Goal: Task Accomplishment & Management: Use online tool/utility

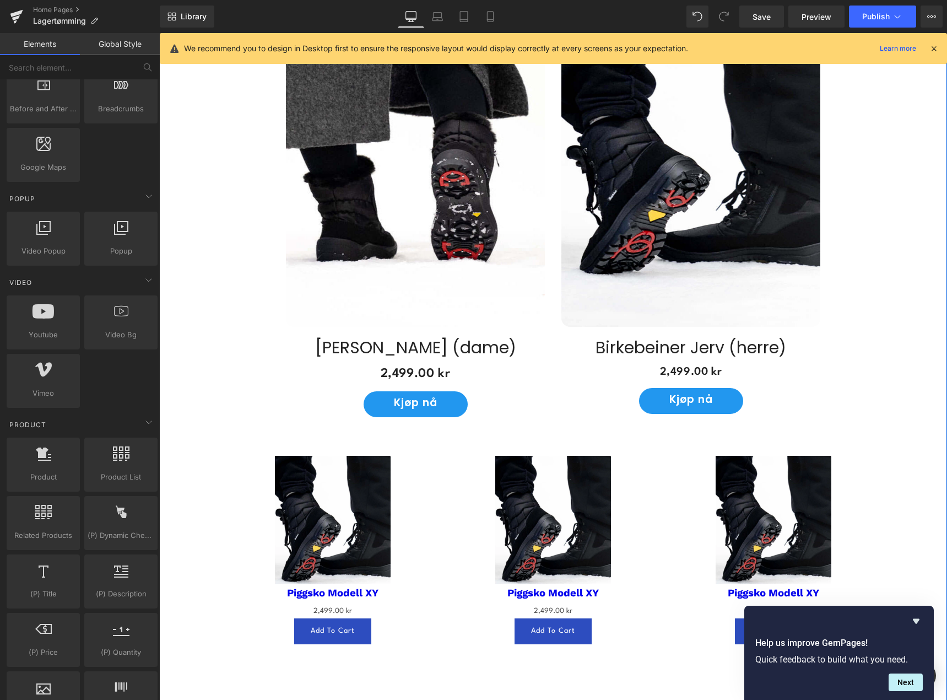
scroll to position [608, 0]
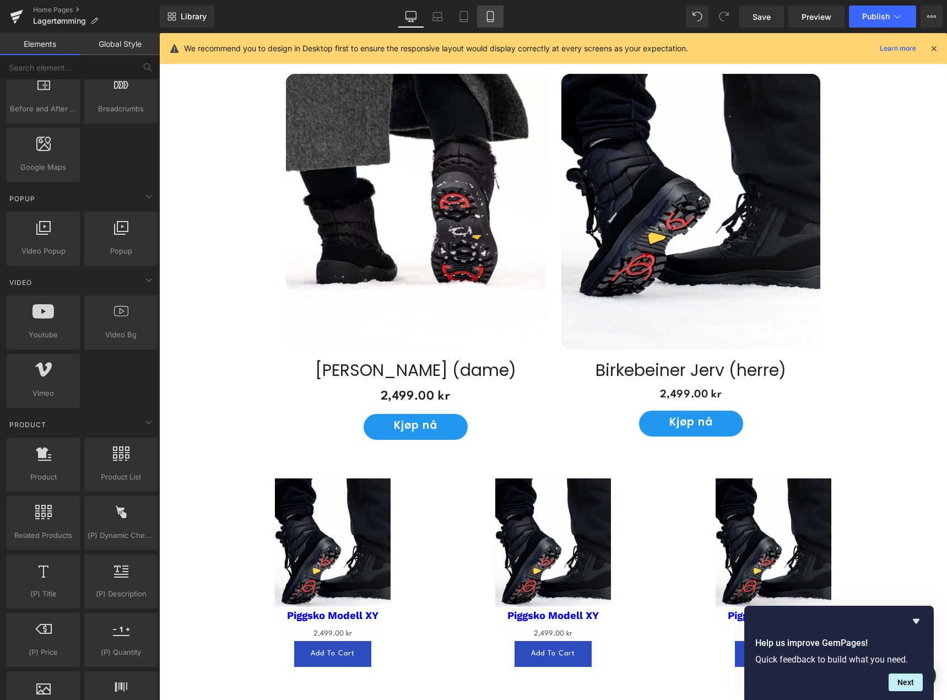
click at [486, 17] on icon at bounding box center [490, 16] width 11 height 11
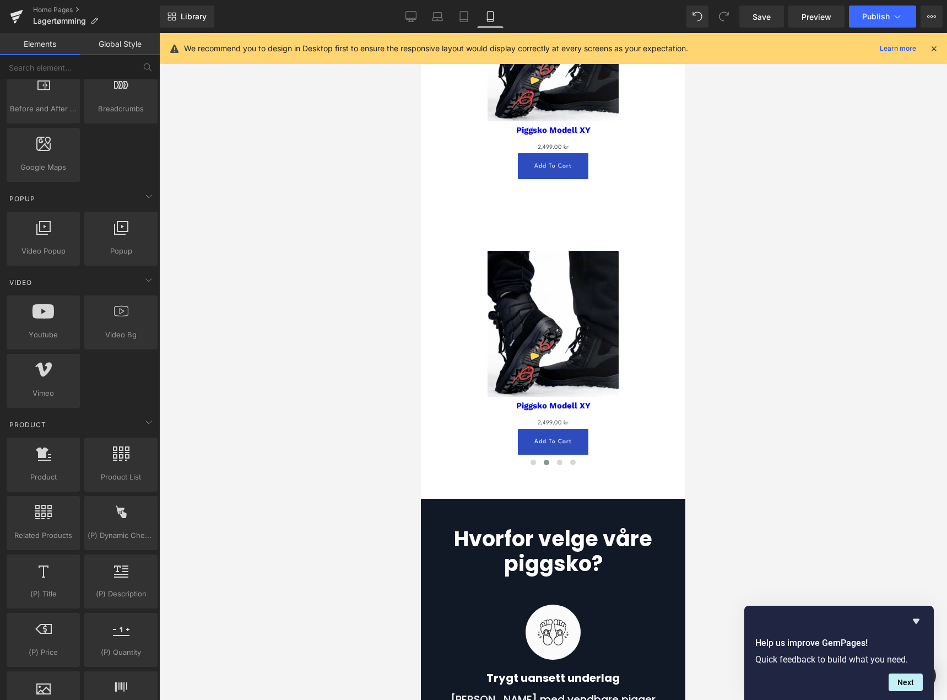
scroll to position [1821, 0]
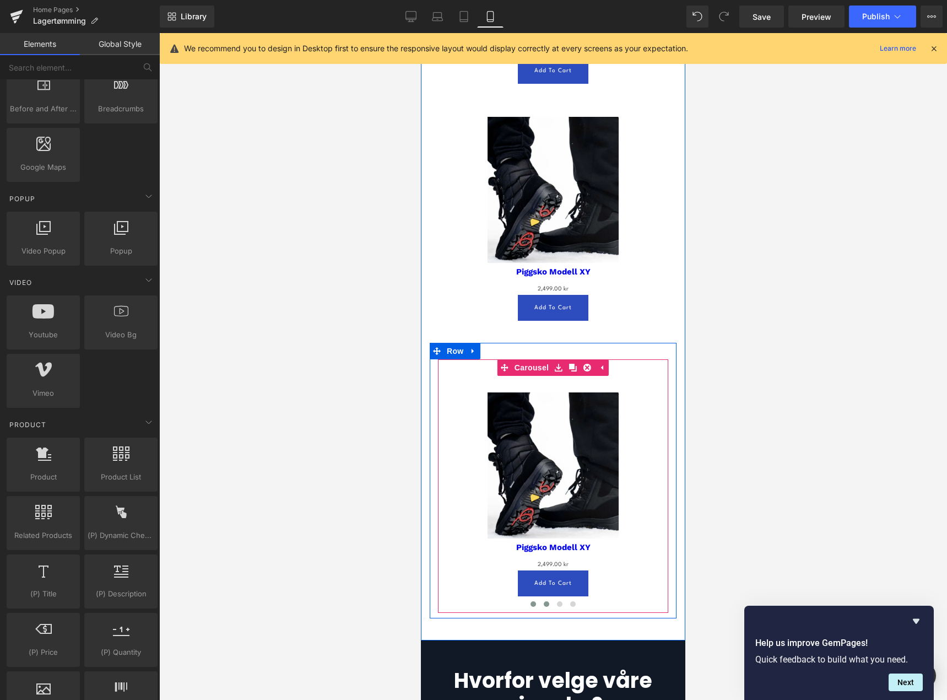
click at [530, 604] on span at bounding box center [533, 604] width 6 height 6
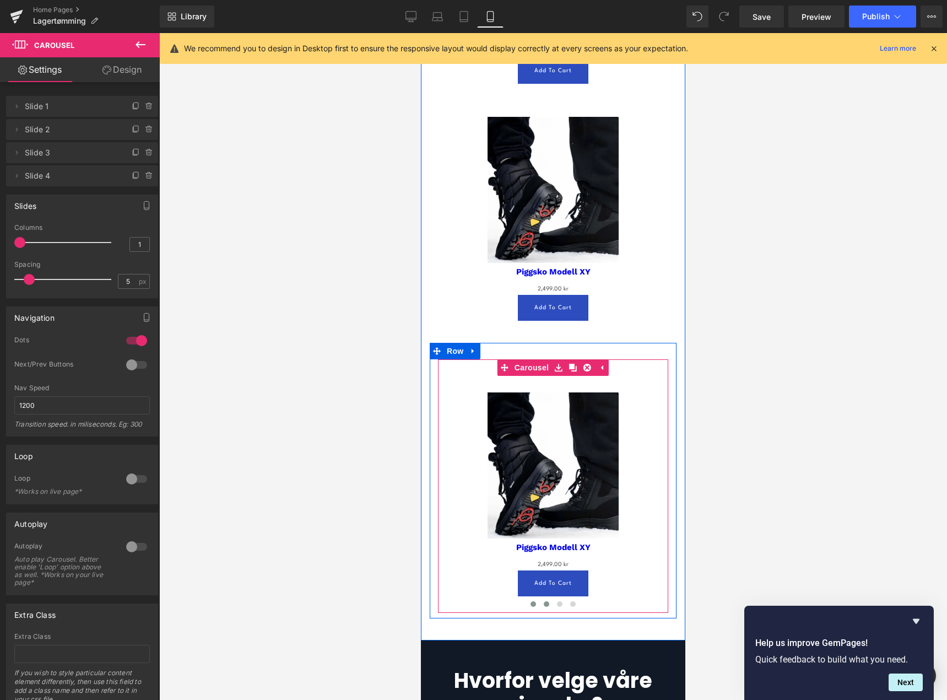
click at [544, 602] on span at bounding box center [547, 604] width 6 height 6
click at [557, 604] on span at bounding box center [560, 604] width 6 height 6
click at [570, 604] on span at bounding box center [573, 604] width 6 height 6
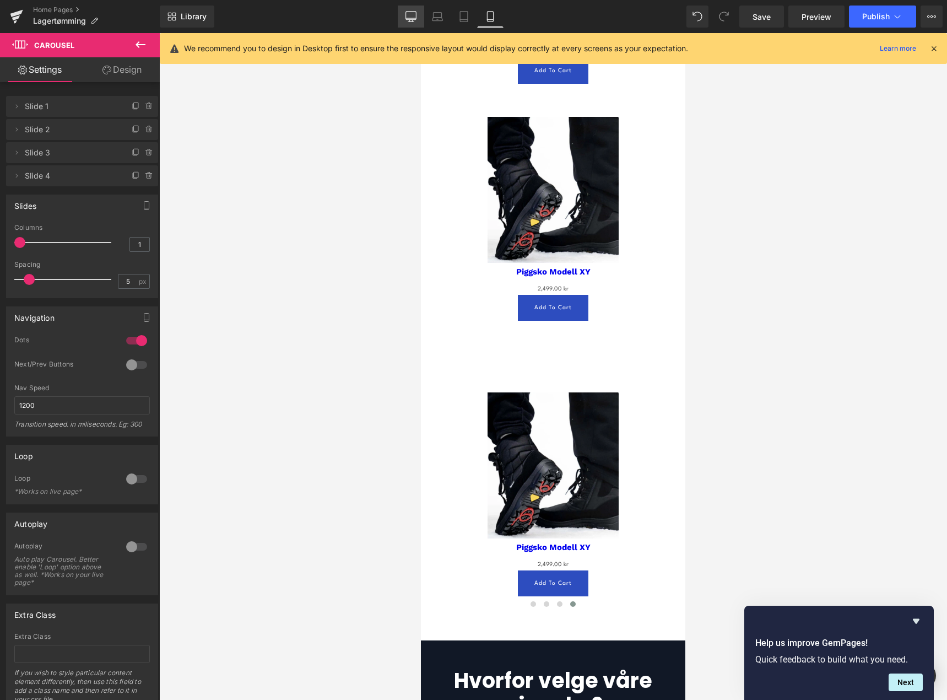
click at [409, 8] on link "Desktop" at bounding box center [411, 17] width 26 height 22
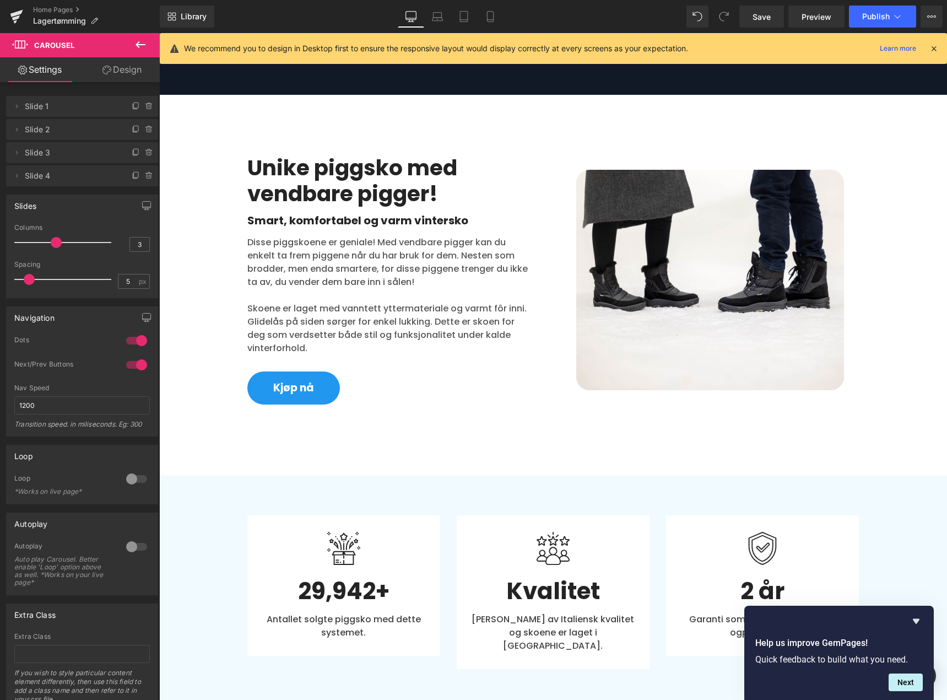
scroll to position [950, 0]
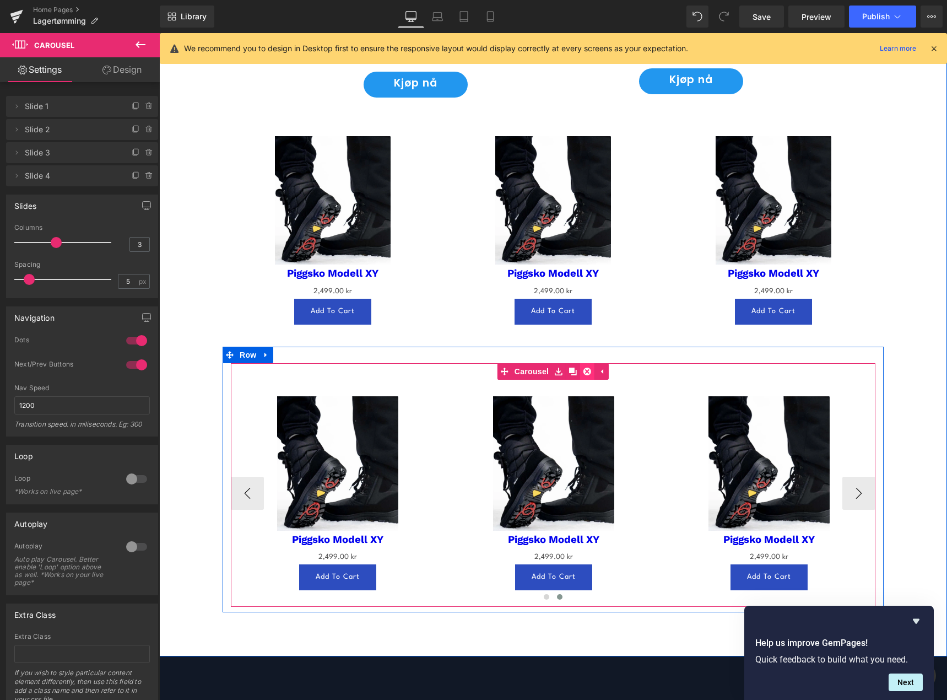
click at [583, 370] on icon at bounding box center [587, 371] width 8 height 8
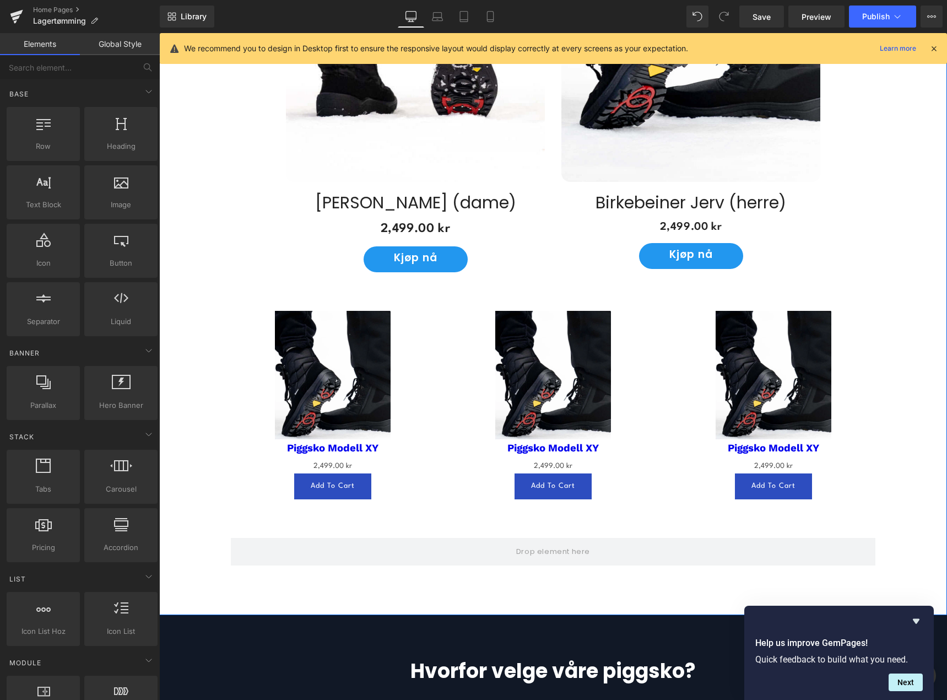
scroll to position [784, 0]
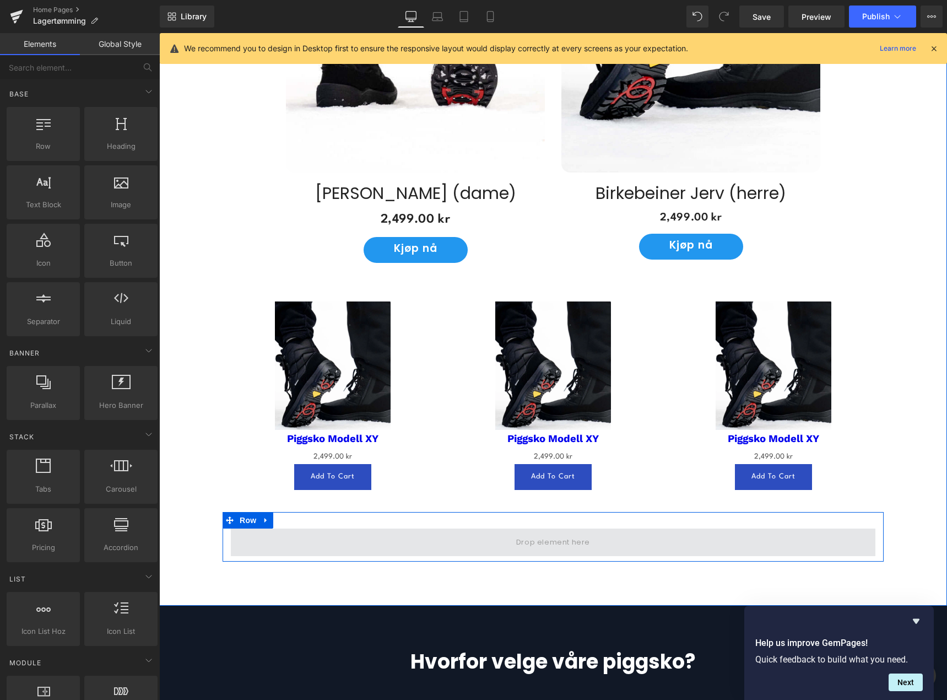
click at [430, 534] on span at bounding box center [553, 542] width 645 height 28
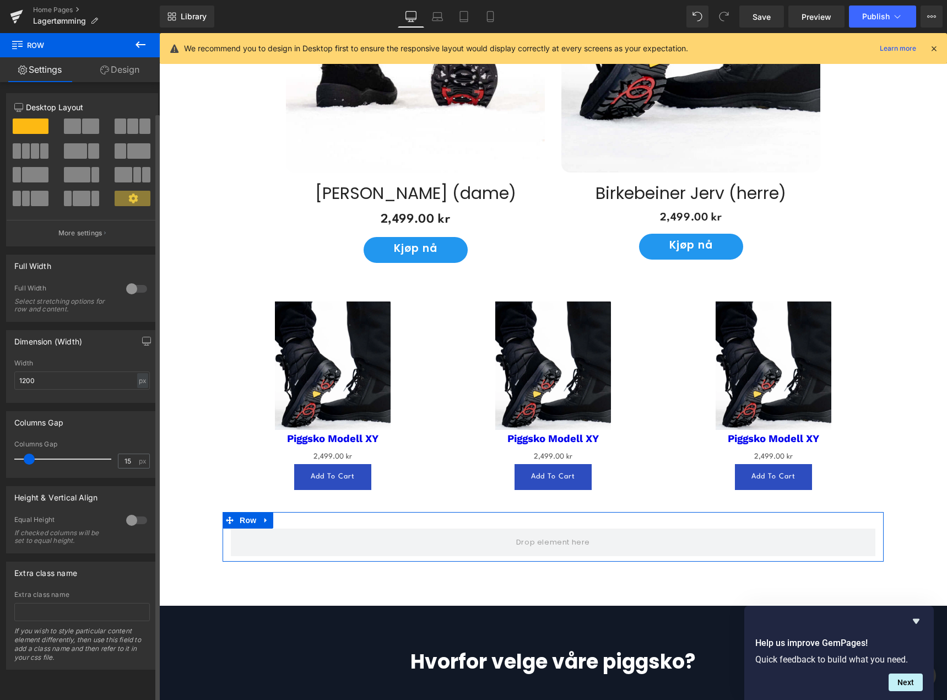
click at [130, 128] on span at bounding box center [132, 125] width 11 height 15
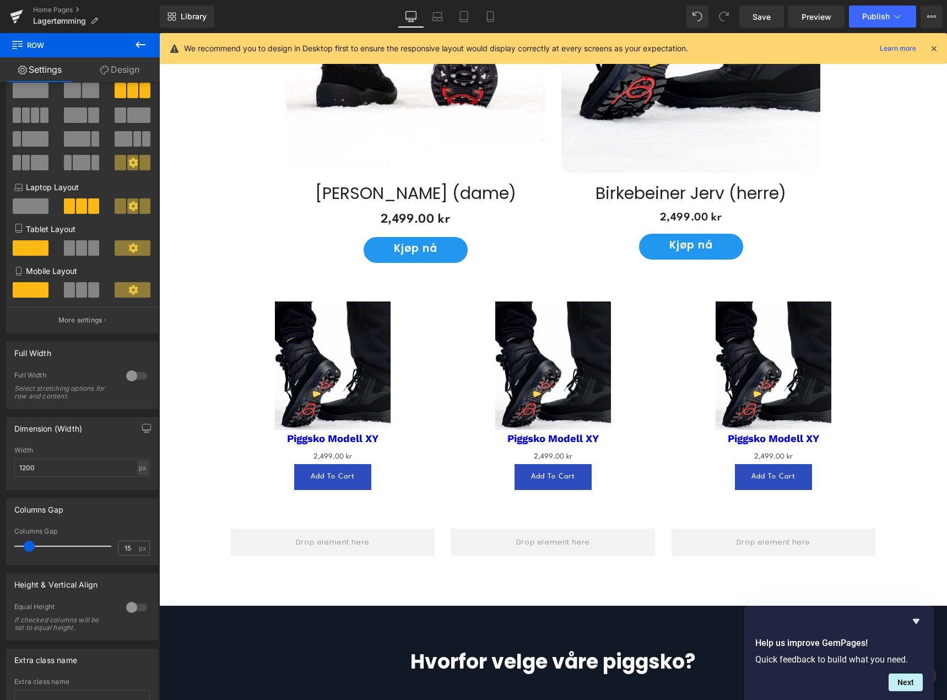
scroll to position [55, 0]
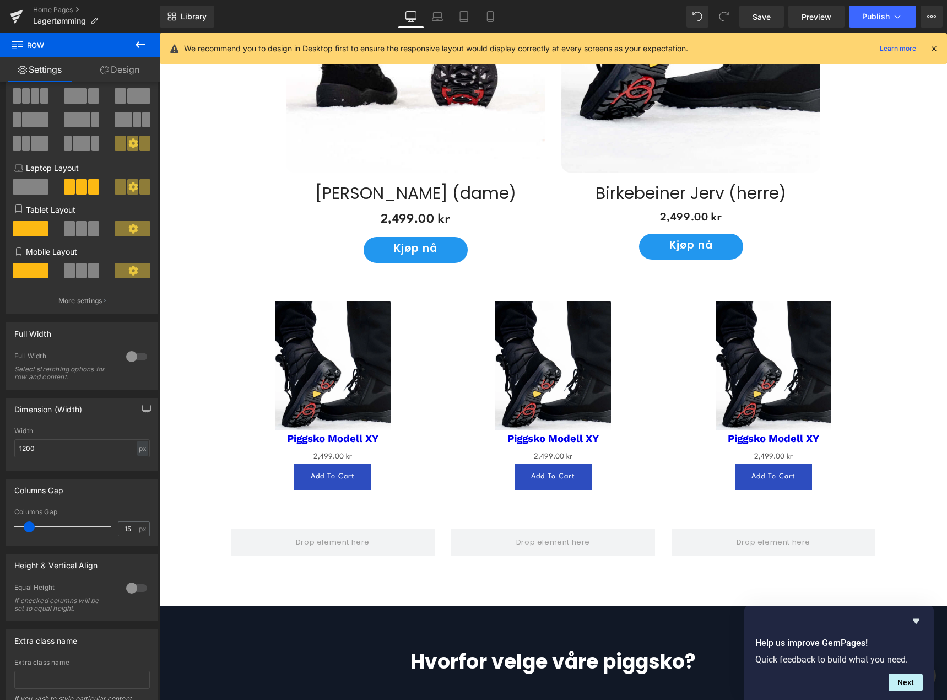
click at [145, 46] on icon at bounding box center [140, 44] width 13 height 13
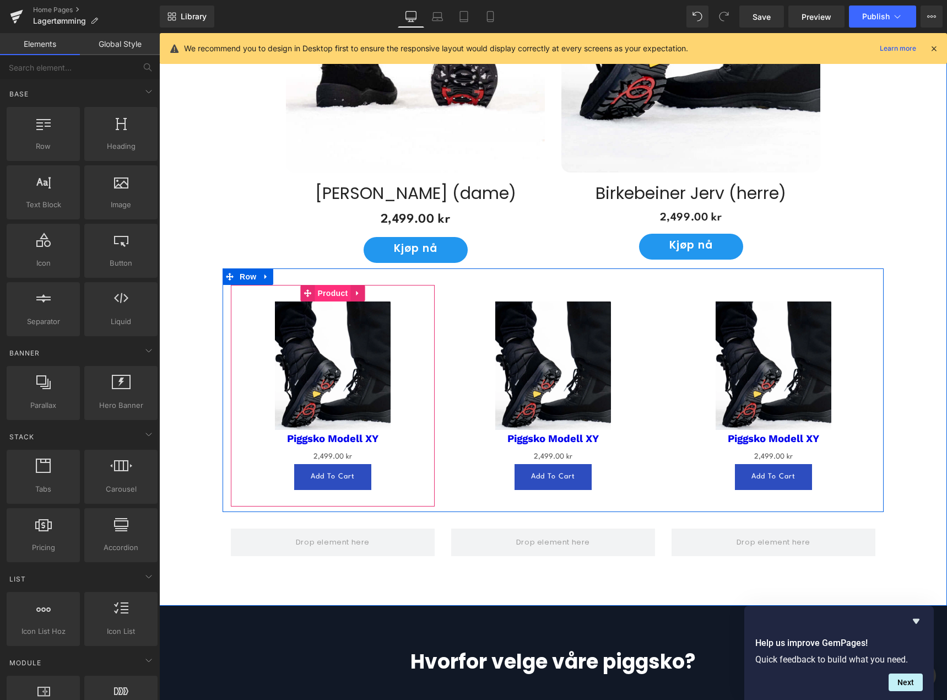
click at [327, 289] on span "Product" at bounding box center [333, 293] width 36 height 17
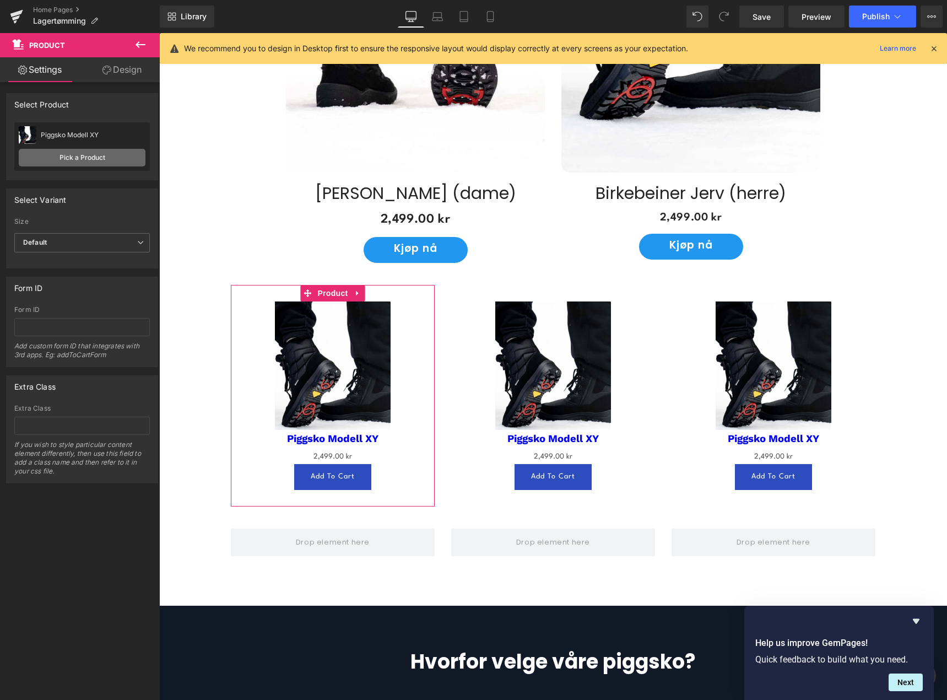
click at [107, 153] on link "Pick a Product" at bounding box center [82, 158] width 127 height 18
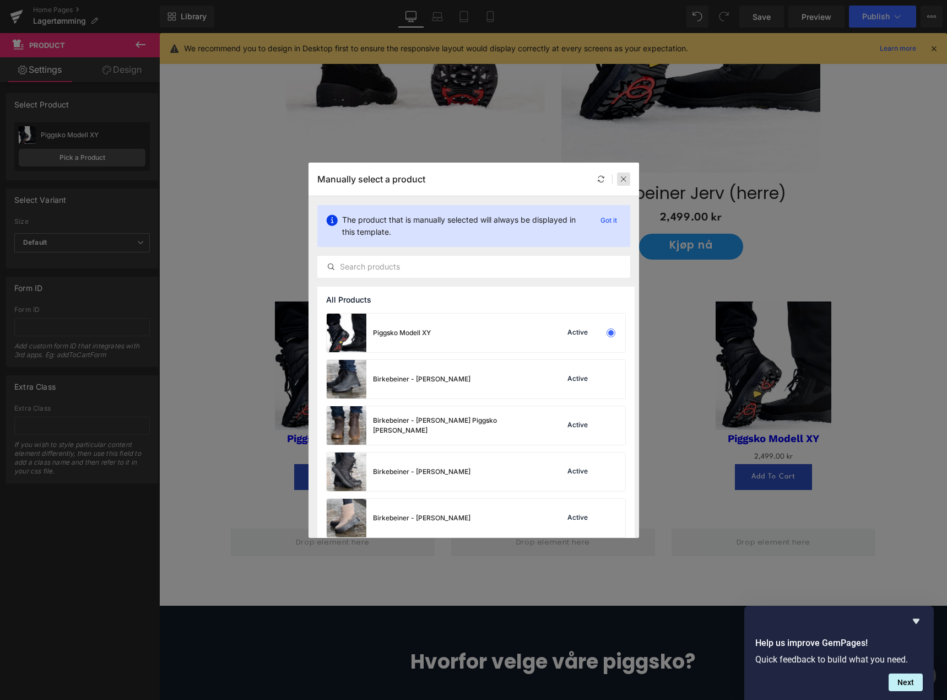
drag, startPoint x: 621, startPoint y: 177, endPoint x: 448, endPoint y: 178, distance: 173.0
click at [621, 177] on icon at bounding box center [624, 179] width 8 height 8
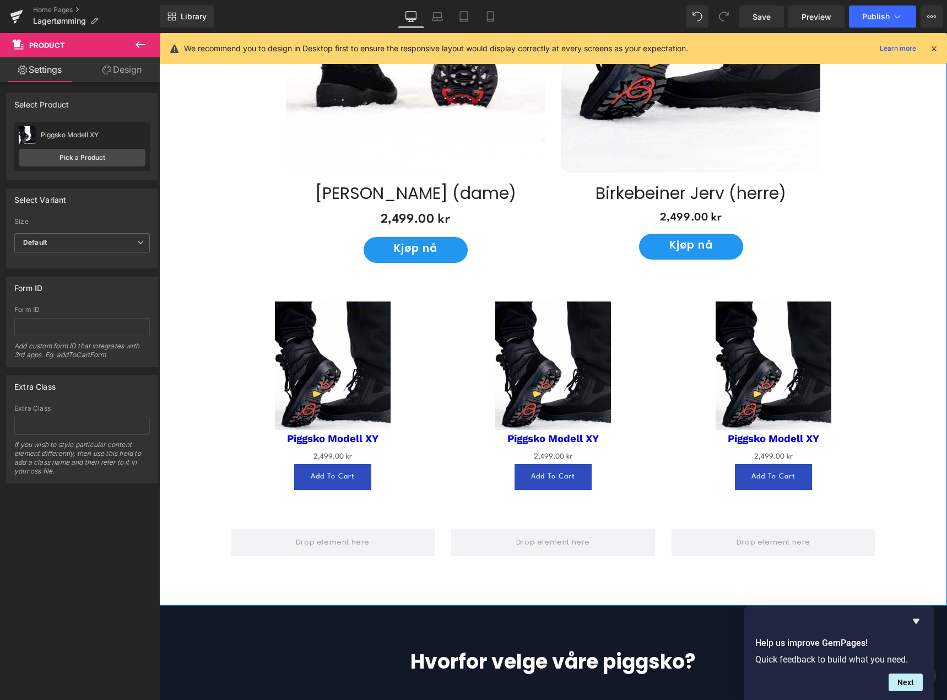
click at [912, 358] on div "Våre modeller Heading Med unike vendbare pigger kan du tilpasse skoene dine til…" at bounding box center [553, 179] width 788 height 764
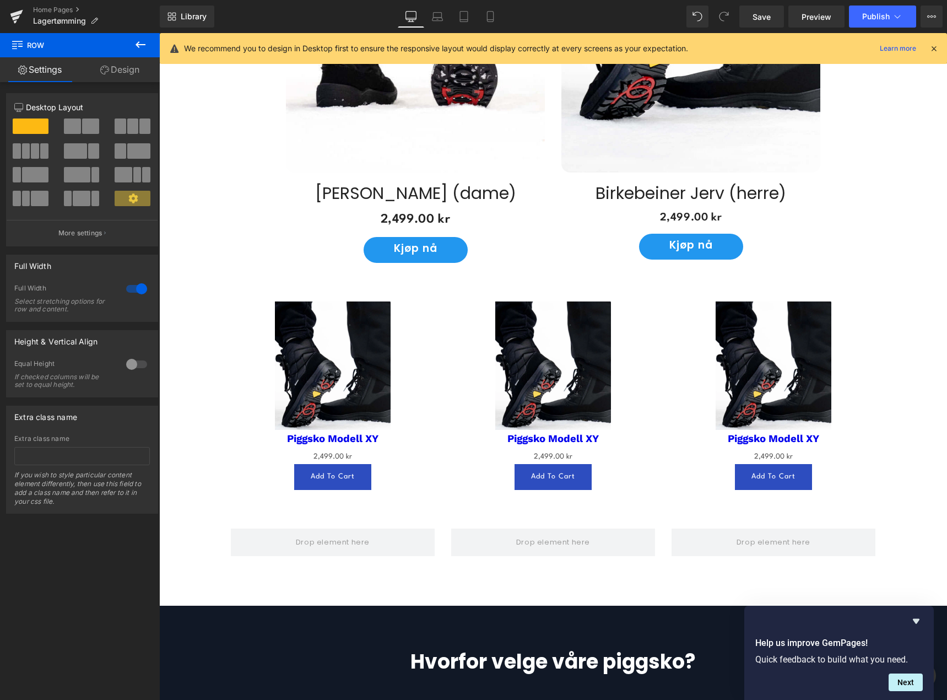
click at [145, 46] on icon at bounding box center [140, 44] width 13 height 13
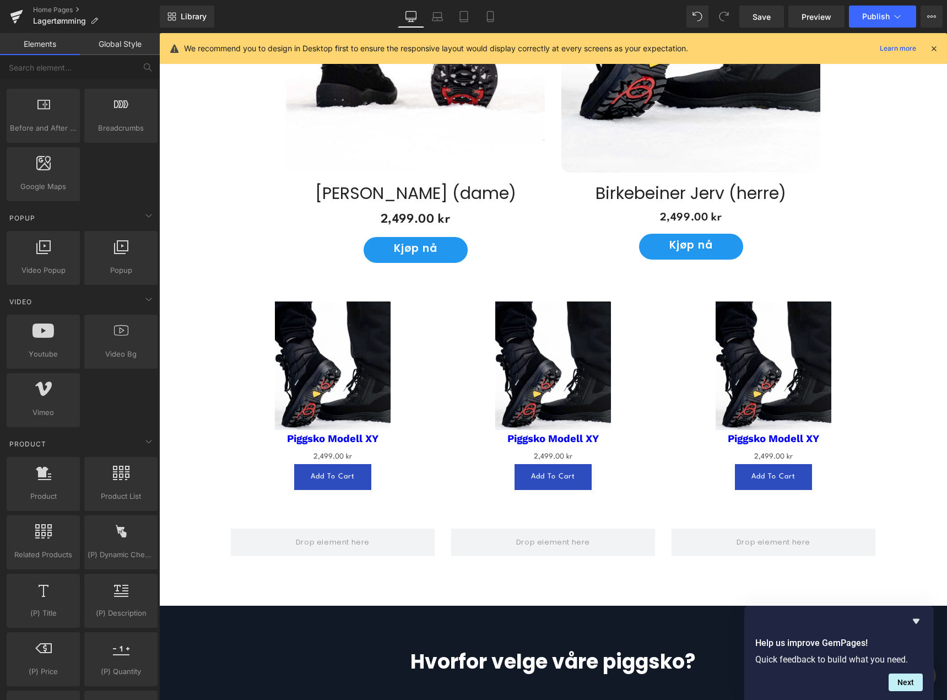
scroll to position [606, 0]
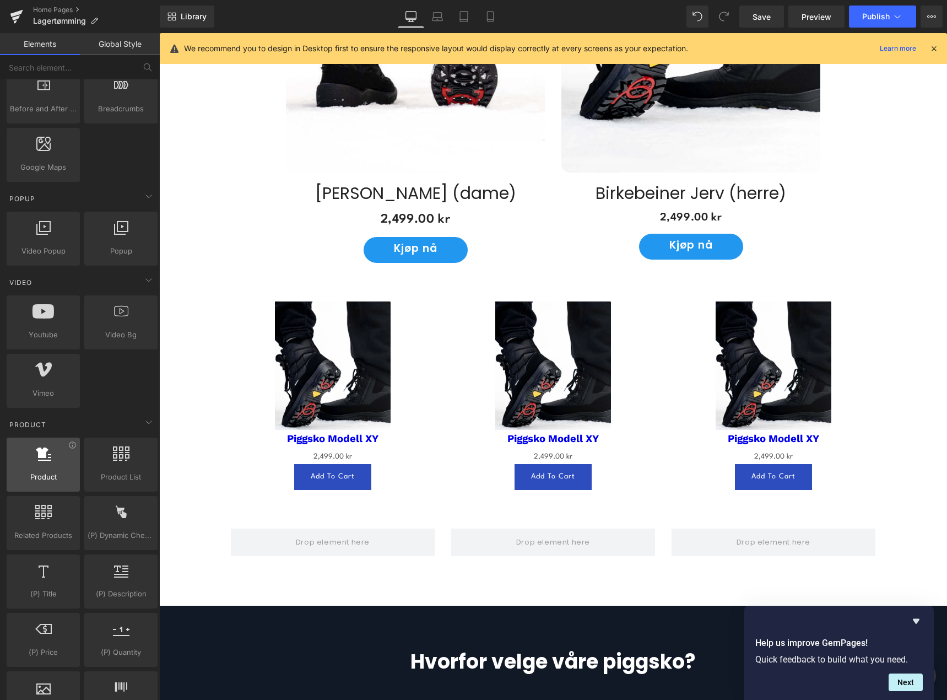
click at [53, 453] on div at bounding box center [43, 458] width 67 height 25
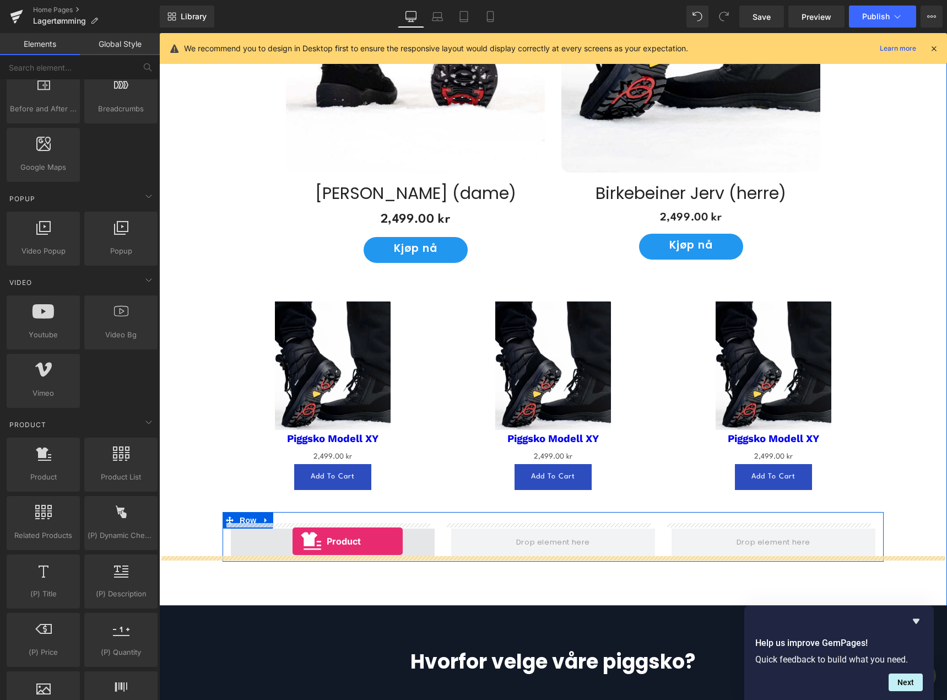
drag, startPoint x: 210, startPoint y: 502, endPoint x: 293, endPoint y: 541, distance: 91.4
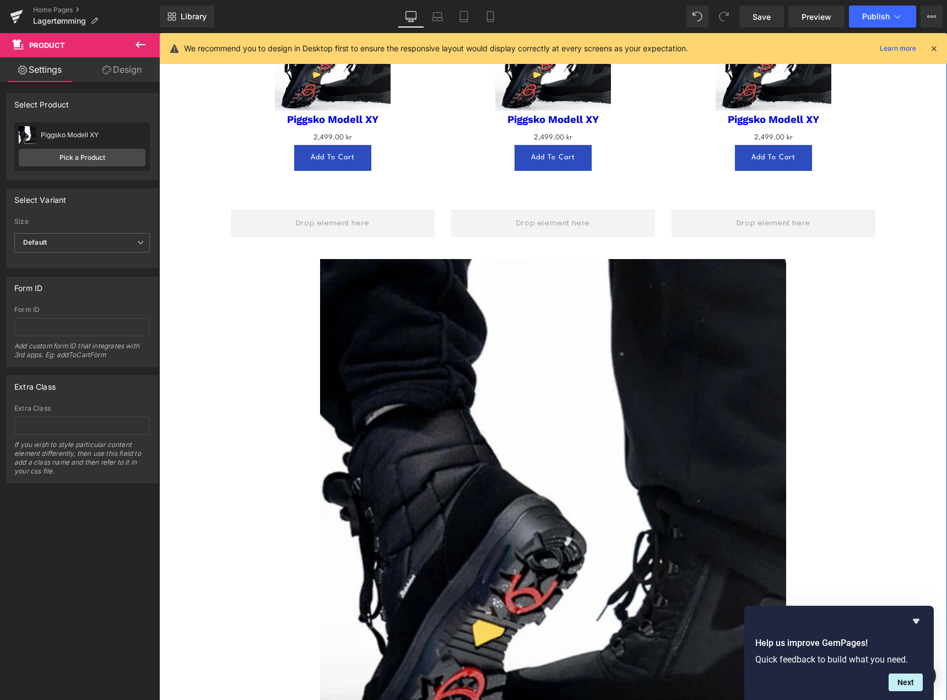
scroll to position [1115, 0]
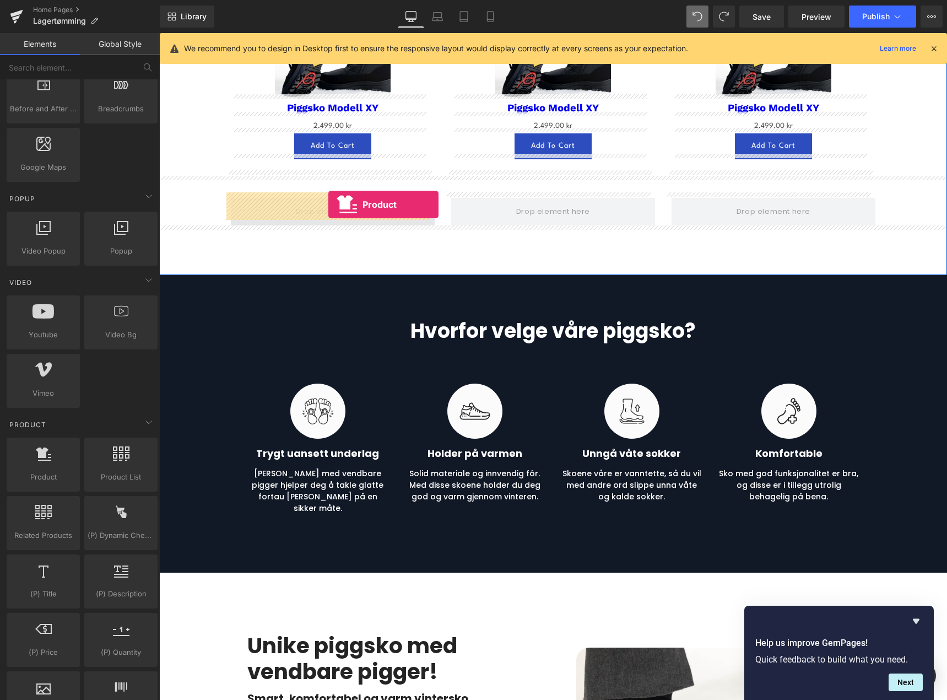
drag, startPoint x: 209, startPoint y: 499, endPoint x: 328, endPoint y: 204, distance: 317.5
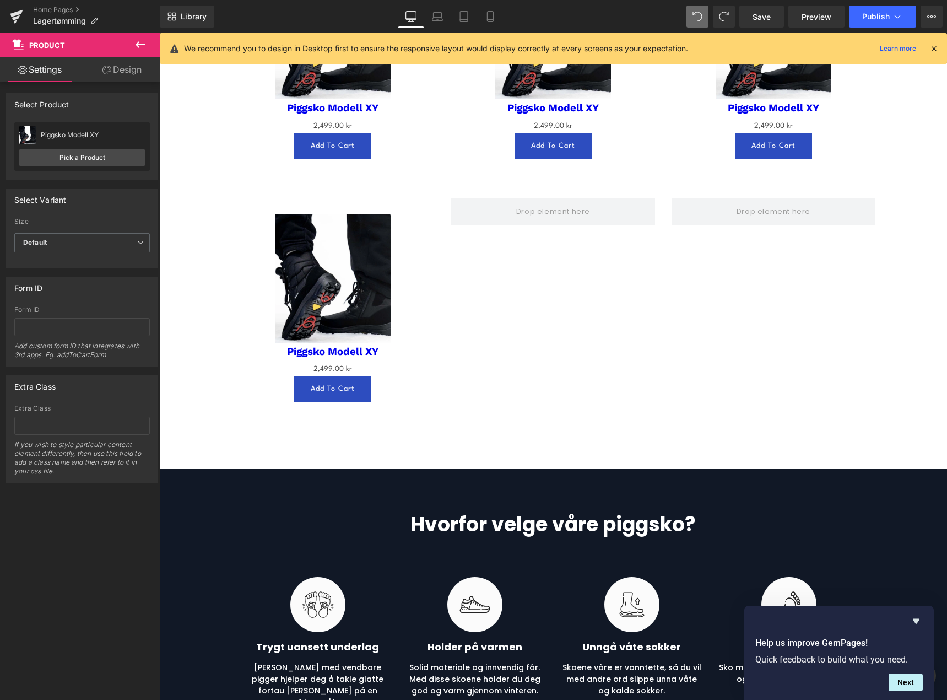
click at [143, 43] on icon at bounding box center [140, 44] width 13 height 13
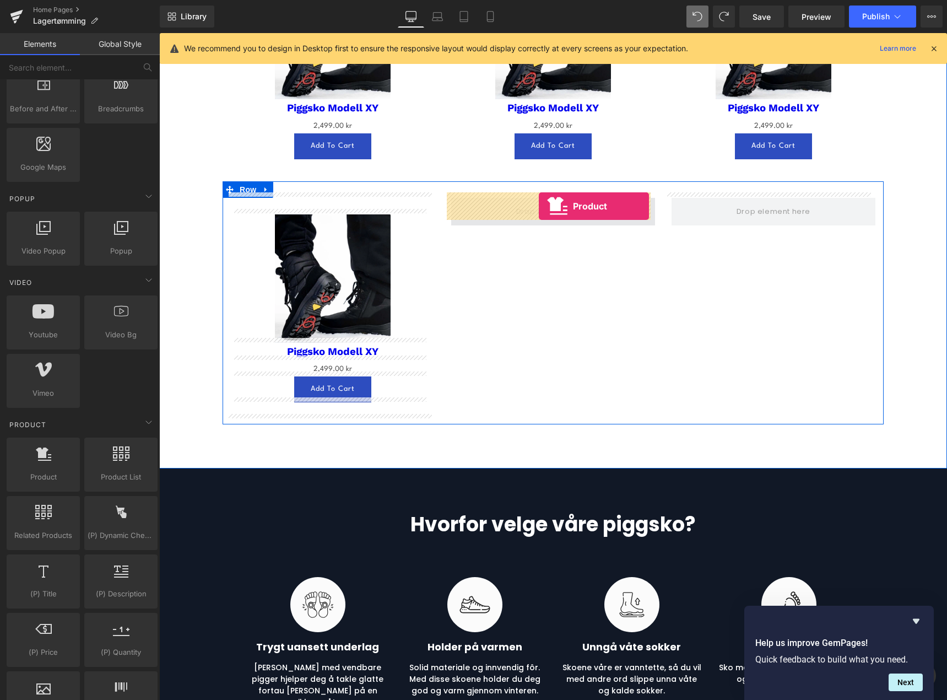
drag, startPoint x: 207, startPoint y: 500, endPoint x: 539, endPoint y: 206, distance: 443.3
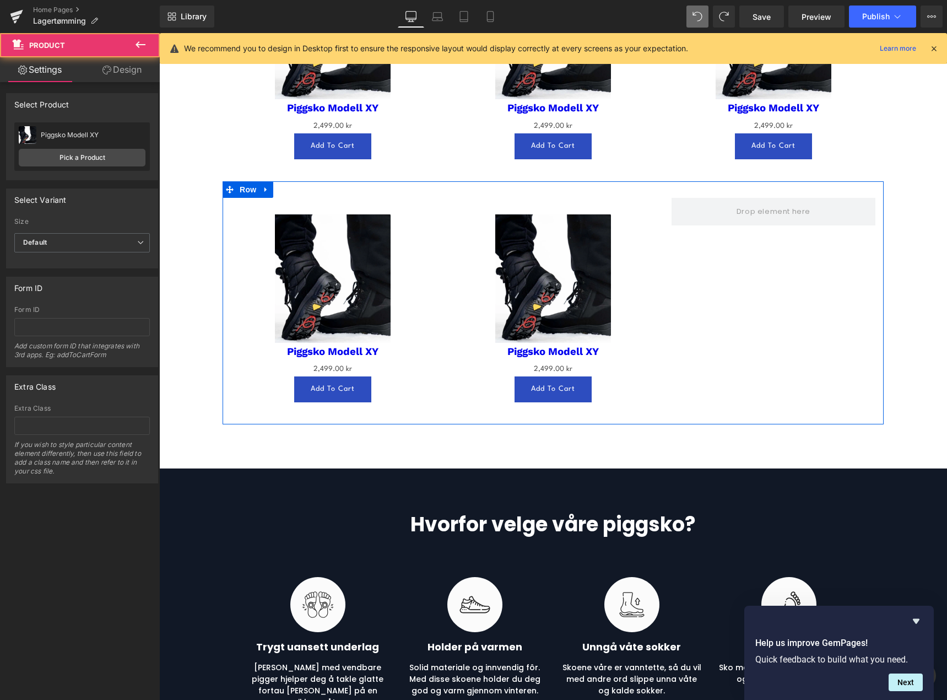
click at [139, 44] on icon at bounding box center [141, 44] width 10 height 7
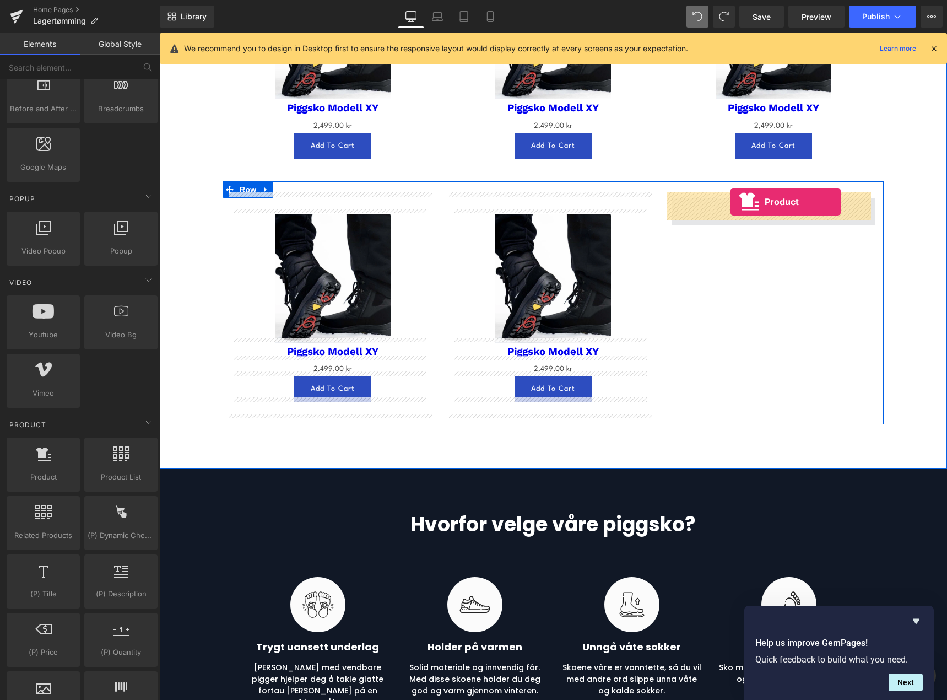
drag, startPoint x: 216, startPoint y: 508, endPoint x: 730, endPoint y: 202, distance: 599.1
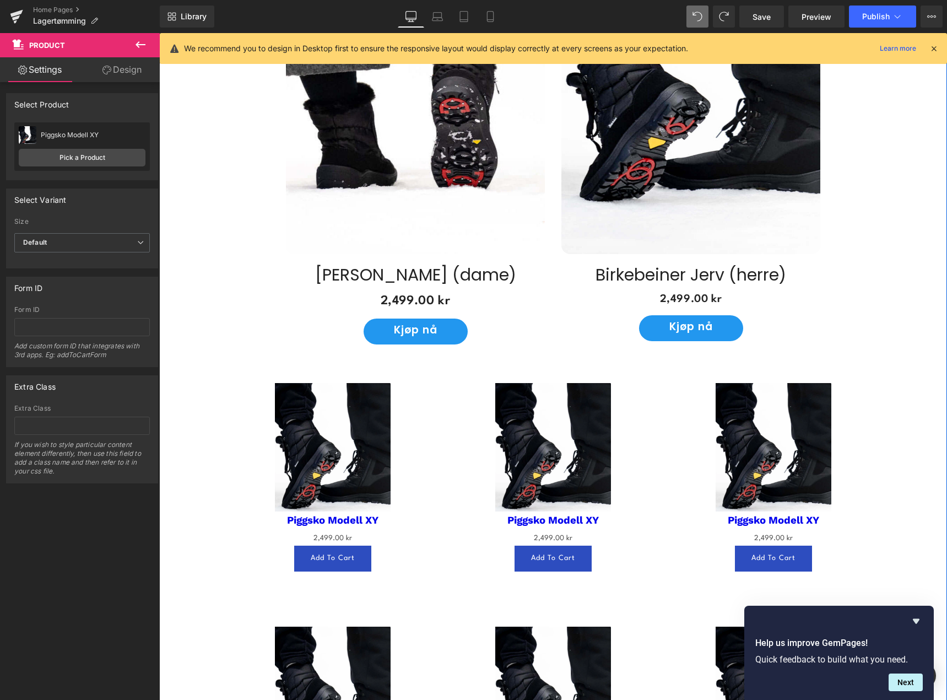
scroll to position [784, 0]
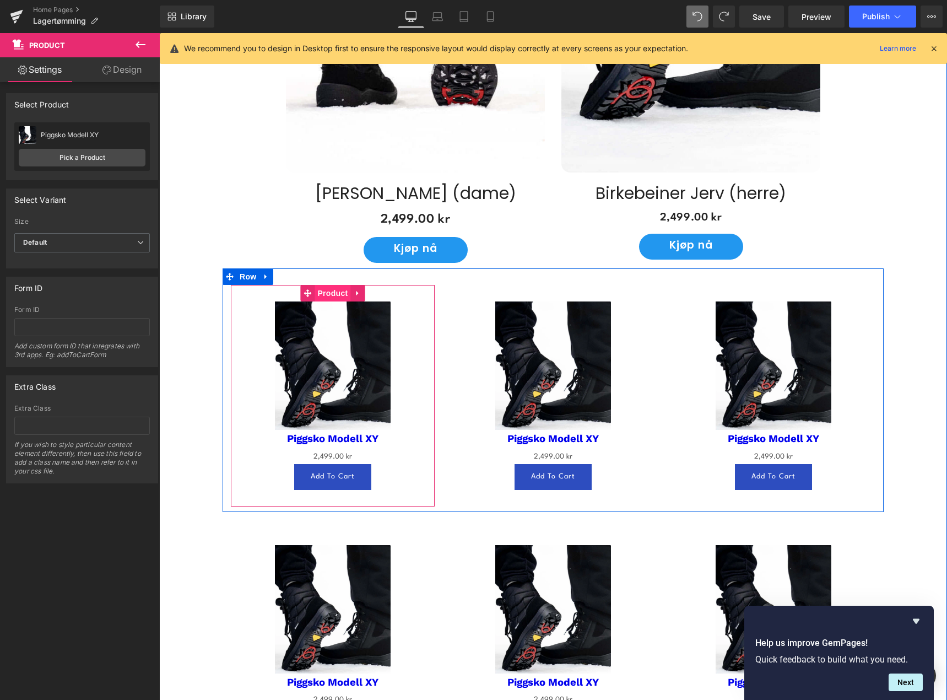
click at [329, 287] on span "Product" at bounding box center [333, 293] width 36 height 17
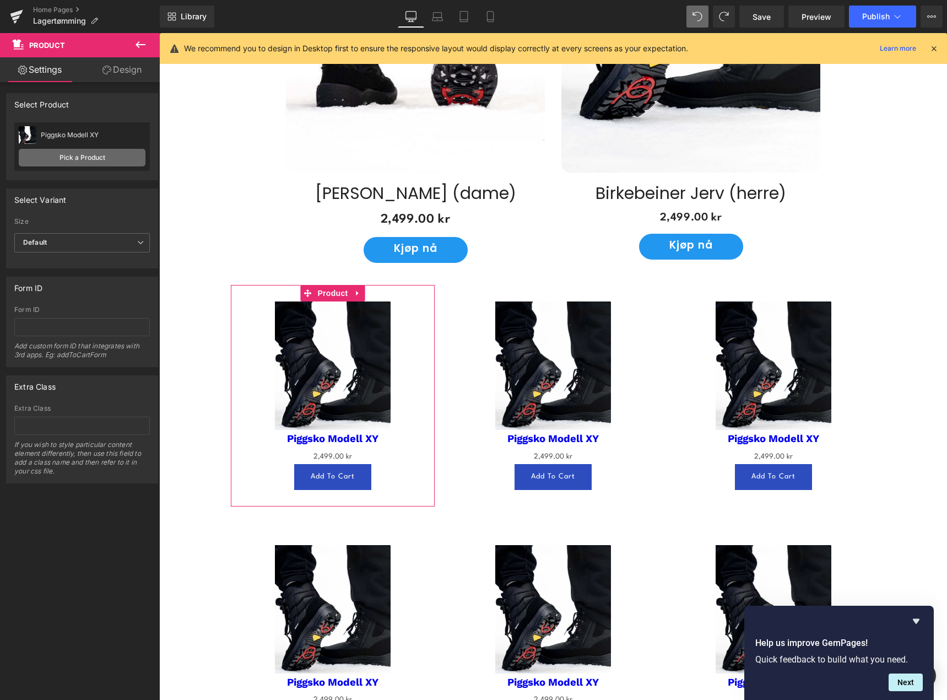
click at [98, 163] on link "Pick a Product" at bounding box center [82, 158] width 127 height 18
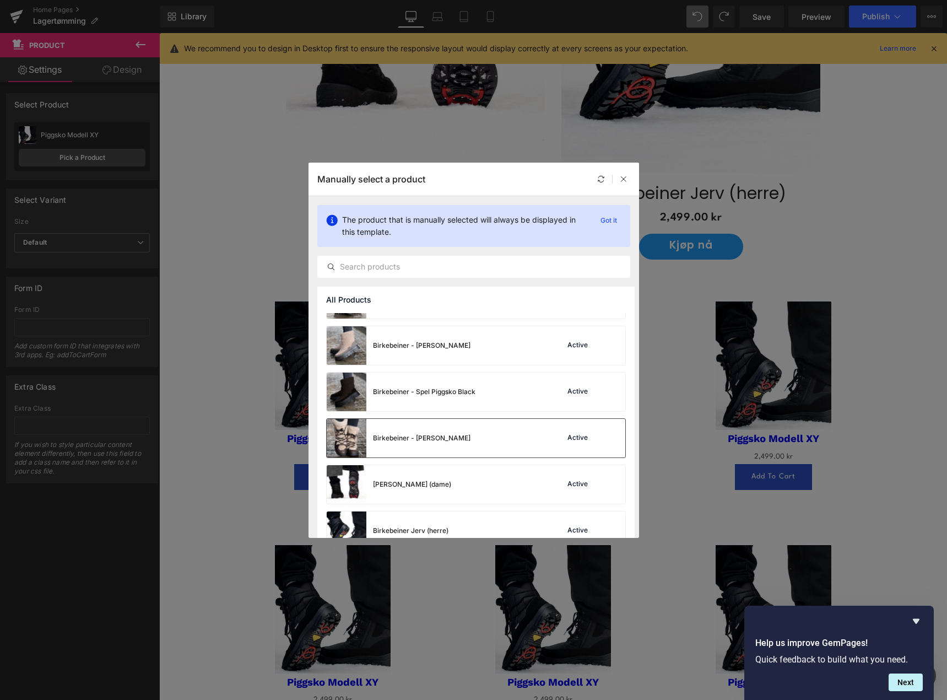
scroll to position [220, 0]
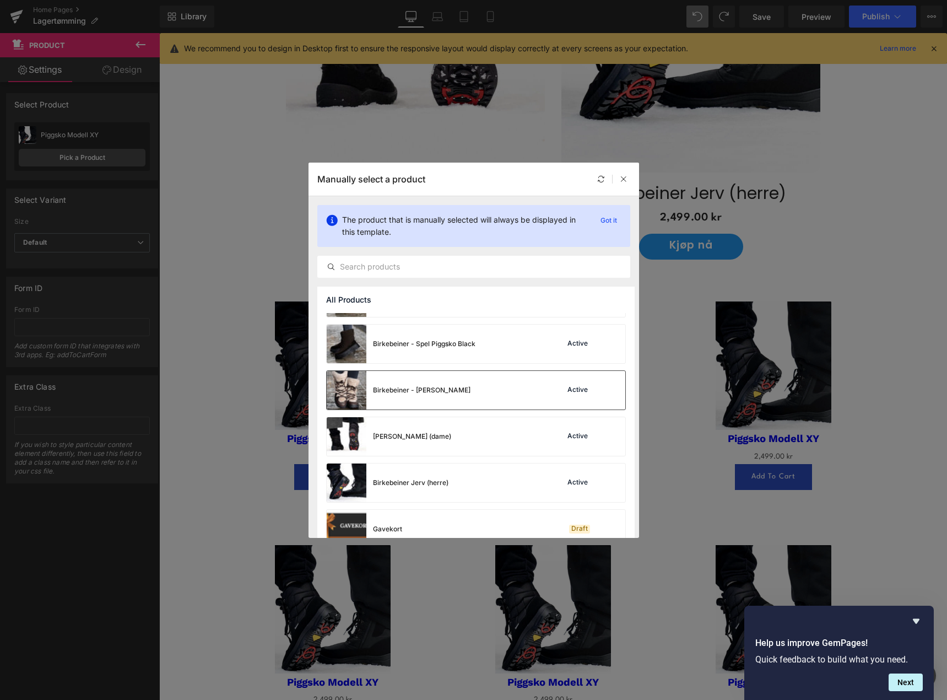
click at [497, 390] on div "Birkebeiner - [PERSON_NAME] Active" at bounding box center [476, 390] width 299 height 39
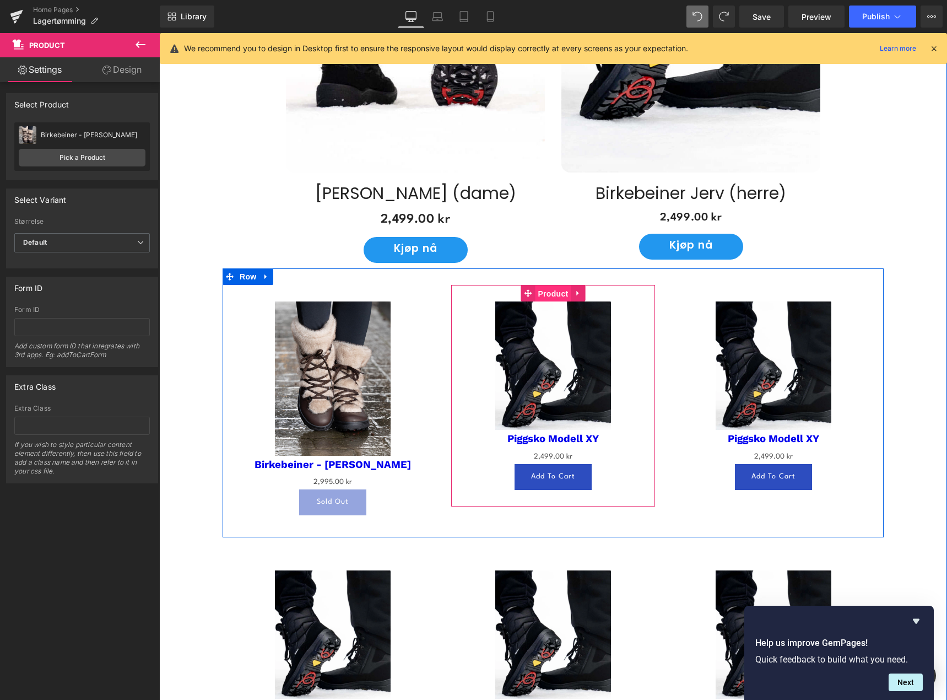
click at [546, 286] on span "Product" at bounding box center [553, 293] width 36 height 17
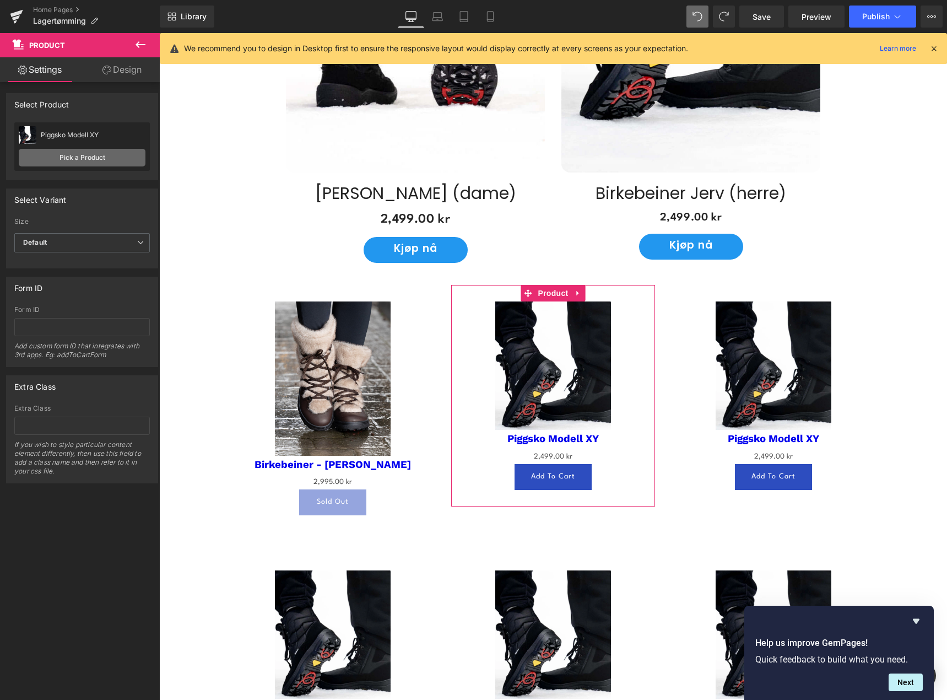
click at [91, 155] on link "Pick a Product" at bounding box center [82, 158] width 127 height 18
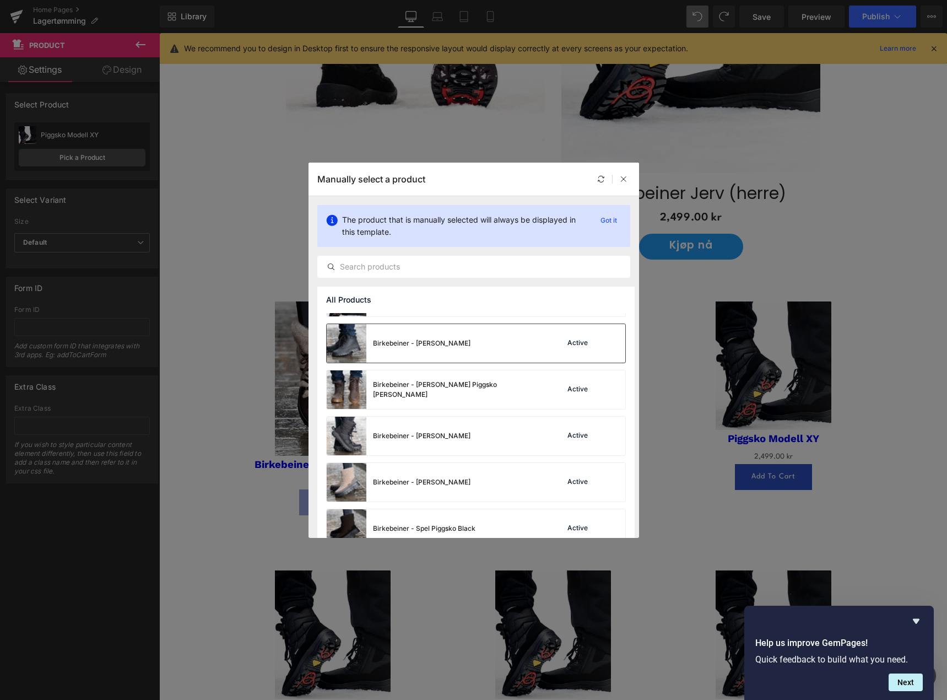
scroll to position [55, 0]
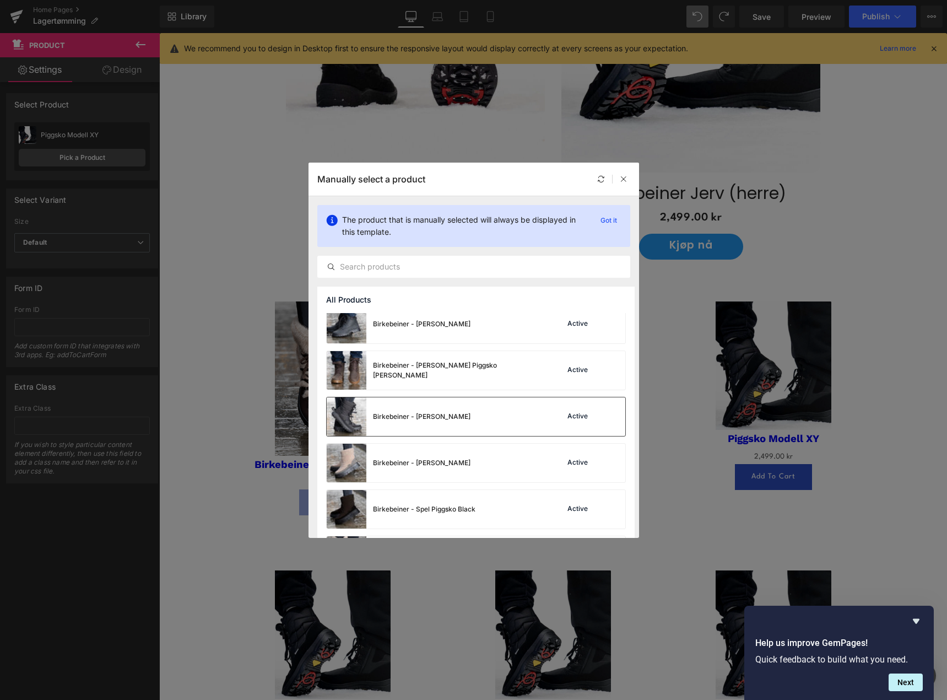
click at [500, 413] on div "Birkebeiner - [PERSON_NAME] Active" at bounding box center [476, 416] width 299 height 39
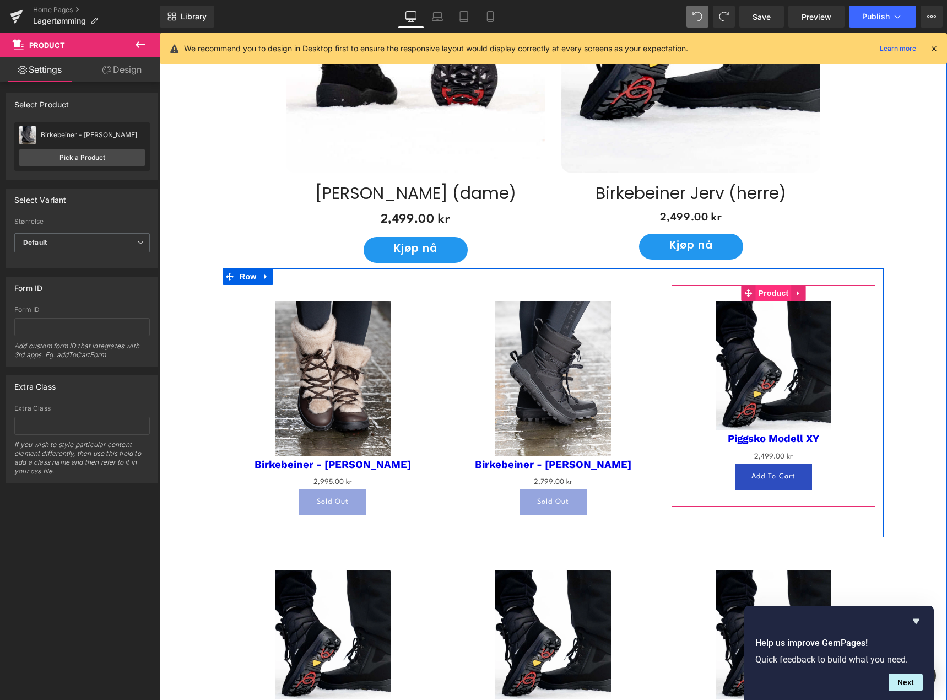
click at [767, 289] on span "Product" at bounding box center [773, 293] width 36 height 17
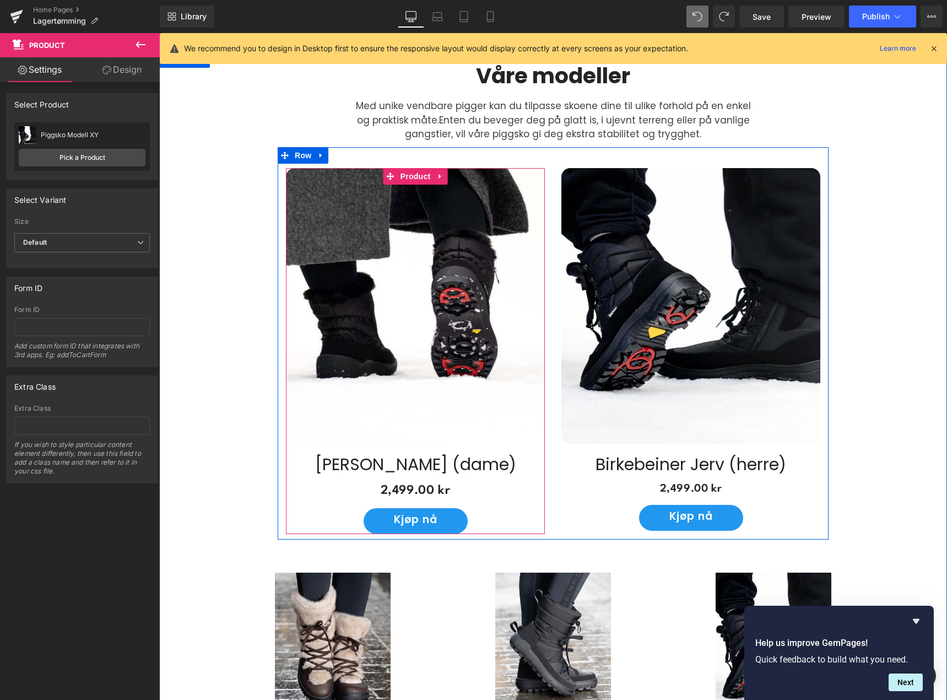
scroll to position [509, 0]
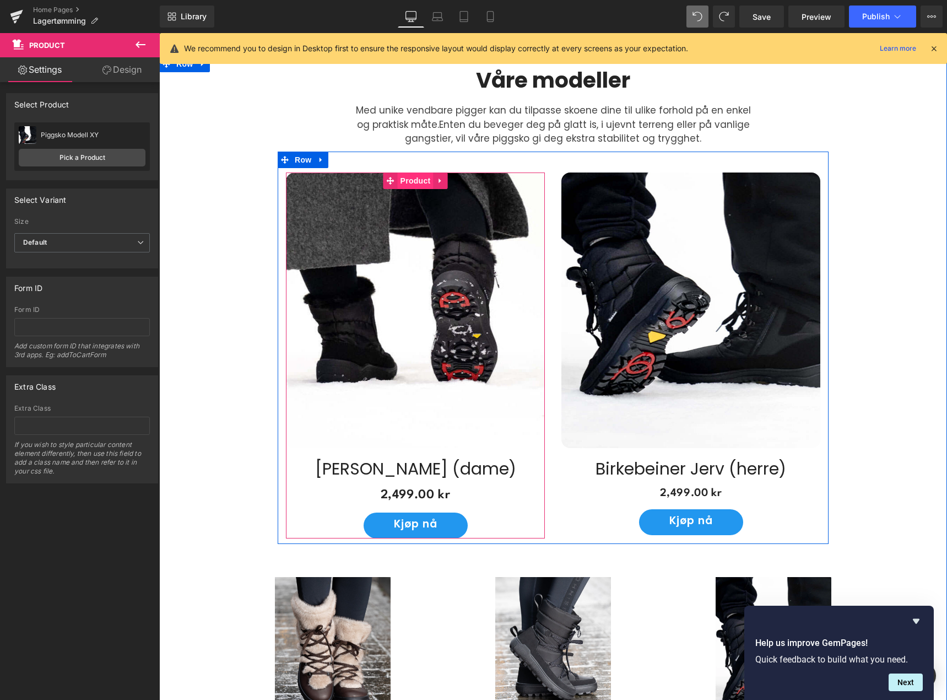
click at [418, 174] on span "Product" at bounding box center [416, 180] width 36 height 17
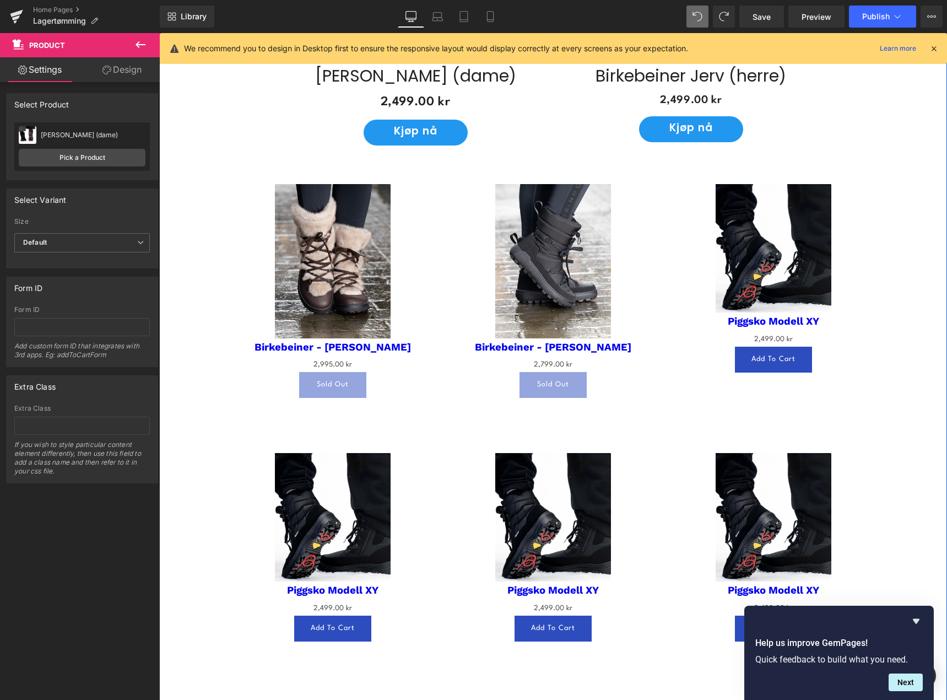
scroll to position [840, 0]
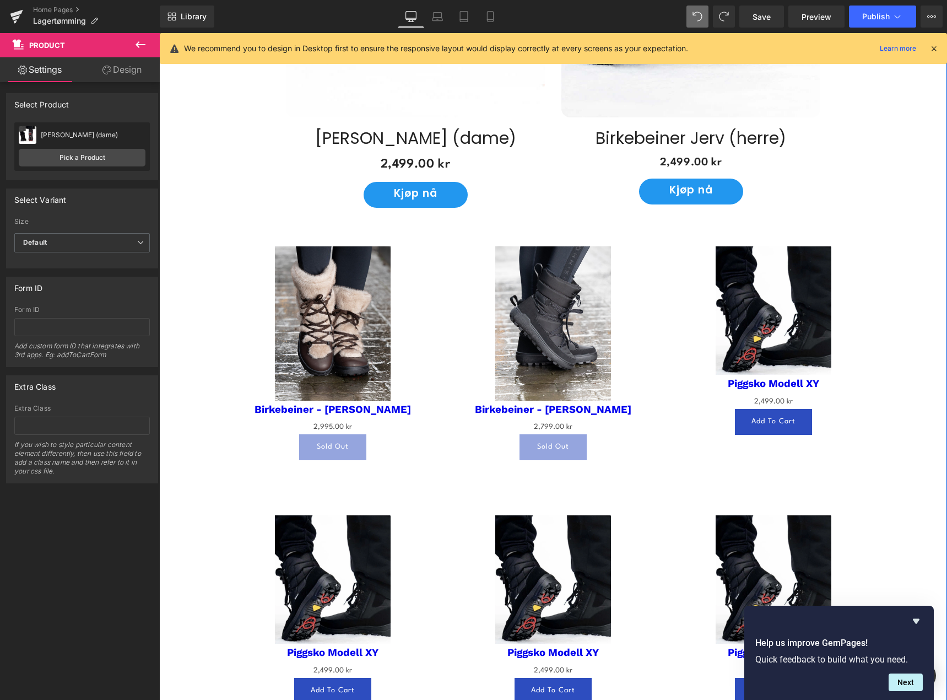
click at [775, 305] on div "Sale Off (P) Image" at bounding box center [773, 310] width 193 height 128
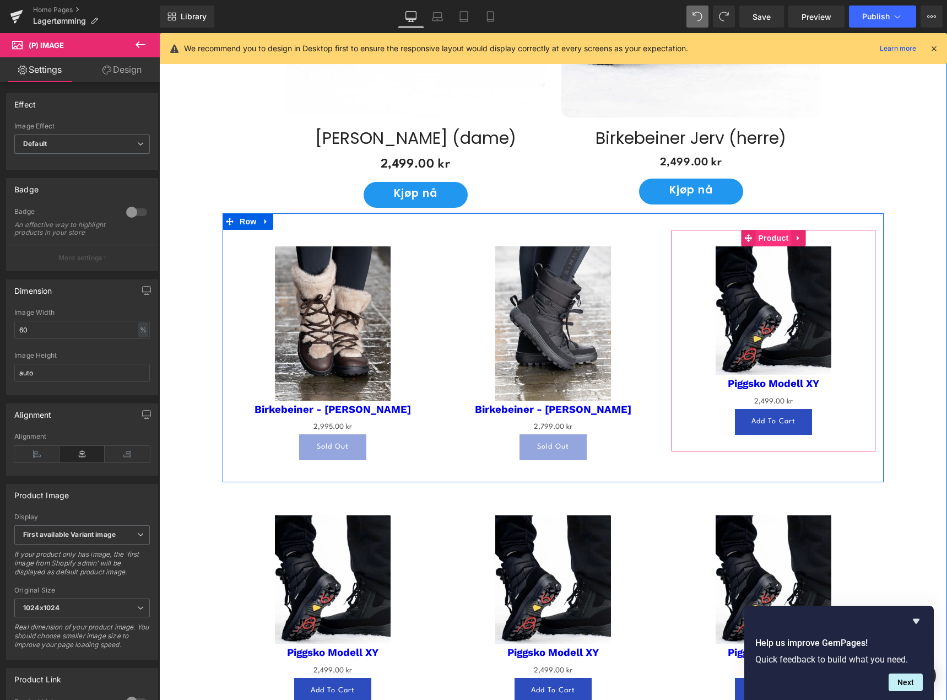
click at [765, 234] on span "Product" at bounding box center [773, 238] width 36 height 17
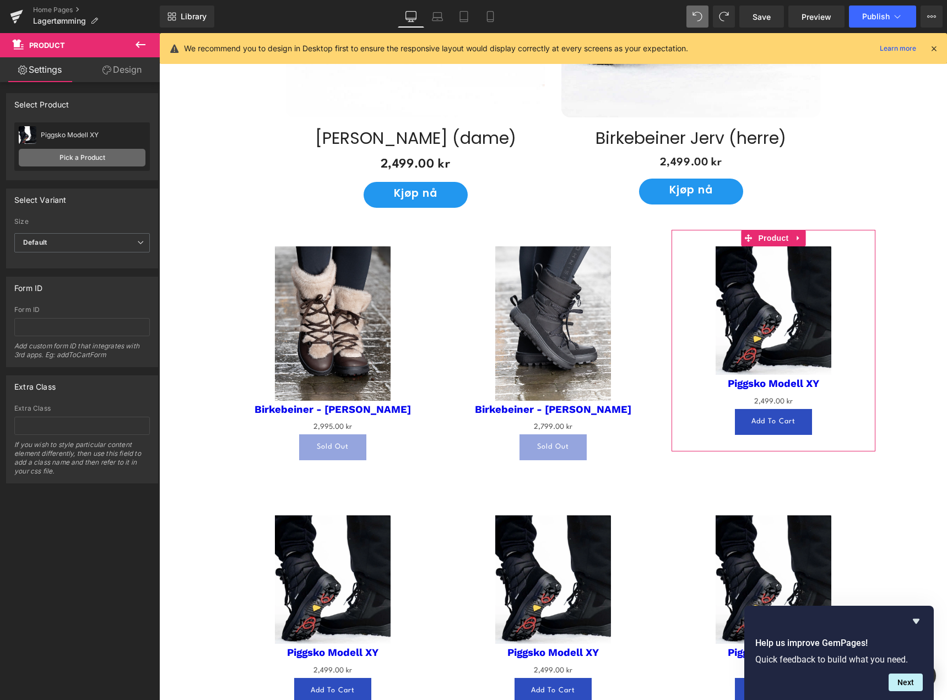
click at [90, 159] on link "Pick a Product" at bounding box center [82, 158] width 127 height 18
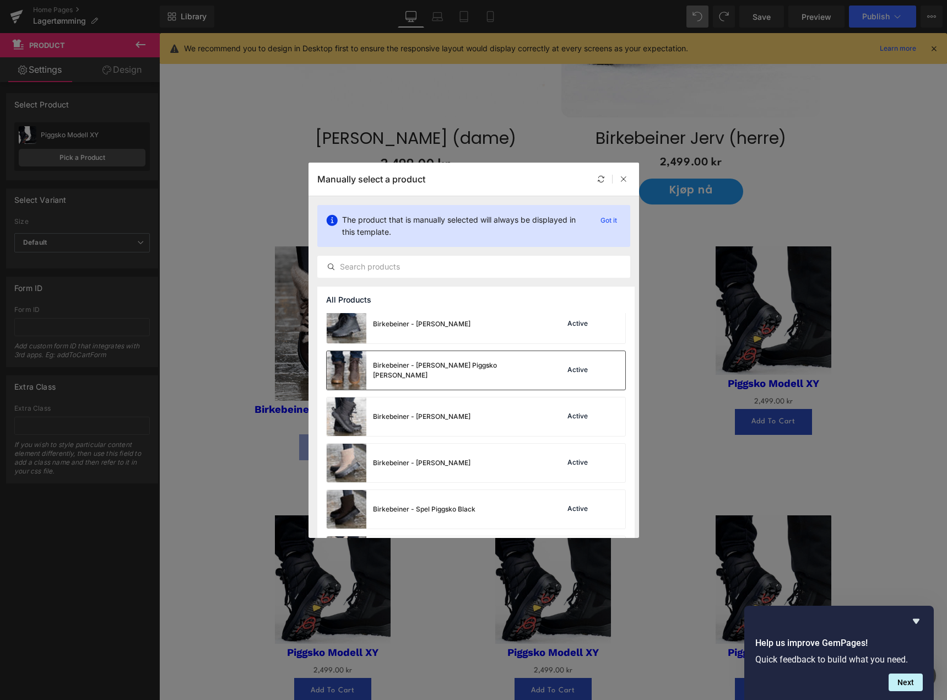
scroll to position [110, 0]
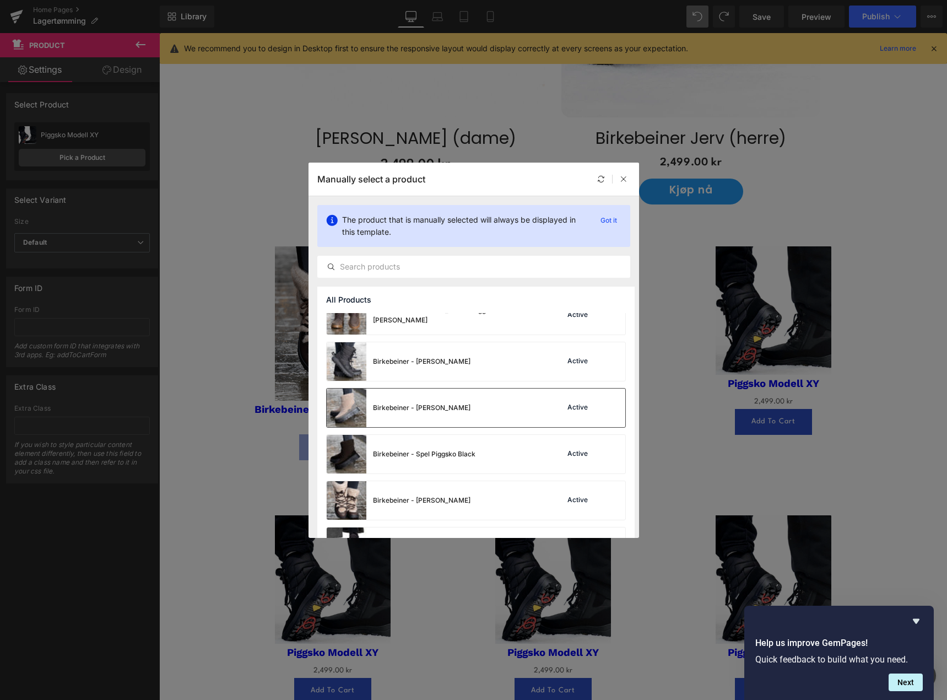
click at [518, 408] on div "Birkebeiner - [PERSON_NAME] Active" at bounding box center [476, 407] width 299 height 39
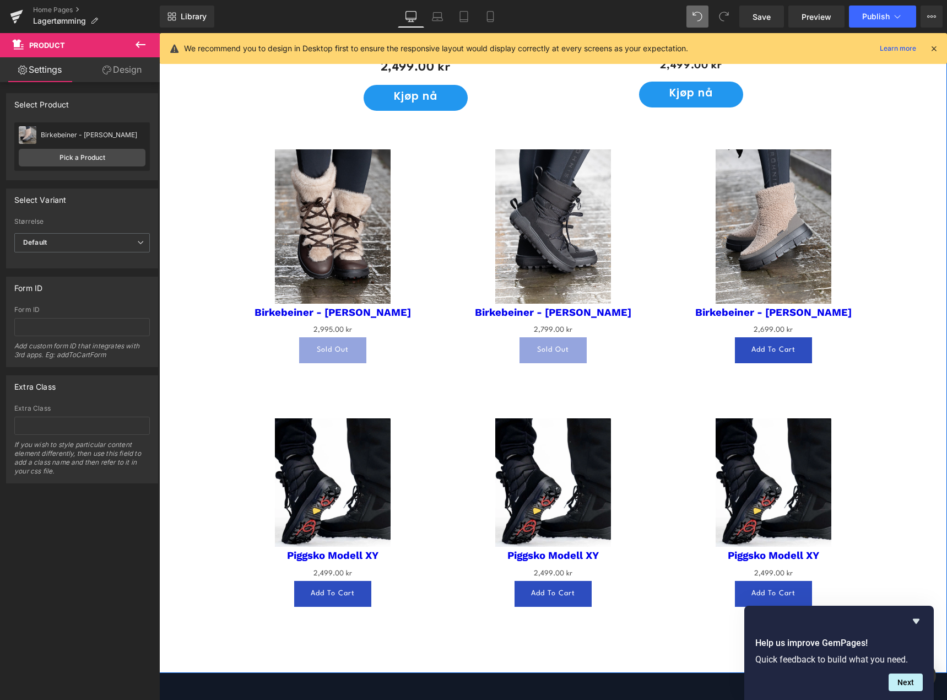
scroll to position [950, 0]
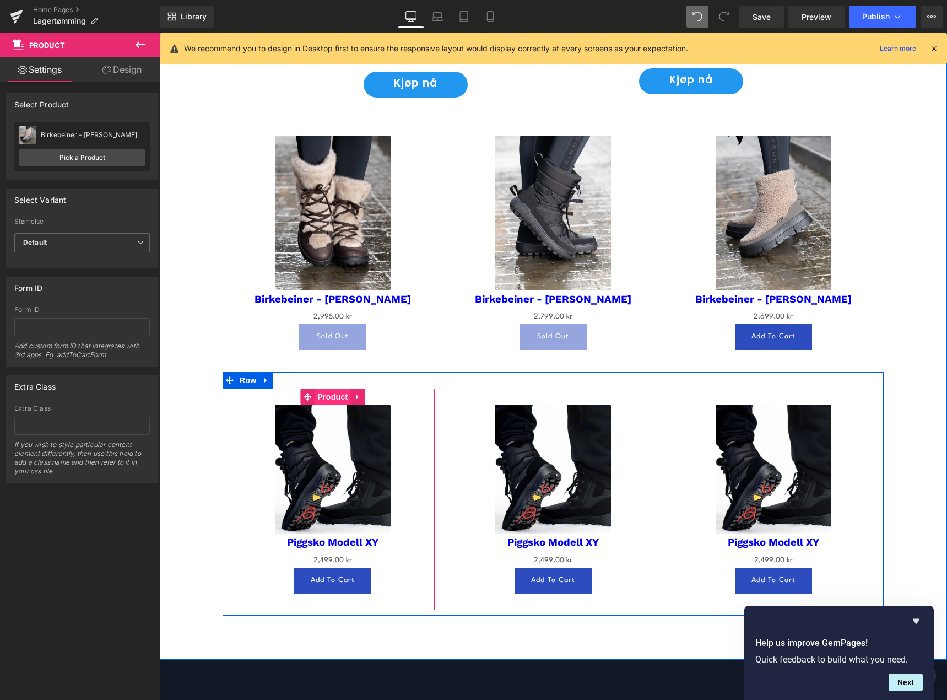
click at [328, 394] on span "Product" at bounding box center [333, 396] width 36 height 17
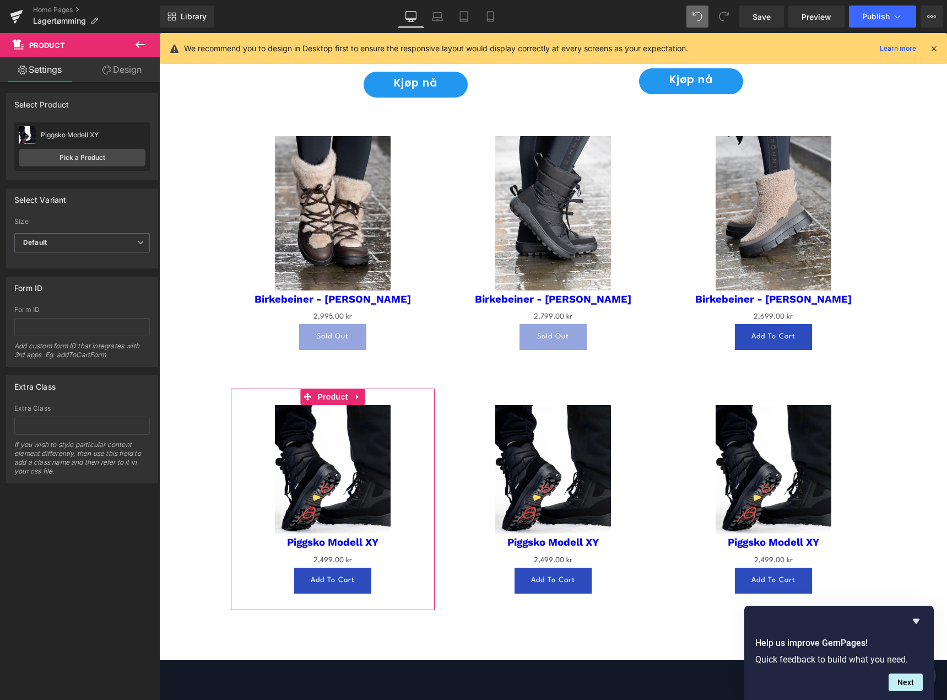
click at [89, 140] on div "Piggsko Modell XY Piggsko Modell XY" at bounding box center [82, 135] width 127 height 17
click at [82, 155] on link "Pick a Product" at bounding box center [82, 158] width 127 height 18
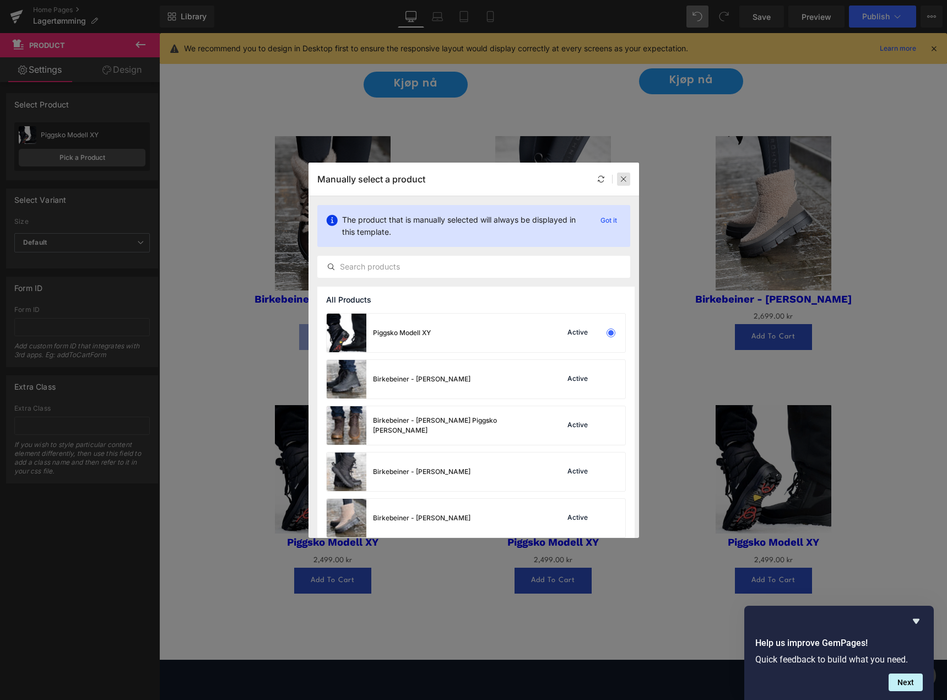
click at [625, 180] on icon at bounding box center [624, 179] width 8 height 8
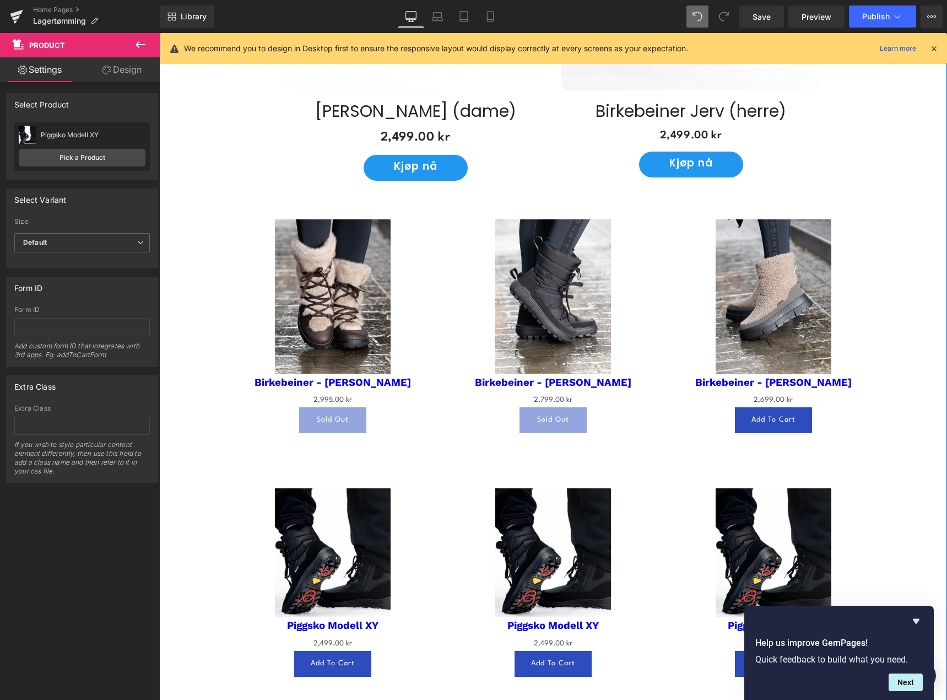
scroll to position [895, 0]
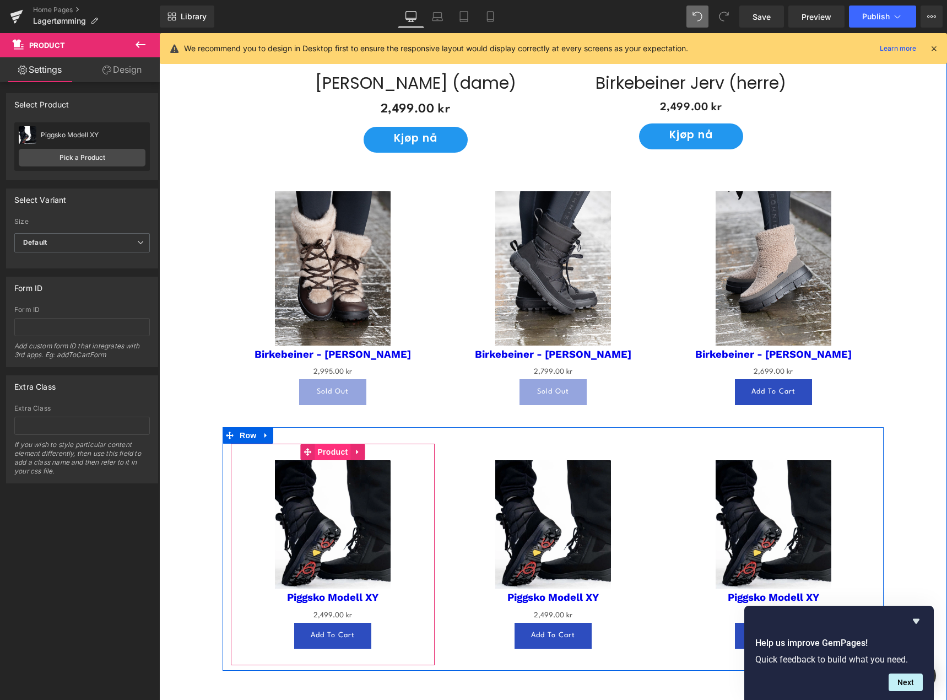
click at [328, 443] on span "Product" at bounding box center [333, 451] width 36 height 17
click at [329, 446] on span "Product" at bounding box center [333, 452] width 36 height 17
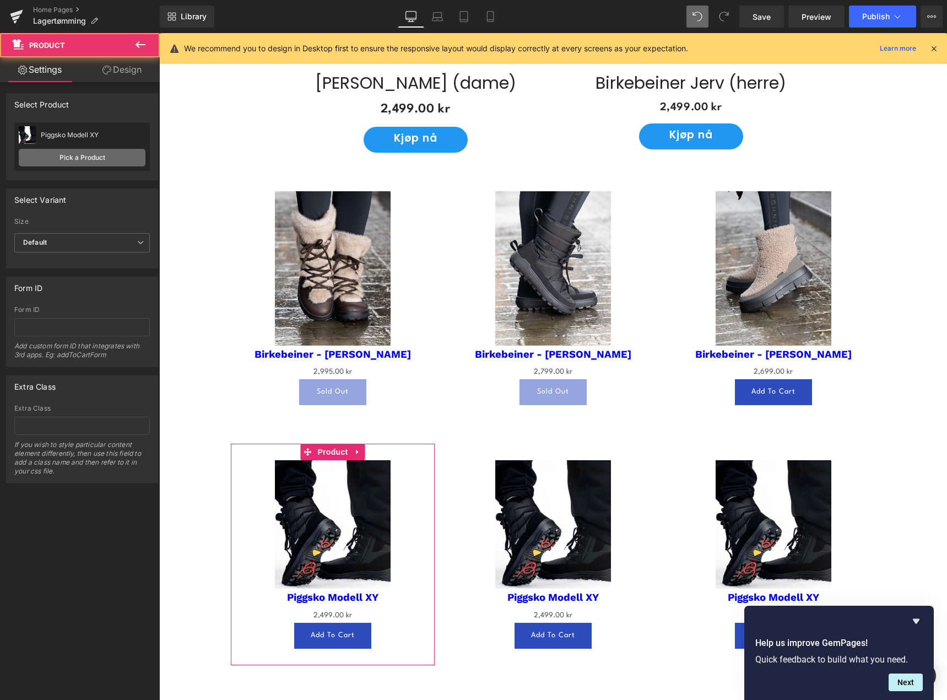
click at [93, 151] on link "Pick a Product" at bounding box center [82, 158] width 127 height 18
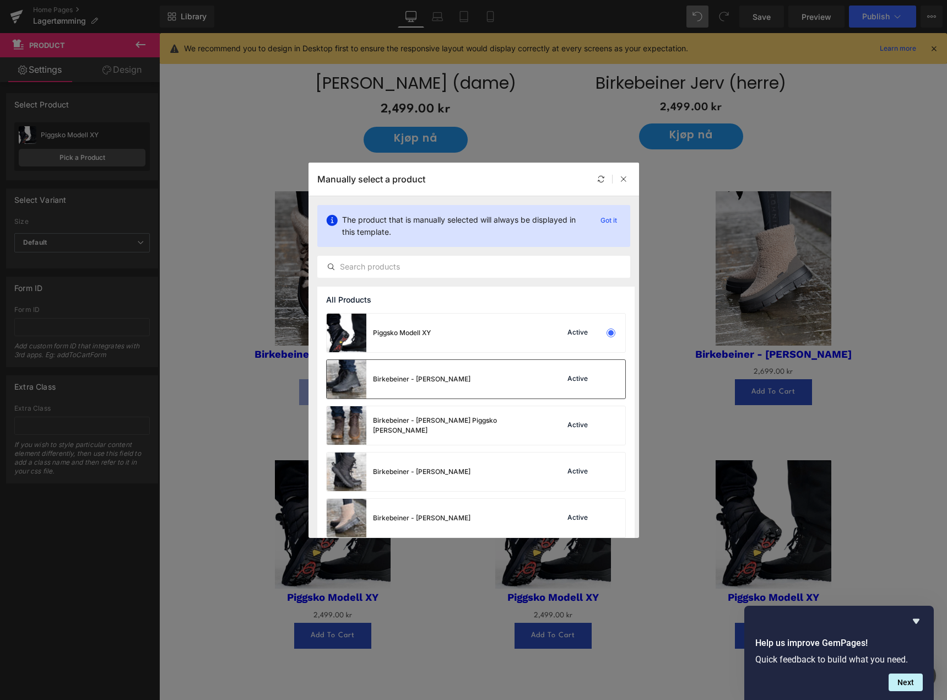
click at [448, 382] on div "Birkebeiner - [PERSON_NAME]" at bounding box center [422, 379] width 98 height 10
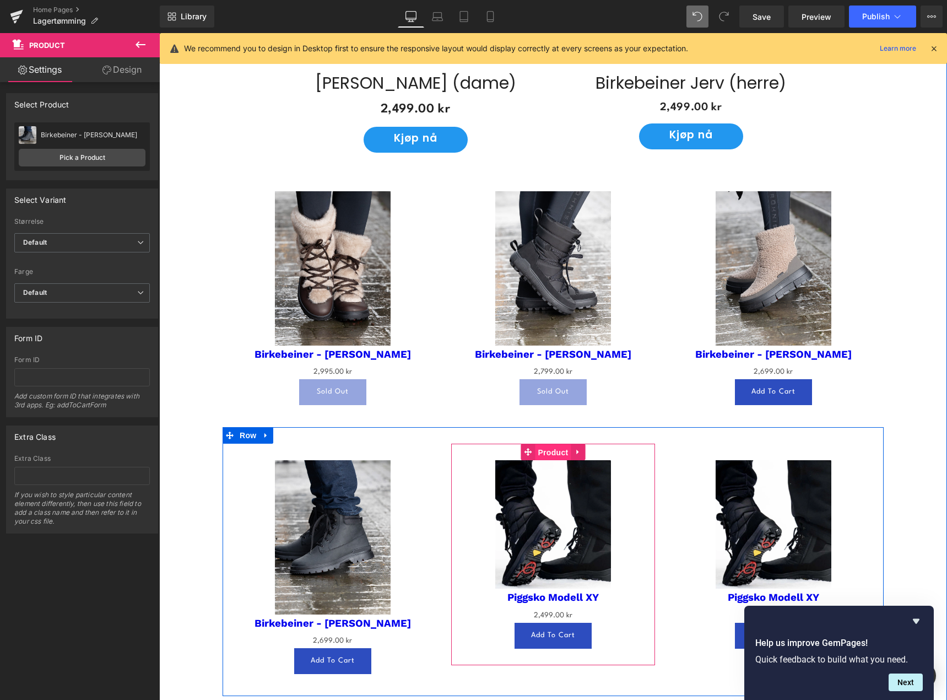
click at [551, 446] on span "Product" at bounding box center [553, 452] width 36 height 17
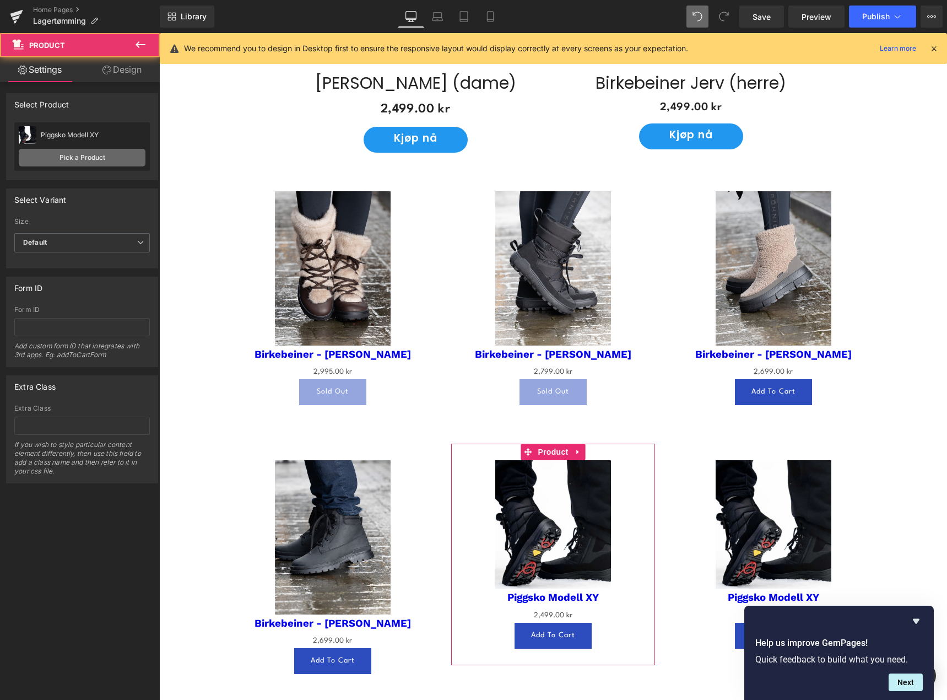
click at [104, 155] on link "Pick a Product" at bounding box center [82, 158] width 127 height 18
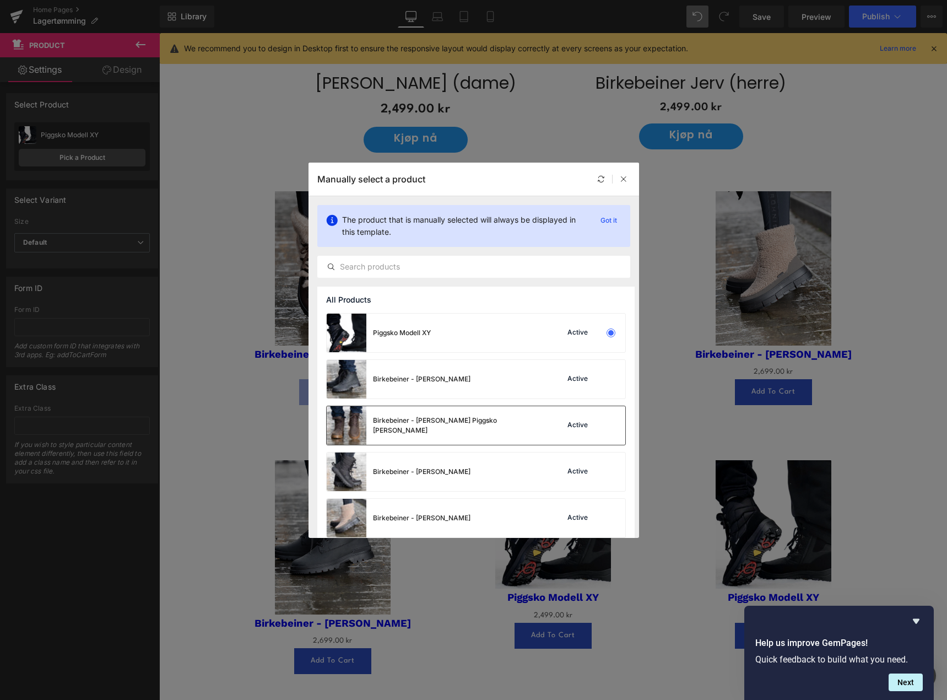
click at [486, 425] on div "Birkebeiner - [PERSON_NAME] Piggsko [PERSON_NAME] Active" at bounding box center [476, 425] width 299 height 39
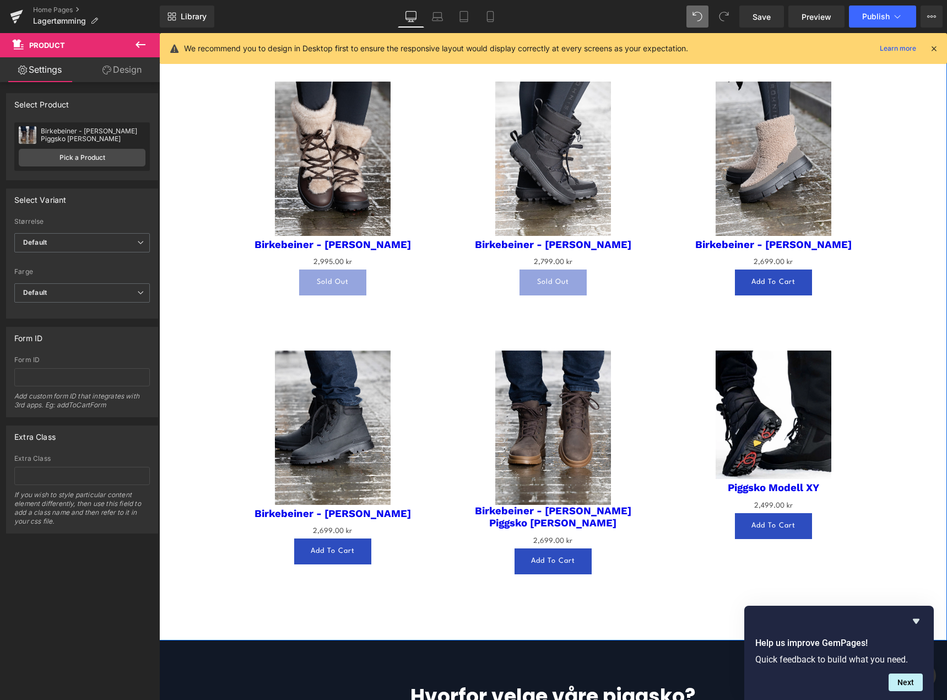
scroll to position [1005, 0]
click at [779, 391] on img at bounding box center [774, 414] width 116 height 128
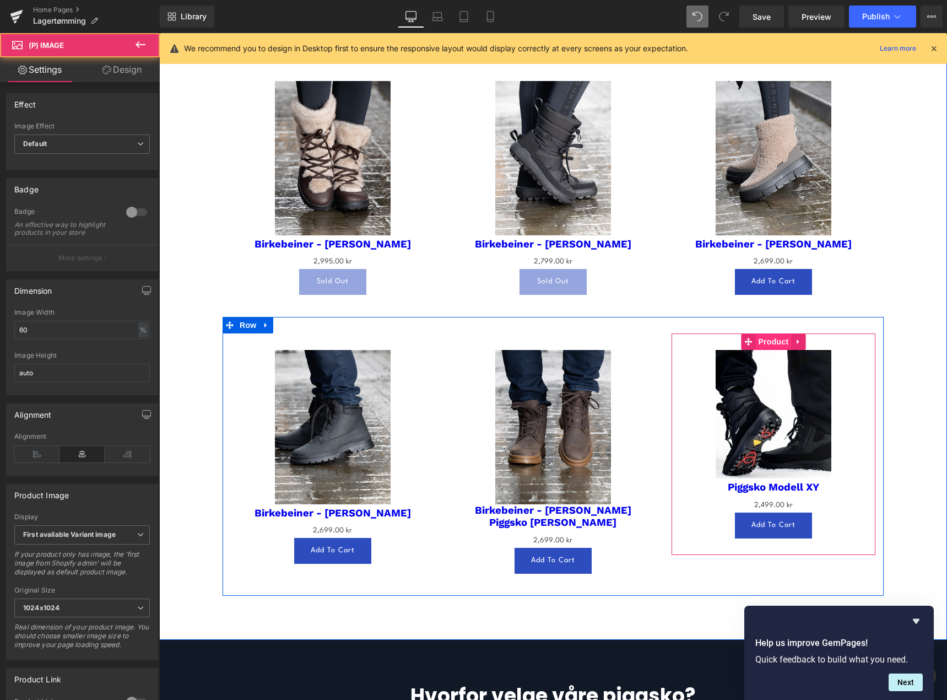
click at [771, 339] on span "Product" at bounding box center [773, 341] width 36 height 17
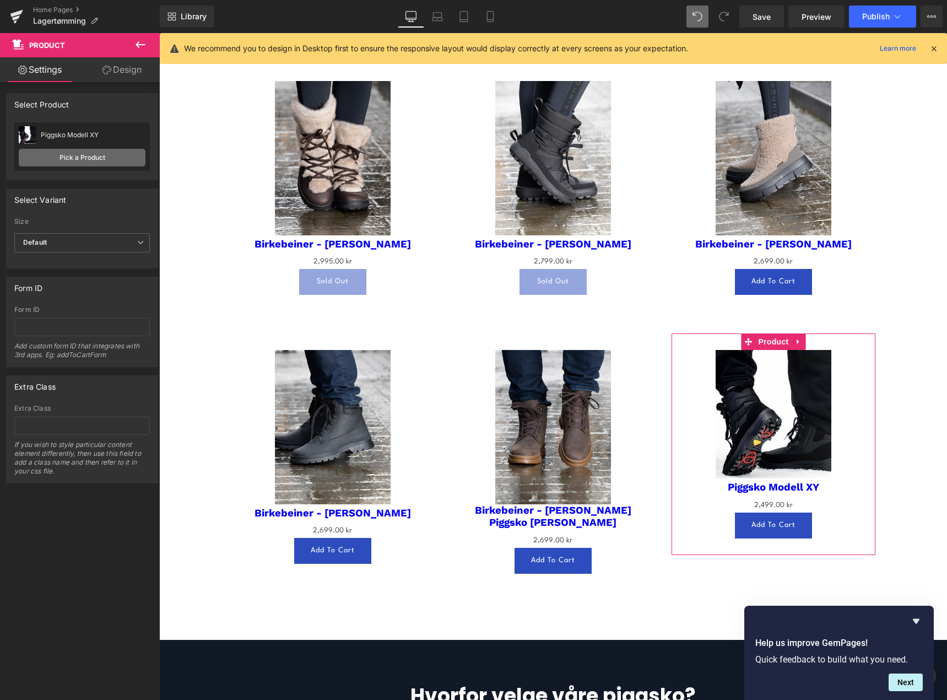
click at [78, 156] on link "Pick a Product" at bounding box center [82, 158] width 127 height 18
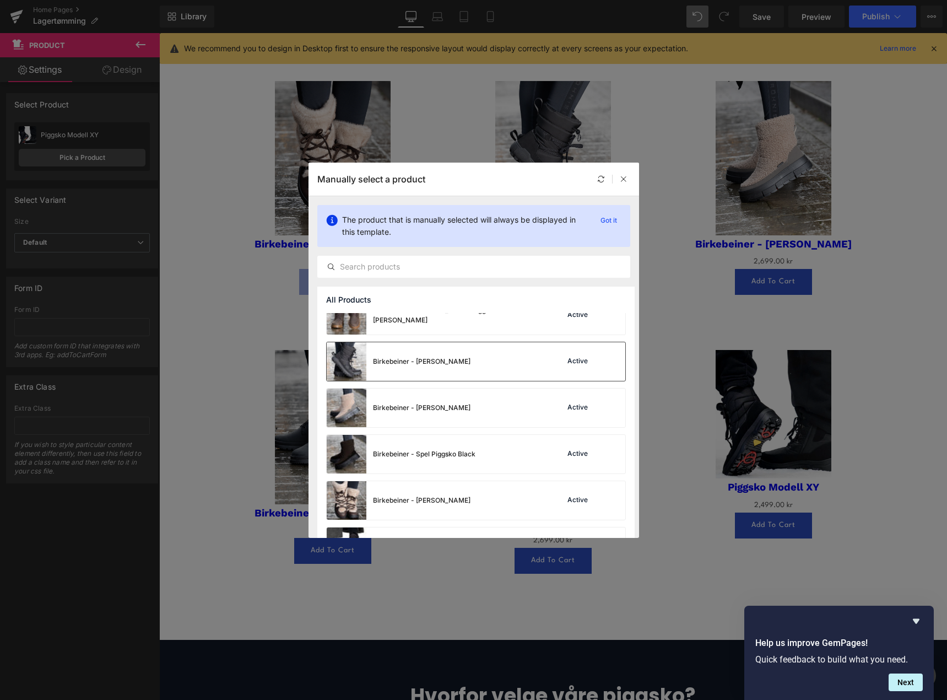
scroll to position [165, 0]
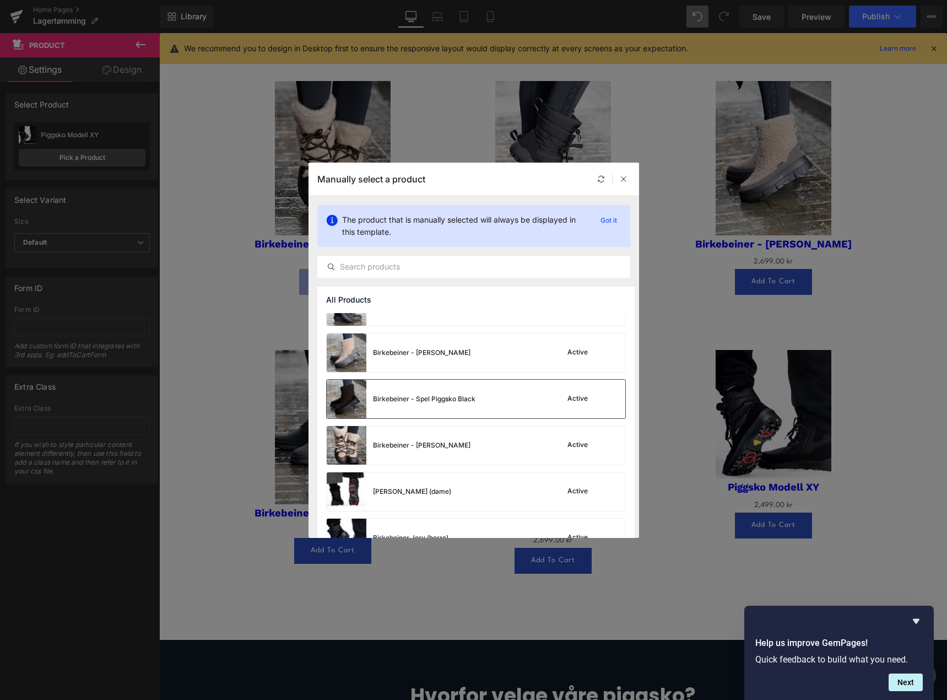
drag, startPoint x: 480, startPoint y: 398, endPoint x: 359, endPoint y: 361, distance: 126.5
click at [480, 398] on div "Birkebeiner - Spel Piggsko Black Active" at bounding box center [476, 399] width 299 height 39
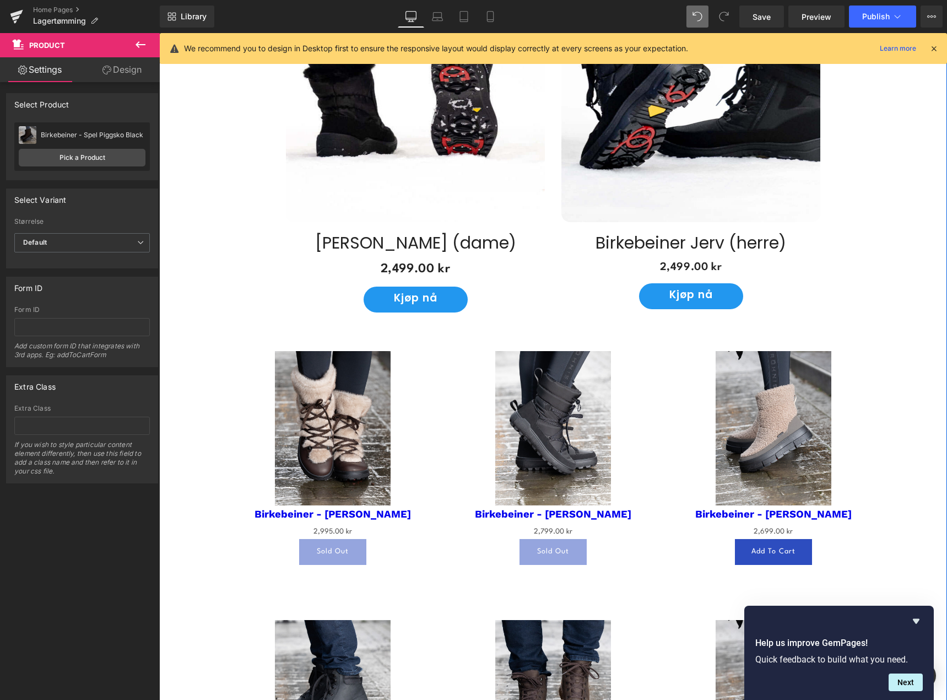
scroll to position [619, 0]
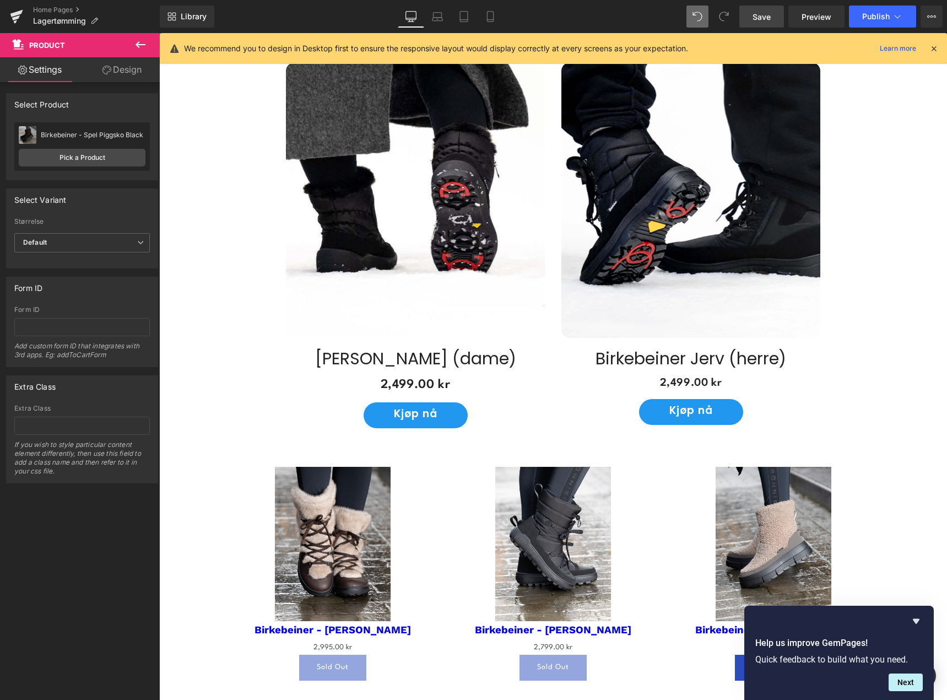
click at [759, 19] on span "Save" at bounding box center [761, 17] width 18 height 12
click at [420, 24] on link "Desktop" at bounding box center [411, 17] width 26 height 22
click at [436, 22] on link "Laptop" at bounding box center [437, 17] width 26 height 22
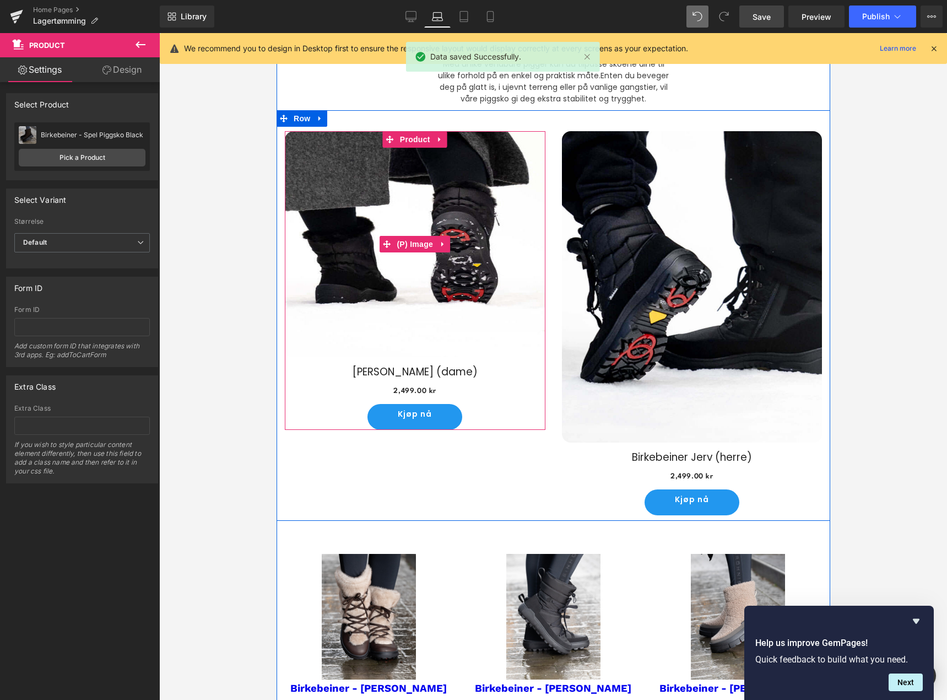
scroll to position [377, 0]
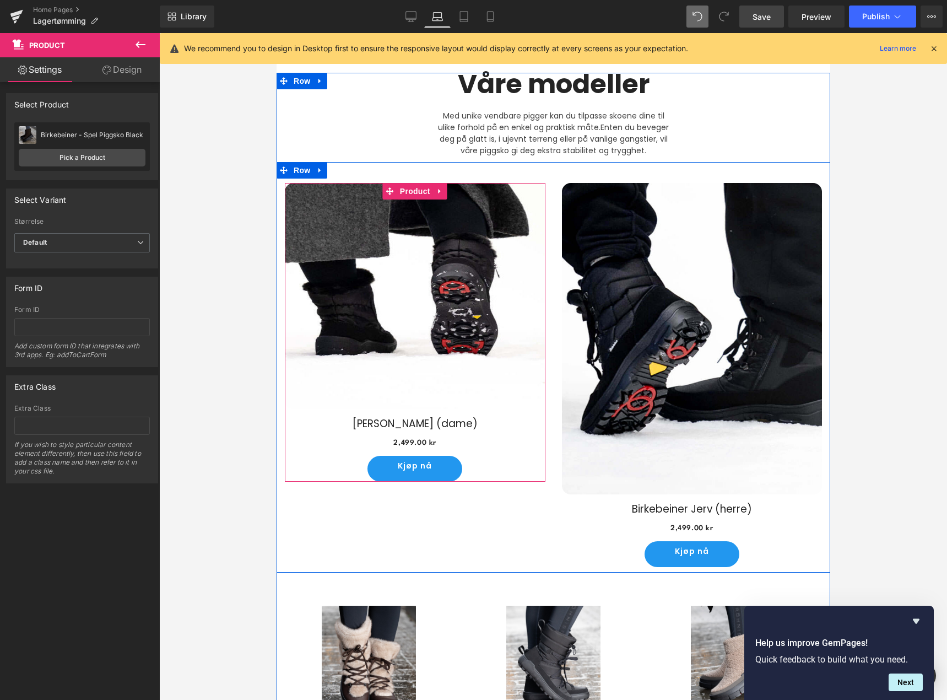
click at [471, 403] on img at bounding box center [414, 296] width 261 height 226
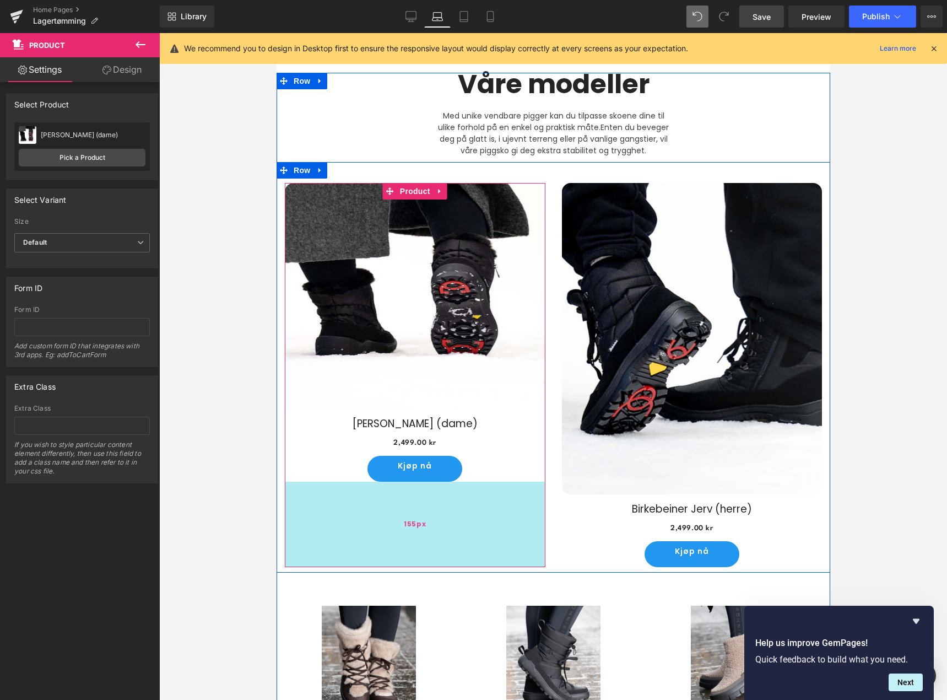
drag, startPoint x: 478, startPoint y: 475, endPoint x: 475, endPoint y: 560, distance: 85.4
click at [475, 560] on div "155px" at bounding box center [414, 523] width 261 height 85
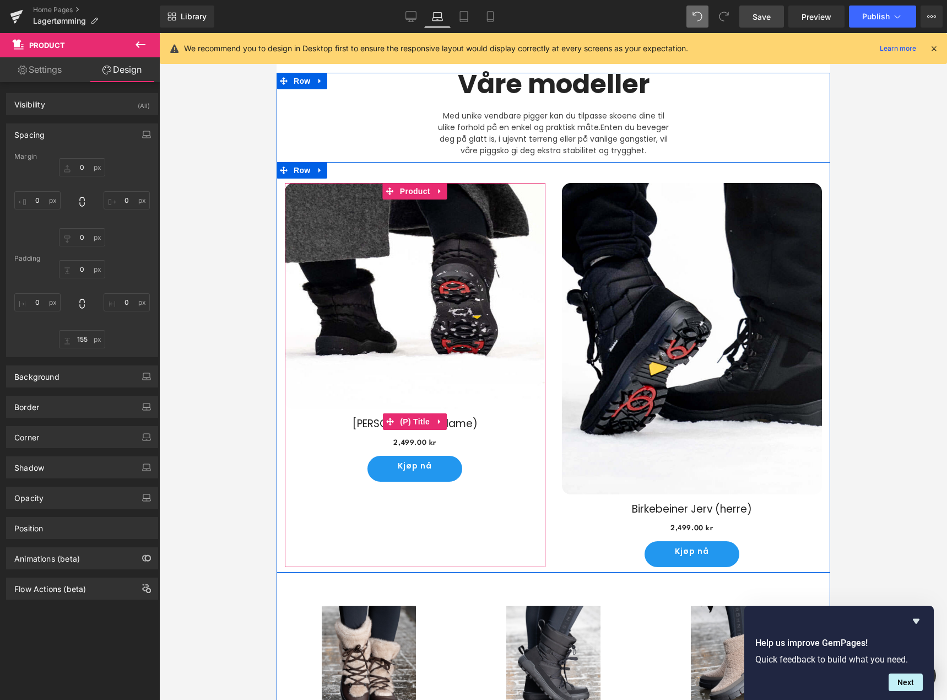
click at [481, 410] on h3 "[PERSON_NAME] (dame)" at bounding box center [414, 421] width 261 height 25
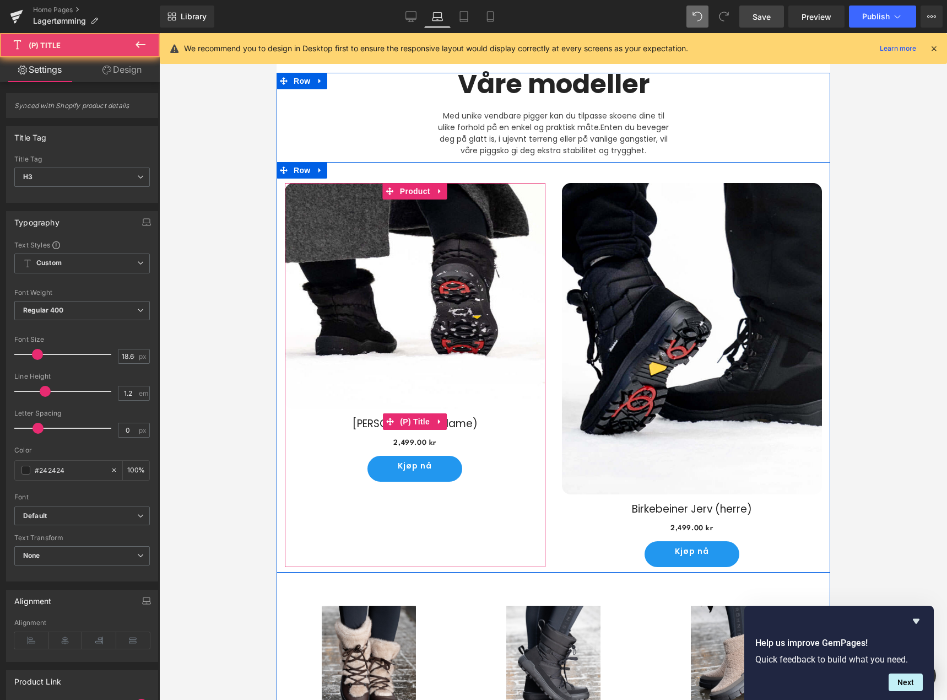
click at [462, 419] on link "[PERSON_NAME] (dame)" at bounding box center [414, 421] width 125 height 25
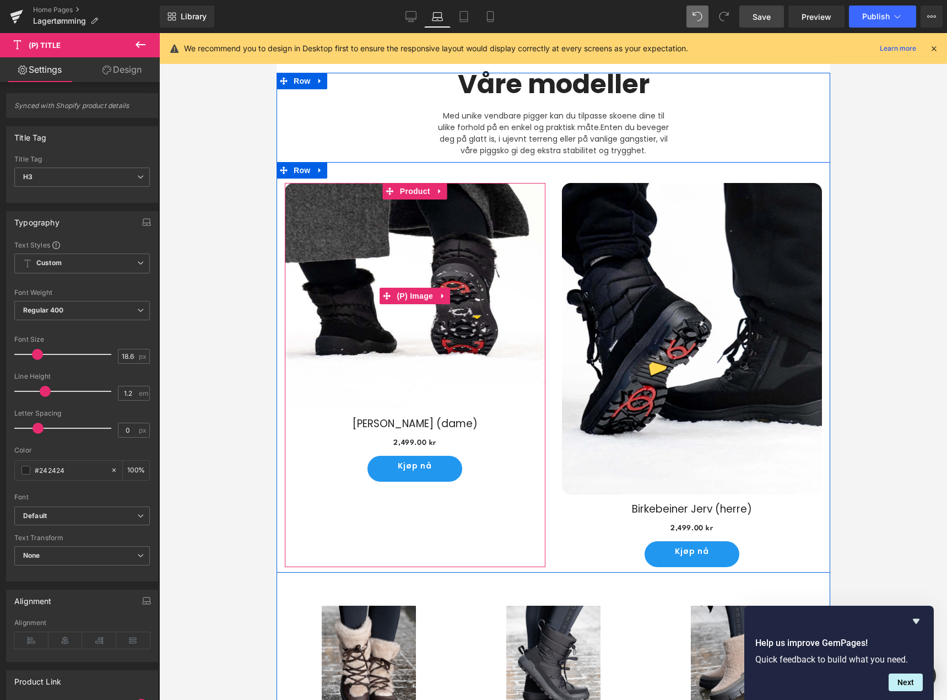
click at [451, 232] on img at bounding box center [414, 296] width 261 height 226
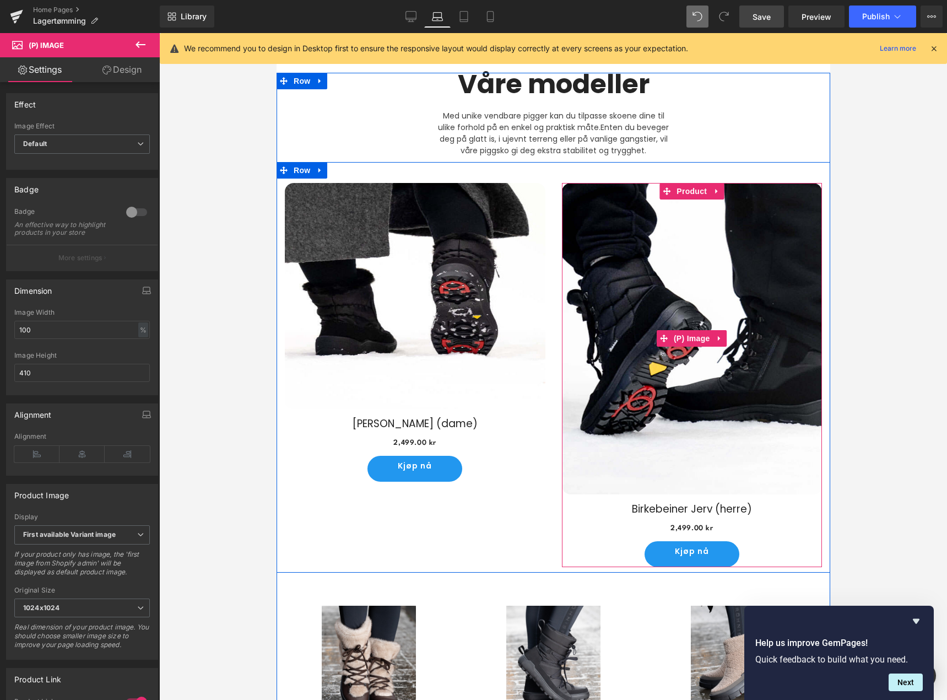
click at [620, 335] on img at bounding box center [691, 338] width 261 height 311
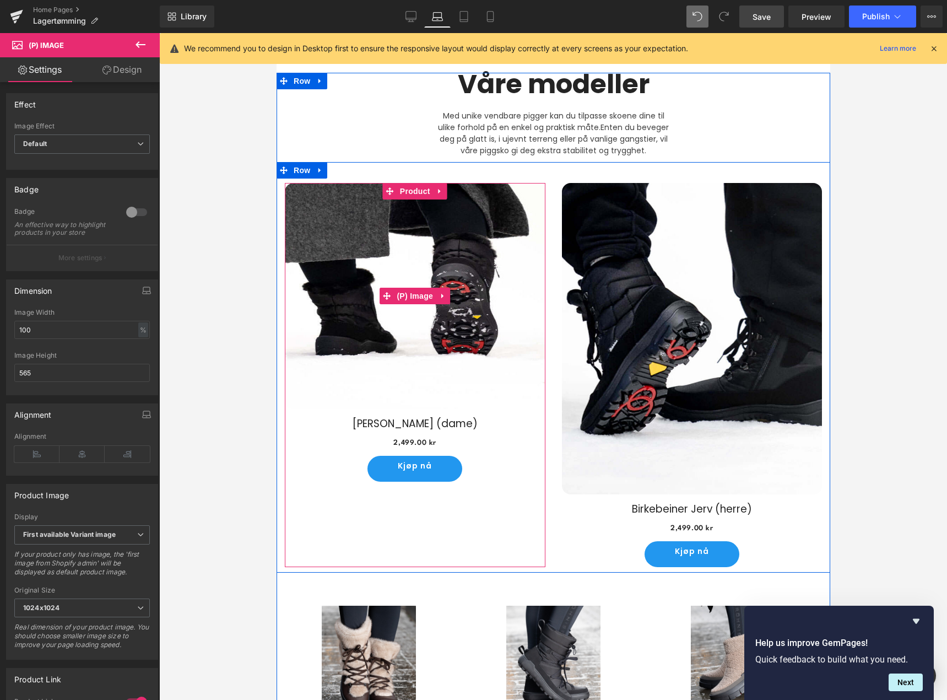
click at [473, 255] on img at bounding box center [414, 296] width 261 height 226
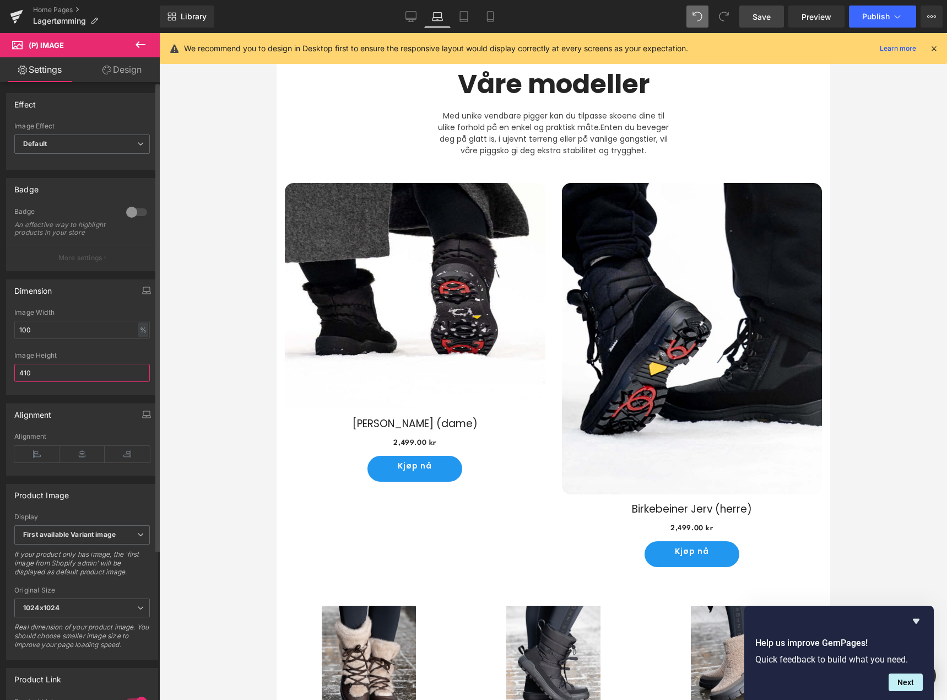
click at [43, 382] on input "410" at bounding box center [82, 373] width 136 height 18
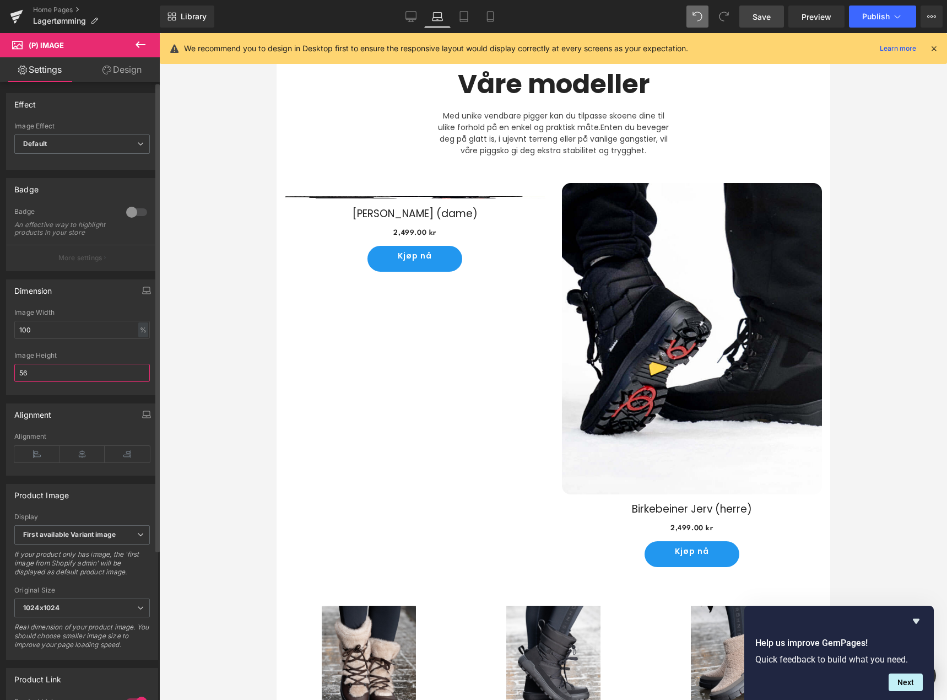
type input "565"
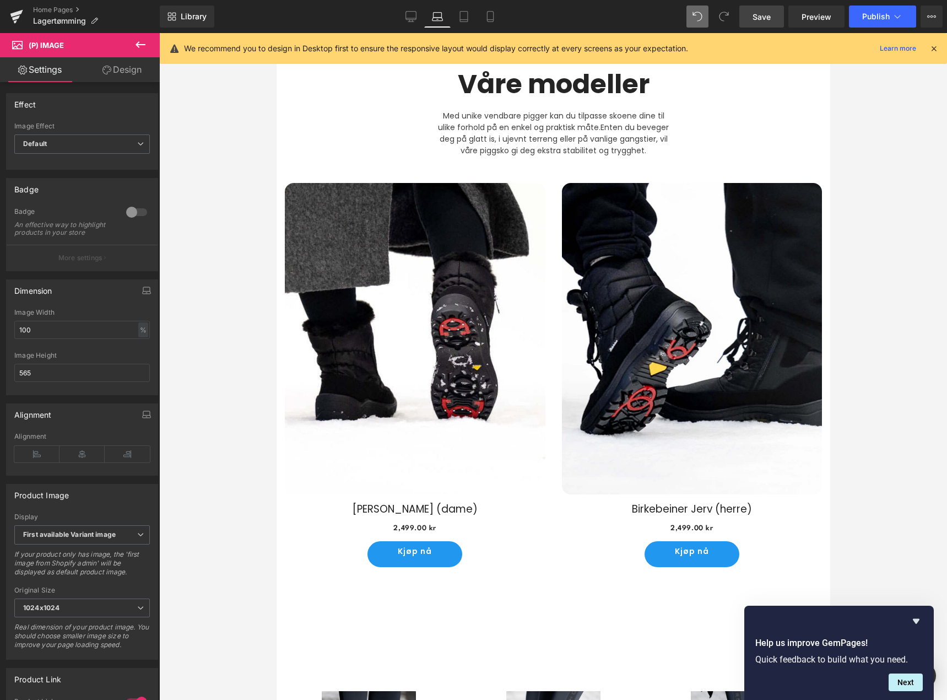
click at [226, 407] on div at bounding box center [553, 366] width 788 height 667
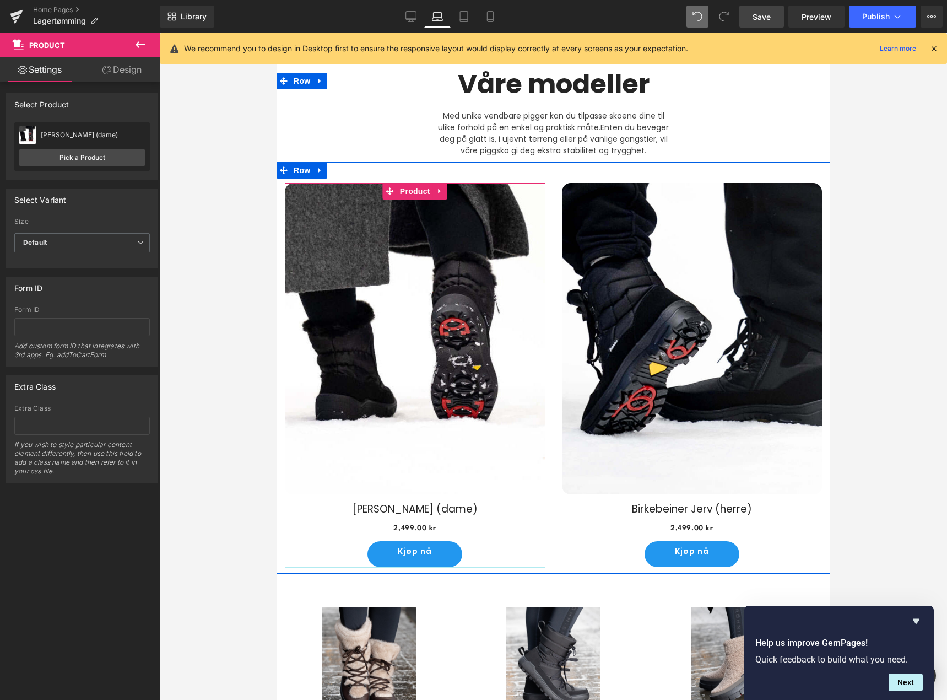
drag, startPoint x: 414, startPoint y: 643, endPoint x: 419, endPoint y: 559, distance: 84.4
click at [419, 559] on div "Sale Off (P) Image [PERSON_NAME] (dame) (P) Title 2,499.00 kr 2,499.00 kr (P) P…" at bounding box center [414, 375] width 261 height 385
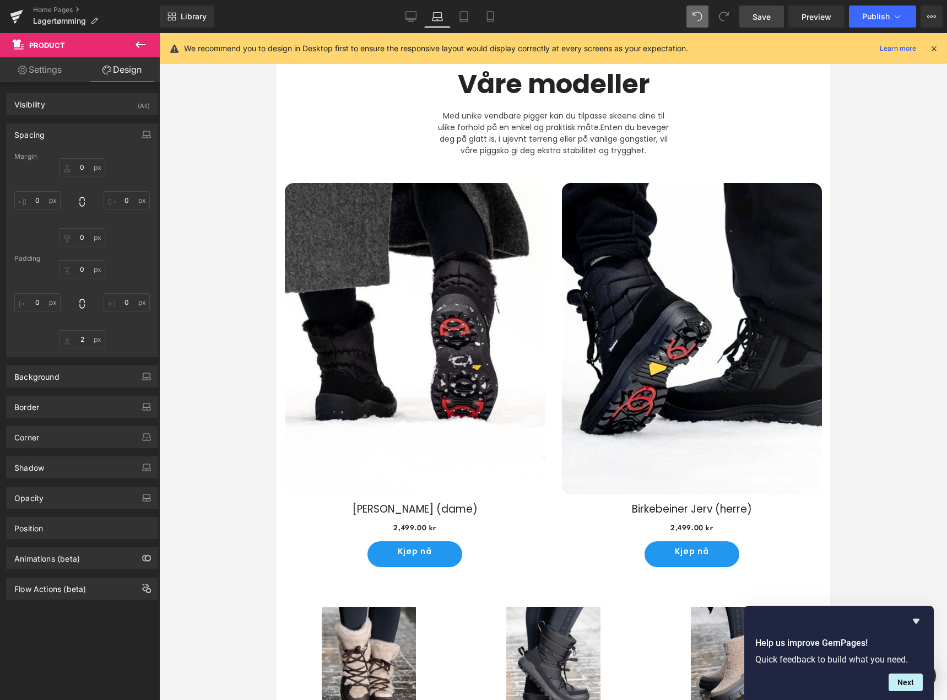
click at [237, 443] on div at bounding box center [553, 366] width 788 height 667
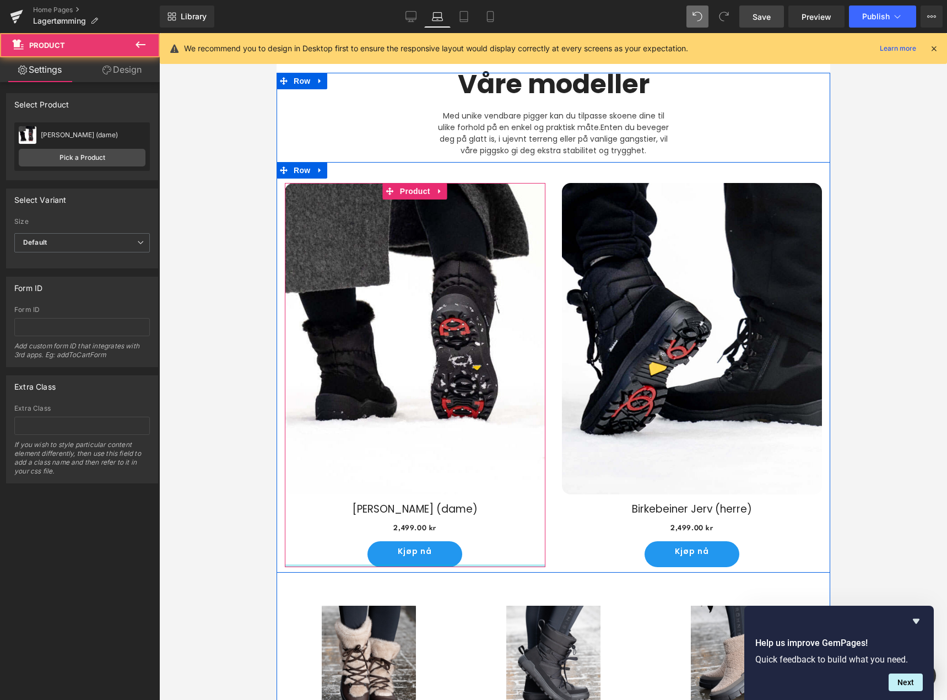
click at [462, 564] on div at bounding box center [414, 565] width 261 height 3
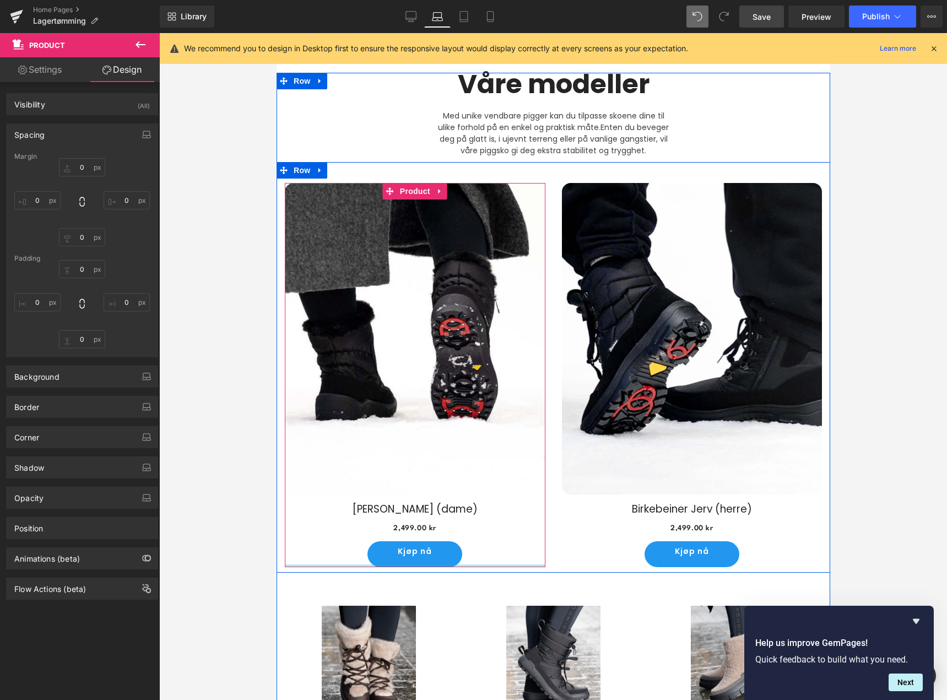
click at [232, 485] on div at bounding box center [553, 366] width 788 height 667
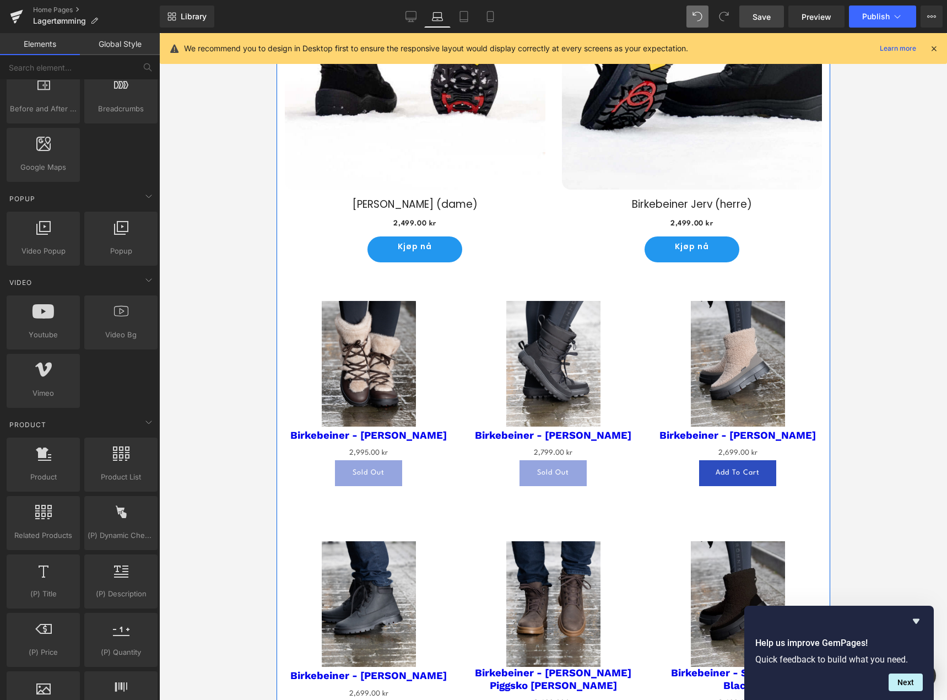
scroll to position [707, 0]
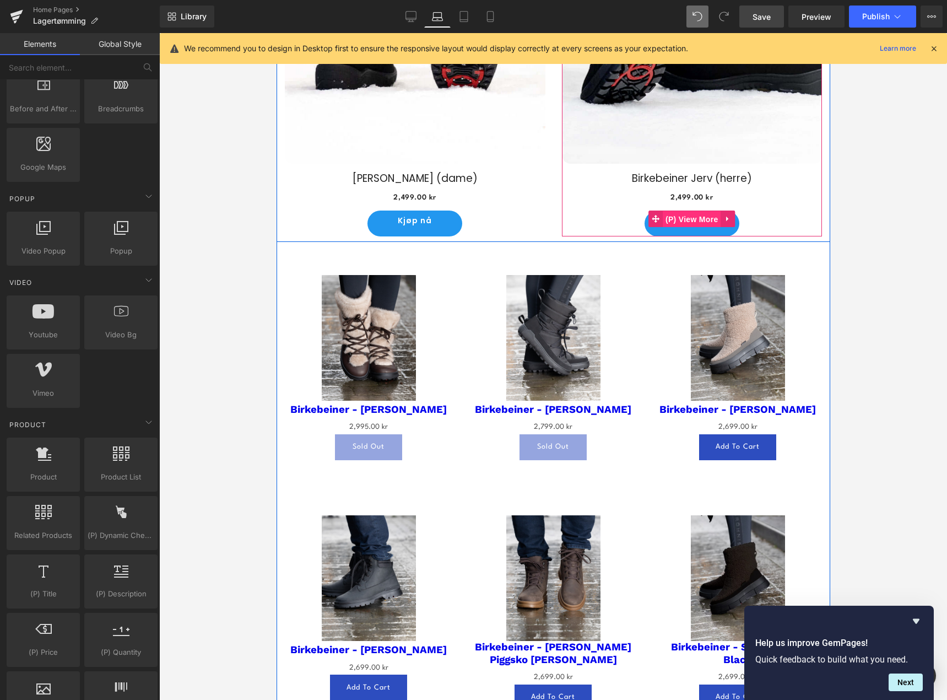
click at [683, 216] on span "(P) View More" at bounding box center [691, 219] width 58 height 17
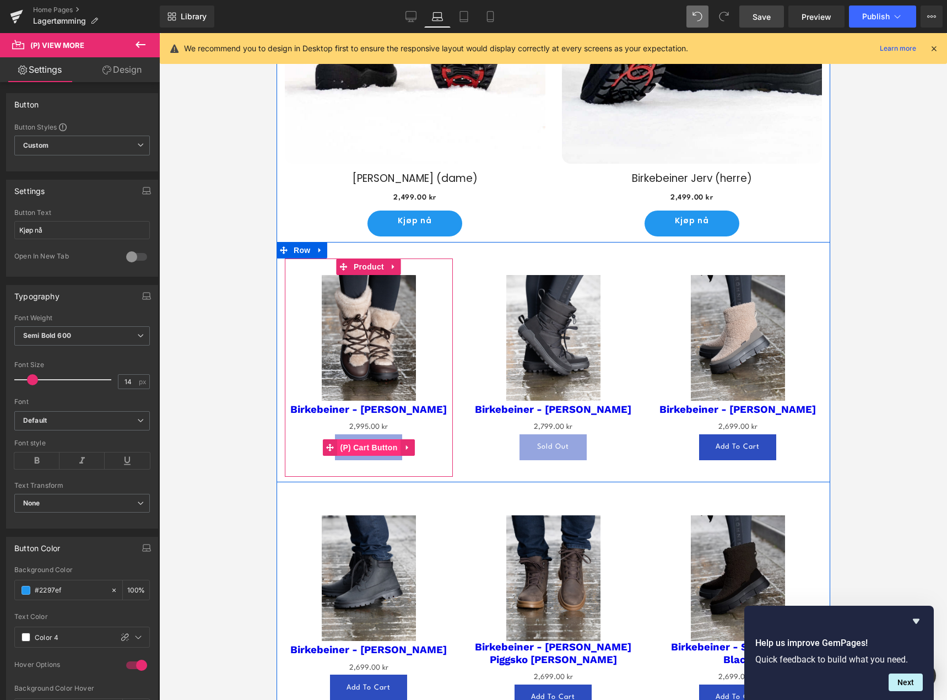
click at [367, 441] on span "(P) Cart Button" at bounding box center [368, 447] width 63 height 17
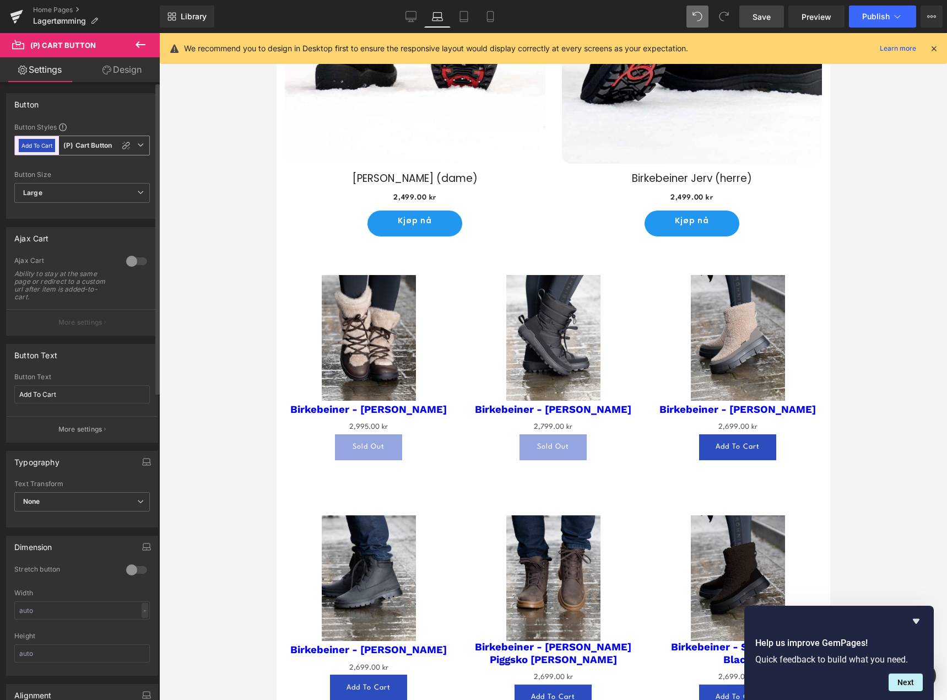
click at [23, 149] on button "Add To Cart" at bounding box center [37, 145] width 36 height 13
click at [97, 176] on li "Custom" at bounding box center [79, 171] width 131 height 20
type input "Color 8"
type input "Color 4"
type input "Color 8"
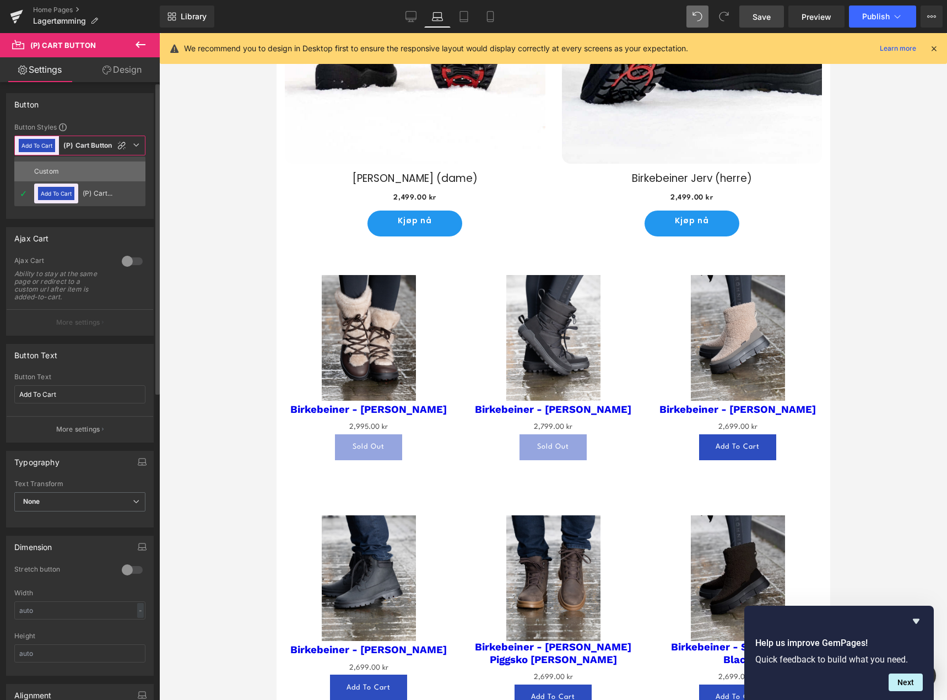
type input "Color 4"
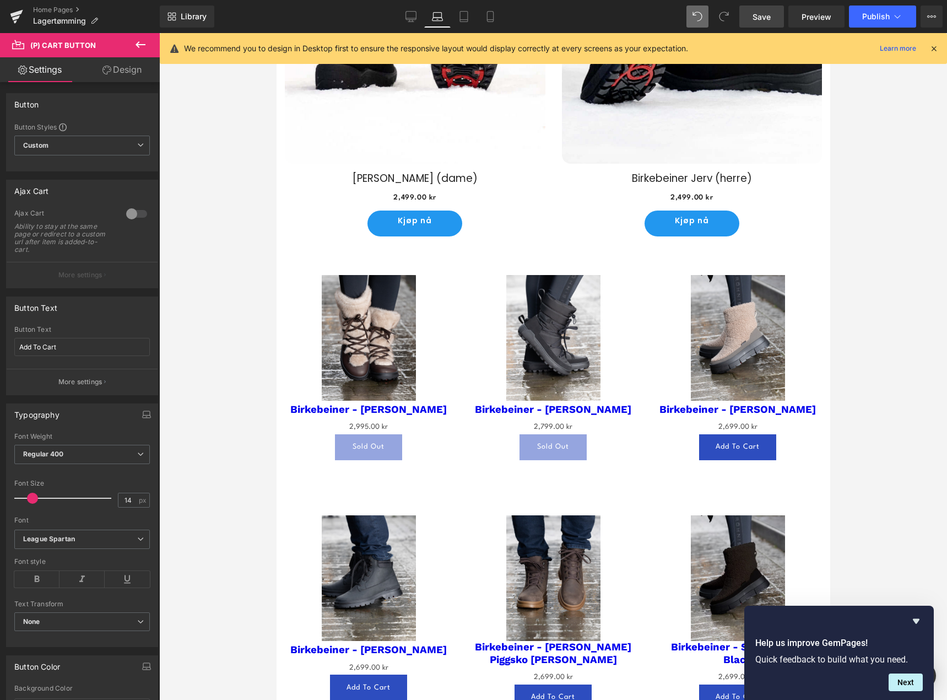
click at [219, 325] on div at bounding box center [553, 366] width 788 height 667
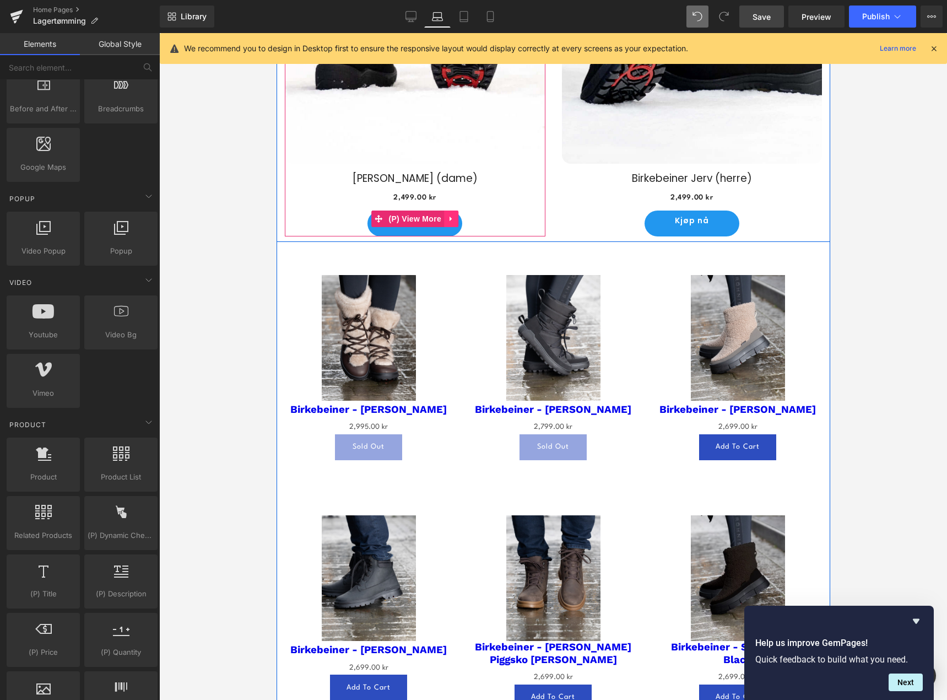
click at [447, 215] on icon at bounding box center [451, 219] width 8 height 8
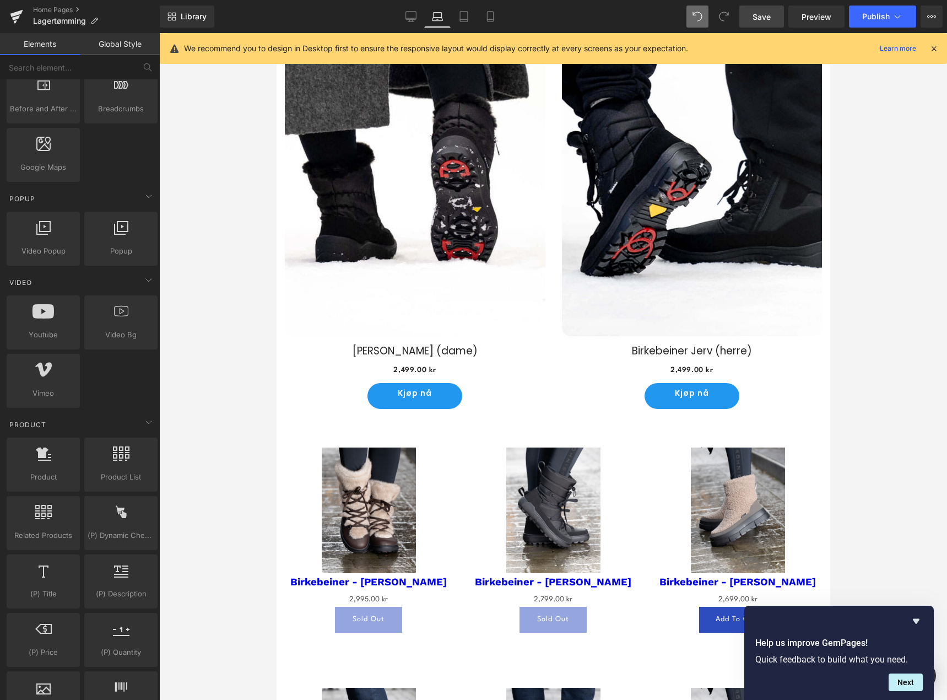
scroll to position [542, 0]
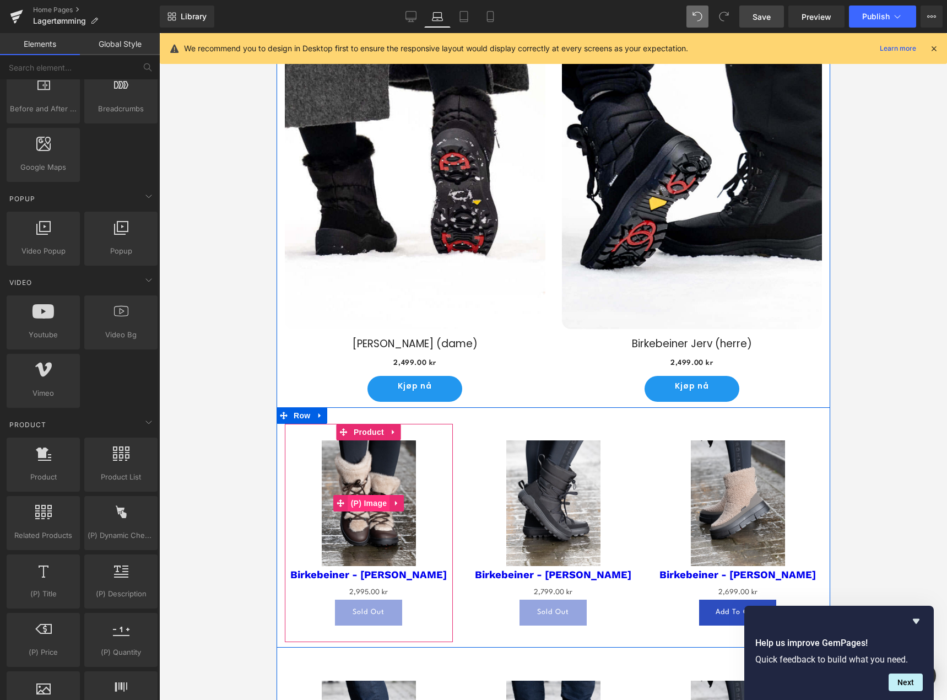
click at [378, 495] on span "(P) Image" at bounding box center [369, 503] width 42 height 17
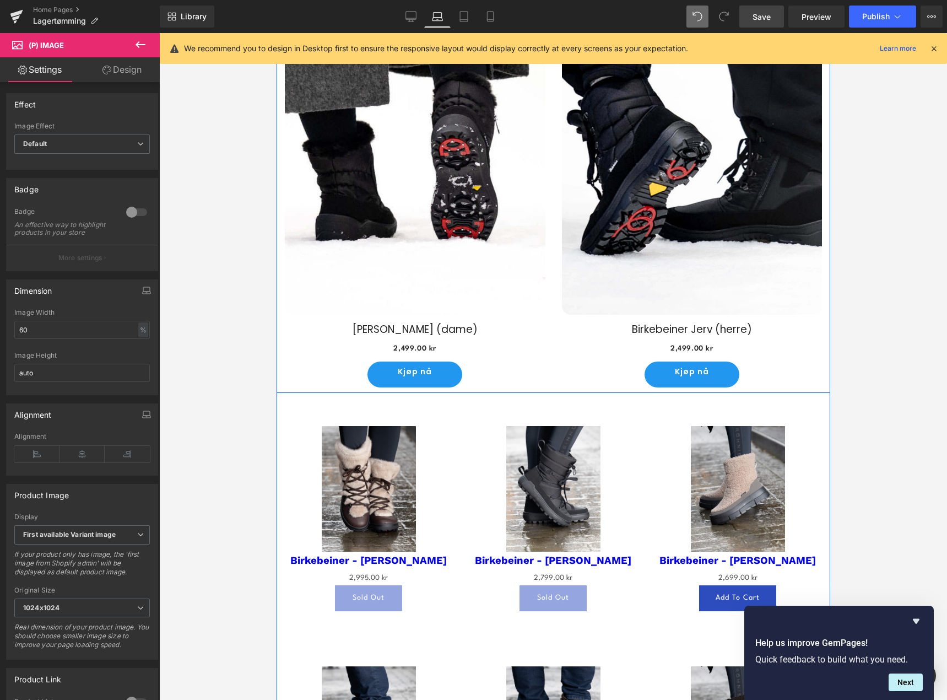
scroll to position [597, 0]
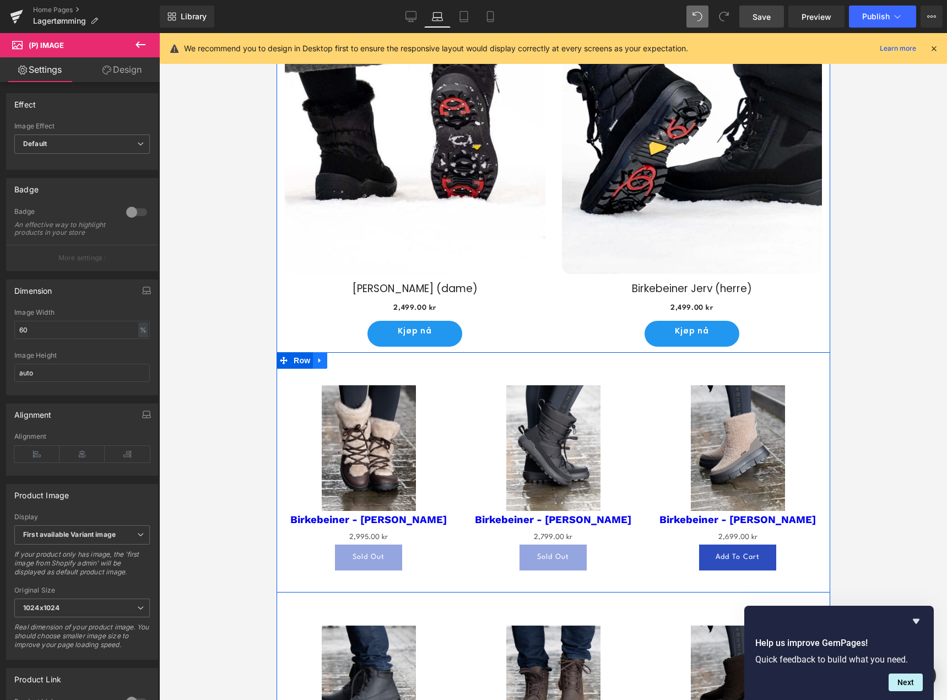
click at [316, 356] on icon at bounding box center [320, 360] width 8 height 8
click at [344, 357] on icon at bounding box center [348, 360] width 8 height 8
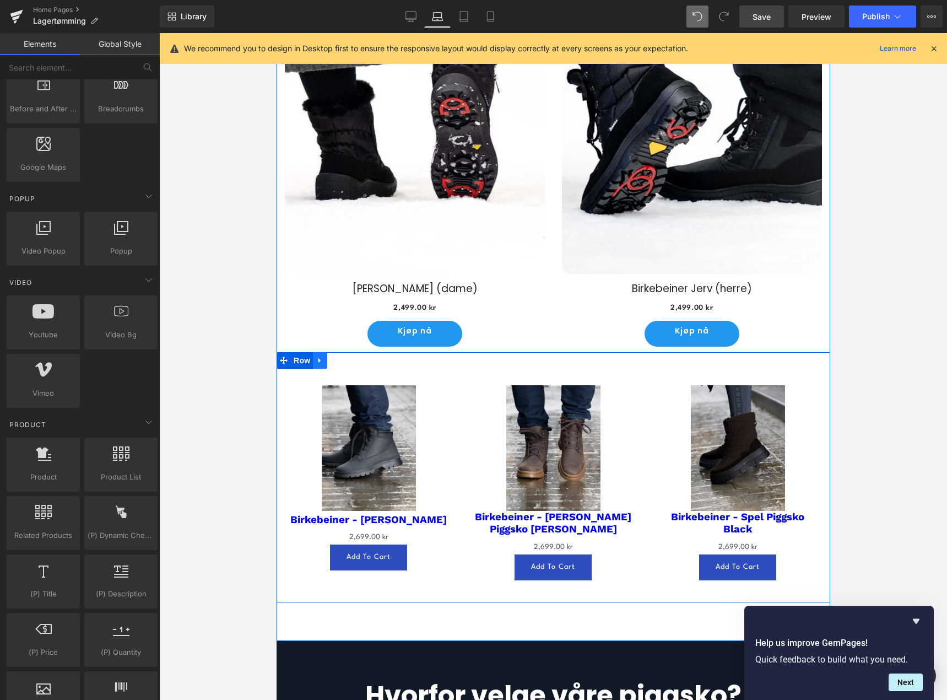
click at [316, 356] on icon at bounding box center [320, 360] width 8 height 8
click at [345, 358] on icon at bounding box center [348, 360] width 8 height 8
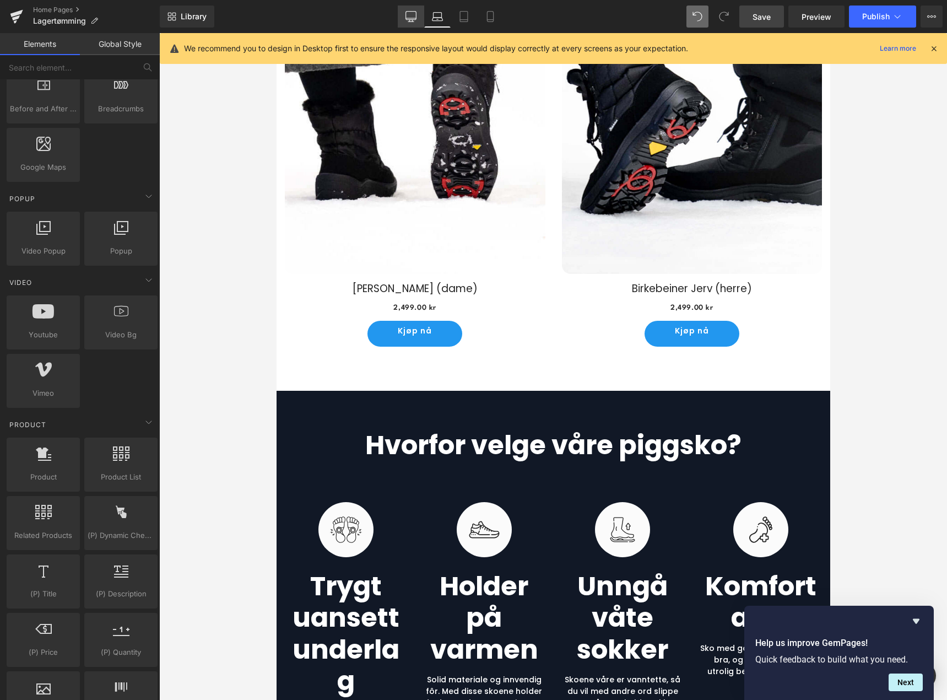
click at [416, 17] on icon at bounding box center [410, 16] width 10 height 8
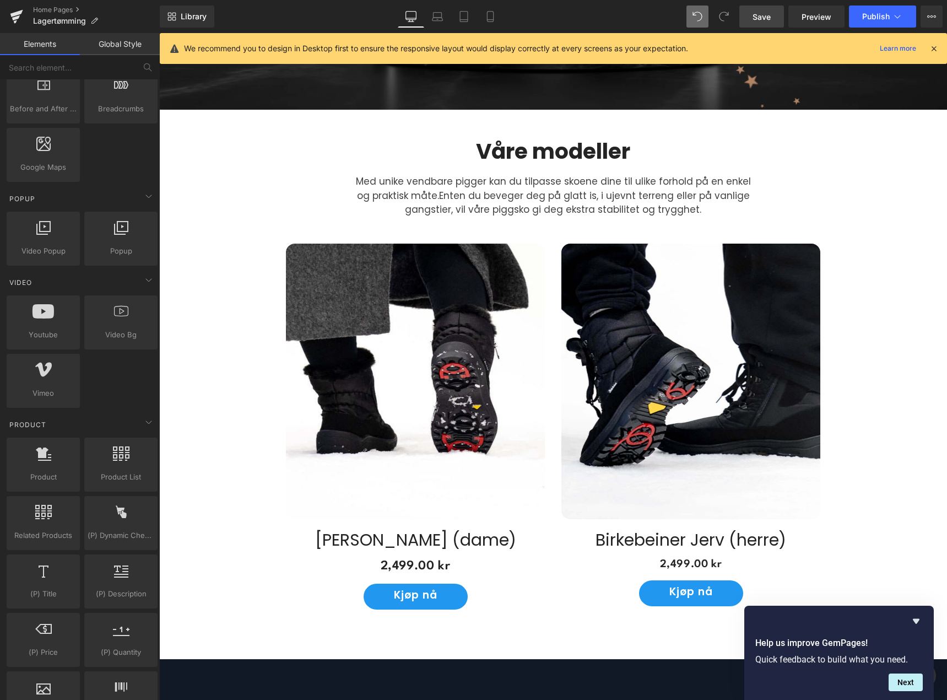
scroll to position [398, 0]
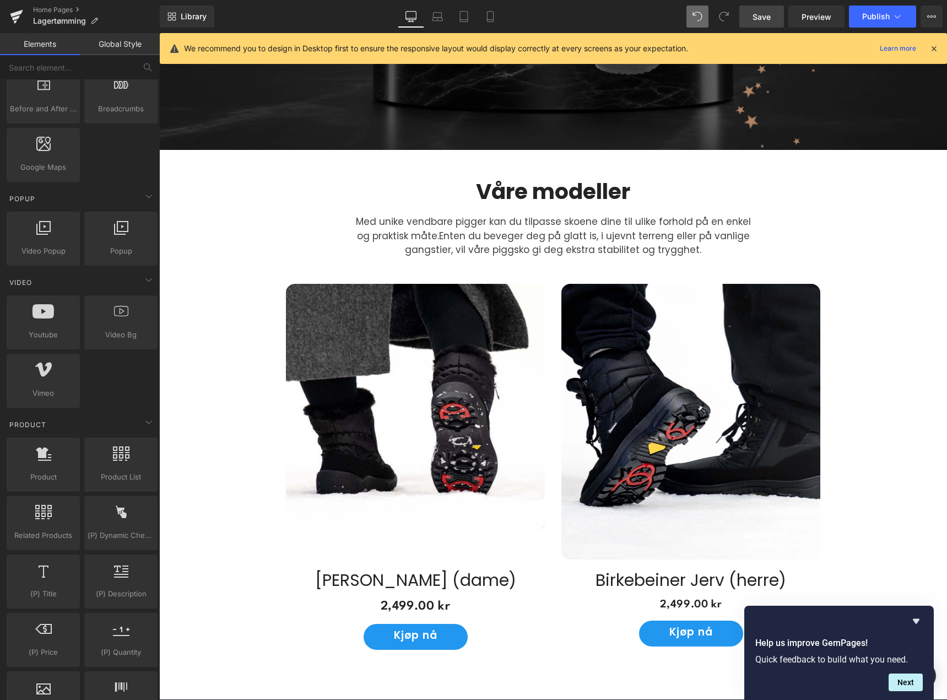
click at [607, 382] on img at bounding box center [690, 421] width 259 height 275
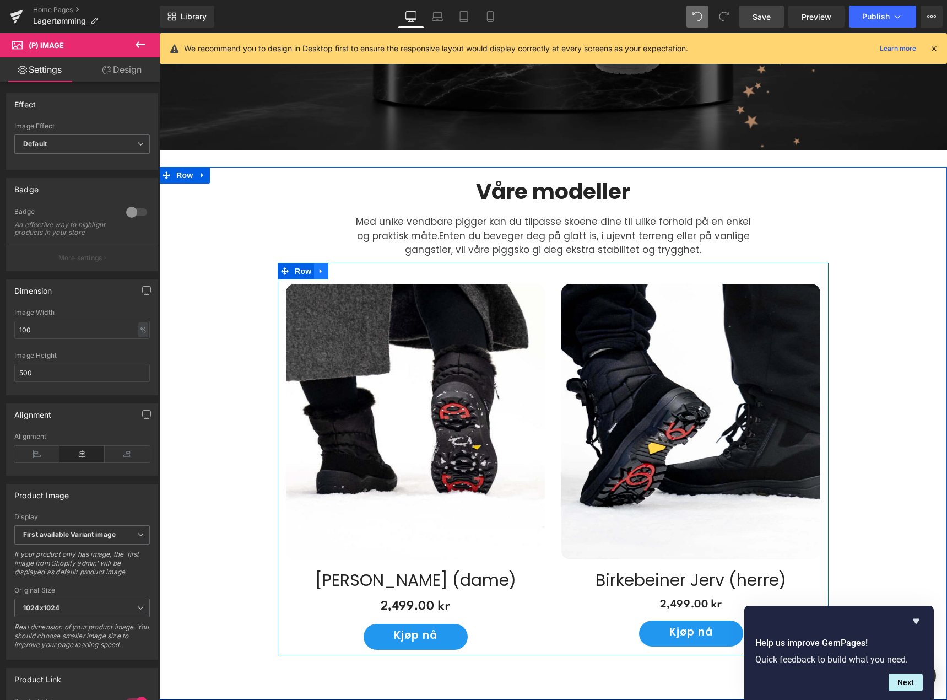
click at [317, 267] on icon at bounding box center [321, 271] width 8 height 8
click at [334, 267] on icon at bounding box center [336, 271] width 8 height 8
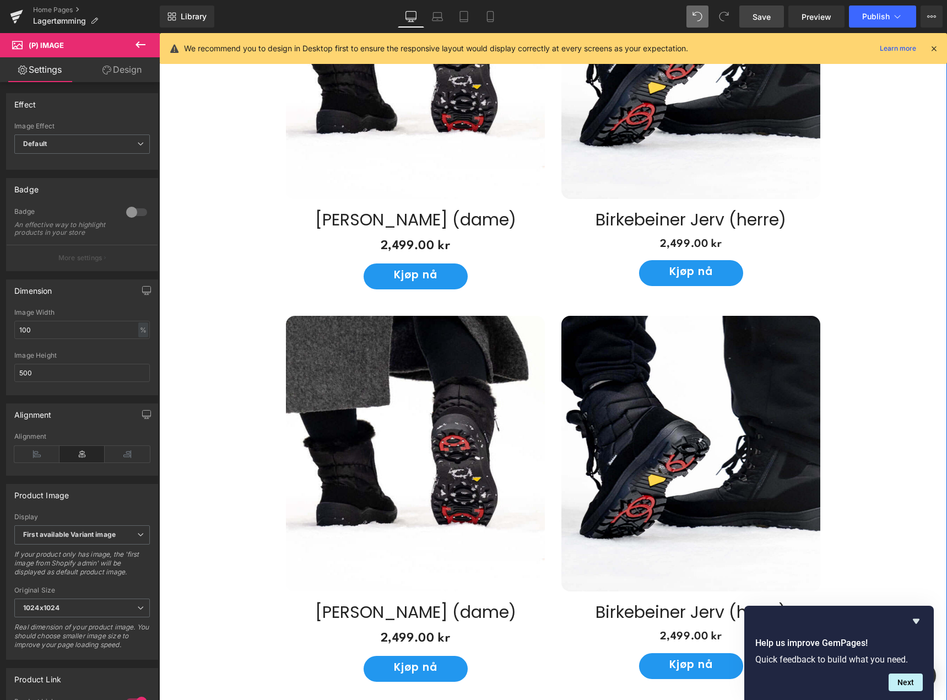
scroll to position [750, 0]
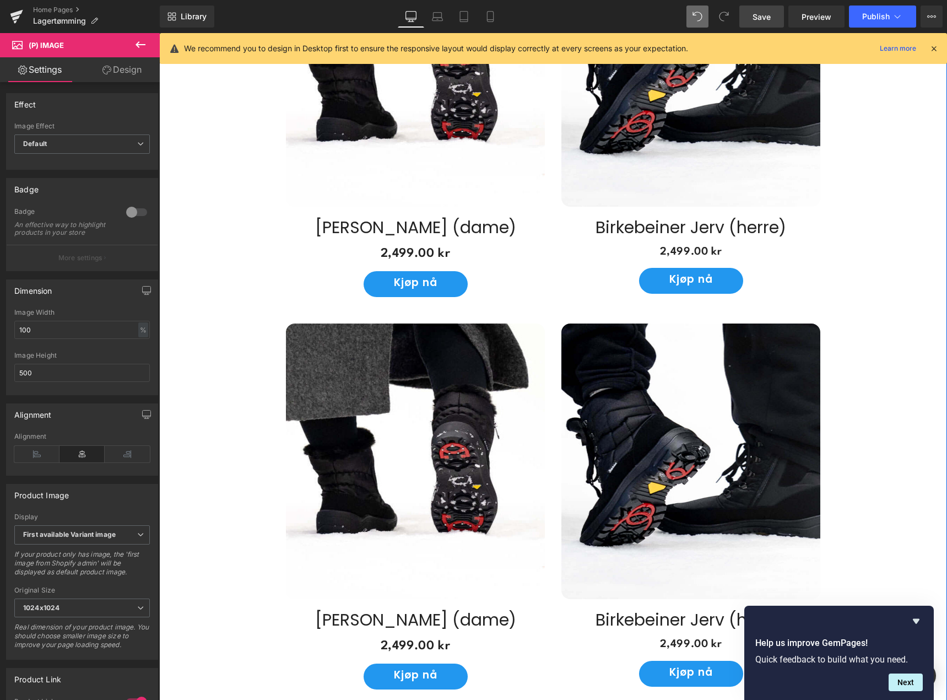
click at [462, 410] on img at bounding box center [415, 460] width 259 height 275
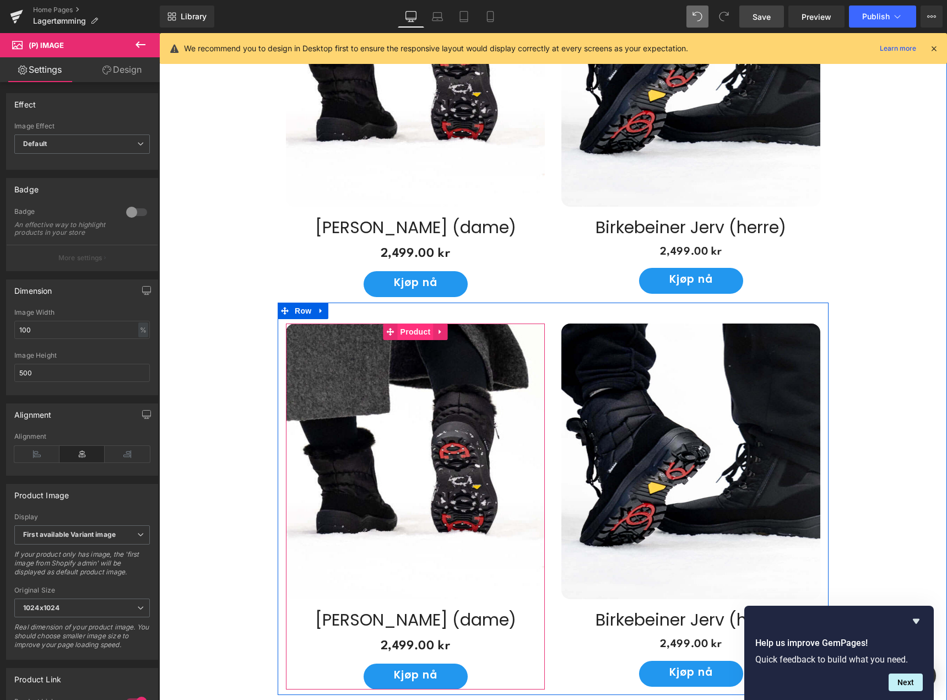
click at [415, 327] on span "Product" at bounding box center [416, 331] width 36 height 17
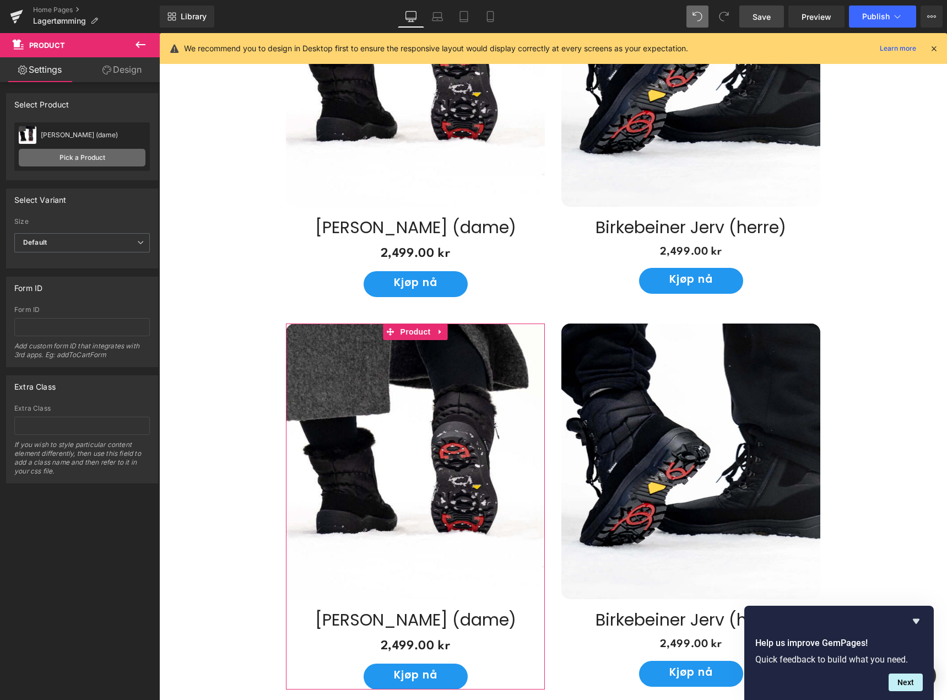
click at [100, 155] on link "Pick a Product" at bounding box center [82, 158] width 127 height 18
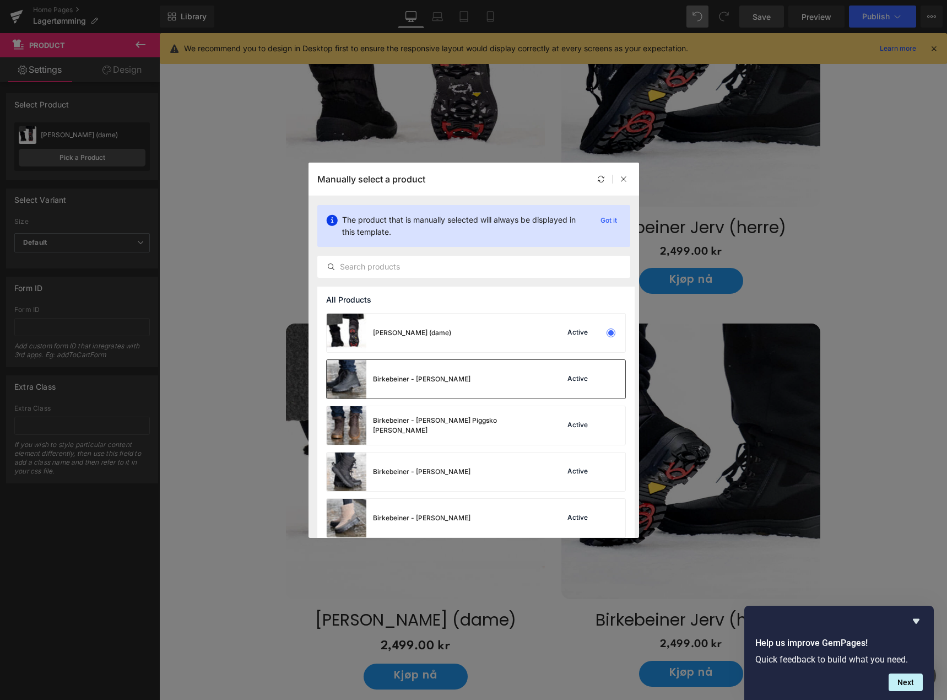
click at [447, 383] on div "Birkebeiner - [PERSON_NAME]" at bounding box center [422, 379] width 98 height 10
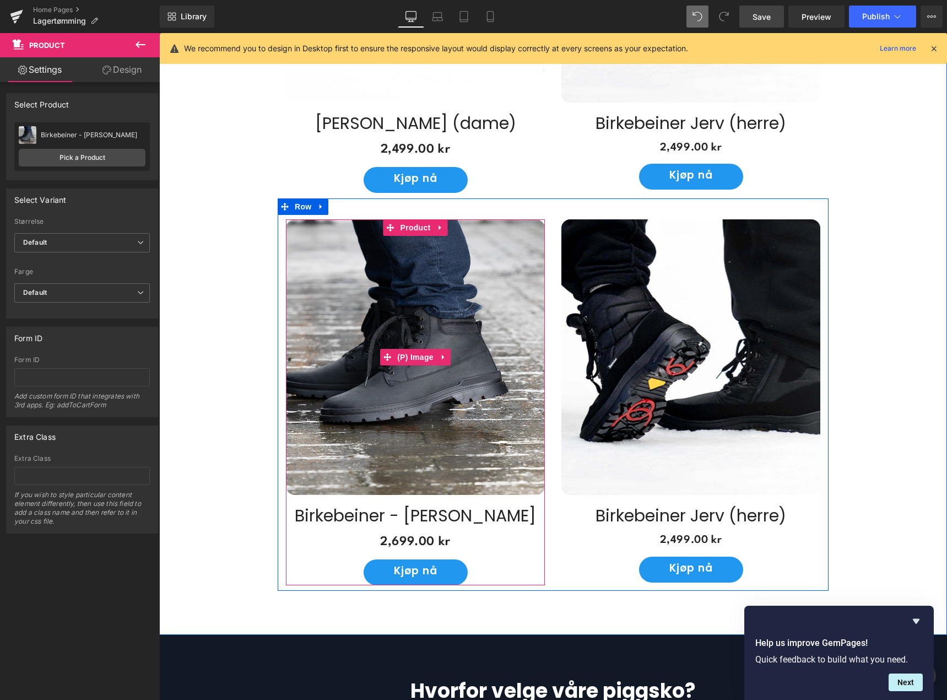
scroll to position [860, 0]
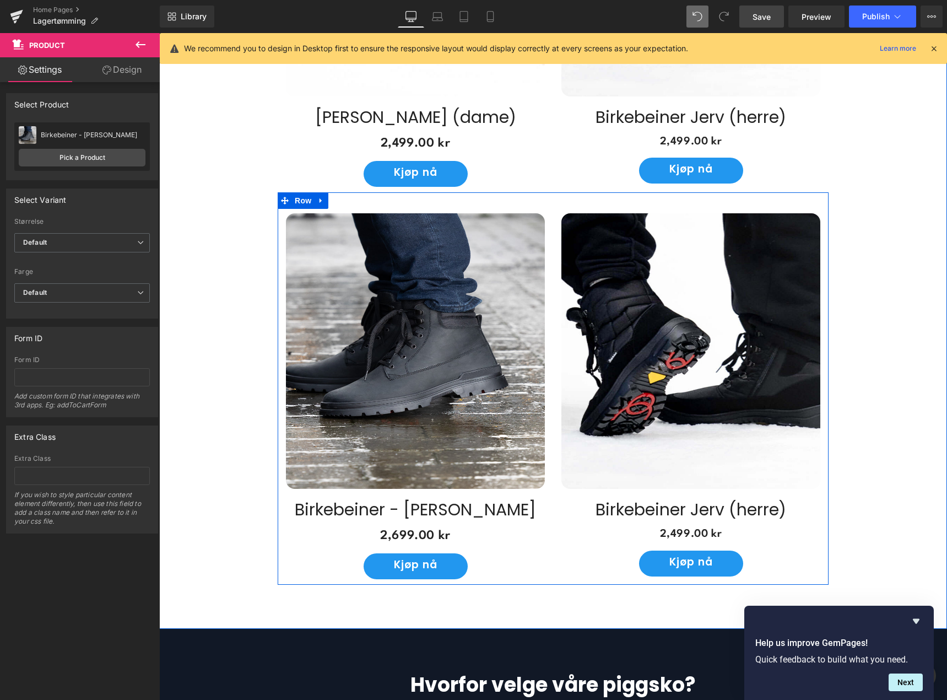
click at [657, 311] on img at bounding box center [690, 350] width 259 height 275
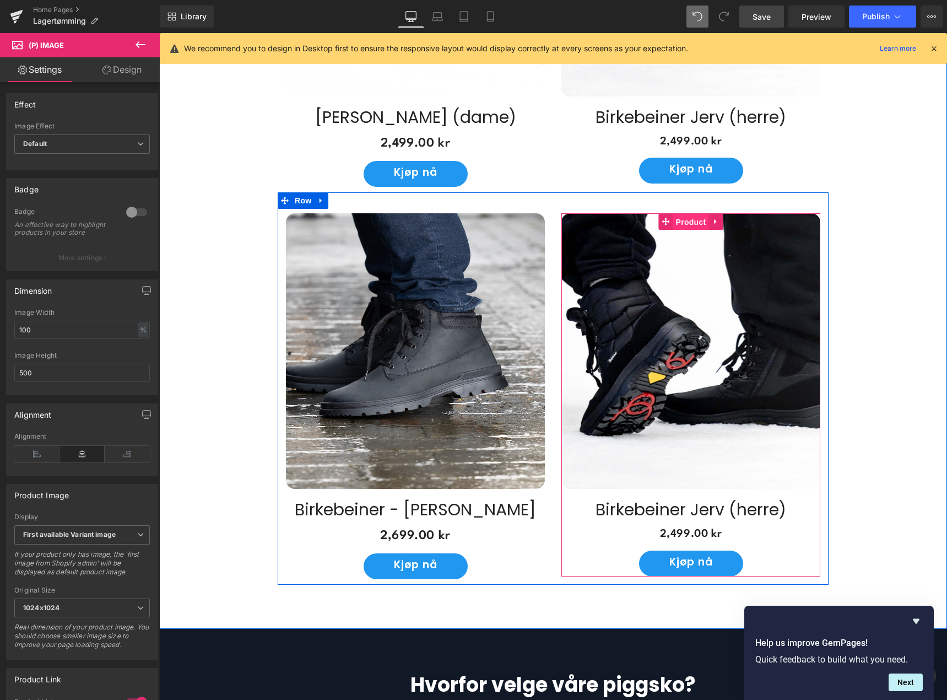
click at [686, 219] on span "Product" at bounding box center [691, 222] width 36 height 17
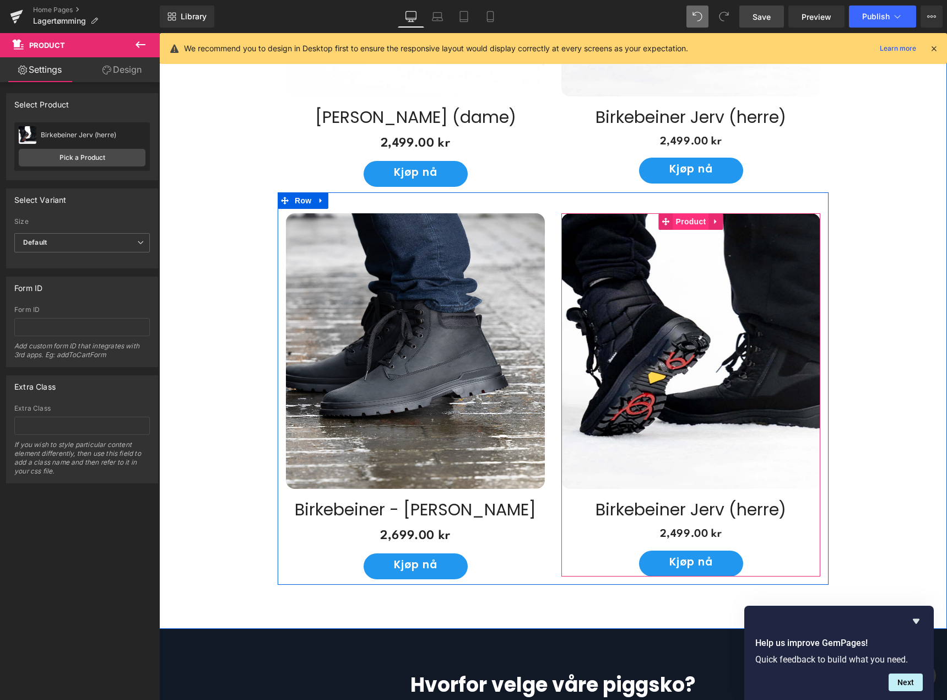
click at [675, 219] on span "Product" at bounding box center [691, 221] width 36 height 17
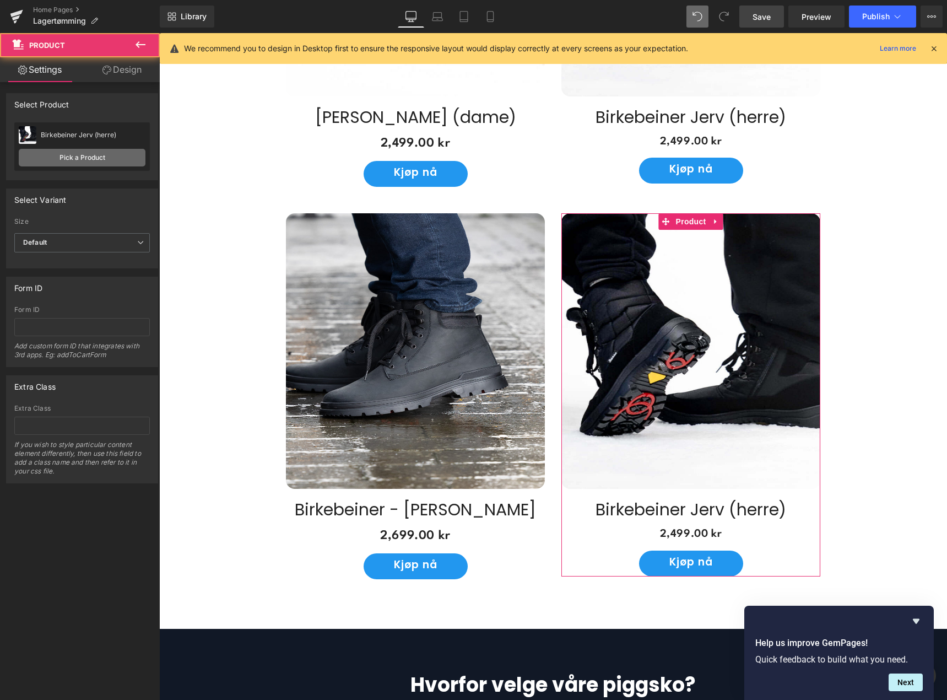
click at [53, 154] on link "Pick a Product" at bounding box center [82, 158] width 127 height 18
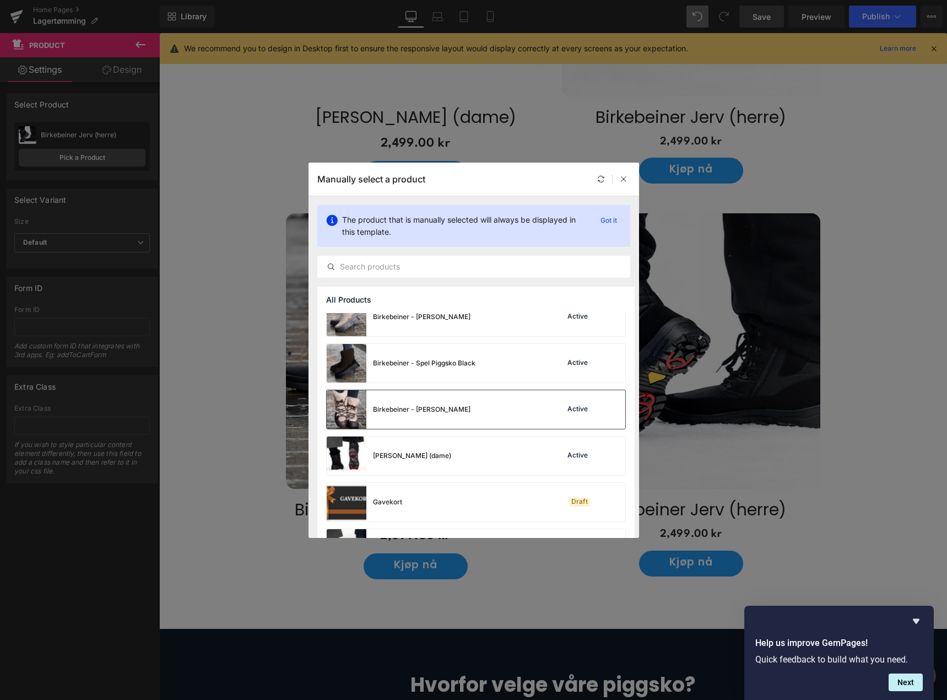
scroll to position [220, 0]
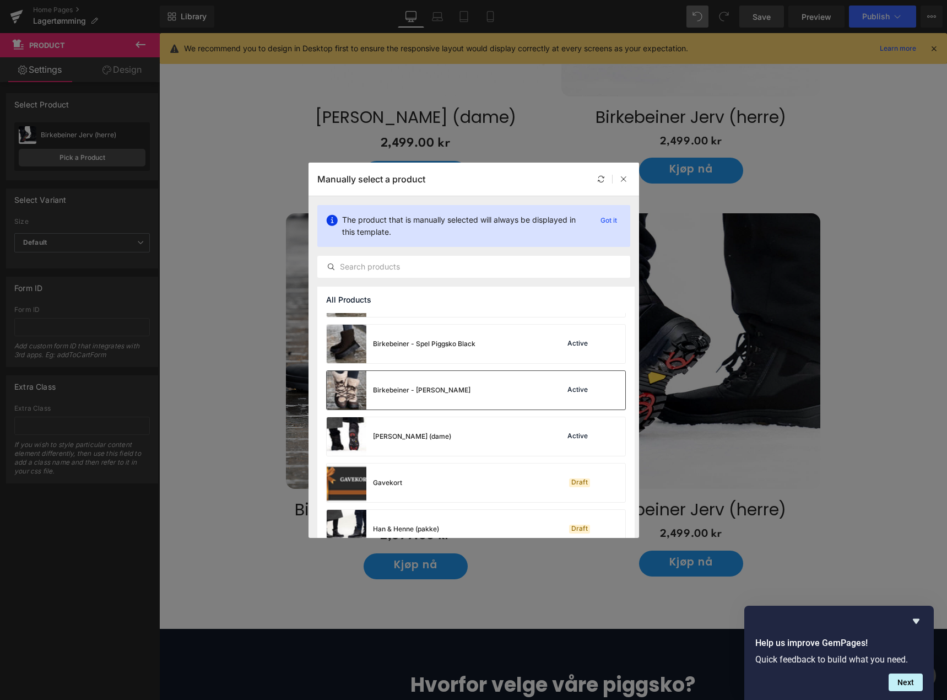
click at [570, 391] on div "Active" at bounding box center [577, 390] width 25 height 9
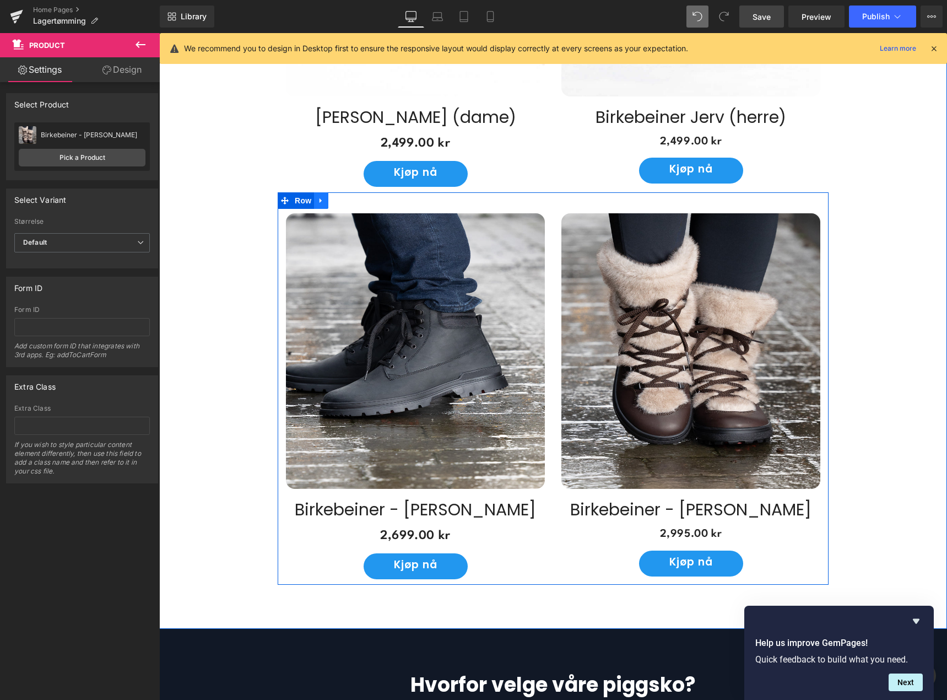
click at [317, 196] on icon at bounding box center [321, 200] width 8 height 8
click at [332, 197] on icon at bounding box center [336, 201] width 8 height 8
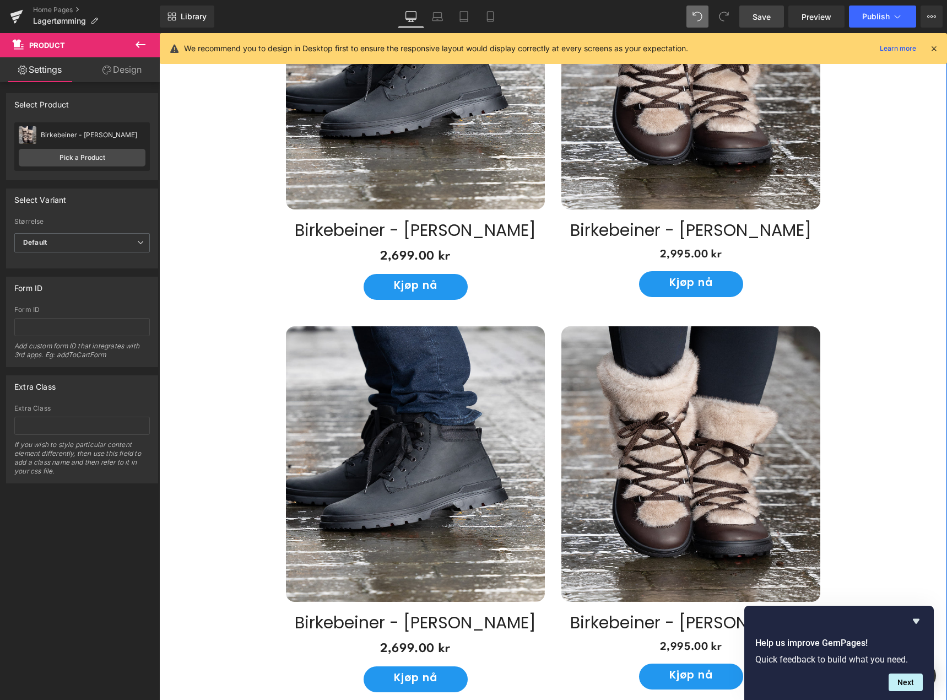
scroll to position [1198, 0]
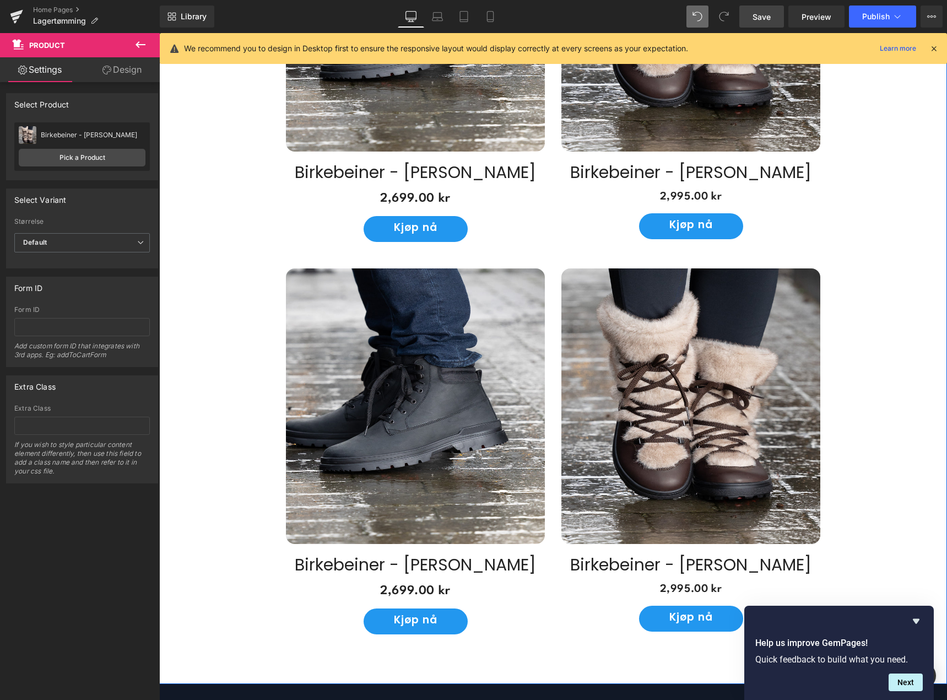
click at [421, 378] on img at bounding box center [415, 405] width 259 height 275
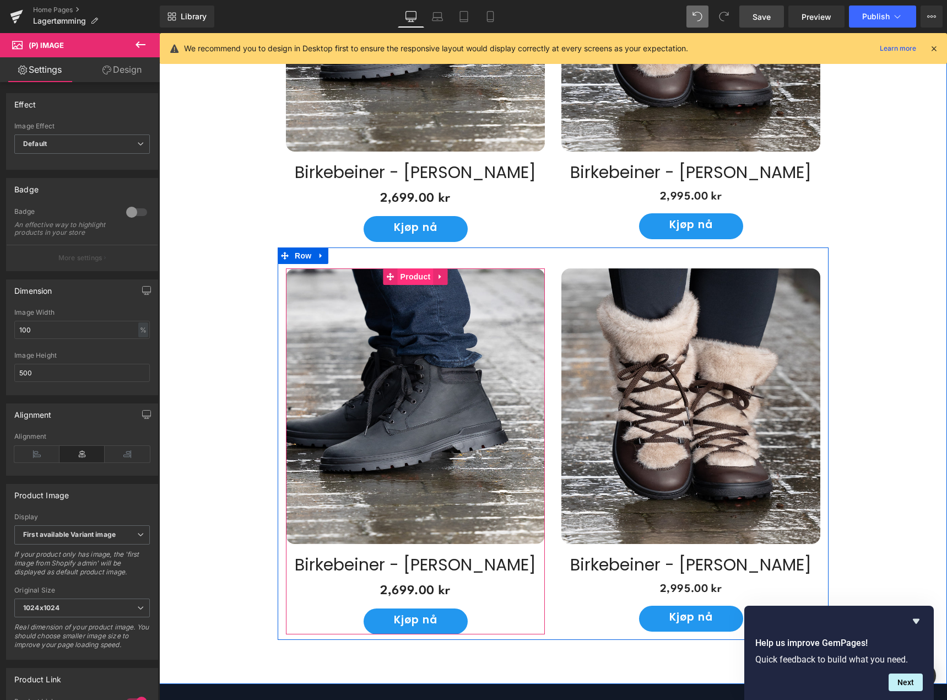
click at [410, 274] on span "Product" at bounding box center [416, 276] width 36 height 17
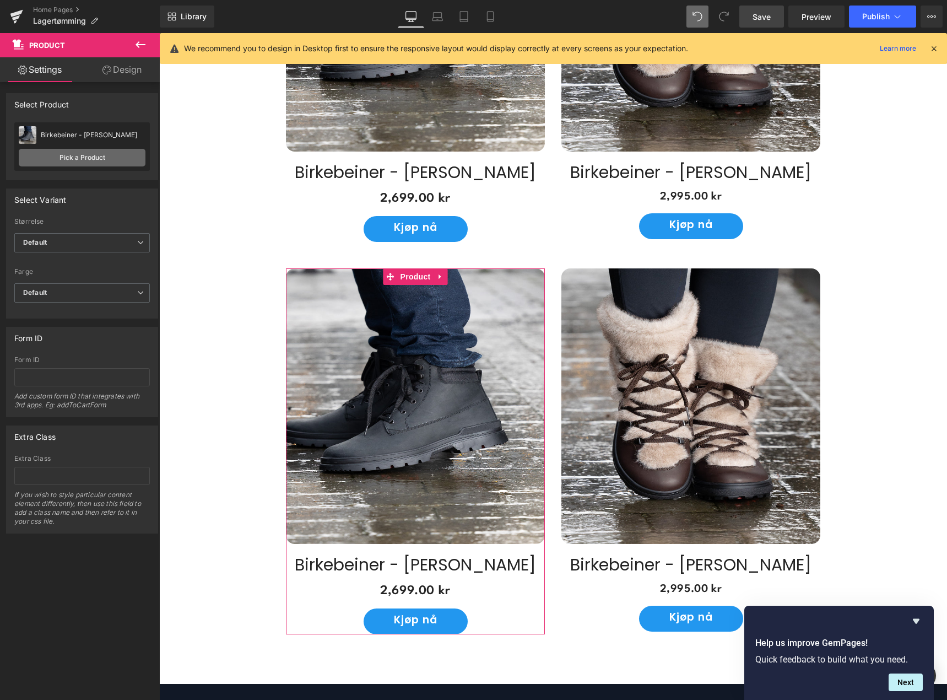
click at [78, 158] on link "Pick a Product" at bounding box center [82, 158] width 127 height 18
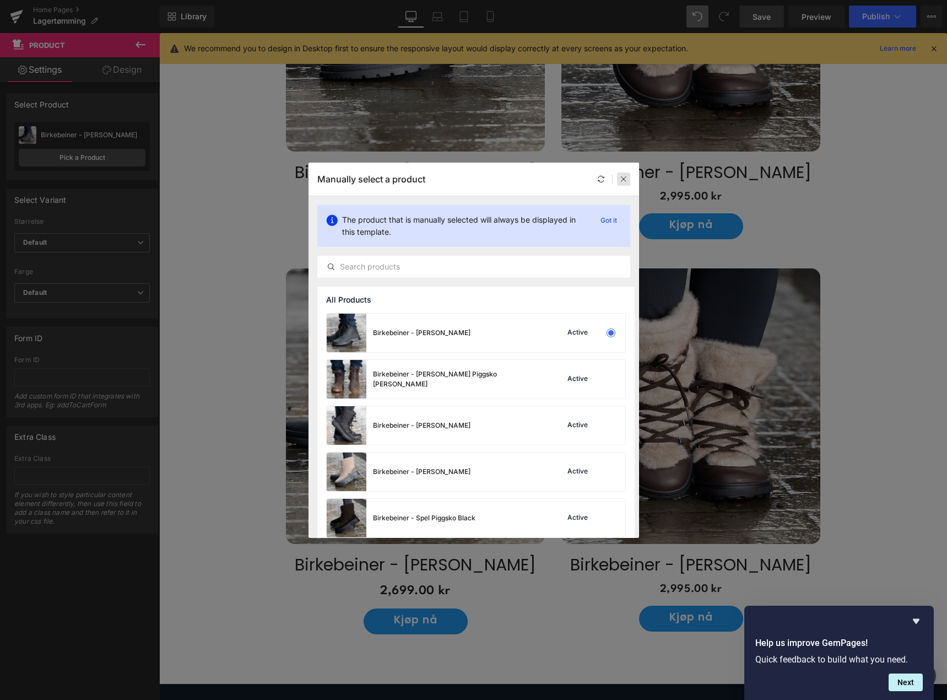
click at [623, 178] on icon at bounding box center [624, 179] width 8 height 8
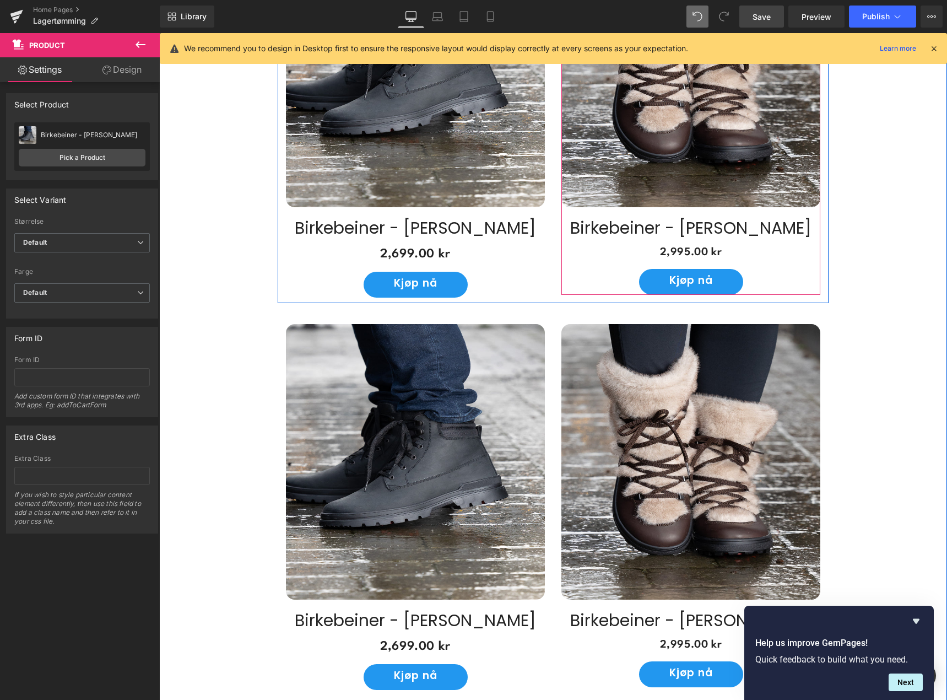
scroll to position [1143, 0]
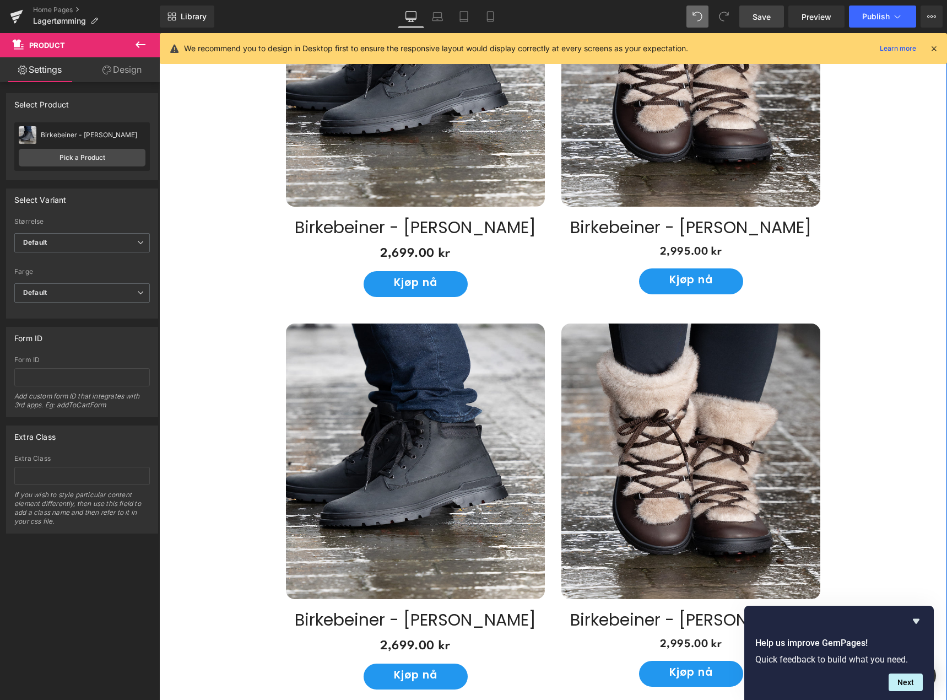
click at [426, 463] on div "Sale Off (P) Image" at bounding box center [415, 460] width 259 height 275
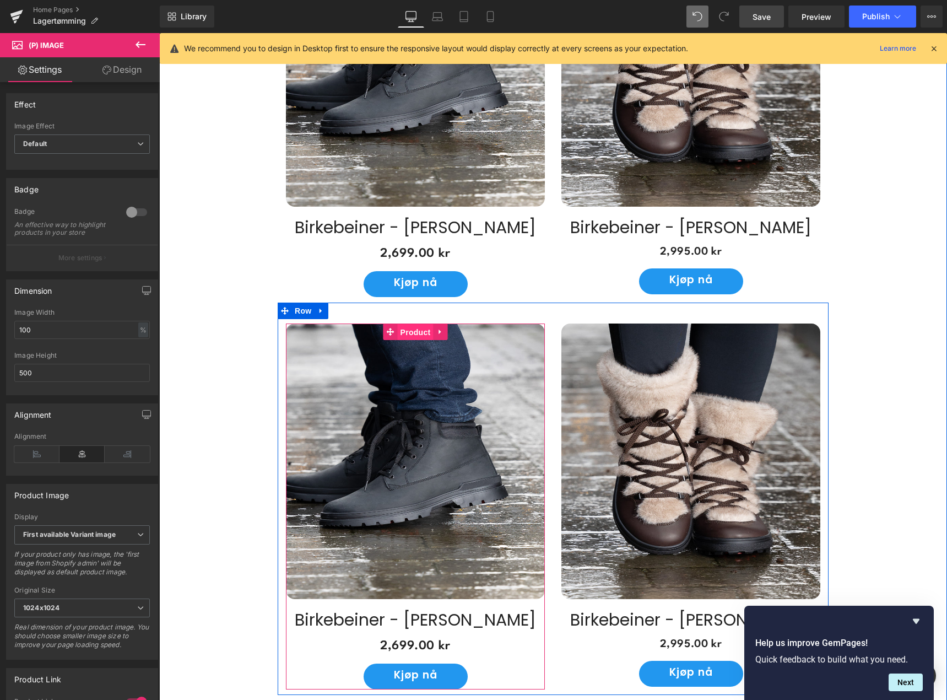
click at [410, 331] on span "Product" at bounding box center [416, 332] width 36 height 17
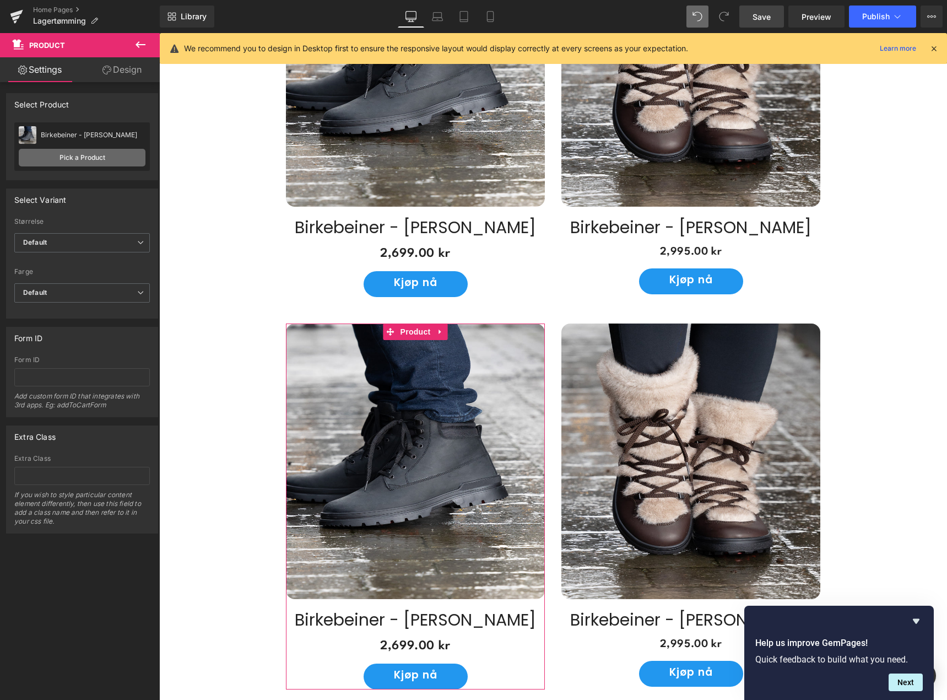
click at [98, 162] on link "Pick a Product" at bounding box center [82, 158] width 127 height 18
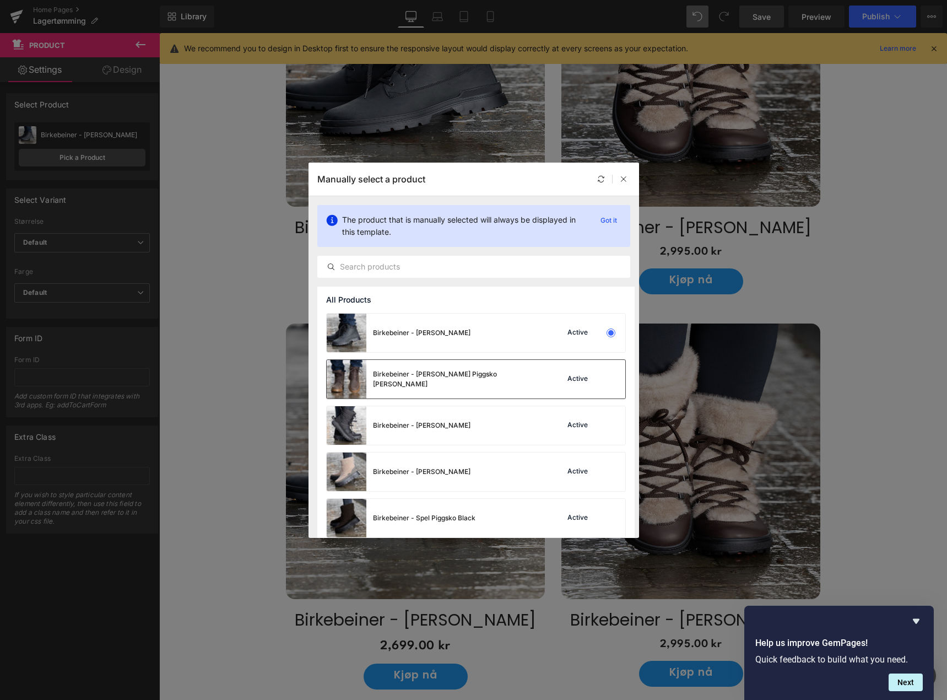
click at [469, 385] on div "Birkebeiner - [PERSON_NAME] Piggsko [PERSON_NAME]" at bounding box center [433, 379] width 212 height 39
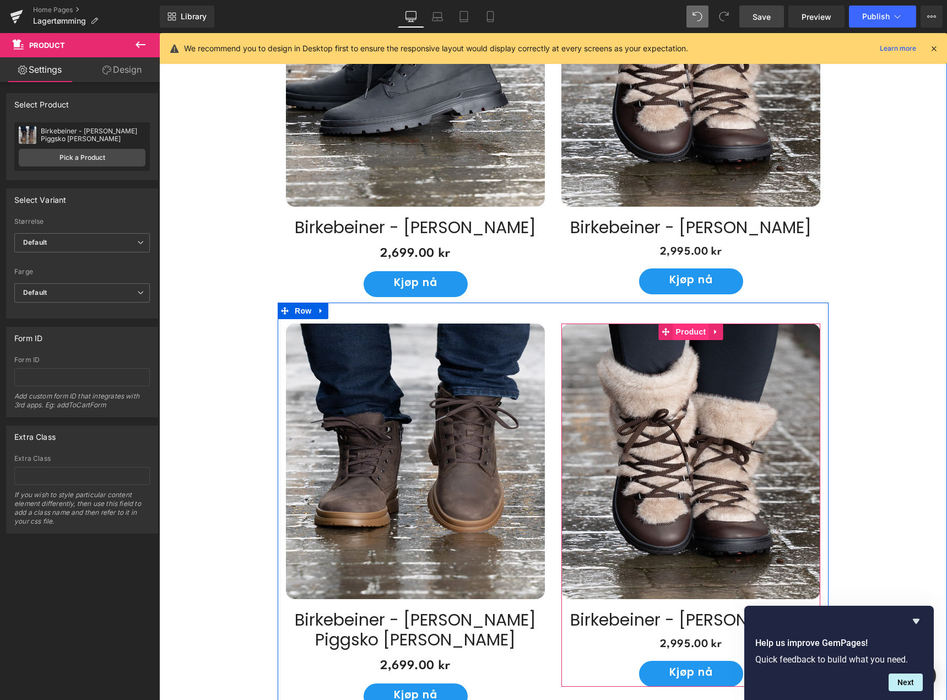
click at [678, 331] on span "Product" at bounding box center [691, 331] width 36 height 17
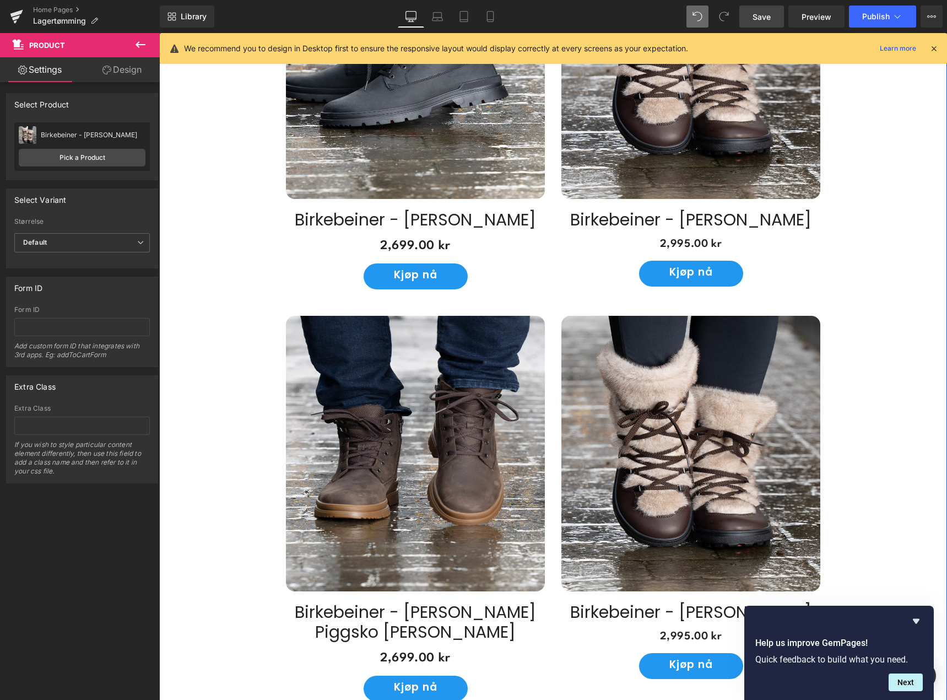
scroll to position [1308, 0]
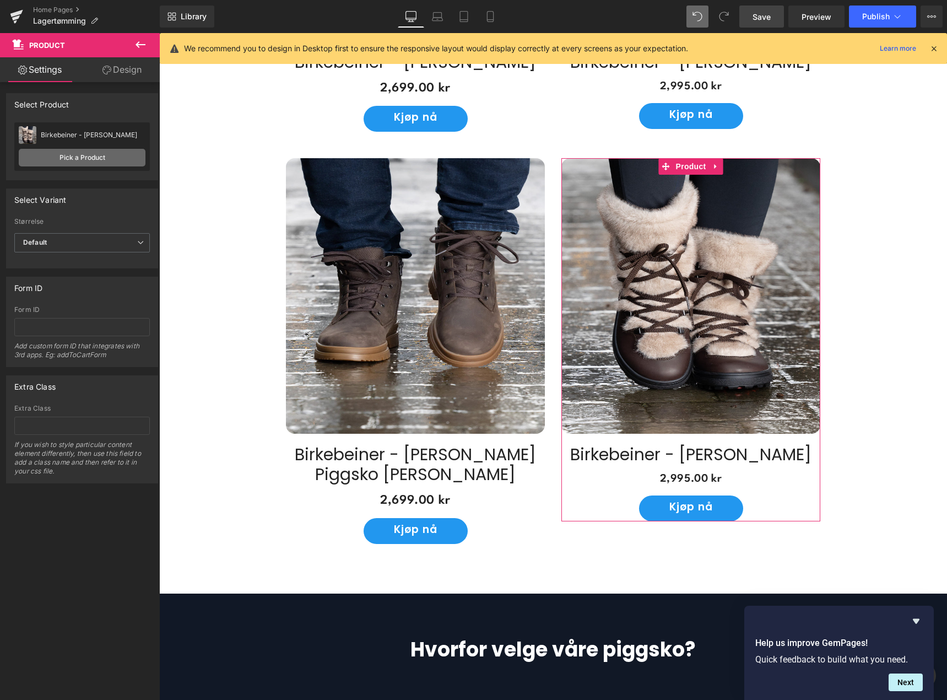
click at [96, 160] on link "Pick a Product" at bounding box center [82, 158] width 127 height 18
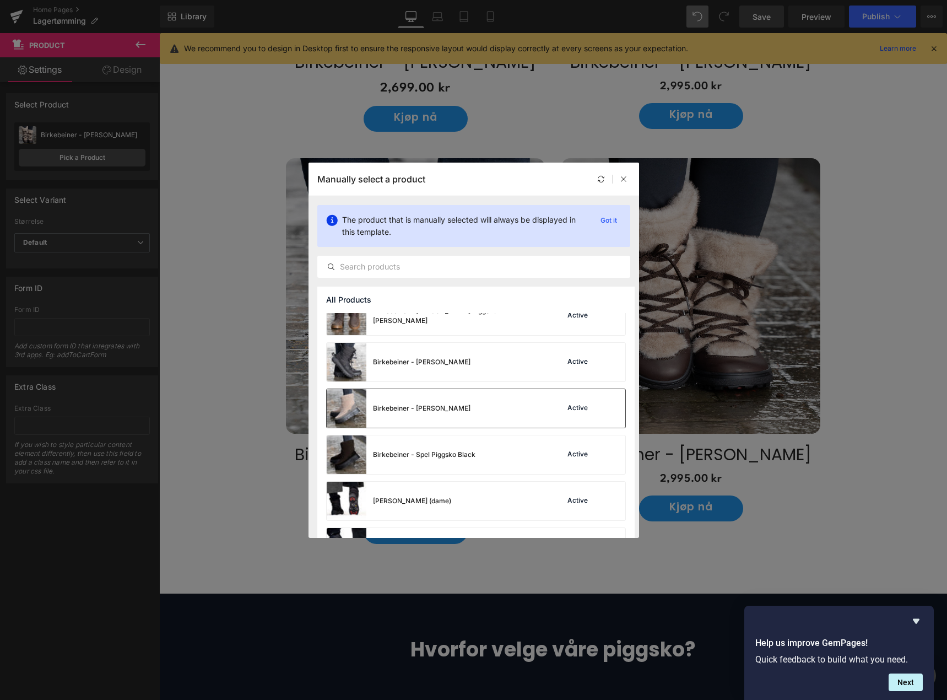
scroll to position [110, 0]
click at [468, 409] on div "Birkebeiner - [PERSON_NAME] Active" at bounding box center [476, 407] width 299 height 39
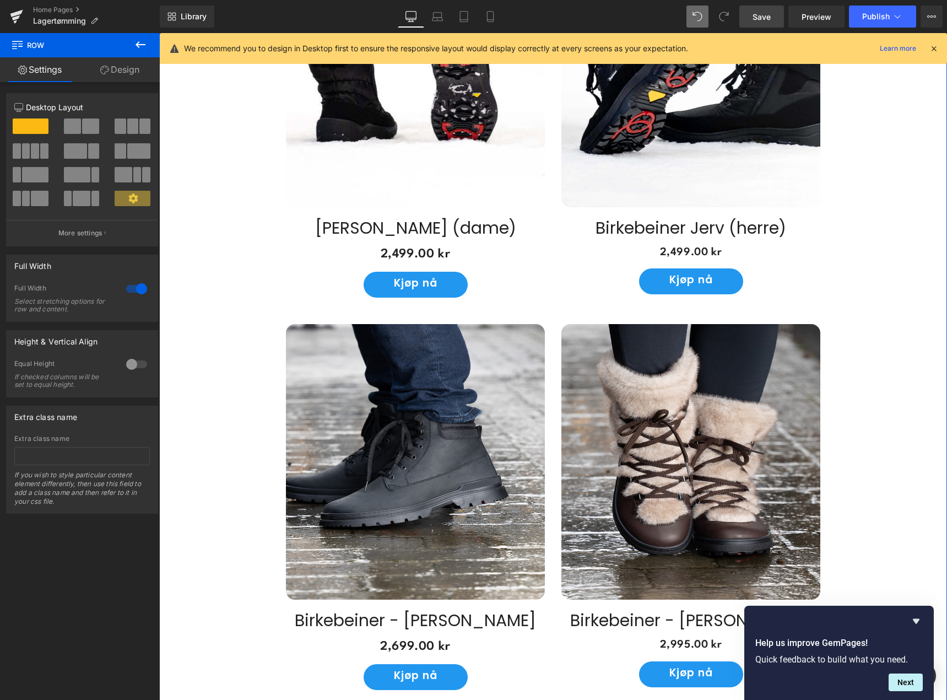
scroll to position [757, 0]
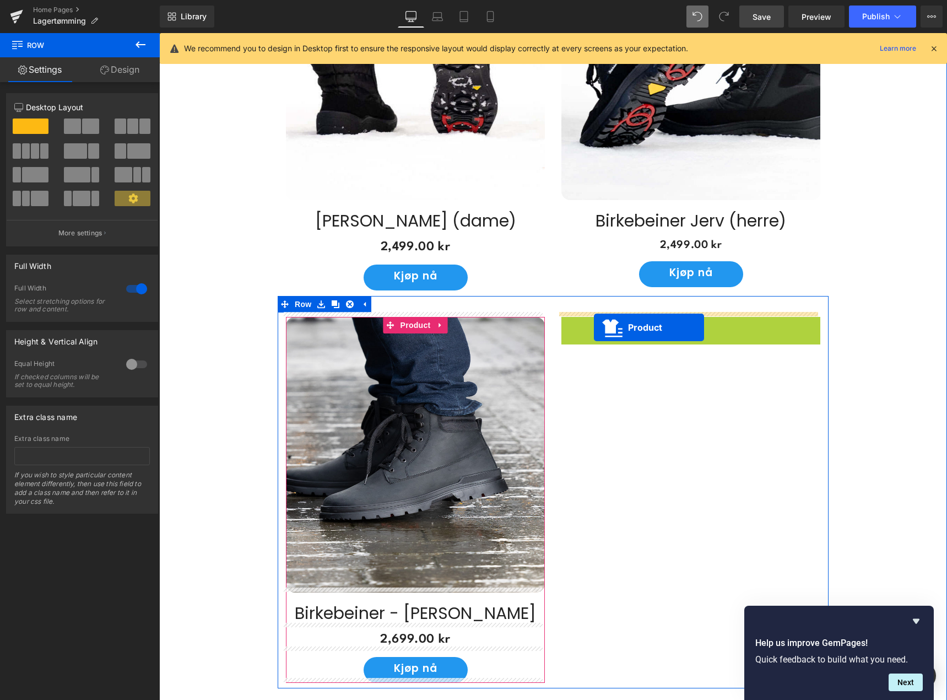
drag, startPoint x: 664, startPoint y: 322, endPoint x: 594, endPoint y: 327, distance: 70.1
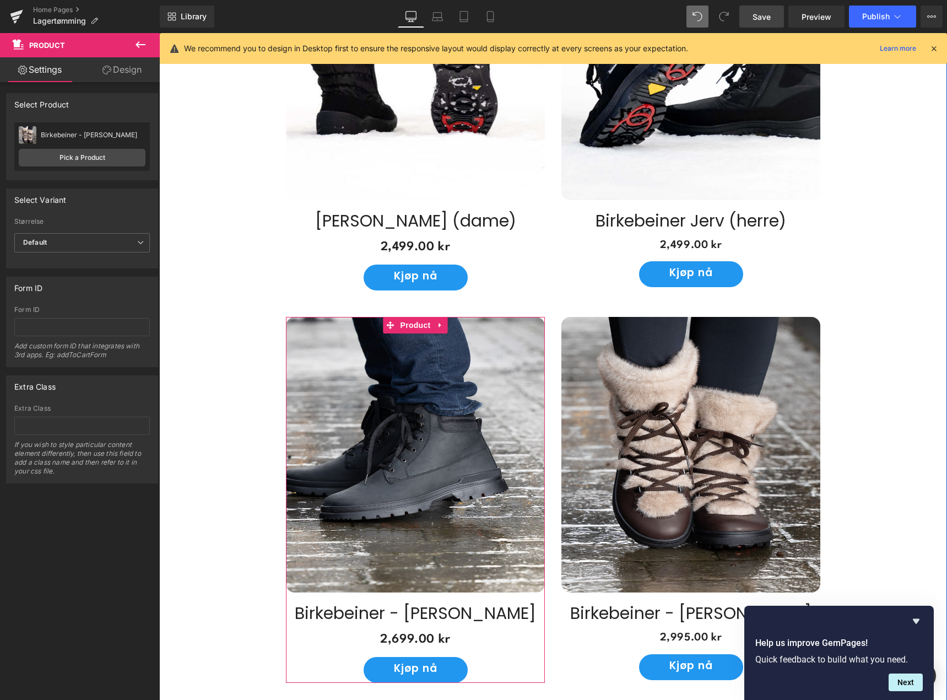
click at [886, 384] on div "Våre modeller Heading Med unike vendbare pigger kan du tilpasse skoene dine til…" at bounding box center [553, 462] width 788 height 1276
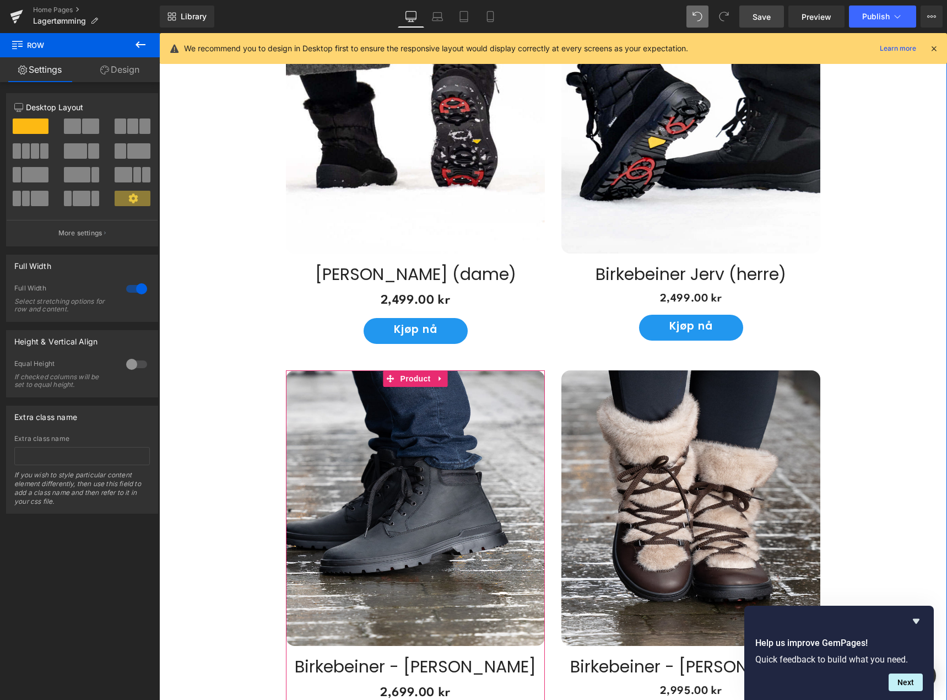
scroll to position [702, 0]
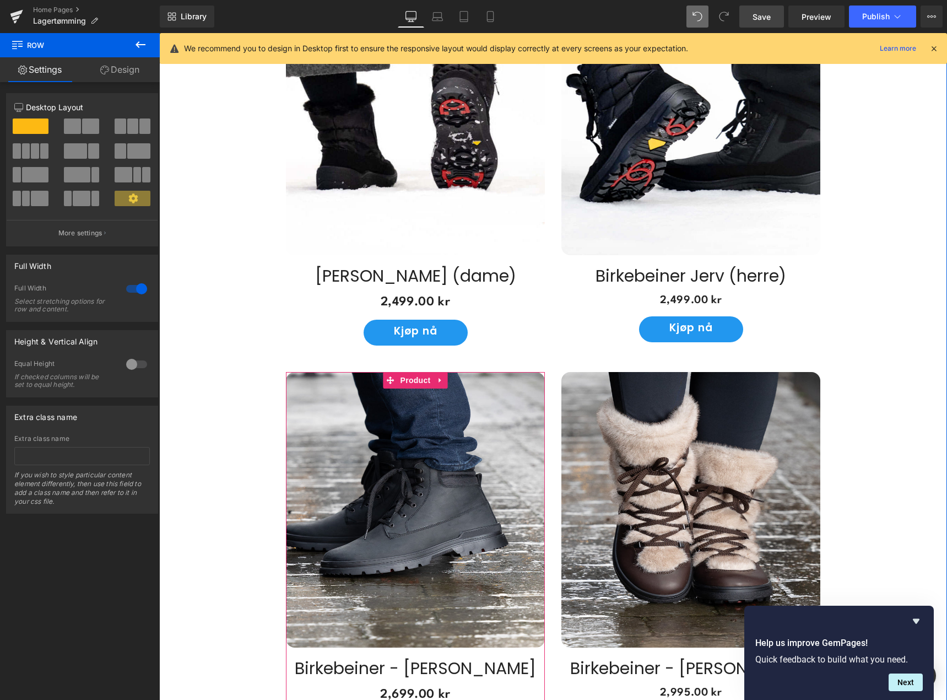
click at [674, 430] on img at bounding box center [690, 509] width 259 height 275
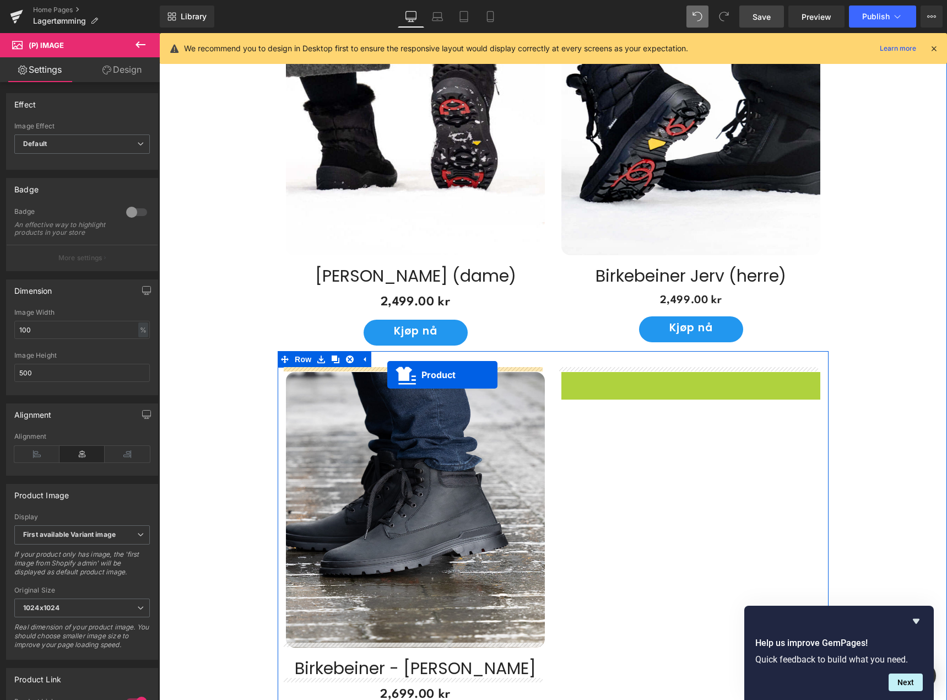
drag, startPoint x: 663, startPoint y: 377, endPoint x: 387, endPoint y: 375, distance: 275.4
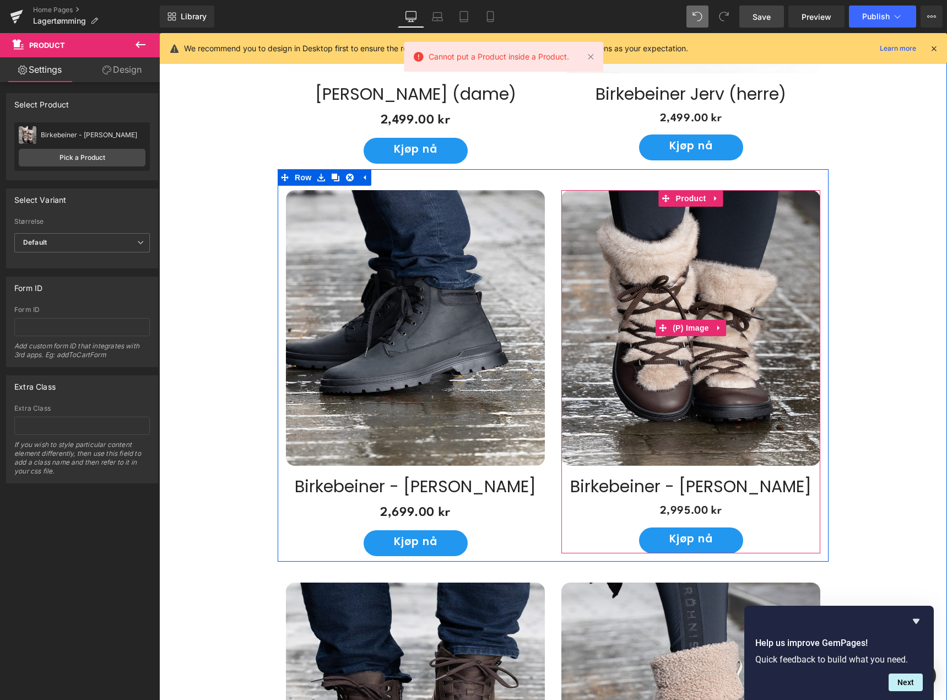
scroll to position [922, 0]
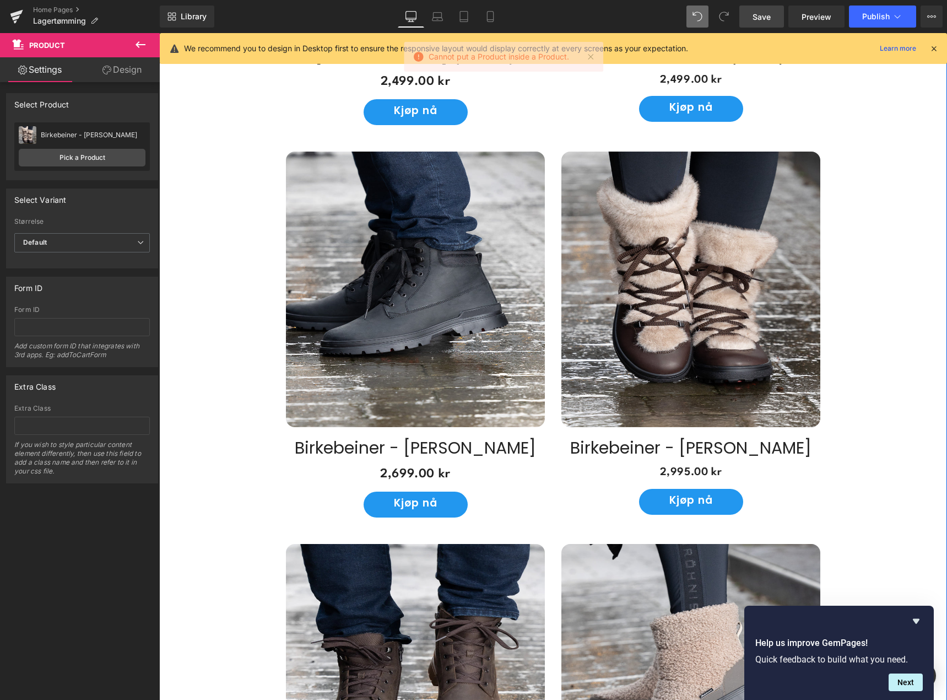
click at [876, 423] on div "Våre modeller Heading Med unike vendbare pigger kan du tilpasse skoene dine til…" at bounding box center [553, 297] width 788 height 1276
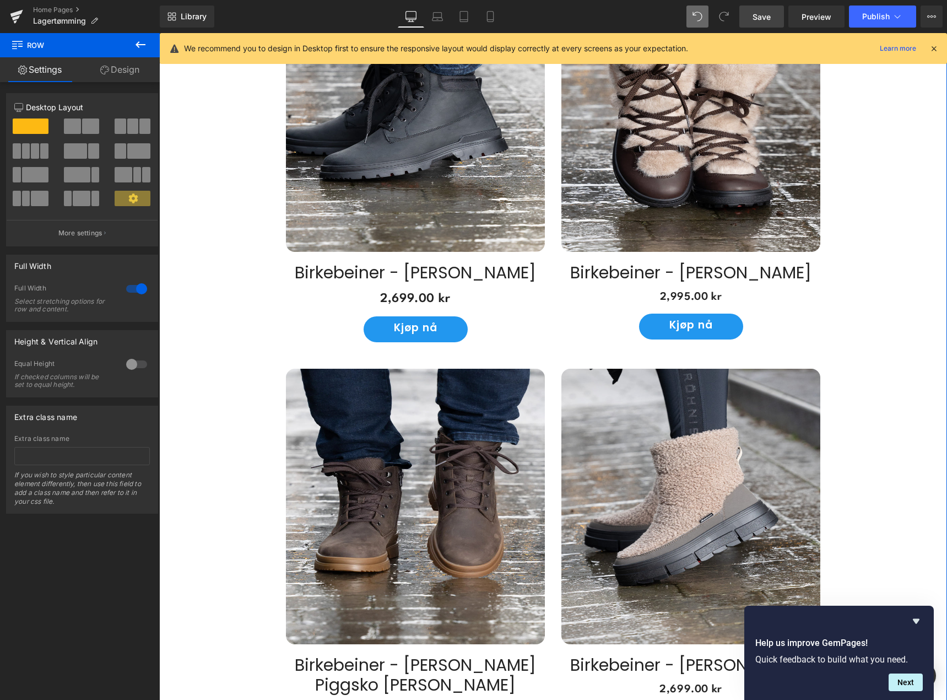
scroll to position [1143, 0]
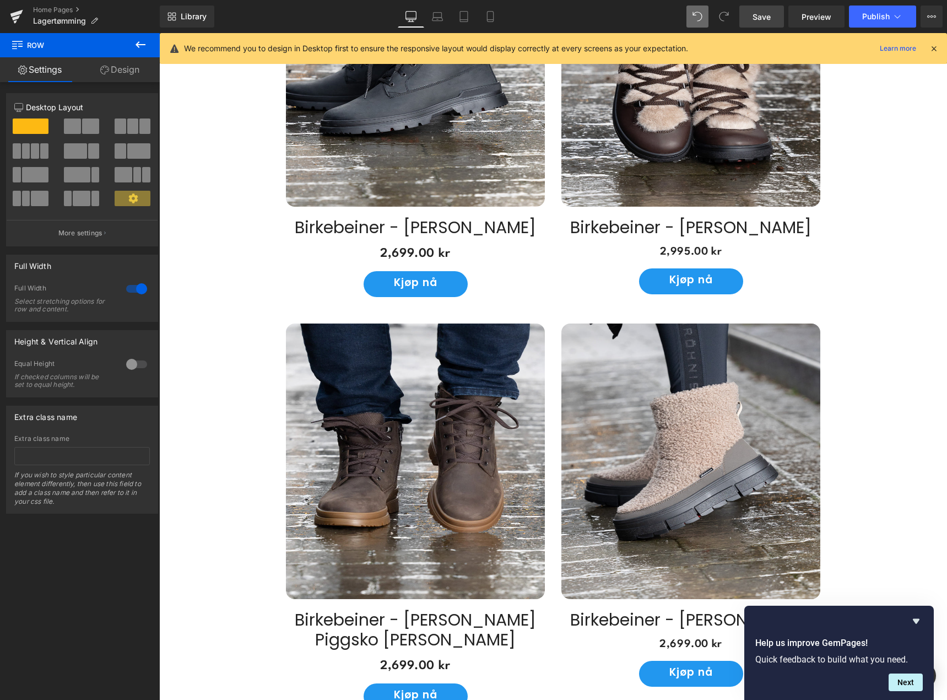
drag, startPoint x: 768, startPoint y: 18, endPoint x: 725, endPoint y: 350, distance: 334.4
click at [768, 18] on span "Save" at bounding box center [761, 17] width 18 height 12
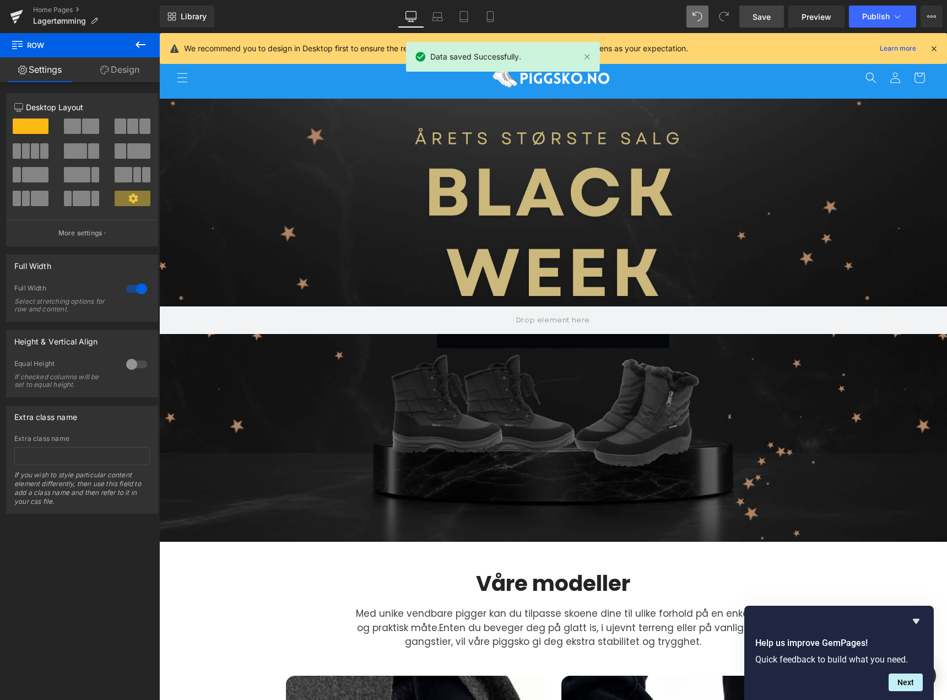
scroll to position [0, 0]
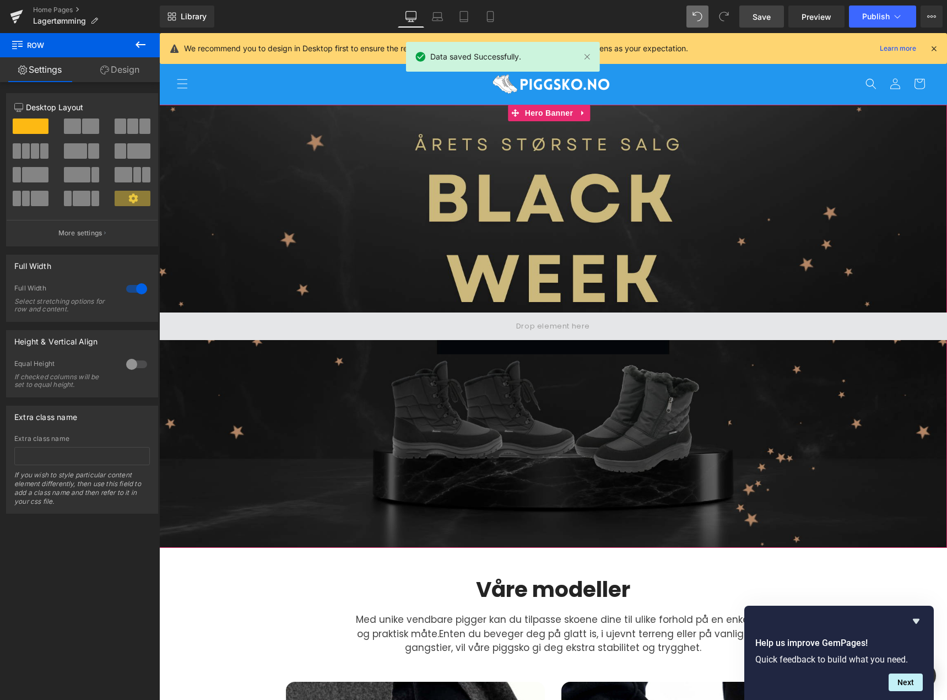
click at [543, 334] on span at bounding box center [553, 326] width 788 height 28
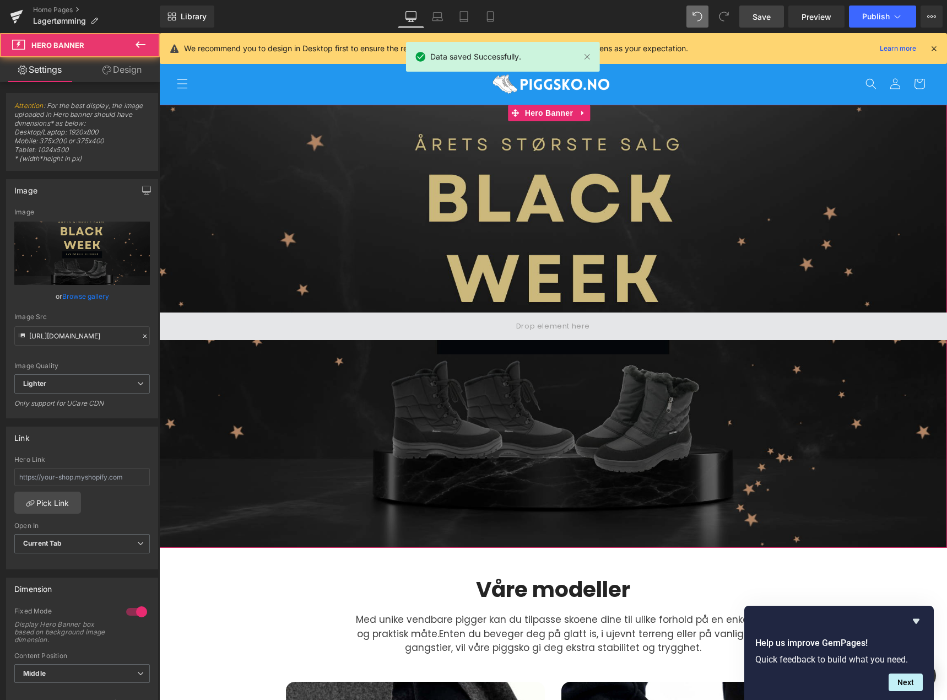
click at [545, 326] on span at bounding box center [553, 326] width 82 height 18
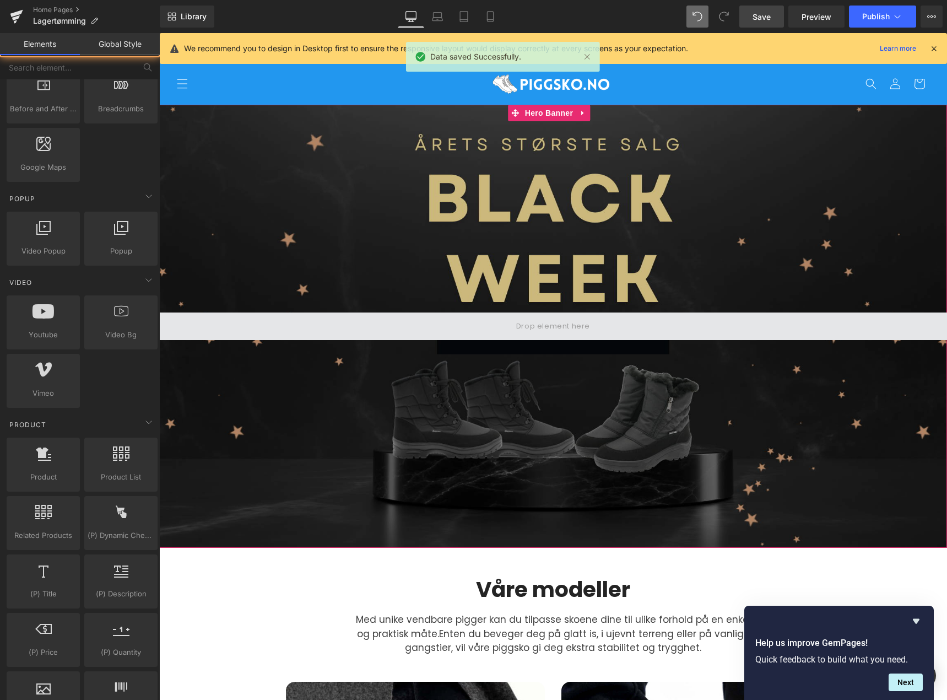
click at [545, 326] on span at bounding box center [553, 326] width 82 height 18
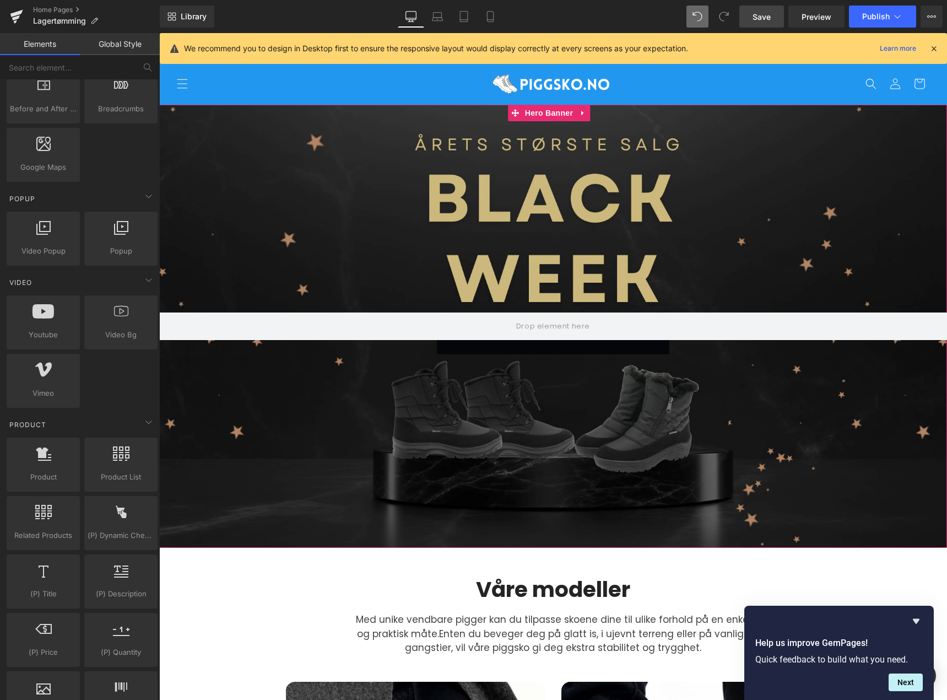
click at [548, 344] on div at bounding box center [553, 326] width 788 height 443
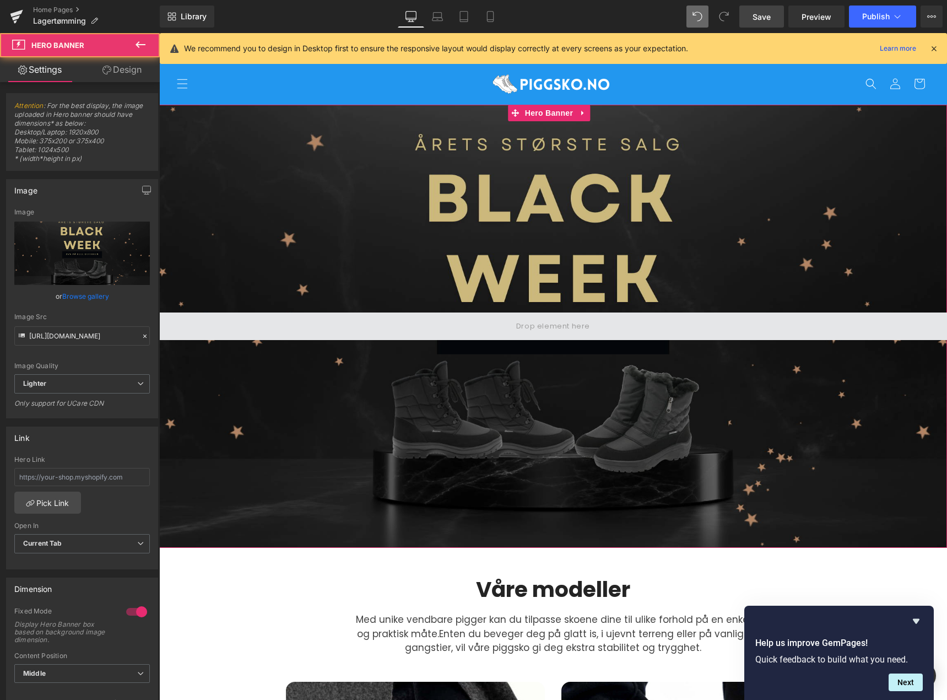
click at [548, 335] on span at bounding box center [553, 326] width 788 height 28
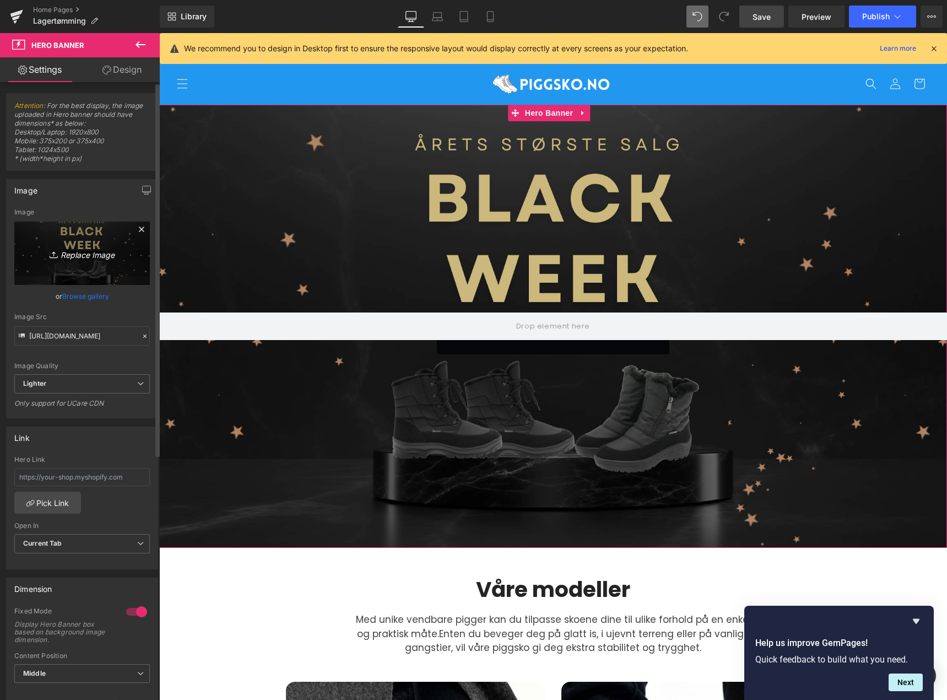
click at [86, 261] on link "Replace Image" at bounding box center [82, 252] width 136 height 63
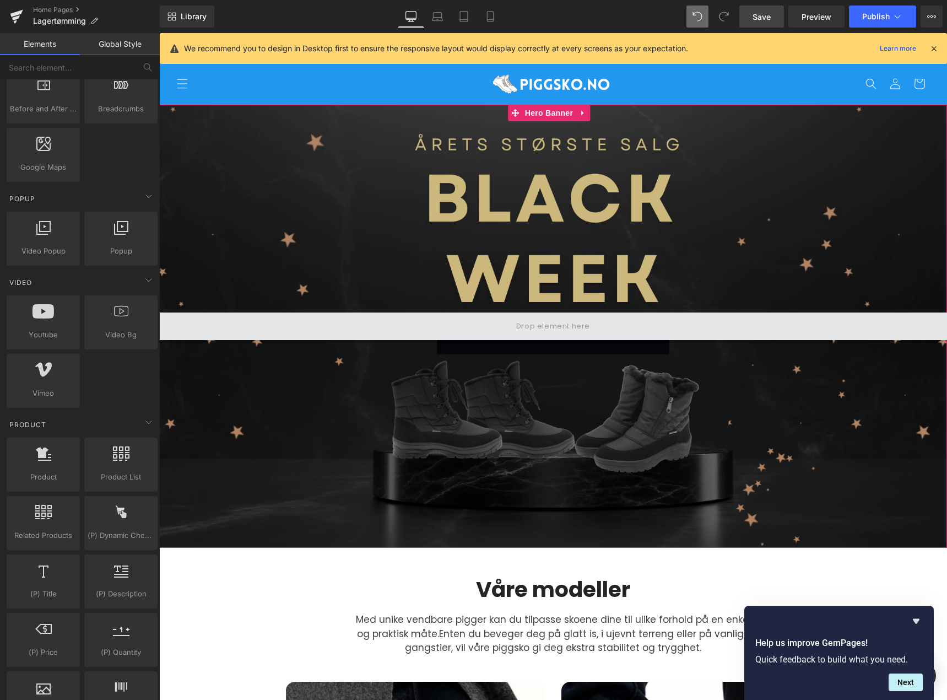
click at [548, 320] on span at bounding box center [553, 326] width 82 height 18
click at [560, 320] on span at bounding box center [553, 326] width 82 height 18
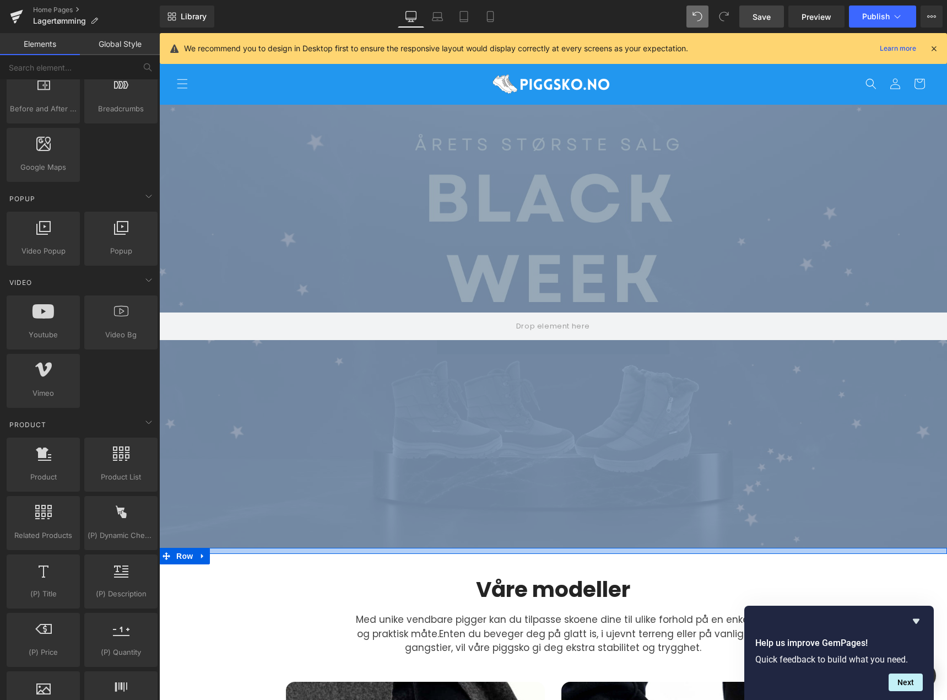
drag, startPoint x: 568, startPoint y: 324, endPoint x: 537, endPoint y: 548, distance: 225.8
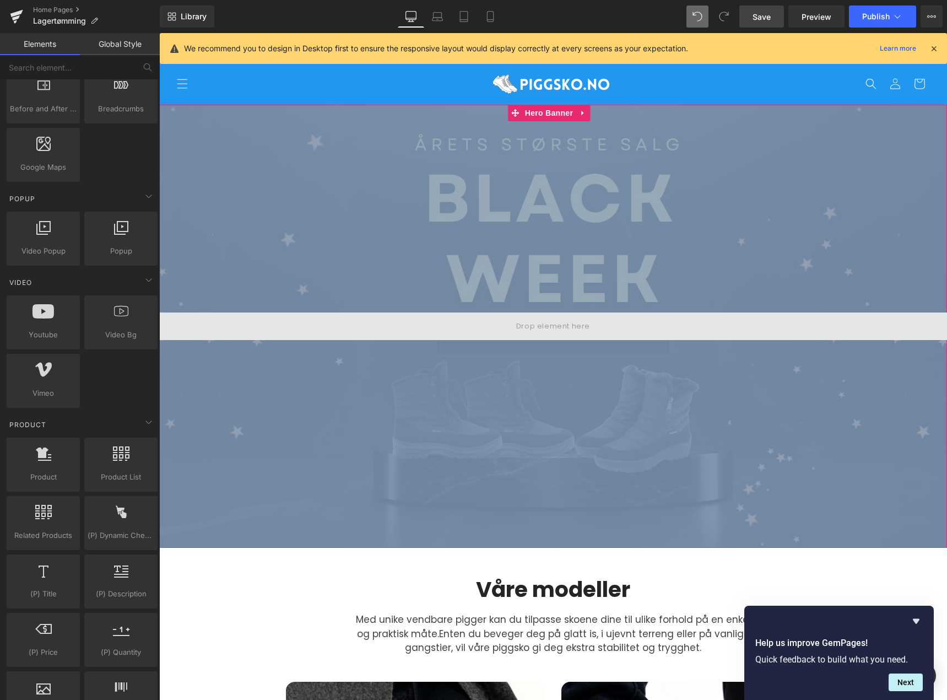
click at [553, 324] on span at bounding box center [553, 326] width 82 height 18
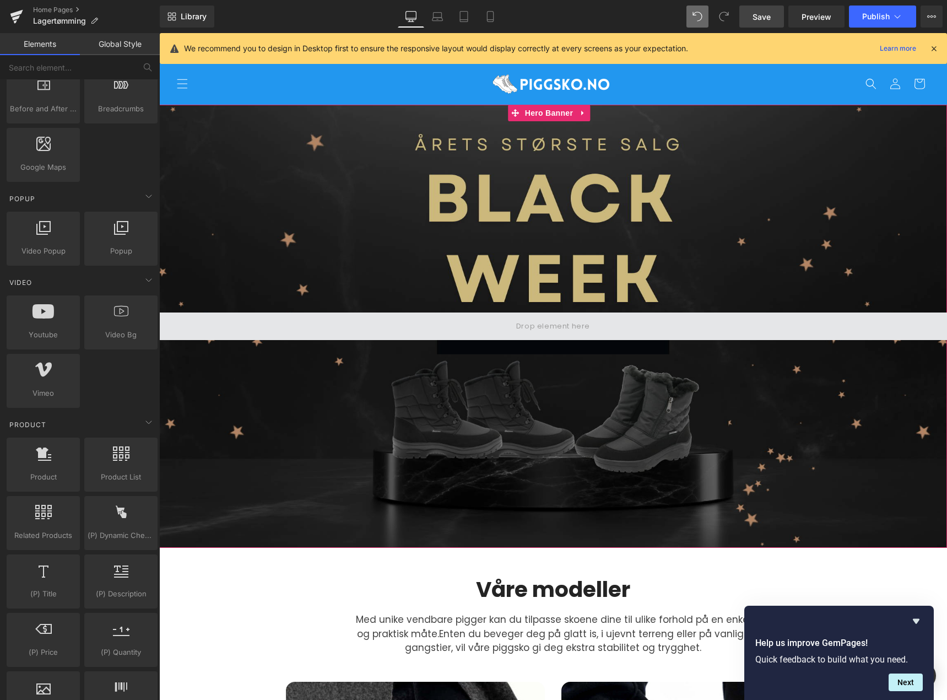
click at [553, 324] on span at bounding box center [553, 326] width 82 height 18
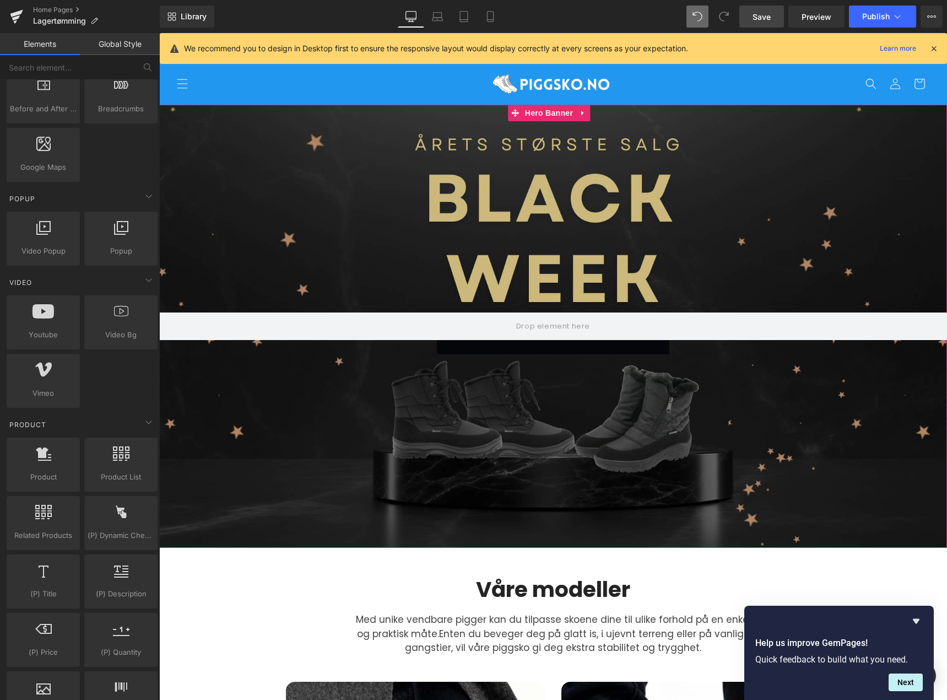
click at [656, 248] on div at bounding box center [553, 326] width 788 height 443
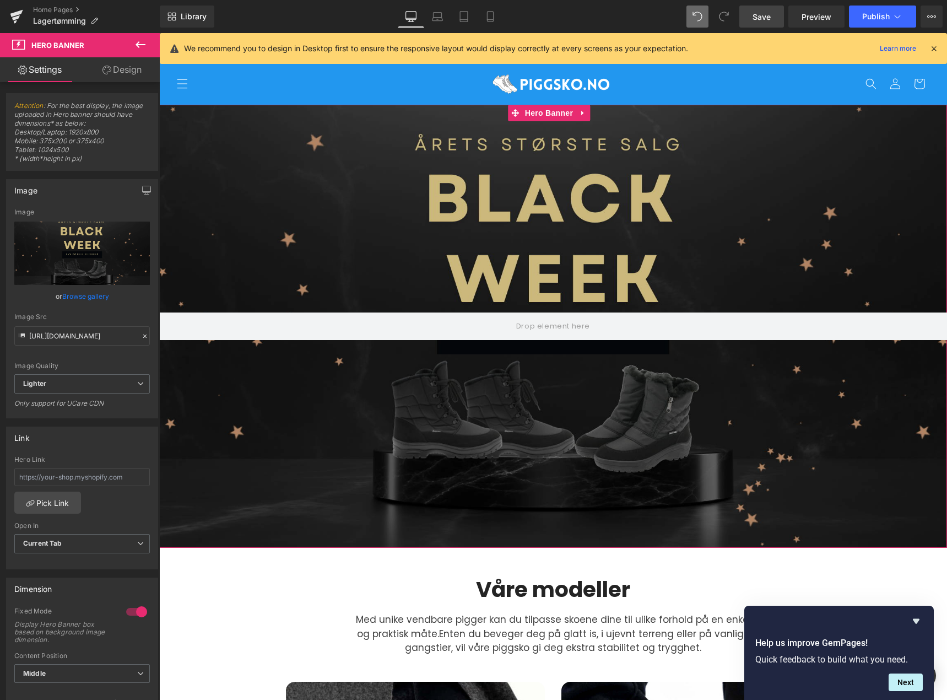
click at [127, 71] on link "Design" at bounding box center [122, 69] width 80 height 25
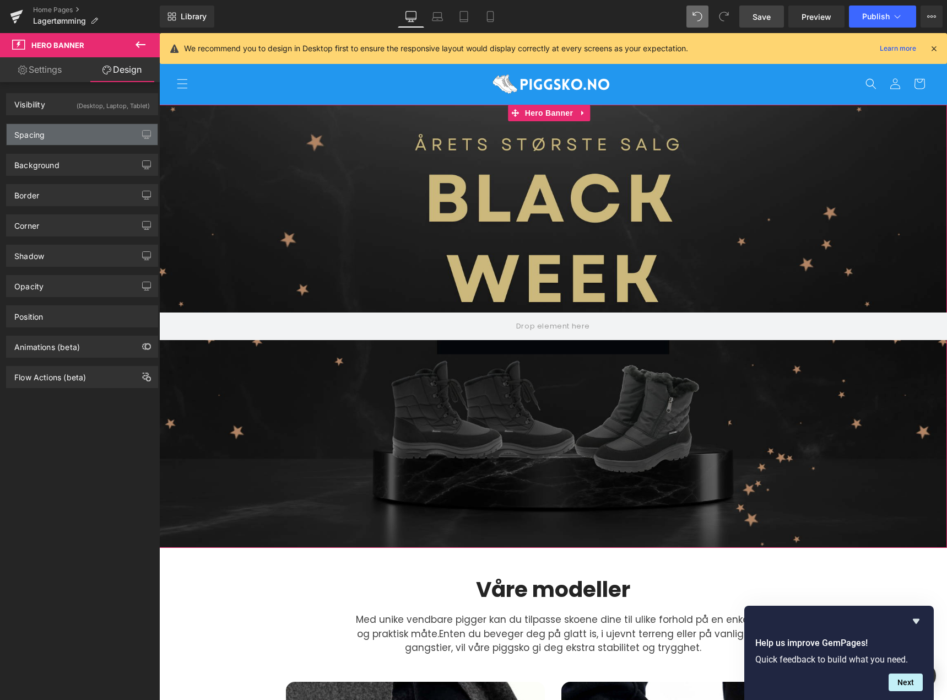
type input "0"
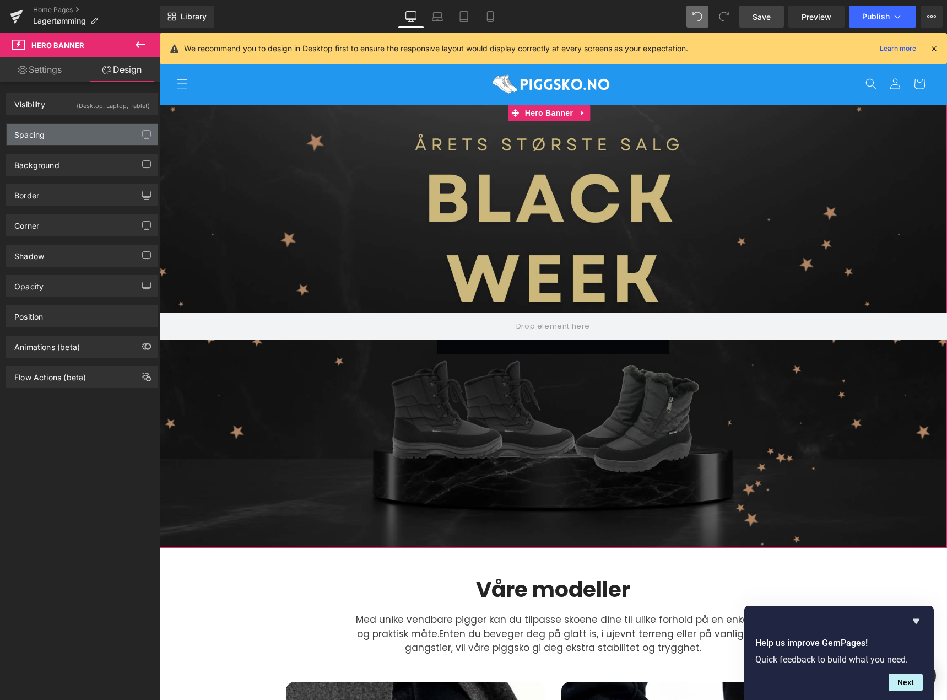
type input "0"
click at [89, 136] on div "Spacing" at bounding box center [82, 134] width 151 height 21
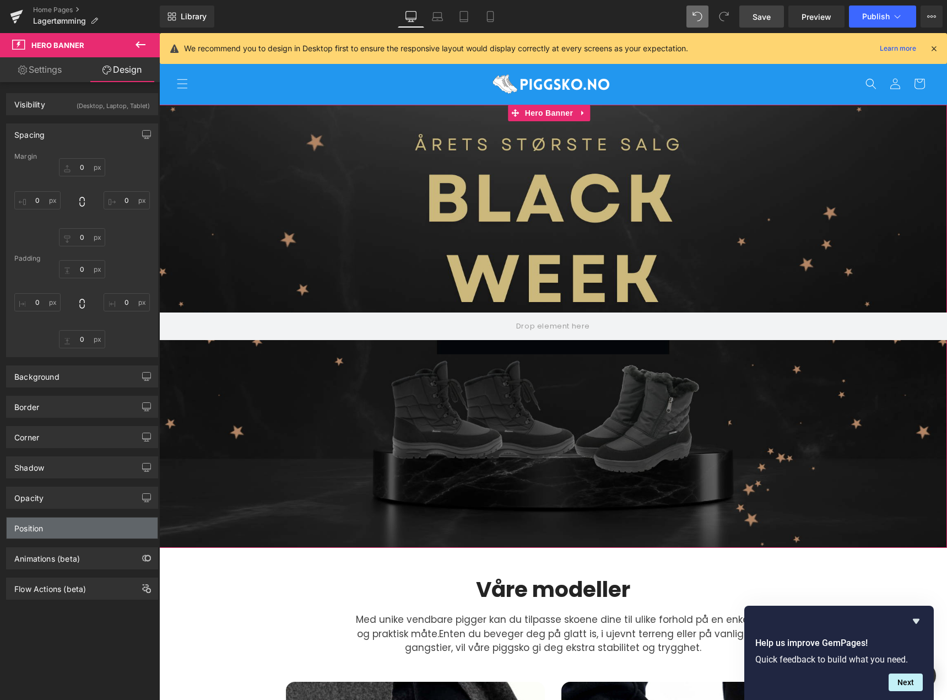
drag, startPoint x: 115, startPoint y: 465, endPoint x: 113, endPoint y: 523, distance: 57.3
click at [115, 519] on div "Visibility (Desktop, Laptop, Tablet) 0|0|0|0 1 Show on Desktop 1 Show on Laptop…" at bounding box center [82, 340] width 165 height 517
click at [111, 530] on div "Position" at bounding box center [82, 527] width 151 height 21
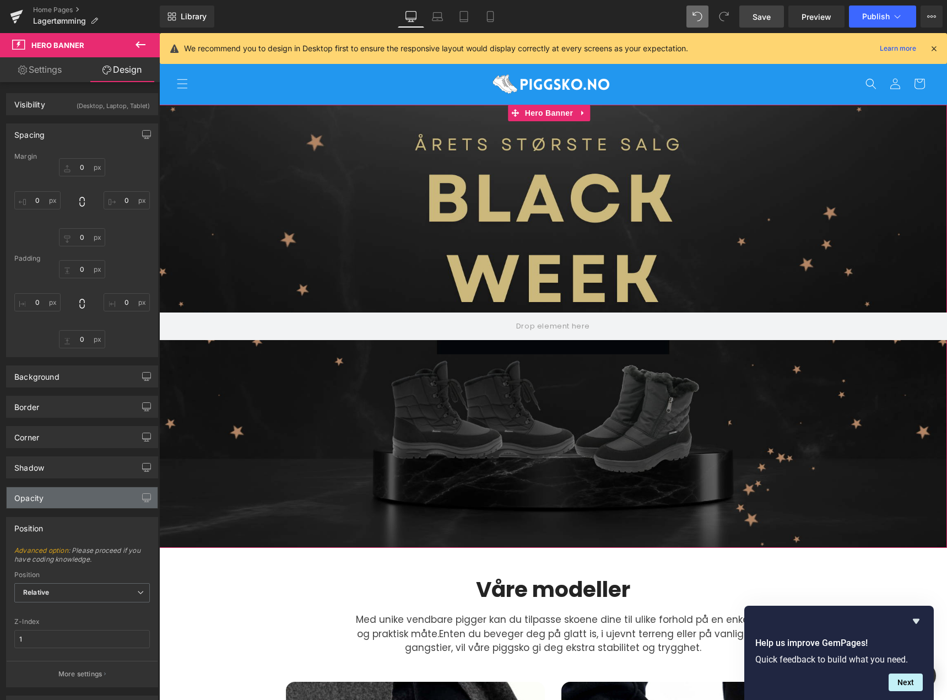
click at [104, 496] on div "Opacity" at bounding box center [82, 497] width 151 height 21
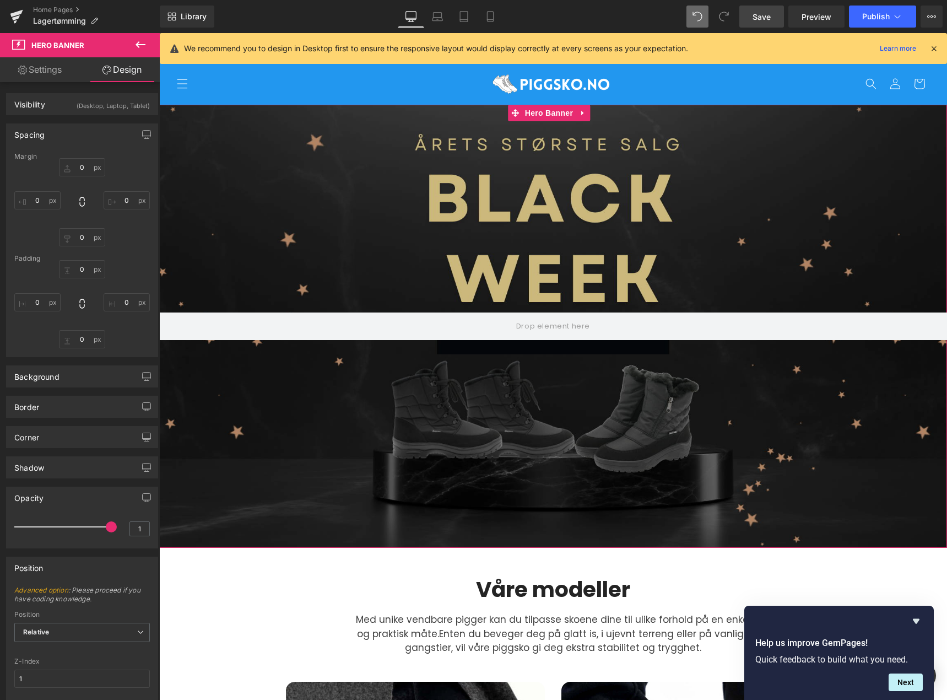
click at [102, 478] on div "Opacity 1 1" at bounding box center [82, 513] width 165 height 70
click at [101, 475] on div "Shadow" at bounding box center [82, 467] width 151 height 21
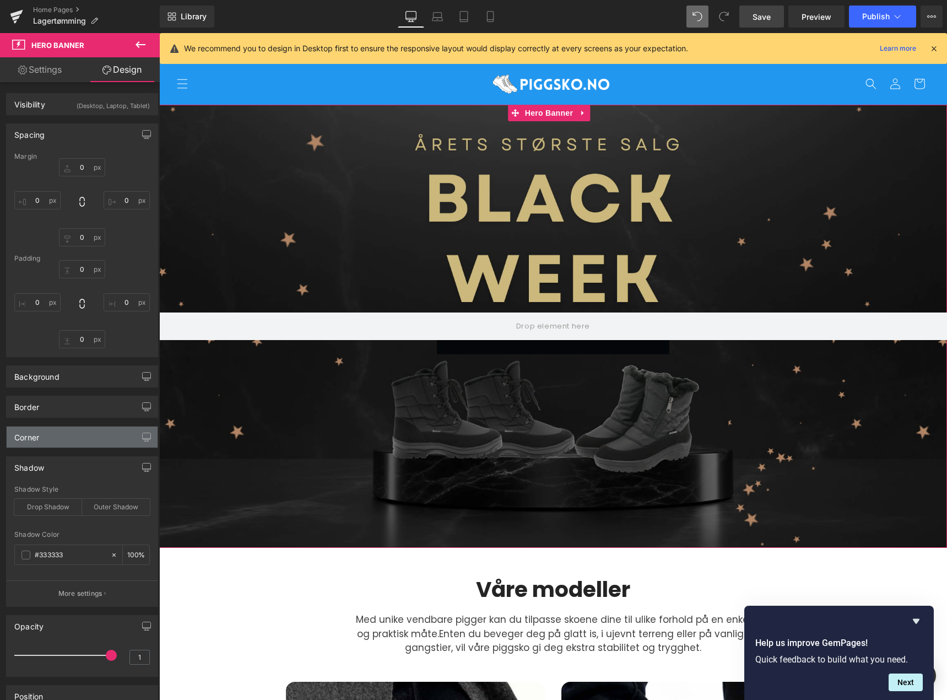
click at [98, 446] on div "Corner" at bounding box center [82, 436] width 151 height 21
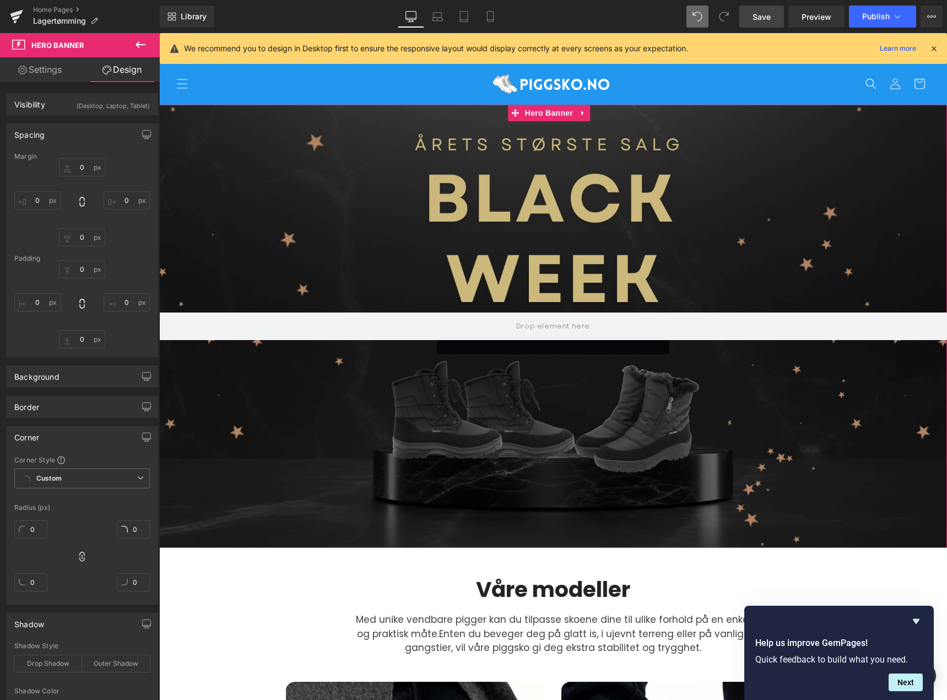
click at [97, 423] on div "Corner Corner Style Custom Default Corner Custom Custom Default Corner Radius (…" at bounding box center [82, 511] width 165 height 187
click at [59, 75] on link "Settings" at bounding box center [40, 69] width 80 height 25
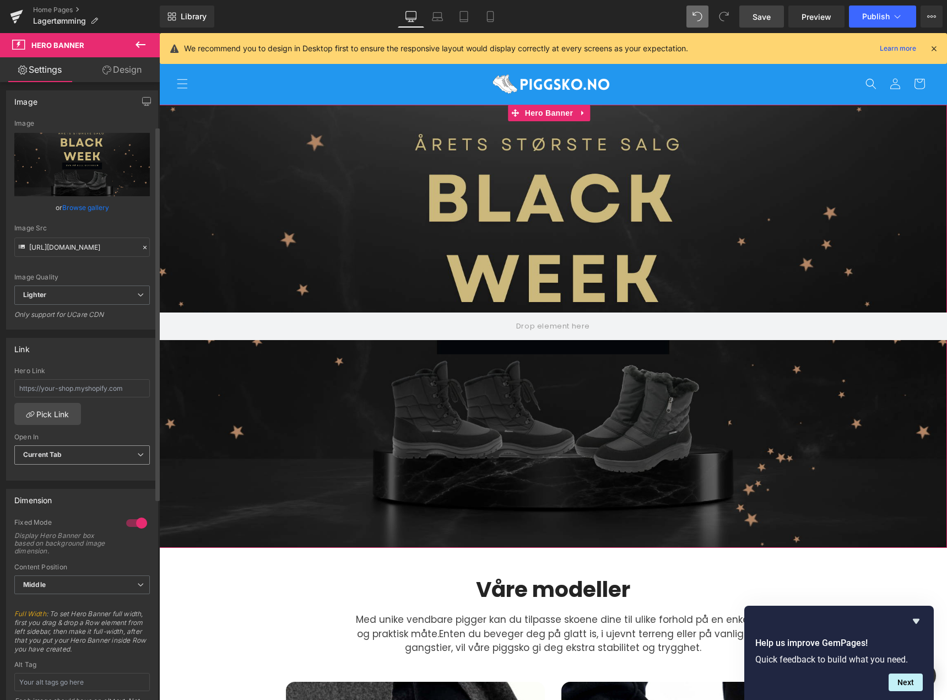
scroll to position [110, 0]
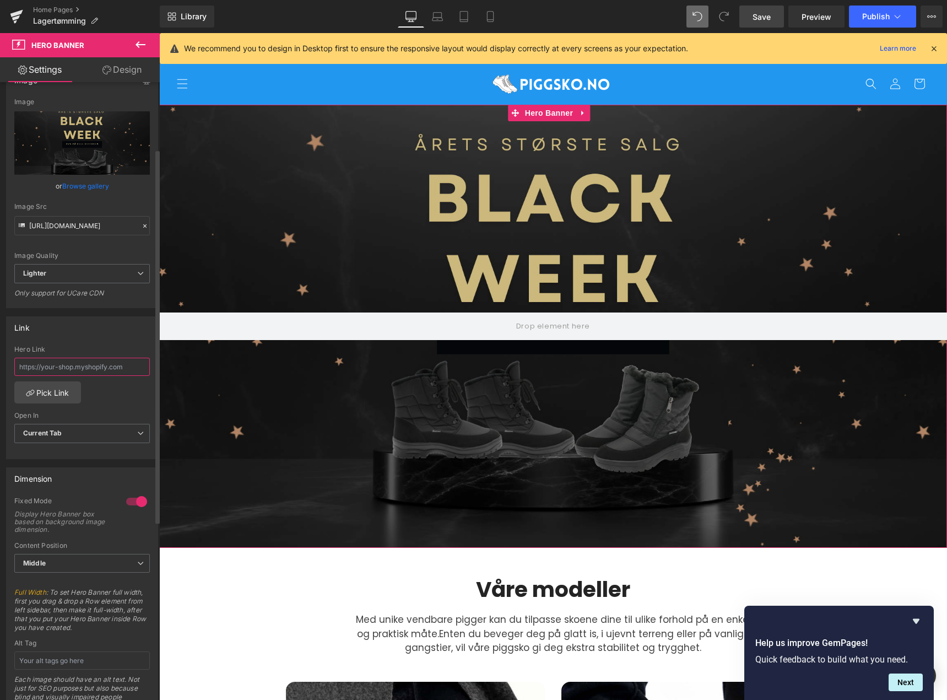
click at [101, 365] on input "text" at bounding box center [82, 367] width 136 height 18
click at [112, 397] on div "Hero Link Pick Link Current Tab New Tab Open In Current Tab Current Tab New Tab" at bounding box center [82, 401] width 151 height 113
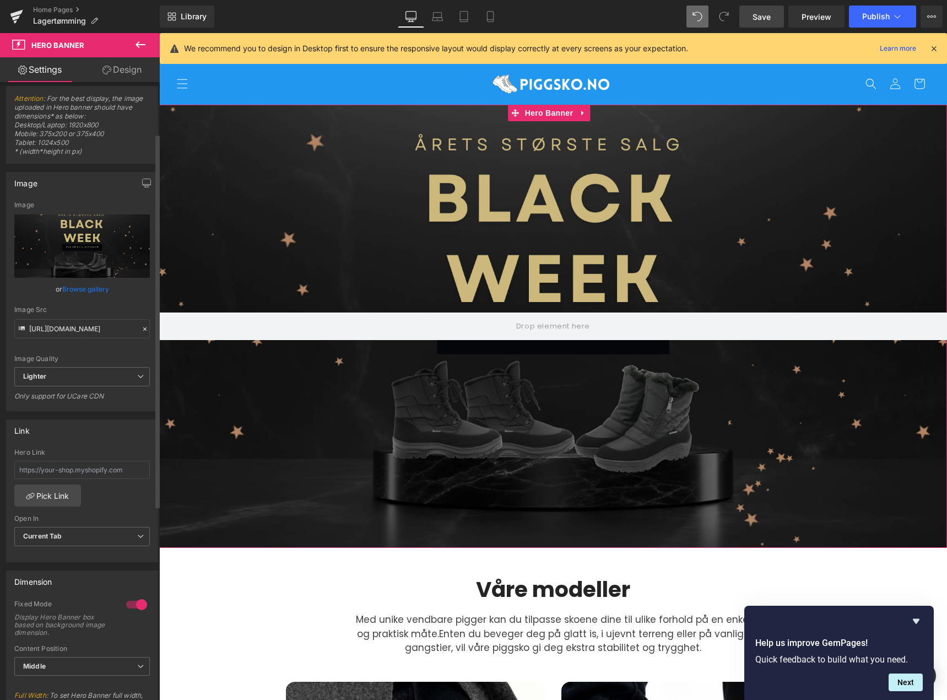
scroll to position [0, 0]
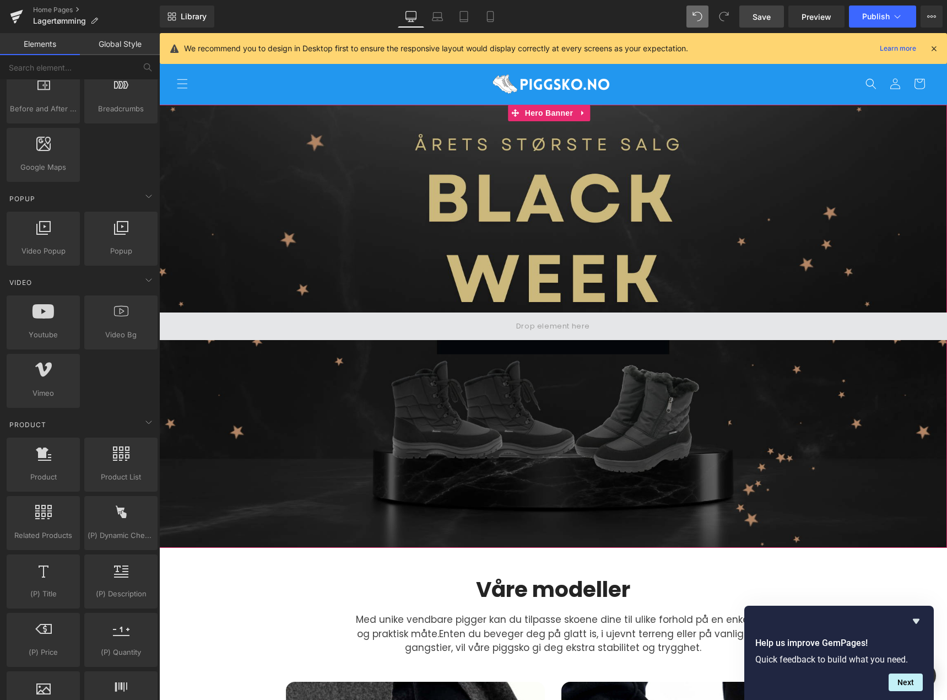
click at [536, 324] on span at bounding box center [553, 326] width 82 height 18
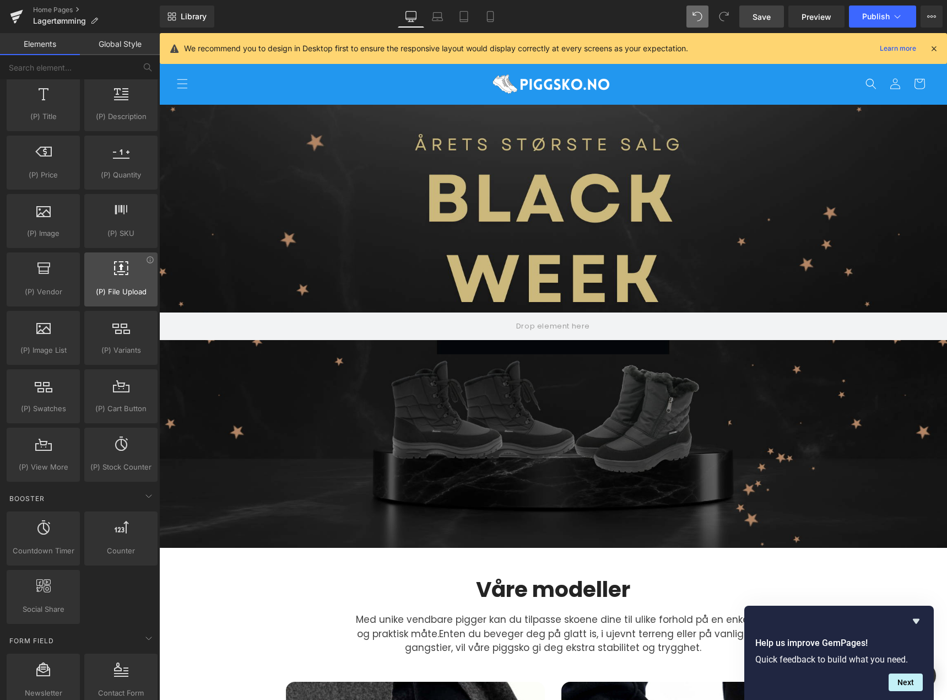
scroll to position [1102, 0]
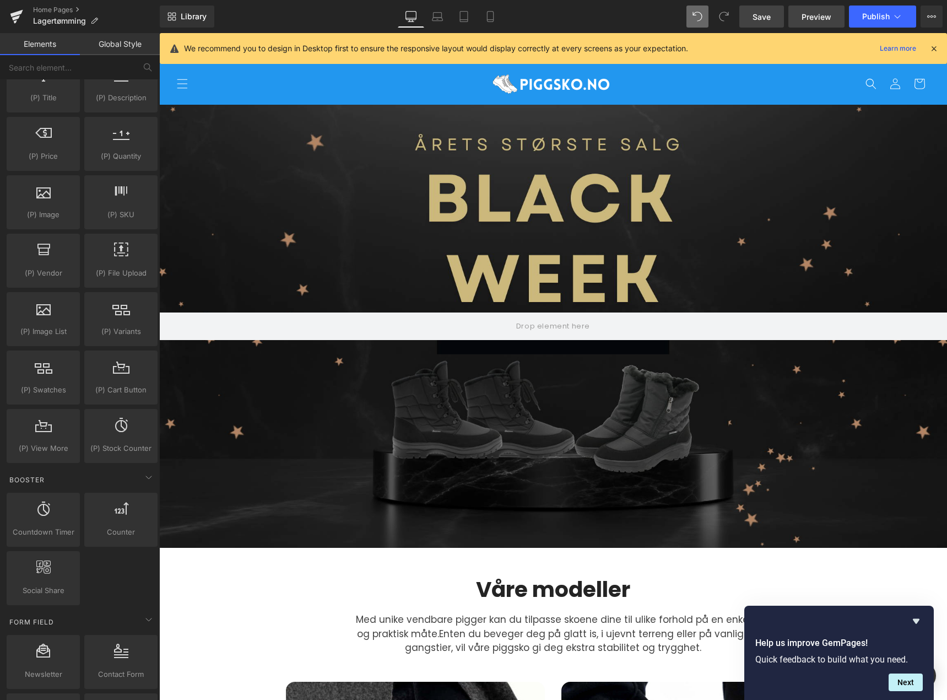
click at [808, 17] on span "Preview" at bounding box center [817, 17] width 30 height 12
click at [495, 15] on icon at bounding box center [490, 16] width 11 height 11
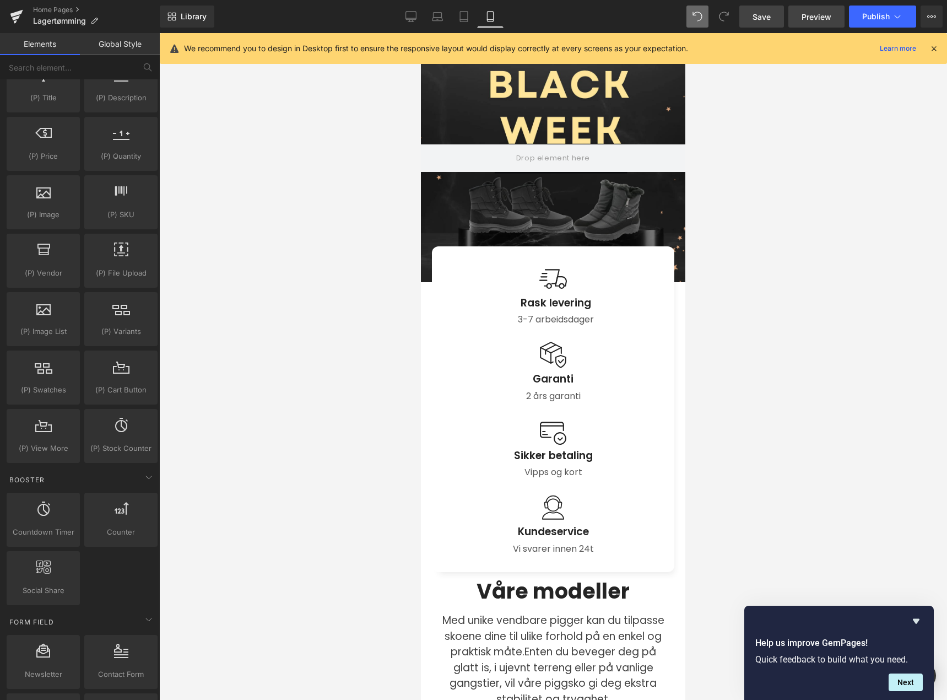
click at [809, 20] on span "Preview" at bounding box center [817, 17] width 30 height 12
click at [784, 314] on div at bounding box center [553, 366] width 788 height 667
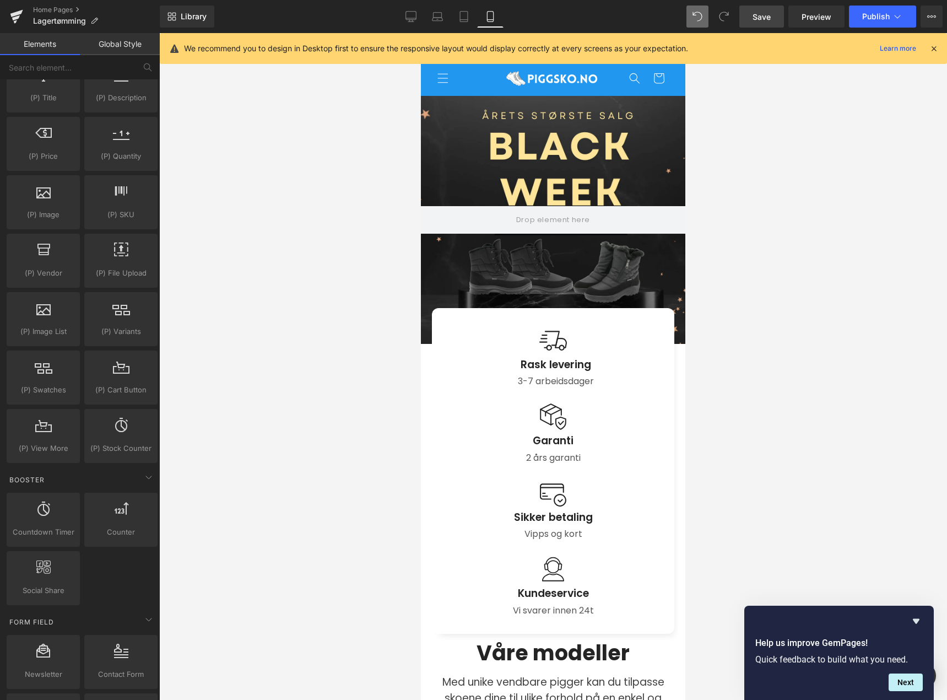
scroll to position [0, 0]
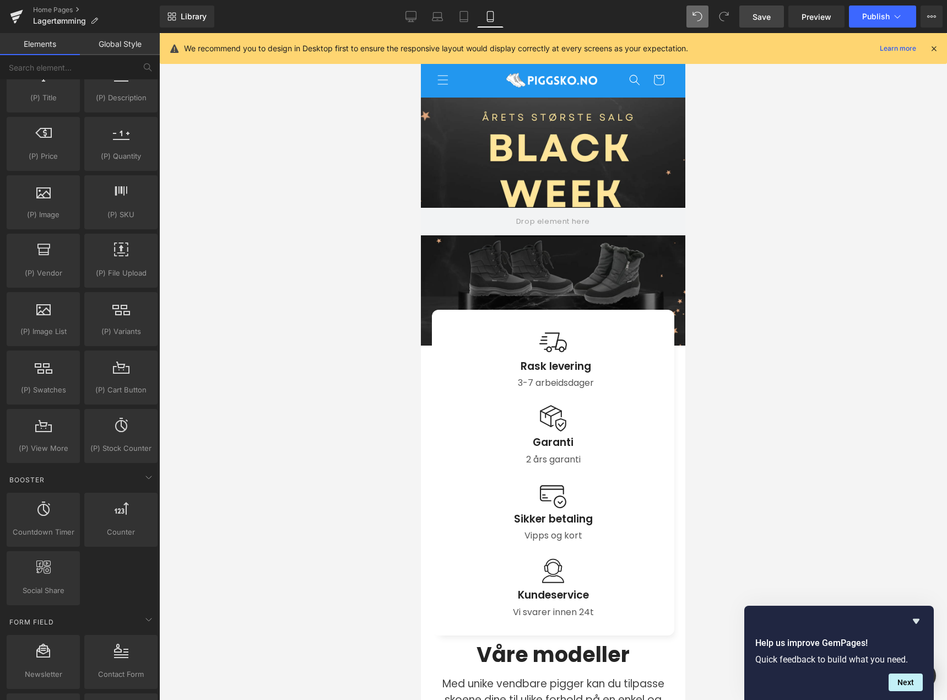
click at [271, 289] on div at bounding box center [553, 366] width 788 height 667
click at [68, 10] on link "Home Pages" at bounding box center [96, 10] width 127 height 9
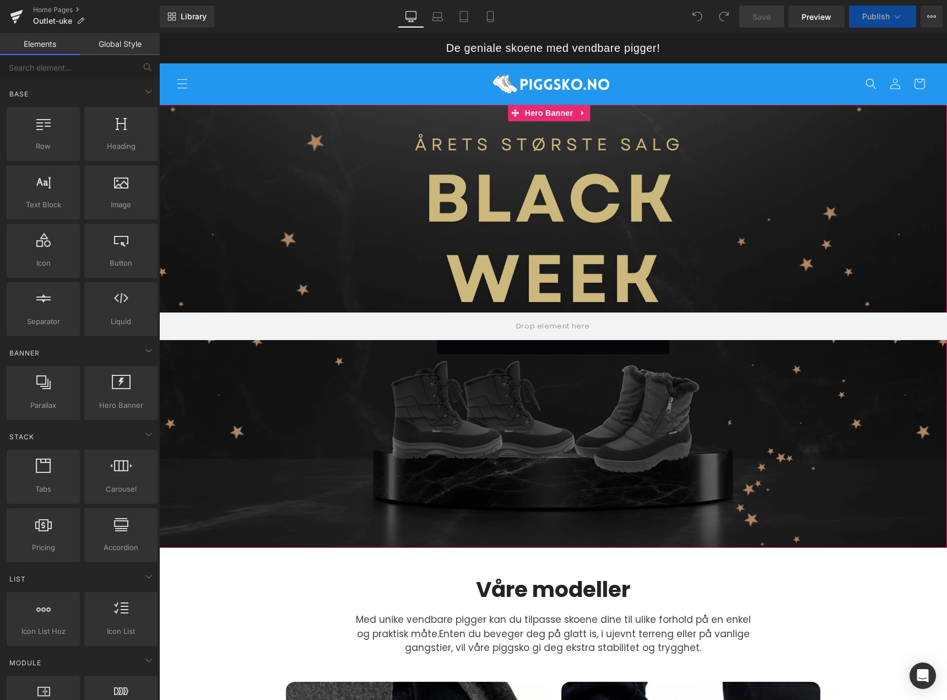
click at [581, 219] on div at bounding box center [553, 326] width 788 height 443
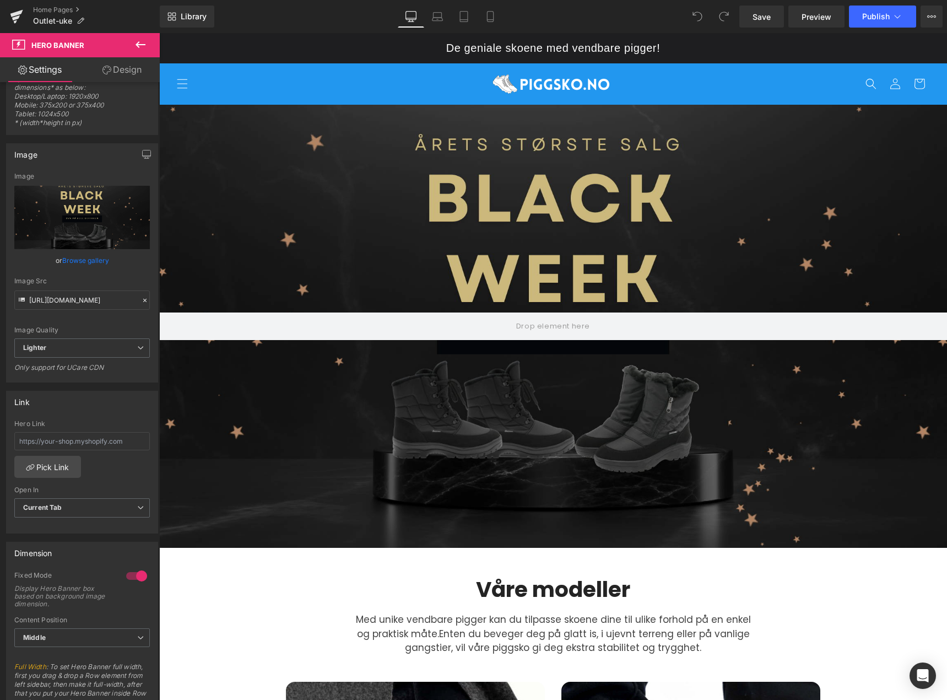
scroll to position [20, 0]
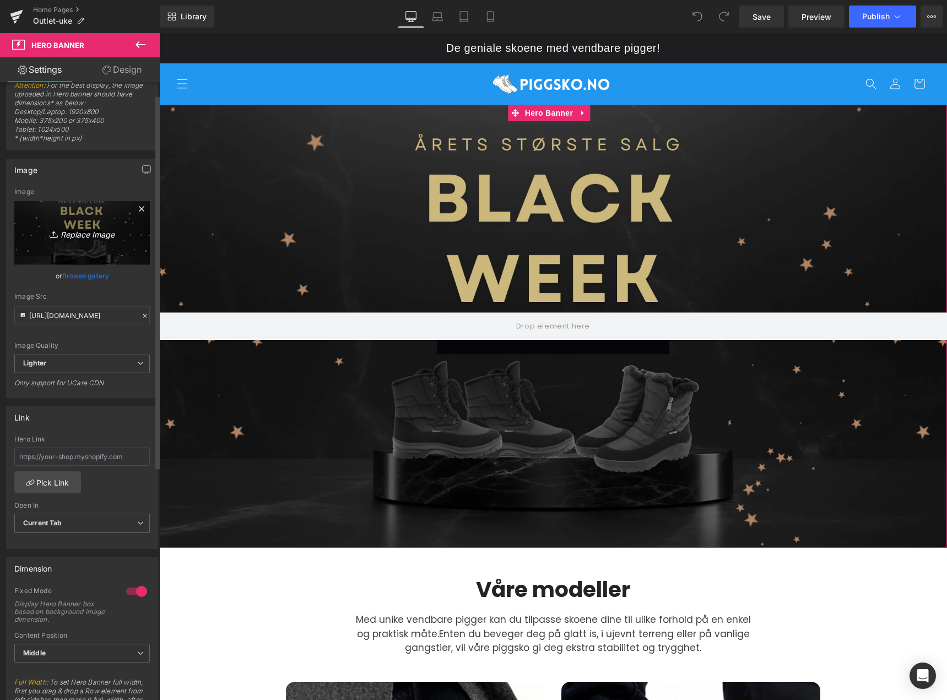
click at [102, 234] on icon "Replace Image" at bounding box center [82, 233] width 88 height 14
click at [96, 314] on input "[URL][DOMAIN_NAME]" at bounding box center [82, 315] width 136 height 19
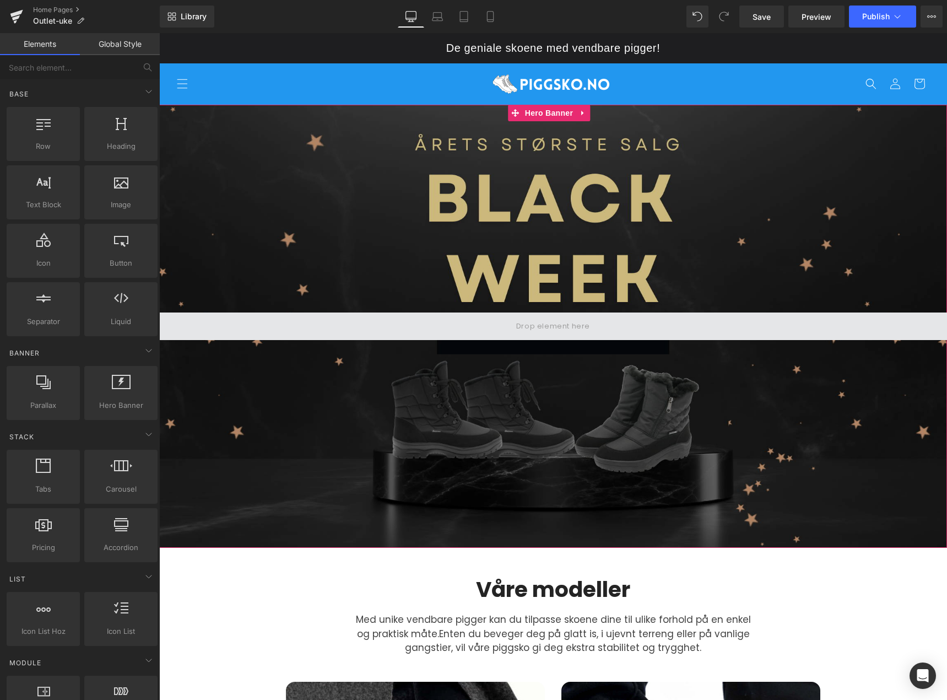
click at [544, 326] on span at bounding box center [553, 326] width 82 height 18
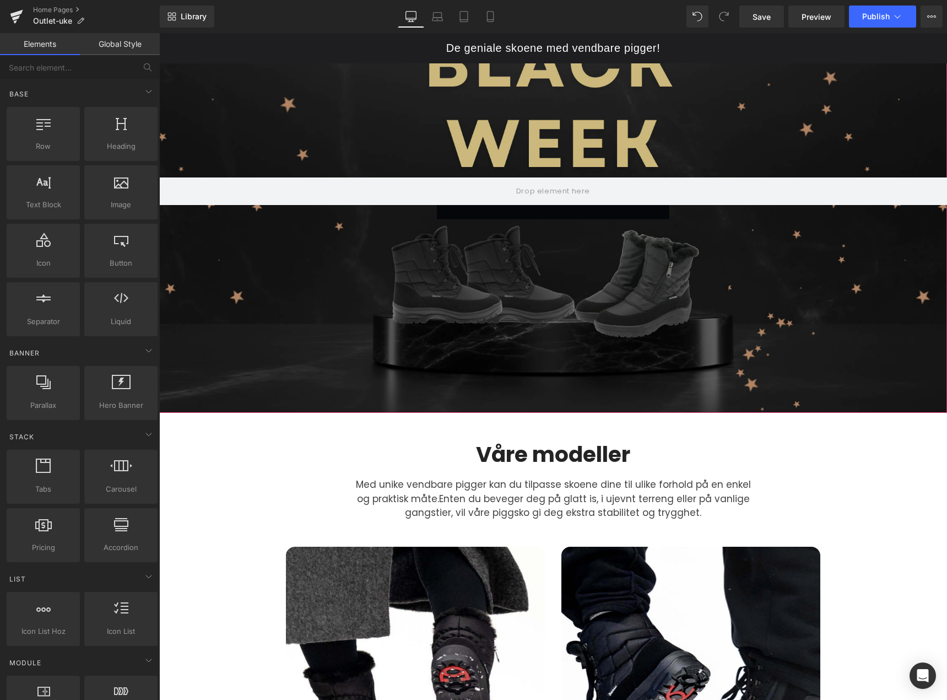
scroll to position [110, 0]
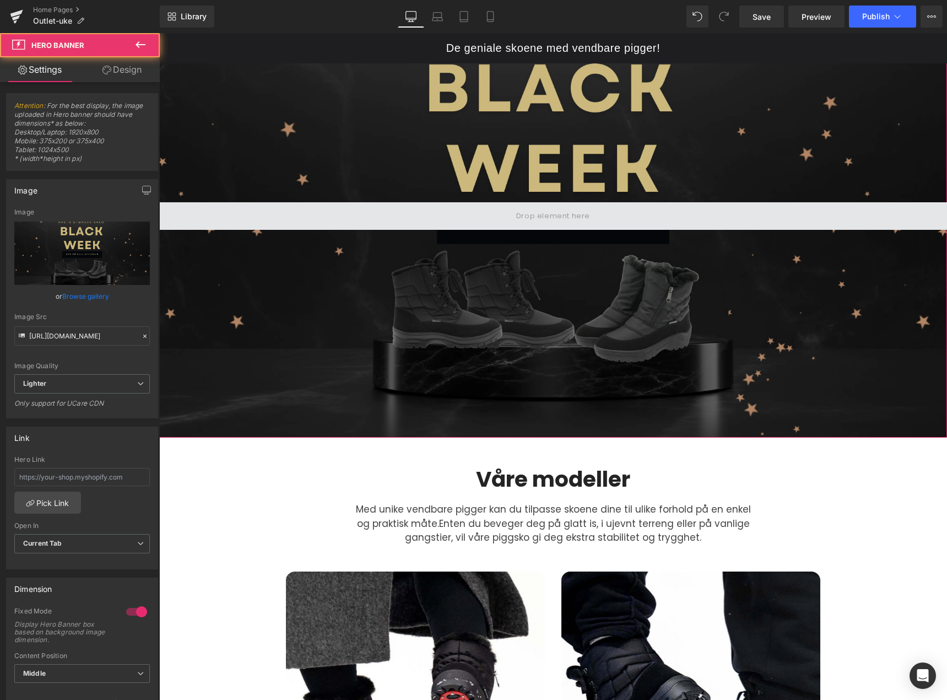
drag, startPoint x: 907, startPoint y: 213, endPoint x: 891, endPoint y: 224, distance: 19.0
click at [891, 224] on span at bounding box center [553, 216] width 788 height 28
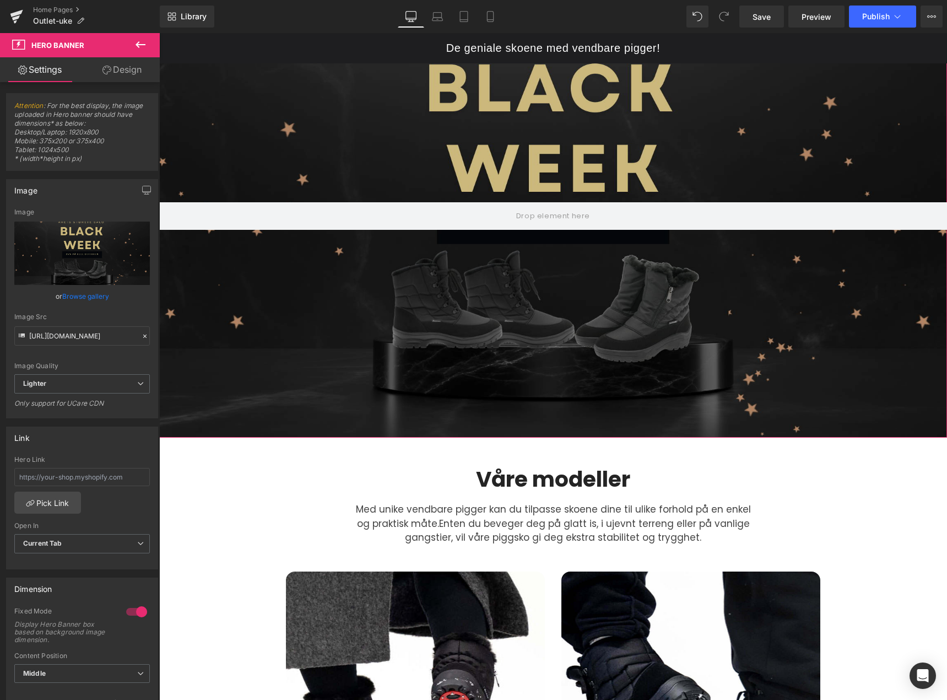
click at [827, 188] on div at bounding box center [553, 215] width 788 height 443
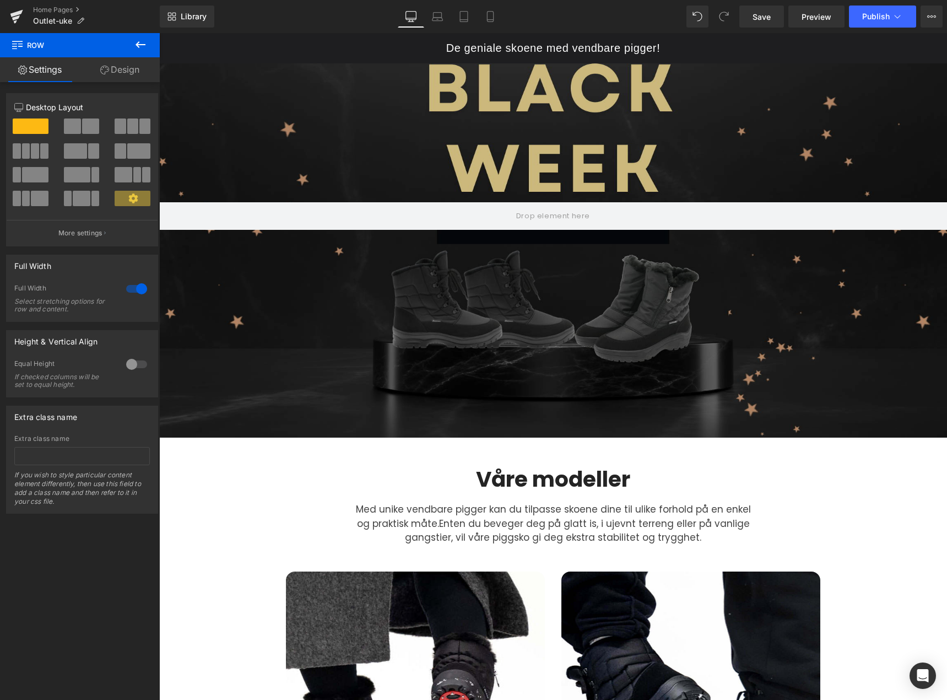
click at [360, 110] on div at bounding box center [553, 215] width 788 height 443
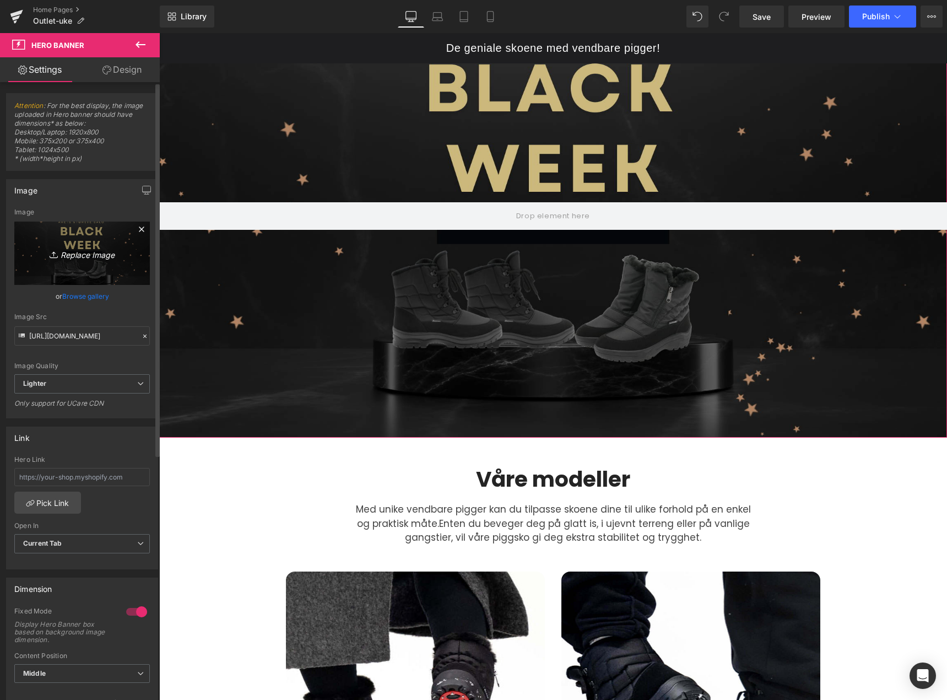
click at [90, 254] on icon "Replace Image" at bounding box center [82, 253] width 88 height 14
click at [85, 251] on icon "Replace Image" at bounding box center [82, 253] width 88 height 14
type input "C:\fakepath\outlet-salg.png"
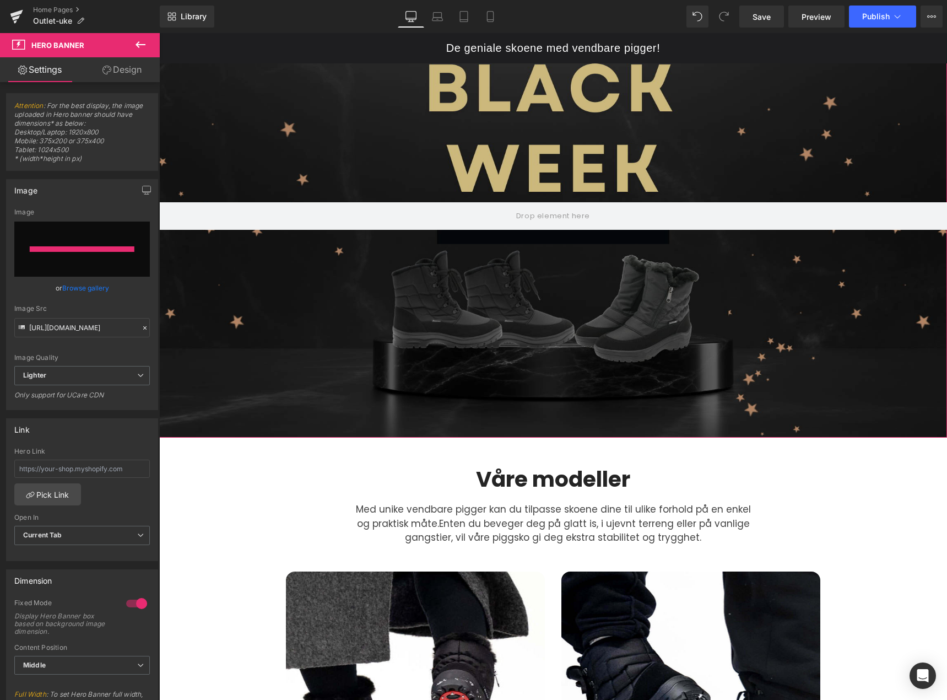
type input "https://ucarecdn.com/e52af5b0-e06c-4a61-b8c0-b42f4c761148/-/format/auto/-/previ…"
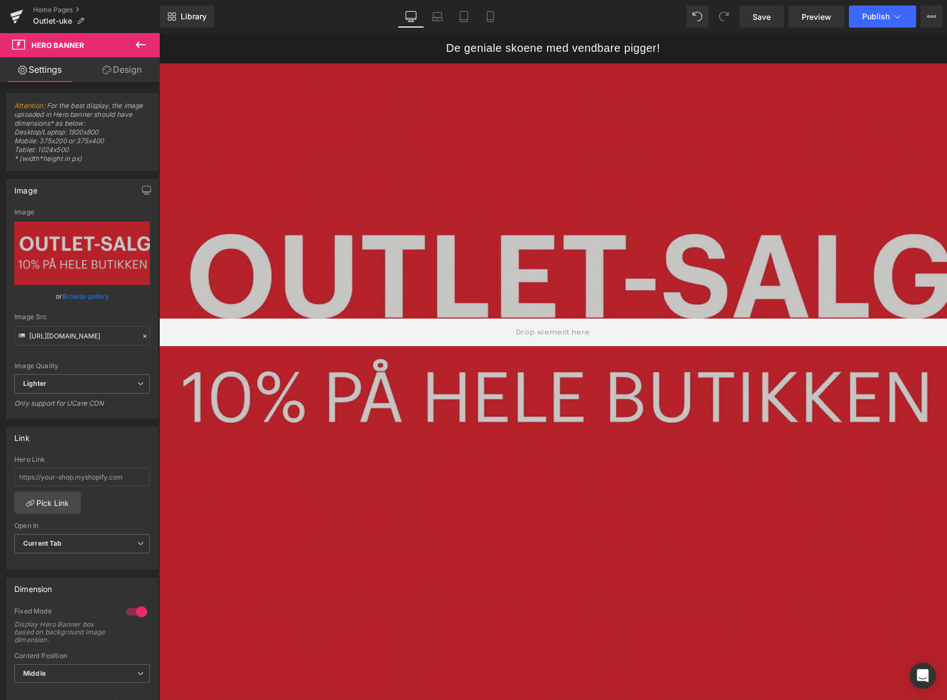
scroll to position [165, 0]
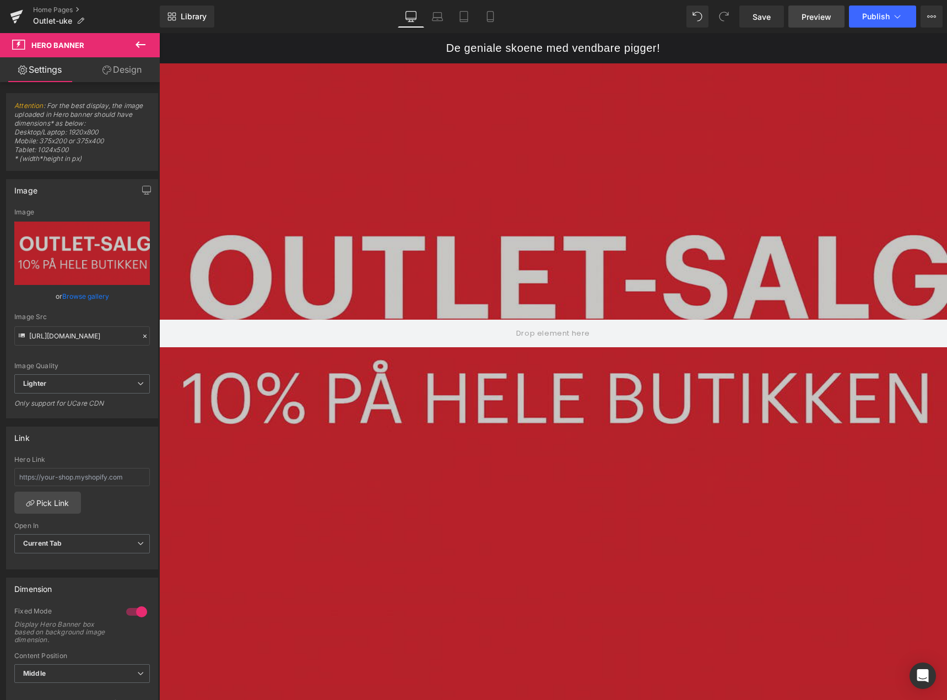
click at [810, 21] on span "Preview" at bounding box center [817, 17] width 30 height 12
click at [757, 21] on span "Save" at bounding box center [761, 17] width 18 height 12
click at [542, 42] on span "De geniale skoene med vendbare pigger!" at bounding box center [553, 48] width 214 height 12
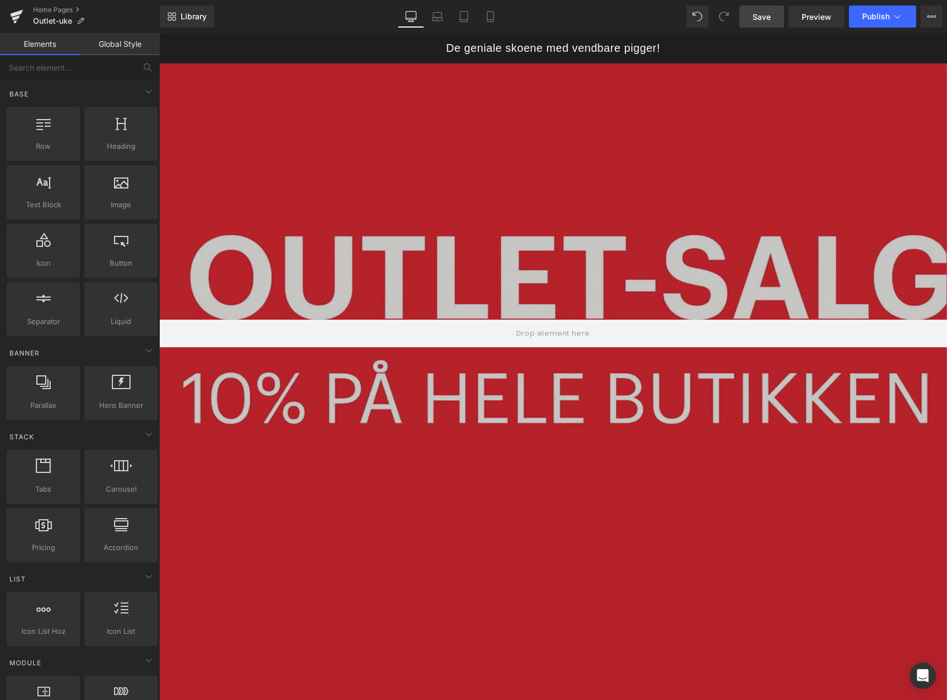
click at [533, 215] on div at bounding box center [553, 333] width 788 height 788
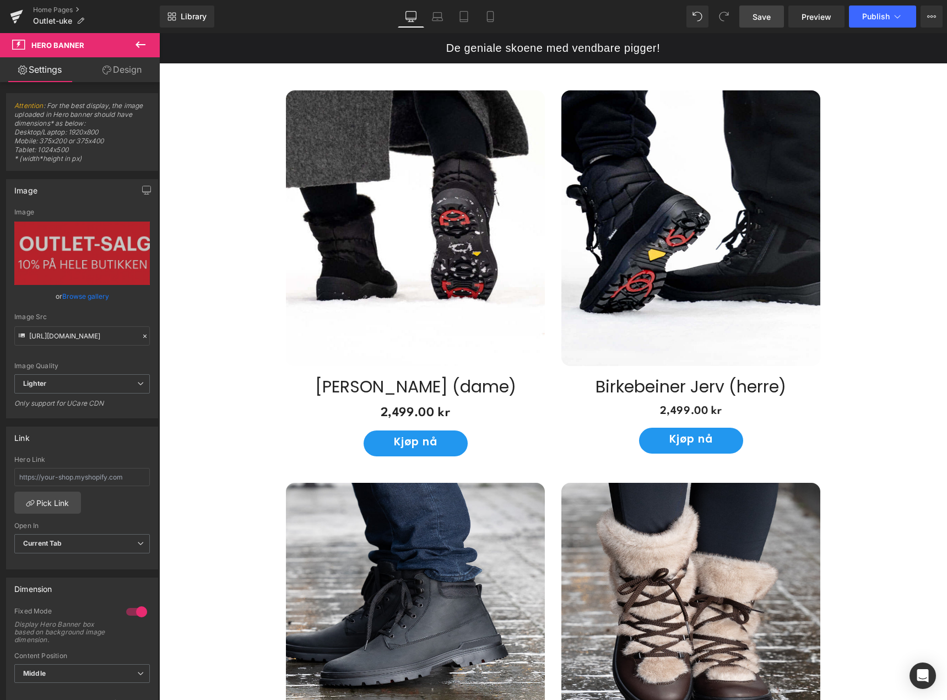
scroll to position [936, 0]
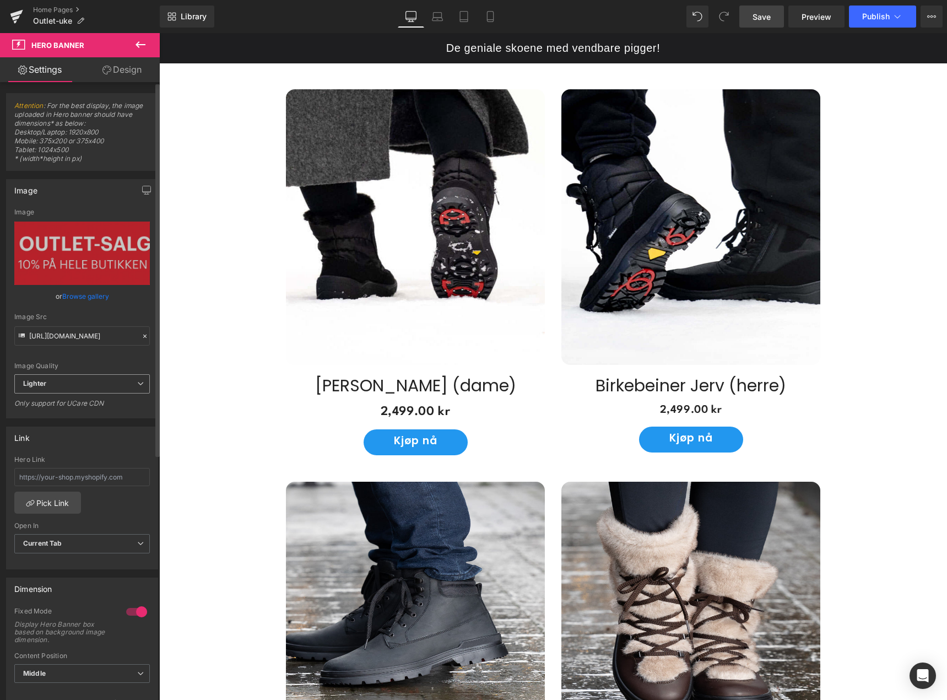
click at [90, 381] on span "Lighter" at bounding box center [82, 383] width 136 height 19
click at [95, 419] on li "Lightest" at bounding box center [79, 420] width 131 height 17
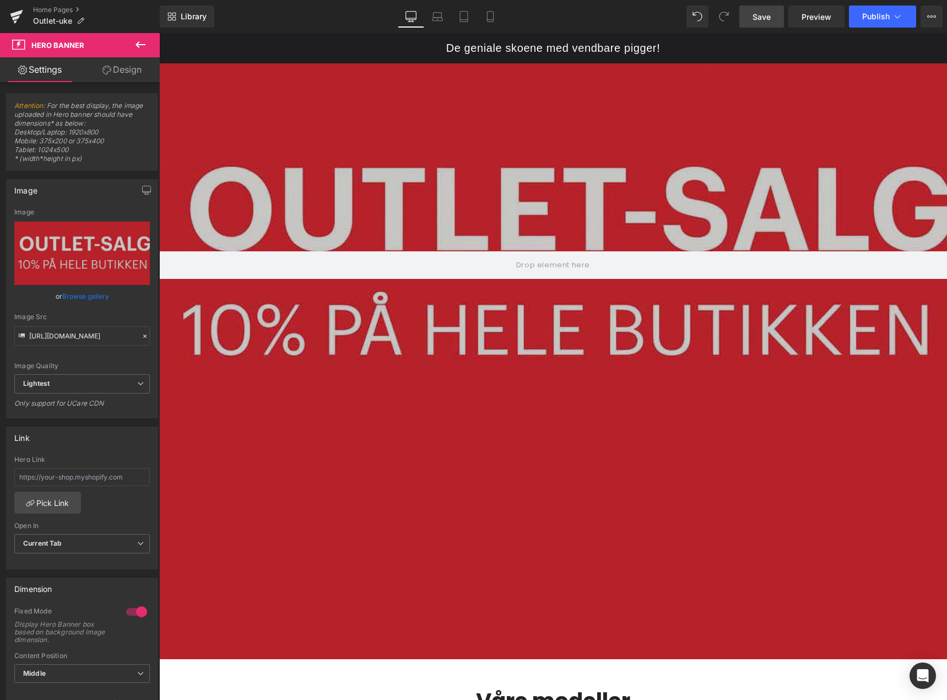
scroll to position [275, 0]
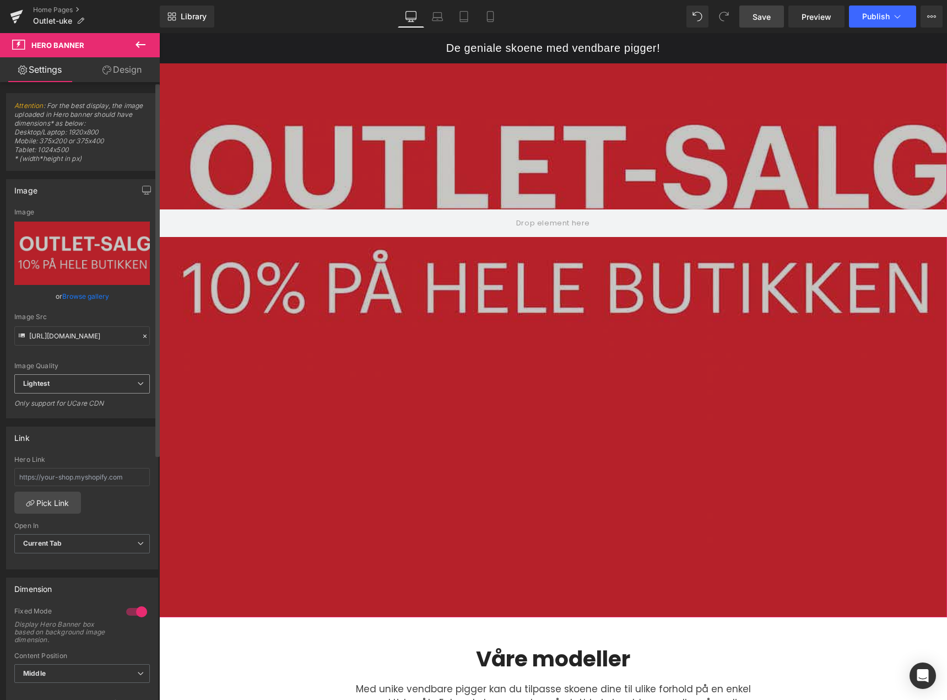
click at [71, 380] on span "Lightest" at bounding box center [82, 383] width 136 height 19
click at [74, 404] on li "Lighter" at bounding box center [79, 403] width 131 height 17
type input "https://ucarecdn.com/e52af5b0-e06c-4a61-b8c0-b42f4c761148/-/format/auto/-/previ…"
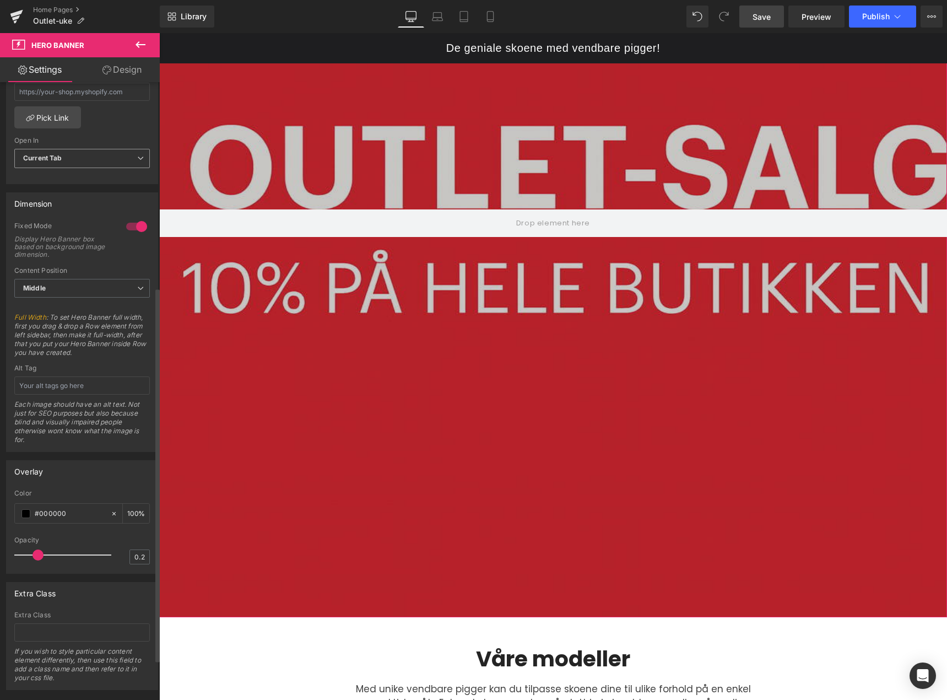
scroll to position [406, 0]
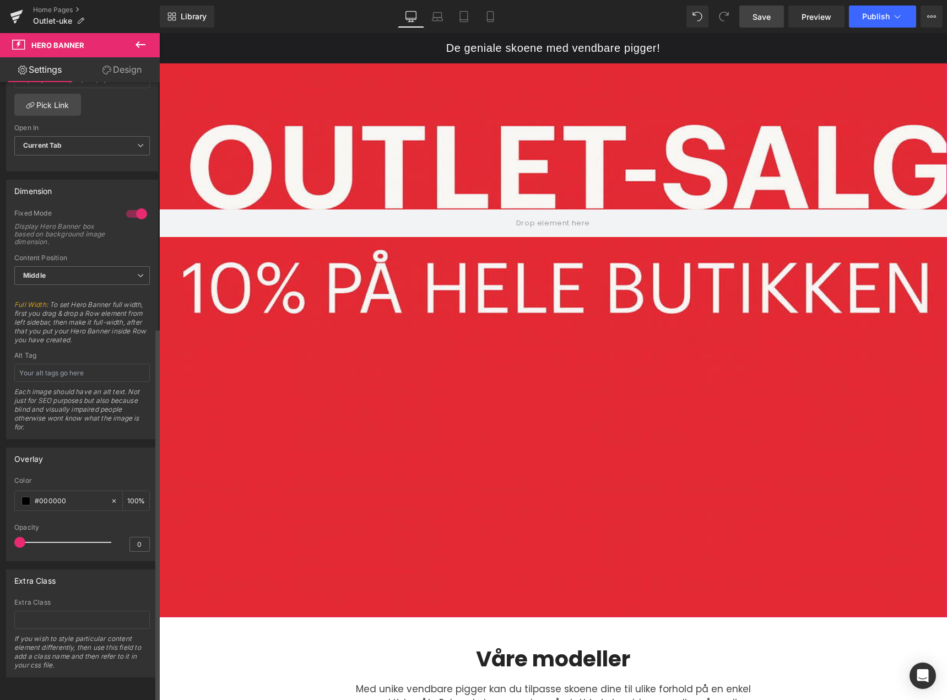
type input "0.1"
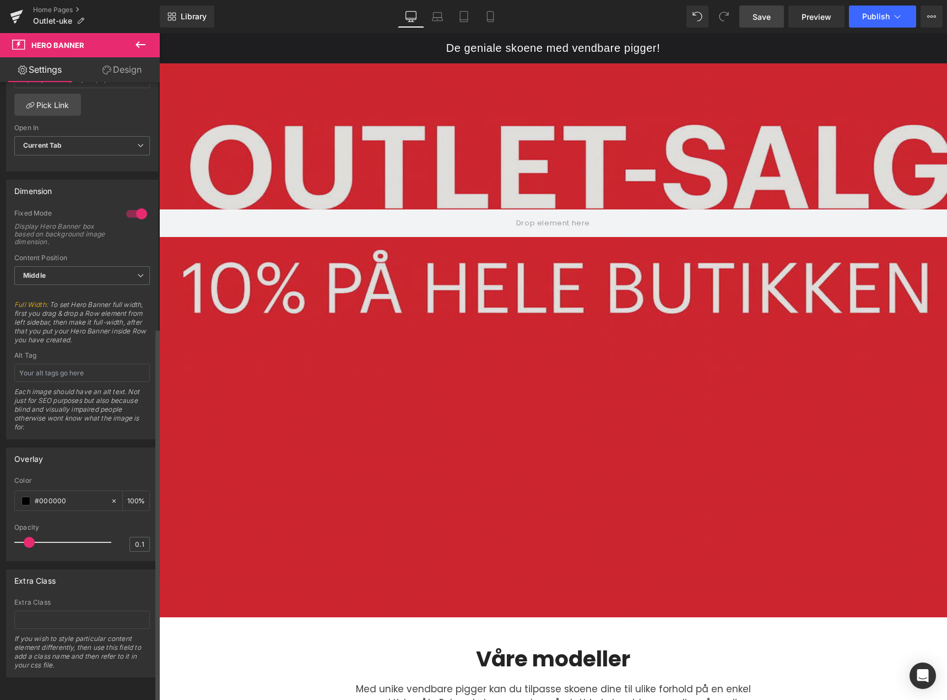
drag, startPoint x: 36, startPoint y: 531, endPoint x: 32, endPoint y: 544, distance: 13.4
click at [32, 544] on div at bounding box center [65, 542] width 91 height 22
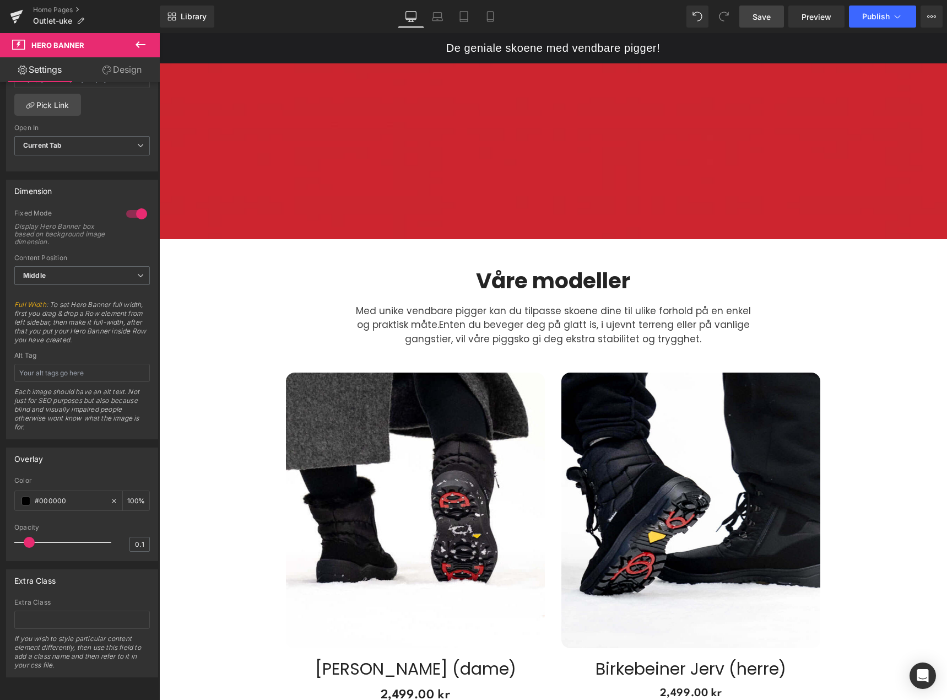
scroll to position [716, 0]
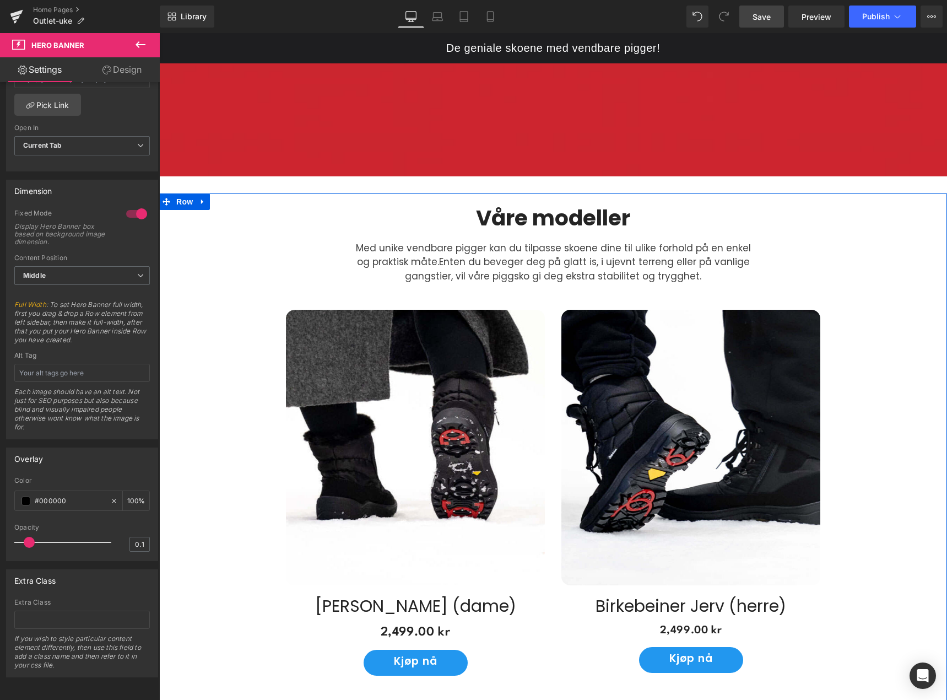
click at [672, 237] on div "Med unike vendbare pigger kan du tilpasse skoene dine til ulike forhold på en e…" at bounding box center [553, 260] width 407 height 47
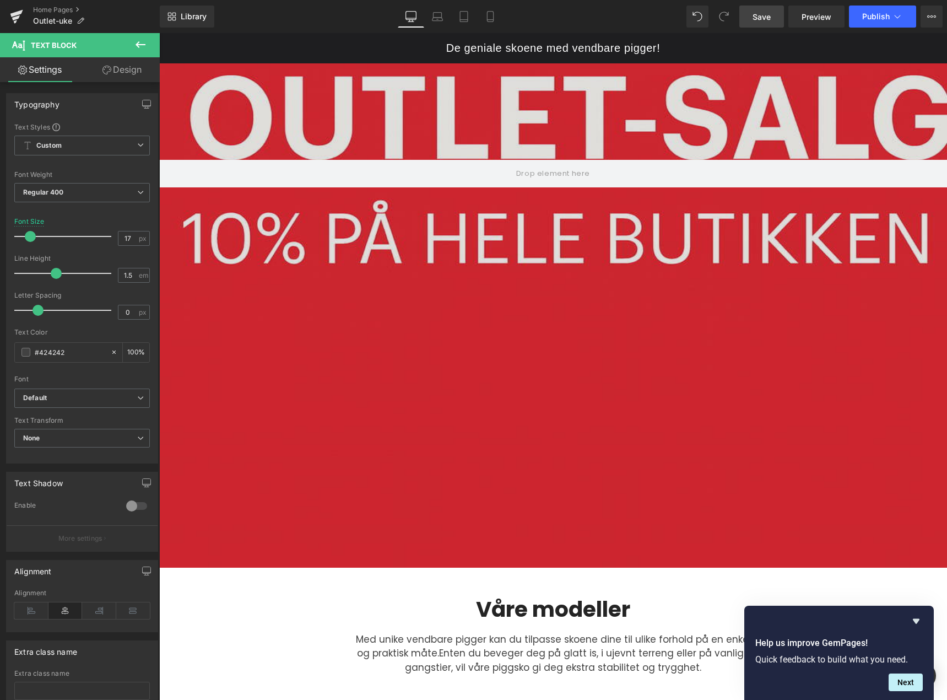
scroll to position [331, 0]
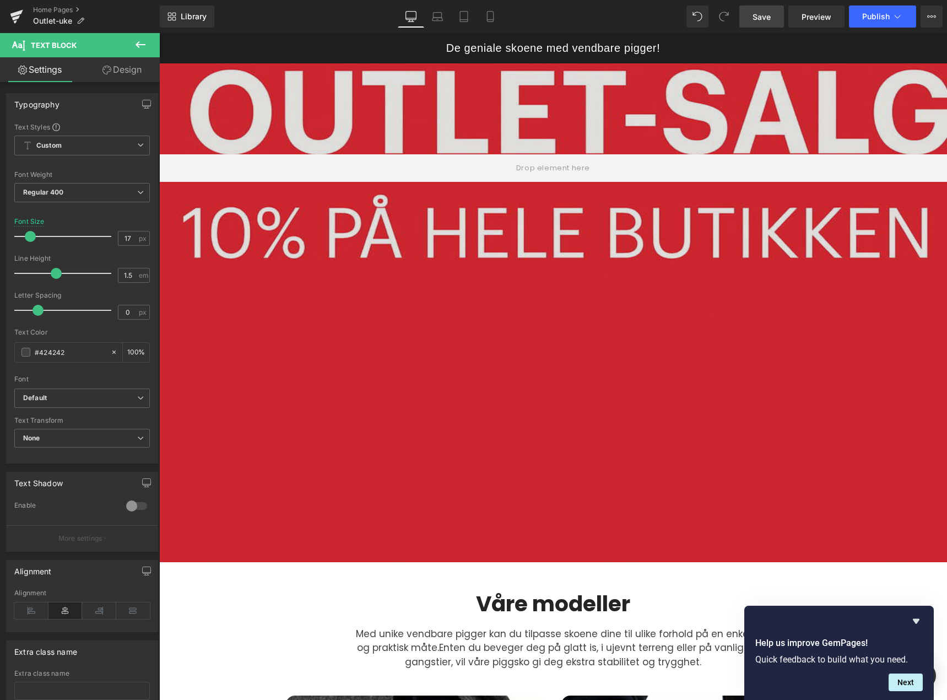
click at [680, 434] on div at bounding box center [553, 168] width 788 height 788
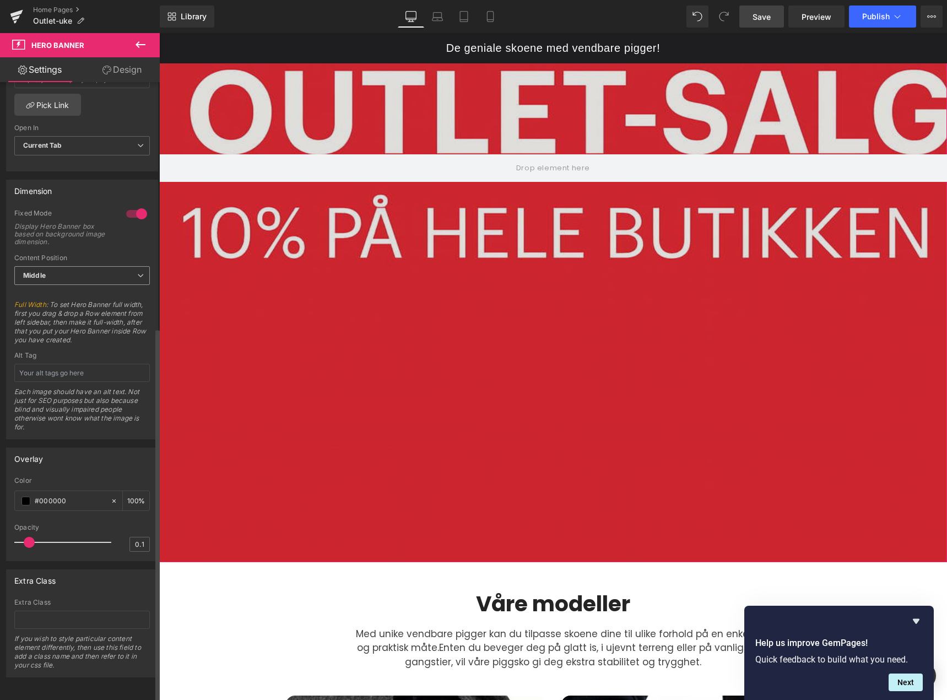
scroll to position [406, 0]
click at [615, 319] on div at bounding box center [553, 168] width 788 height 788
click at [78, 272] on span "Middle" at bounding box center [82, 275] width 136 height 19
click at [79, 268] on span "Middle" at bounding box center [79, 275] width 131 height 19
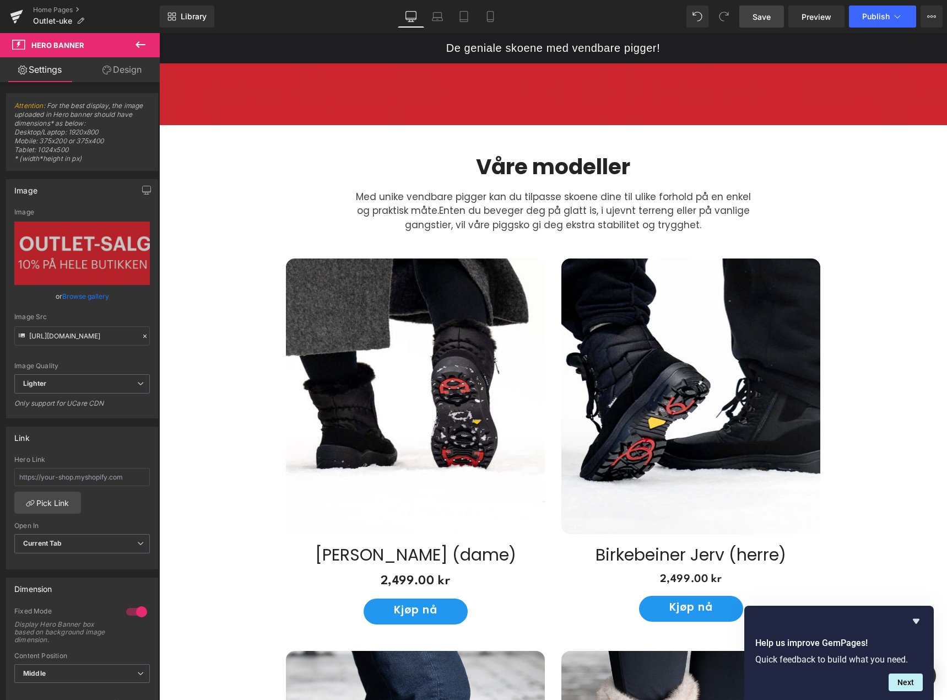
scroll to position [936, 0]
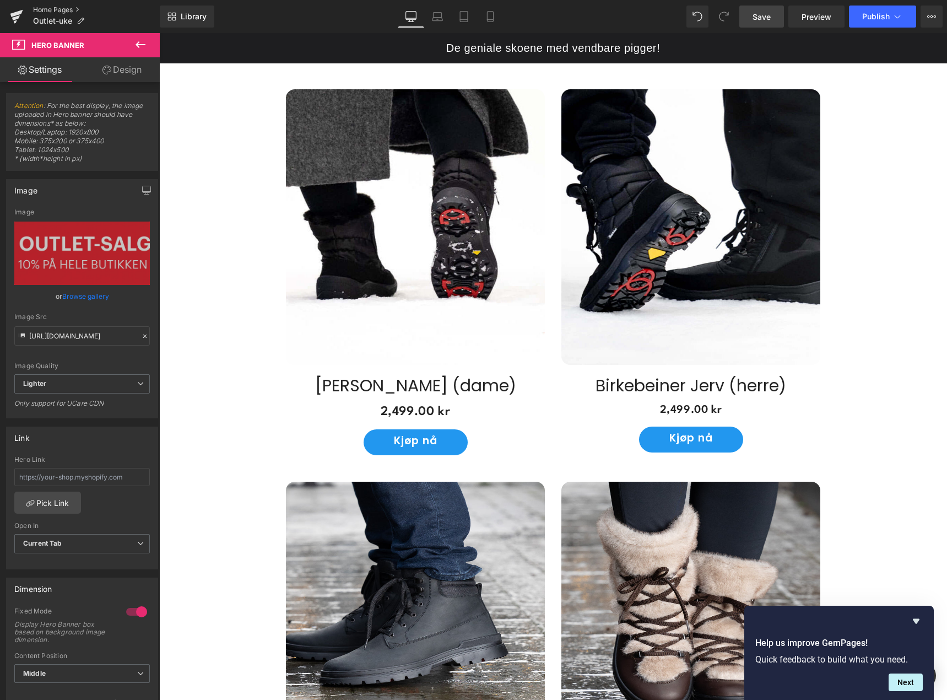
click at [61, 8] on link "Home Pages" at bounding box center [96, 10] width 127 height 9
click at [759, 15] on span "Save" at bounding box center [761, 17] width 18 height 12
click at [53, 10] on link "Home Pages" at bounding box center [96, 10] width 127 height 9
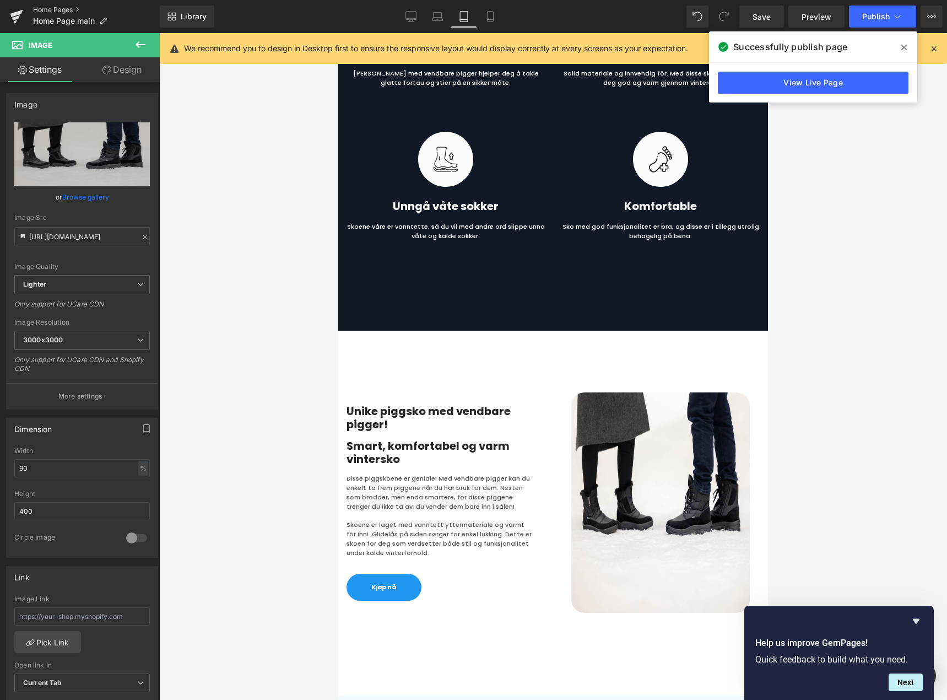
click at [73, 11] on link "Home Pages" at bounding box center [96, 10] width 127 height 9
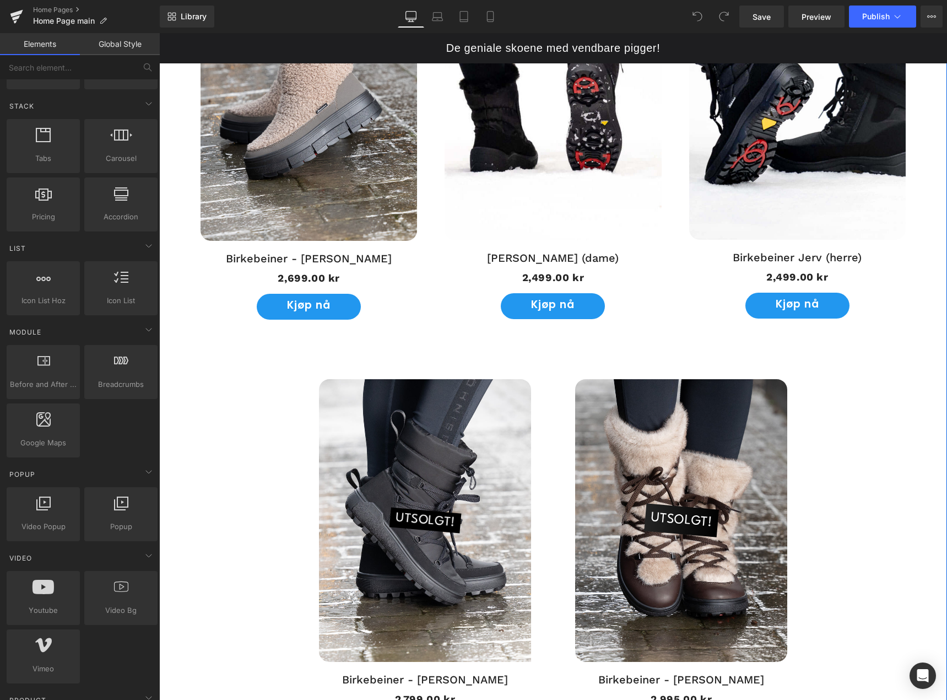
scroll to position [1212, 0]
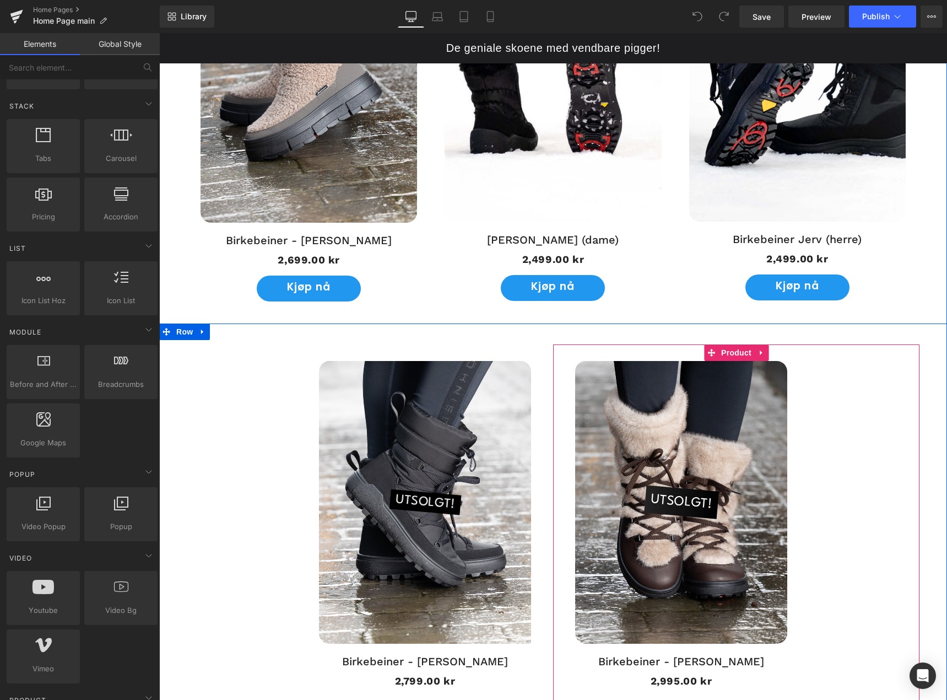
click at [667, 500] on span "UTSOLGT!" at bounding box center [681, 502] width 64 height 33
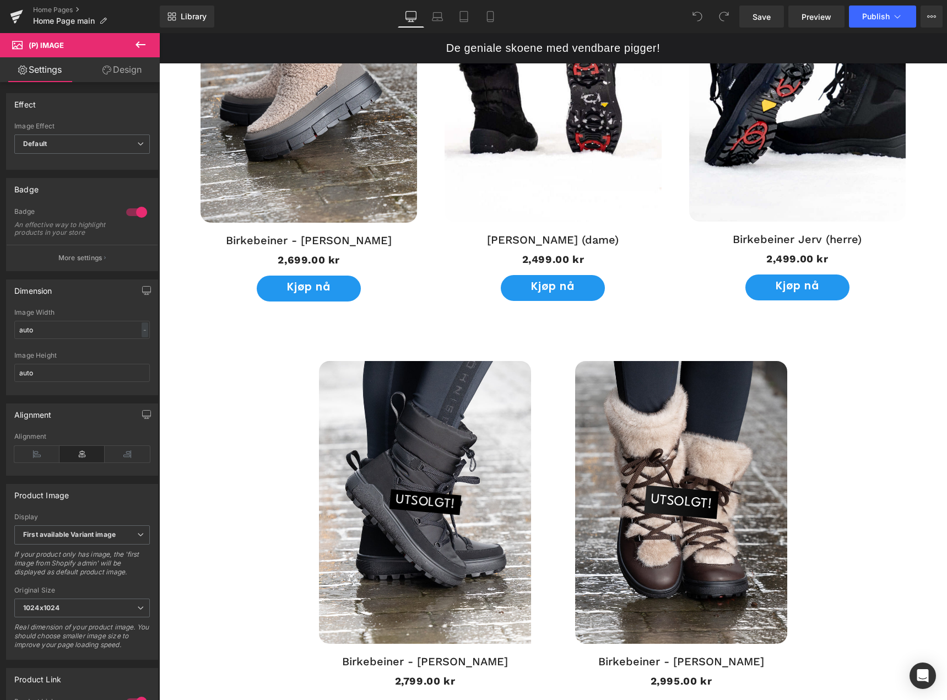
click at [135, 44] on icon at bounding box center [140, 44] width 13 height 13
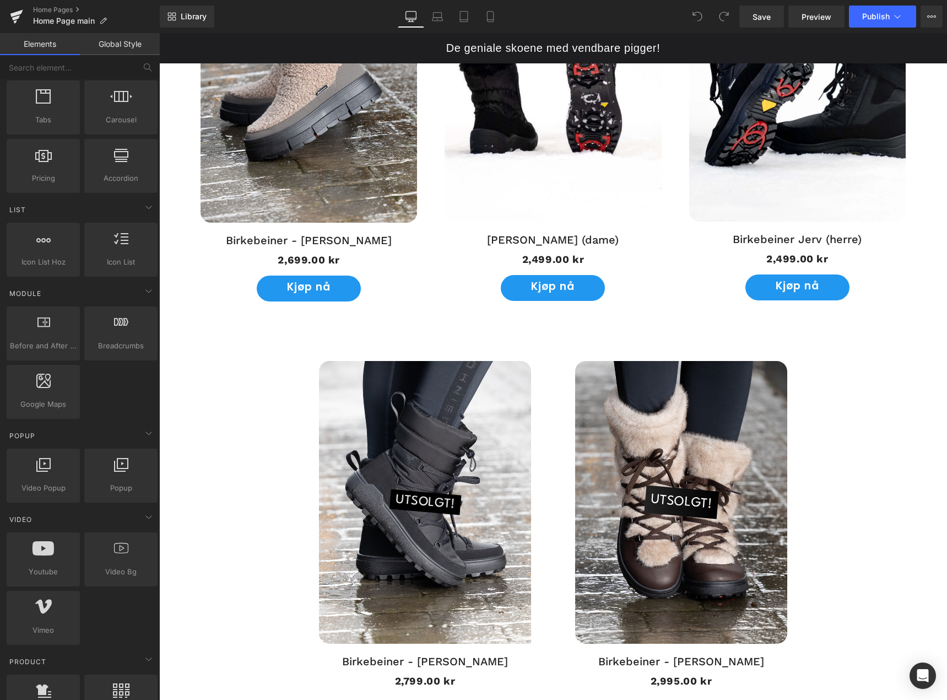
scroll to position [386, 0]
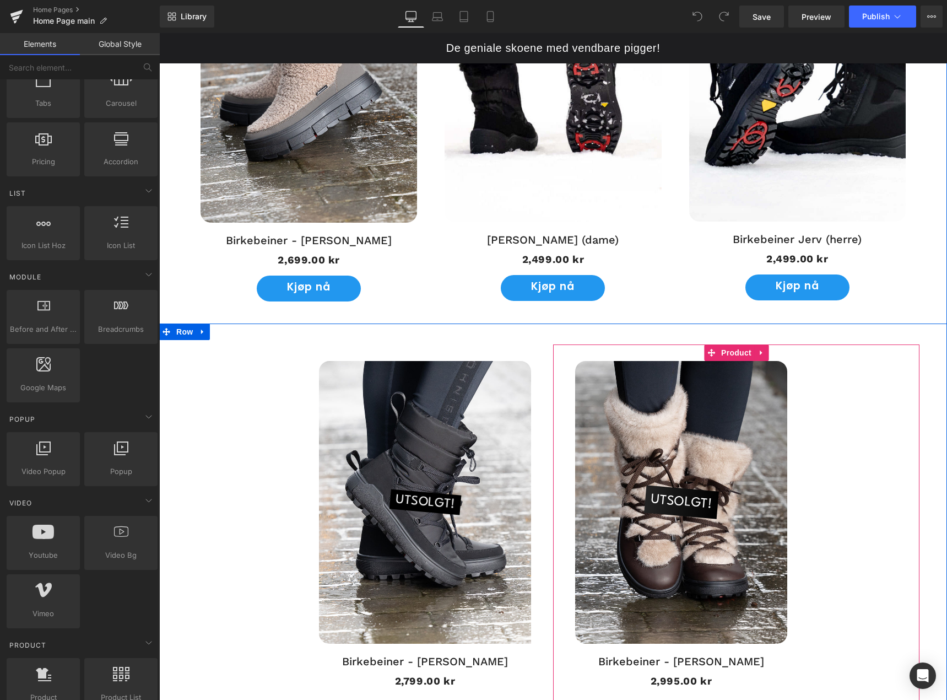
click at [701, 505] on span "UTSOLGT!" at bounding box center [681, 502] width 64 height 33
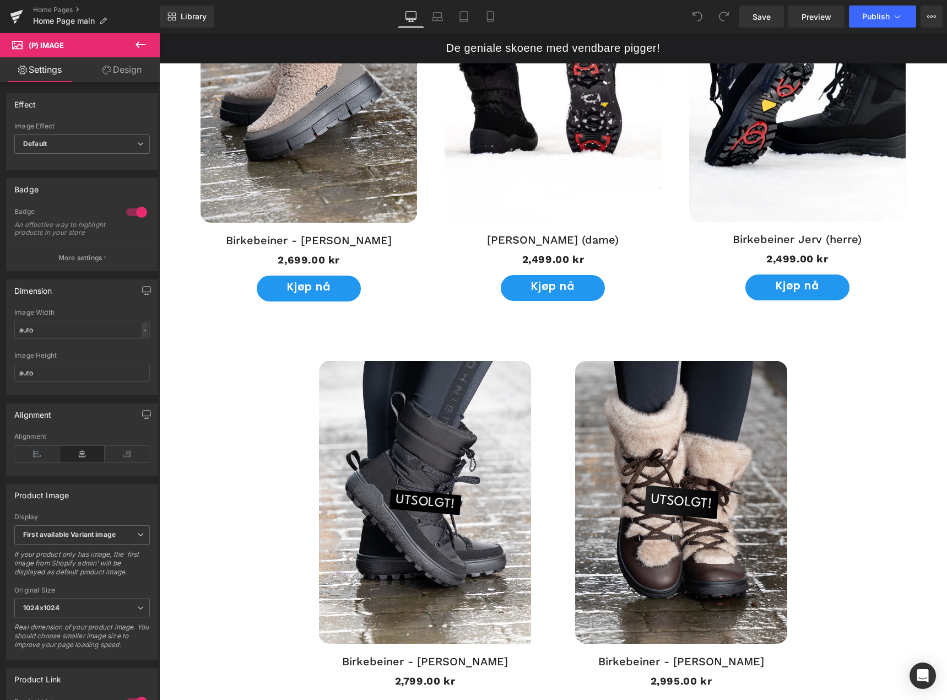
click at [141, 41] on icon at bounding box center [140, 44] width 13 height 13
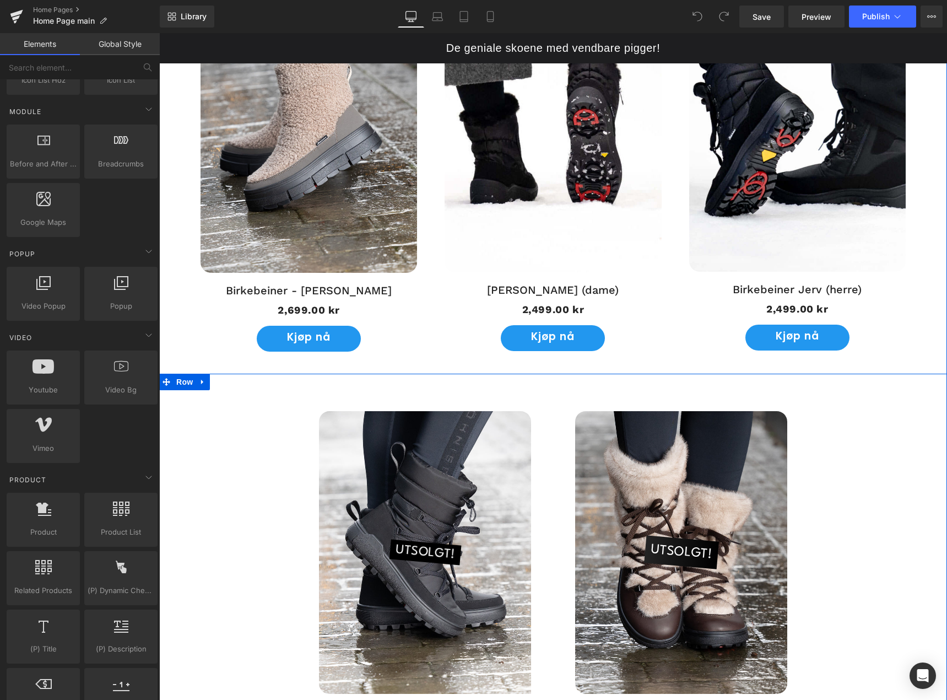
scroll to position [936, 0]
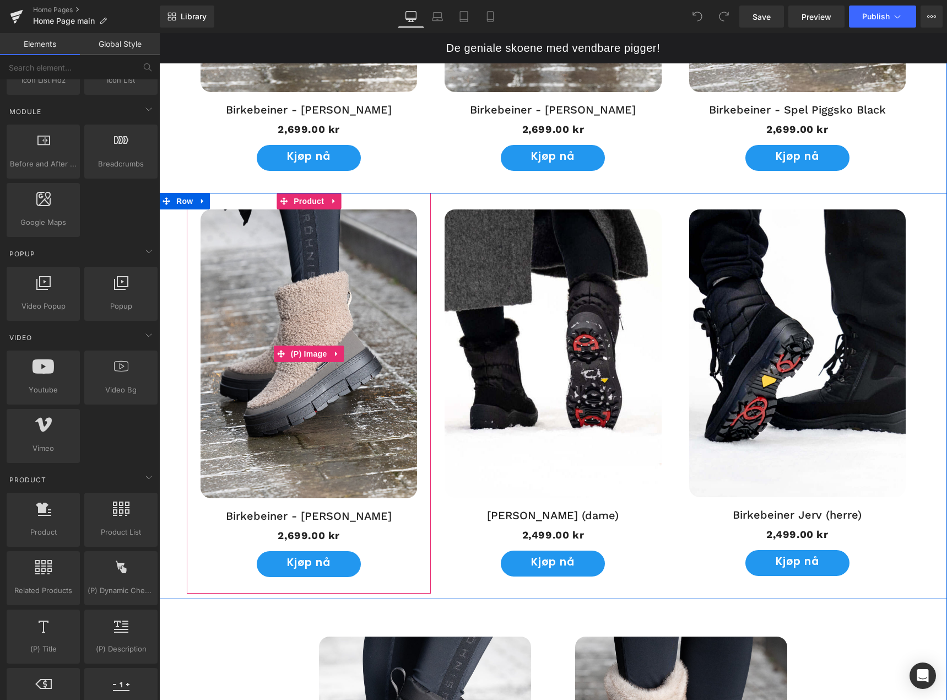
click at [340, 342] on img at bounding box center [309, 353] width 216 height 289
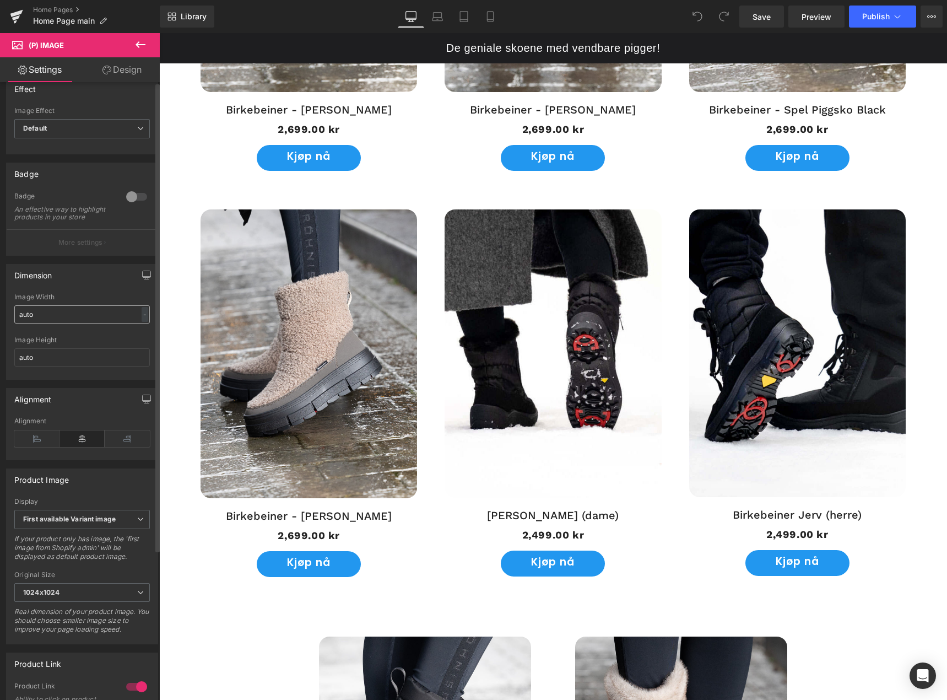
scroll to position [0, 0]
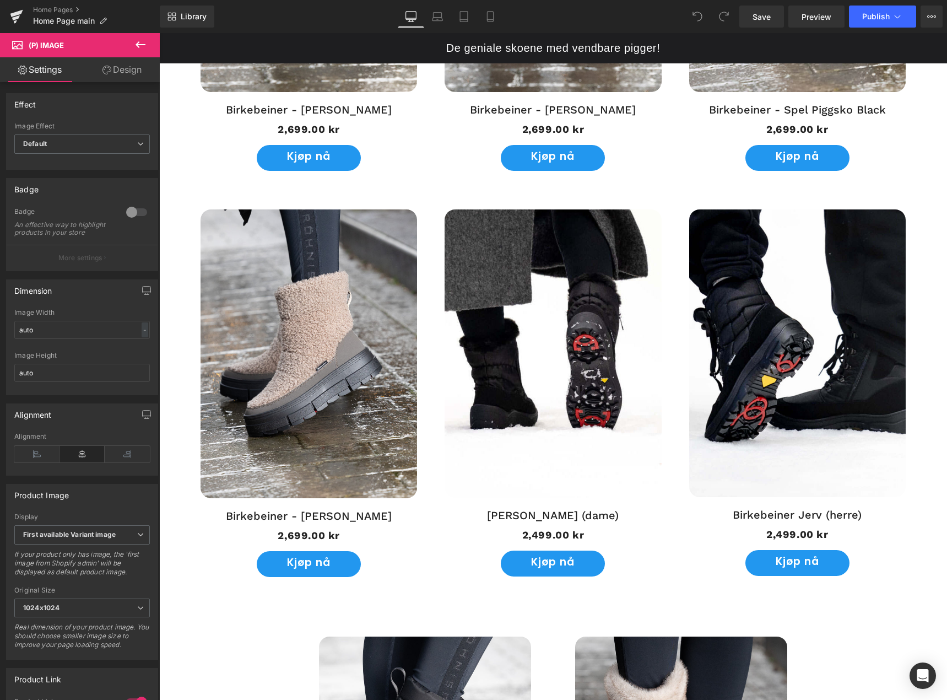
click at [122, 71] on link "Design" at bounding box center [122, 69] width 80 height 25
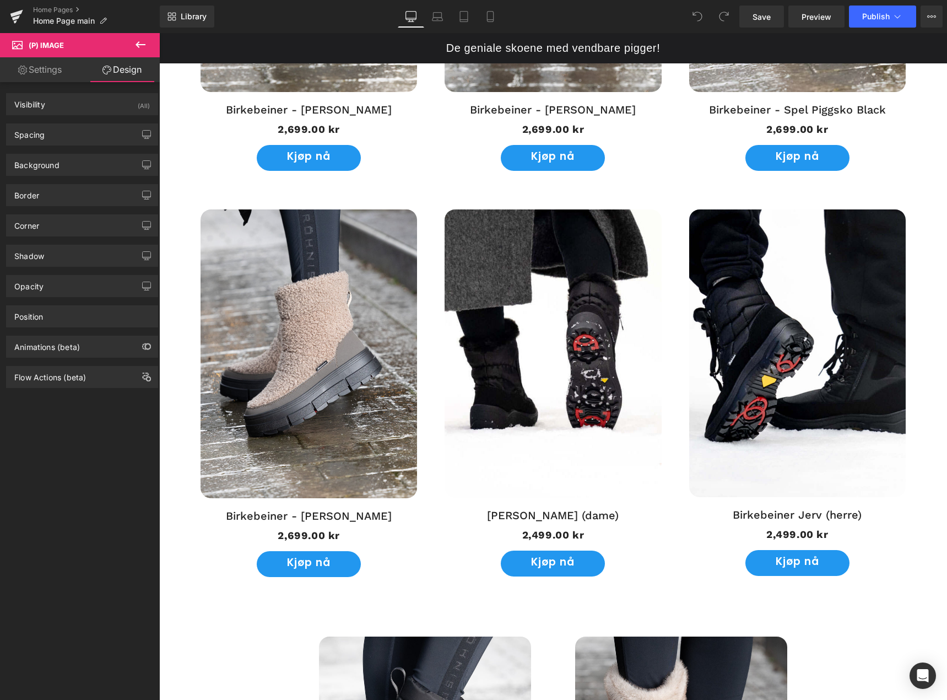
click at [47, 63] on link "Settings" at bounding box center [40, 69] width 80 height 25
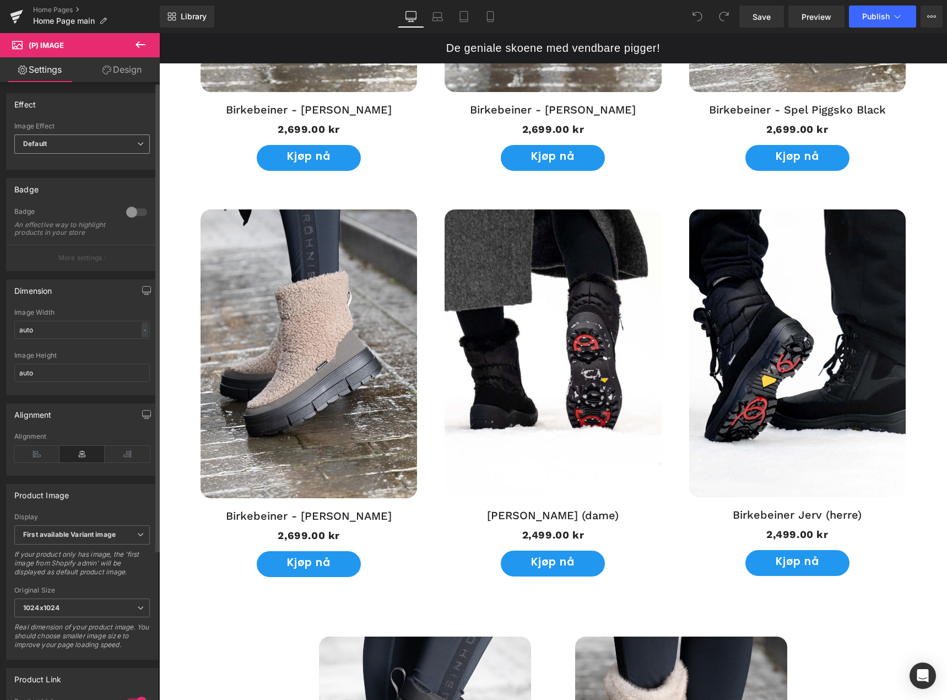
click at [94, 143] on span "Default" at bounding box center [82, 143] width 136 height 19
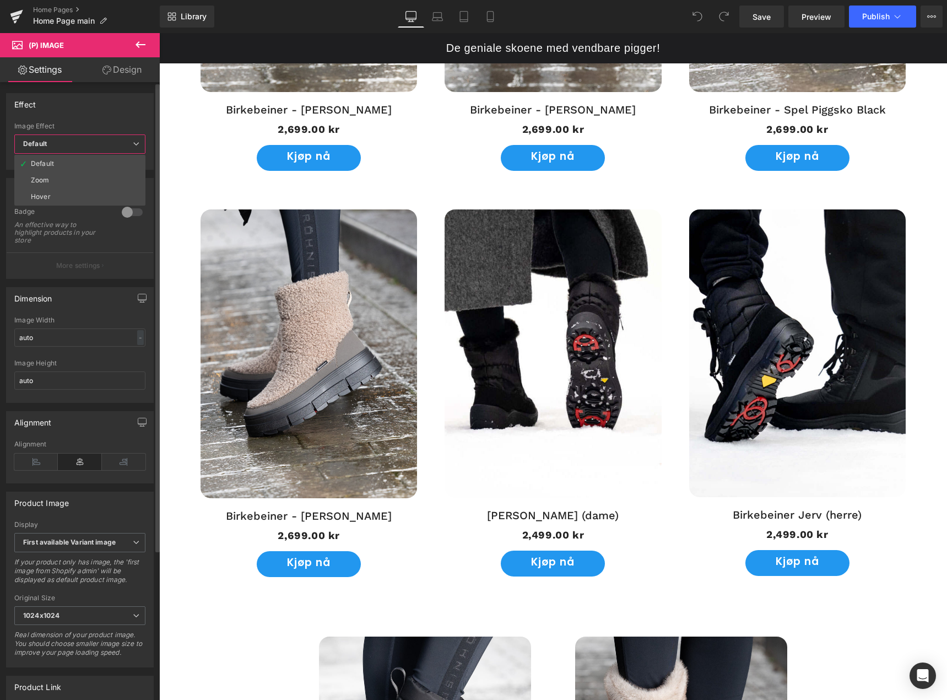
click at [94, 143] on span "Default" at bounding box center [79, 143] width 131 height 19
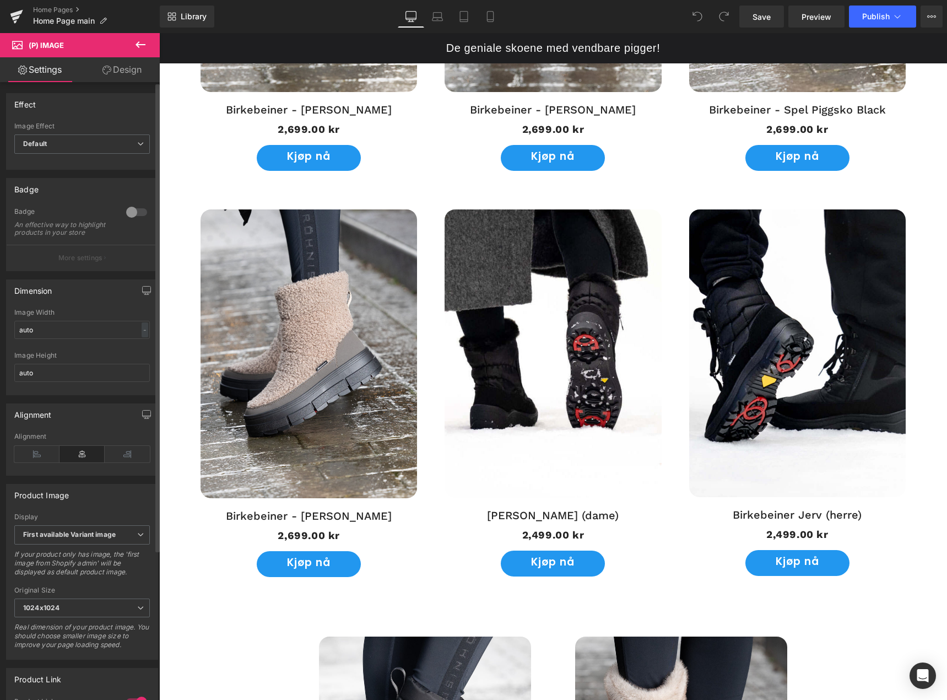
click at [129, 218] on div at bounding box center [136, 212] width 26 height 18
click at [133, 214] on div at bounding box center [136, 212] width 26 height 18
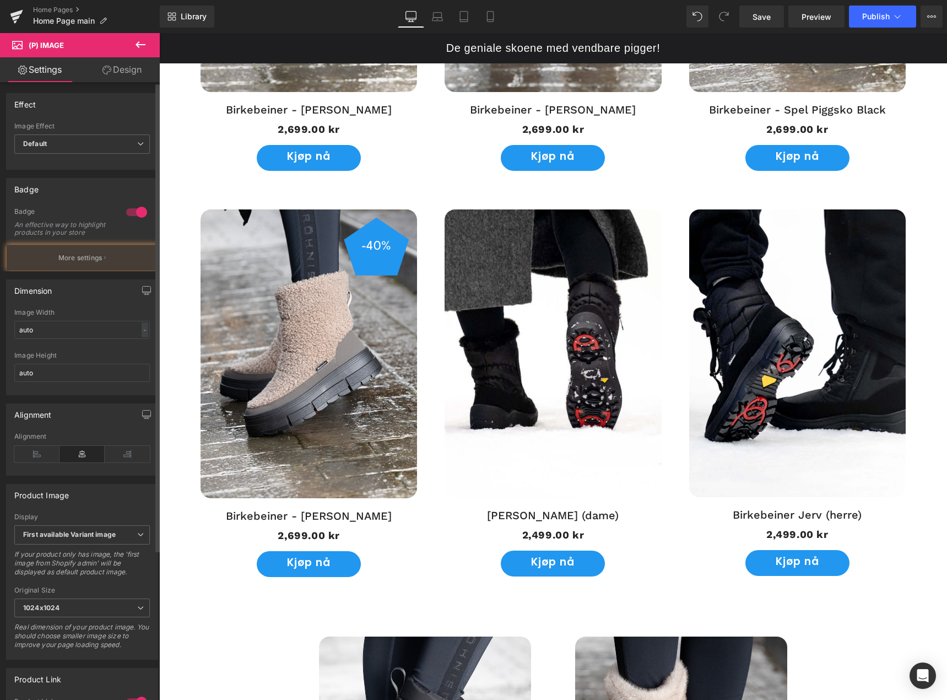
click at [133, 214] on div at bounding box center [136, 212] width 26 height 18
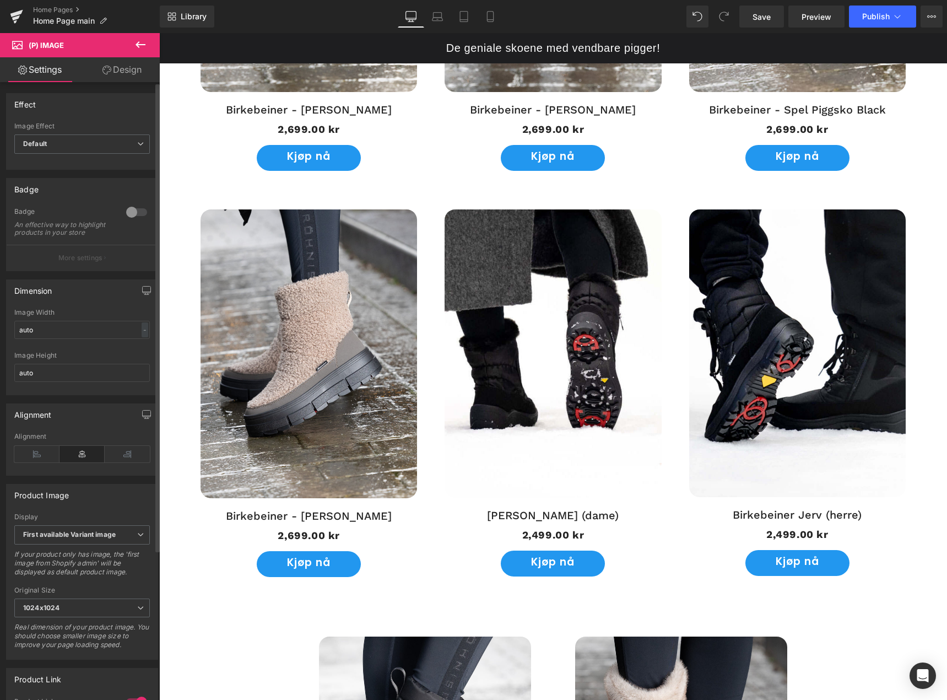
click at [133, 214] on div at bounding box center [136, 212] width 26 height 18
click at [104, 261] on icon "button" at bounding box center [105, 258] width 2 height 6
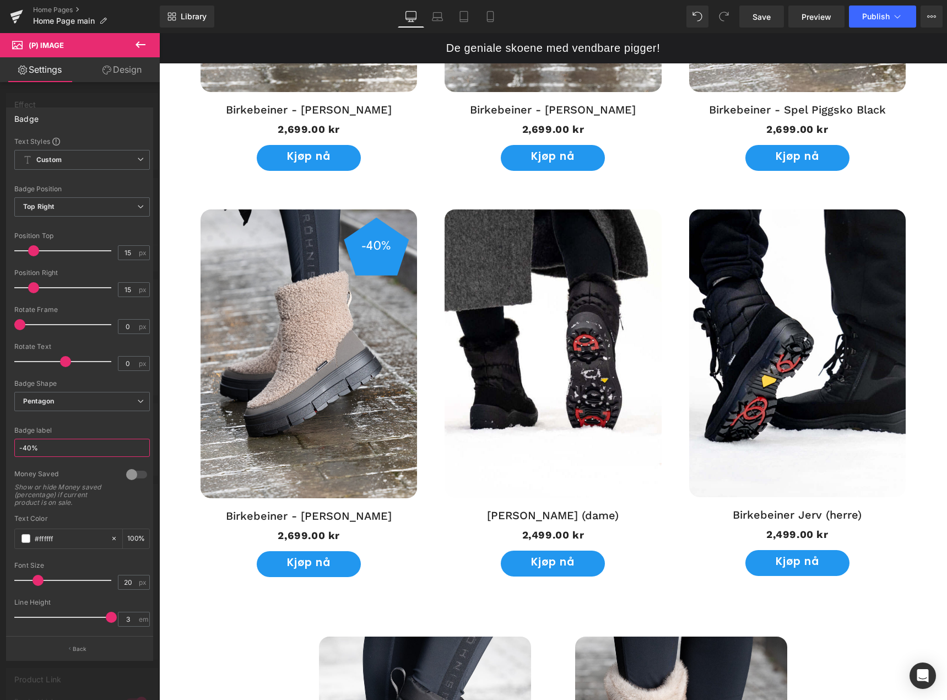
click at [56, 446] on input "-40%" at bounding box center [82, 447] width 136 height 18
click at [100, 105] on div at bounding box center [80, 369] width 160 height 672
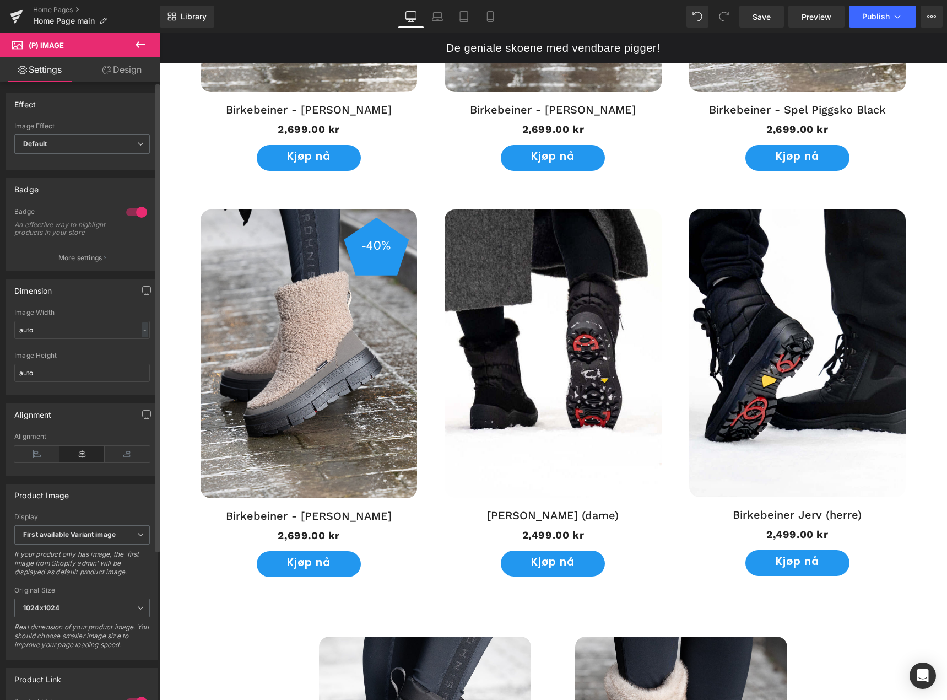
click at [132, 213] on div at bounding box center [136, 212] width 26 height 18
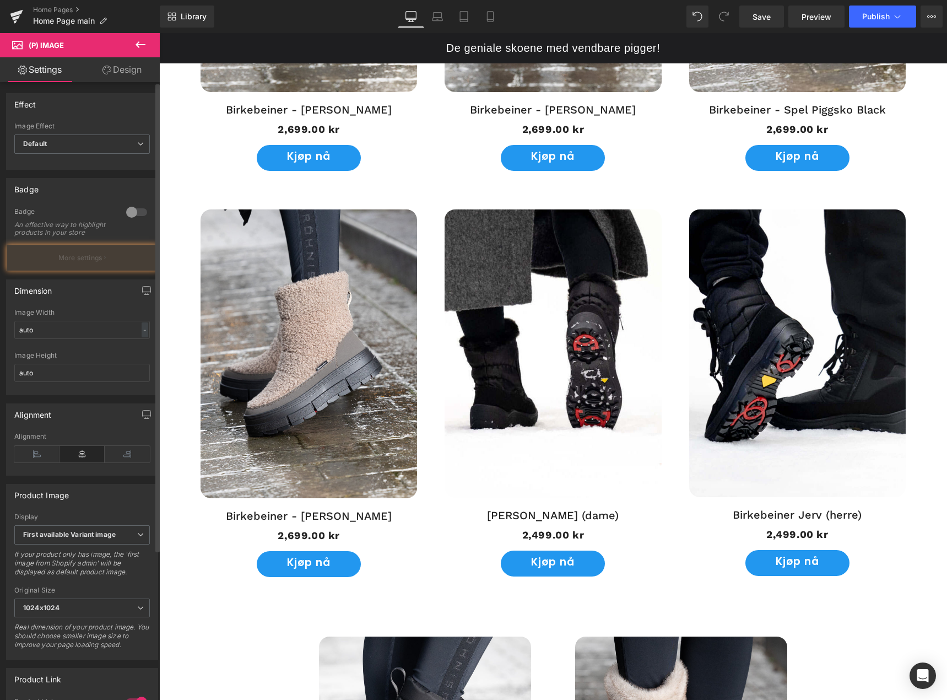
click at [132, 213] on div at bounding box center [136, 212] width 26 height 18
click at [93, 261] on p "More settings" at bounding box center [80, 258] width 44 height 10
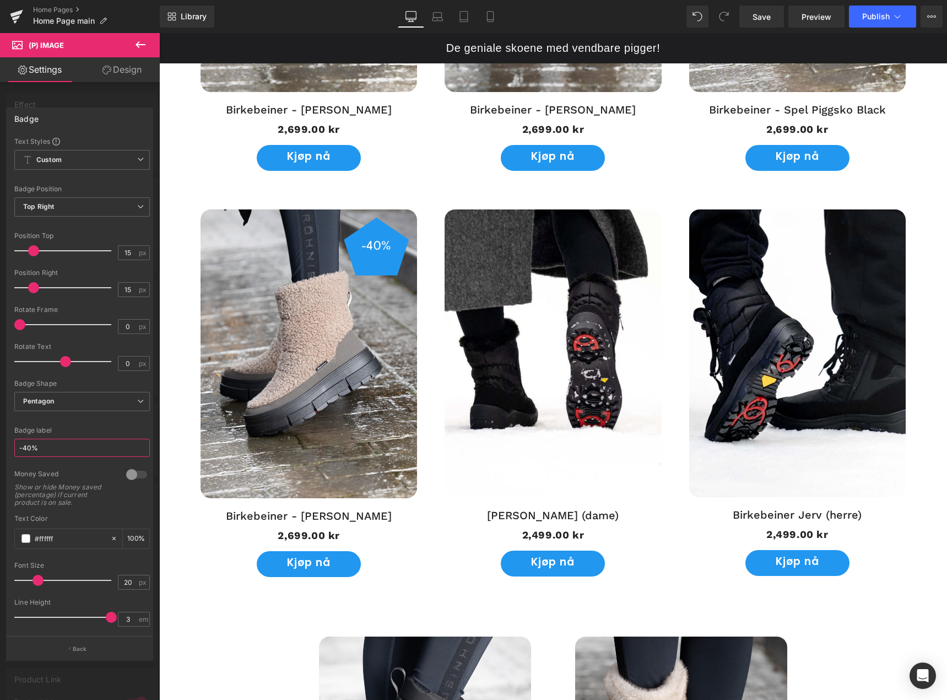
click at [51, 446] on input "-40%" at bounding box center [82, 447] width 136 height 18
click at [94, 120] on div "Badge" at bounding box center [80, 118] width 146 height 21
click at [110, 102] on div at bounding box center [80, 369] width 160 height 672
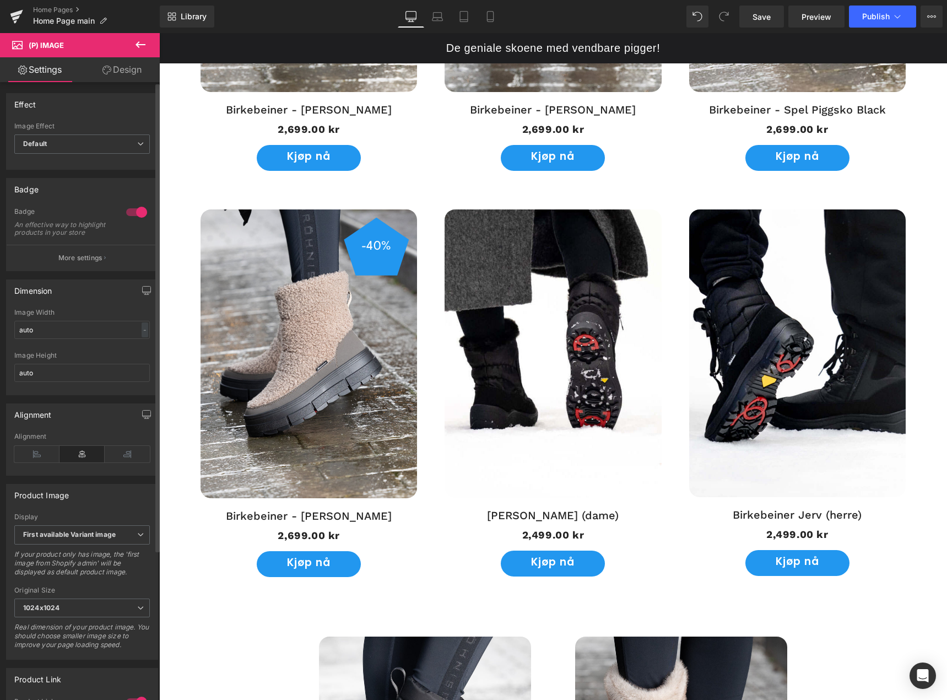
click at [133, 210] on div at bounding box center [136, 212] width 26 height 18
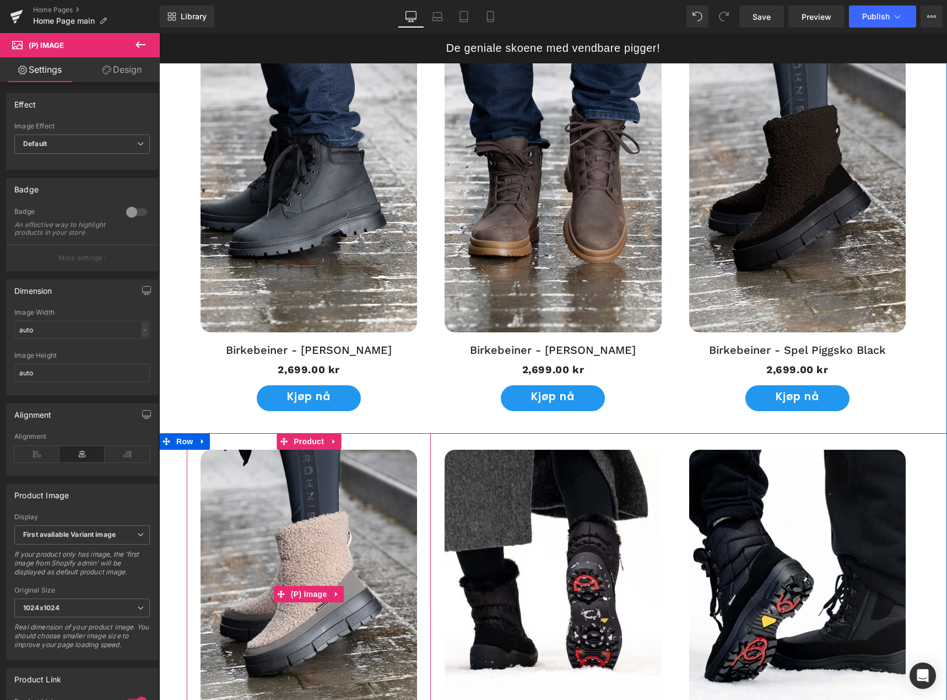
scroll to position [661, 0]
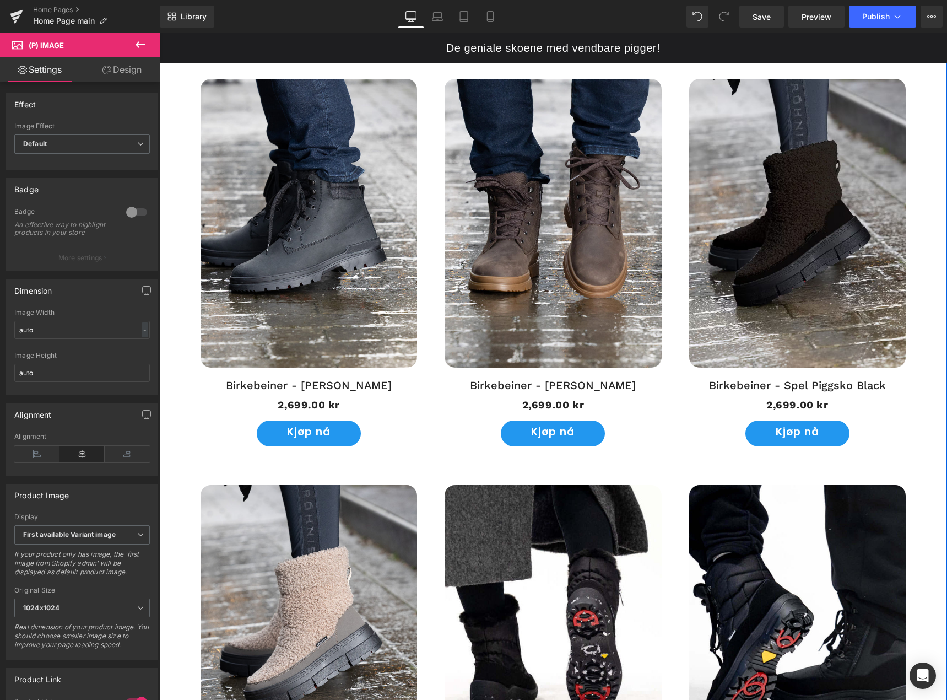
click at [310, 255] on img at bounding box center [309, 223] width 216 height 289
click at [135, 48] on icon at bounding box center [140, 44] width 13 height 13
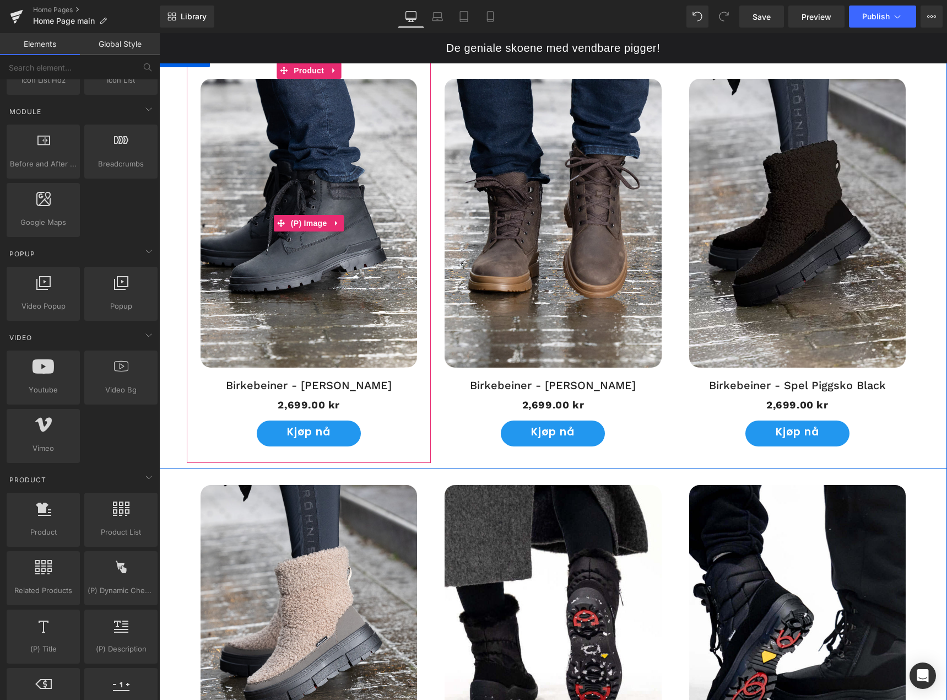
click at [279, 196] on img at bounding box center [309, 223] width 216 height 289
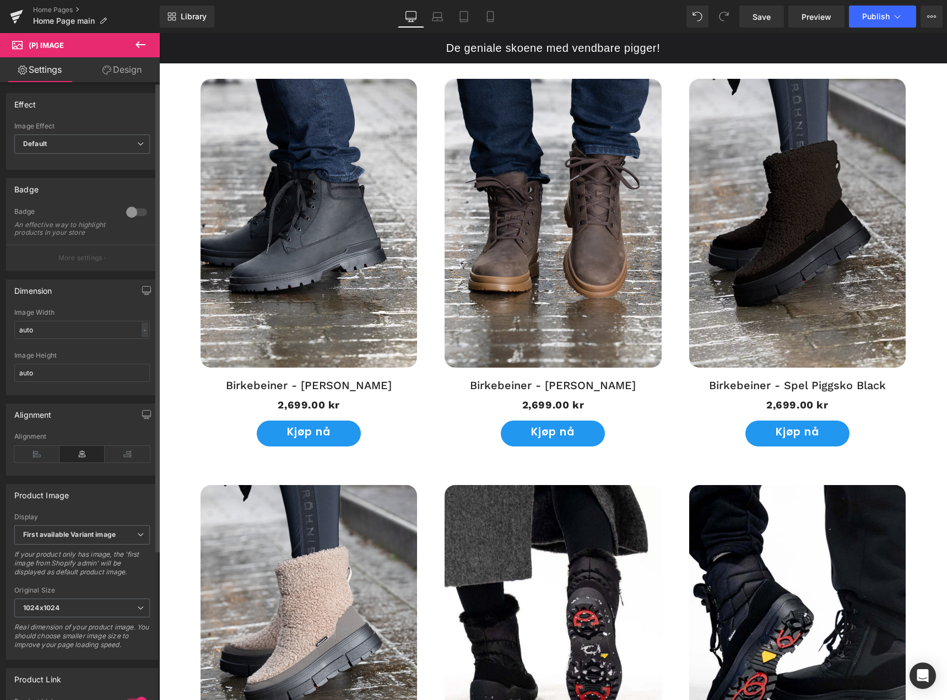
click at [129, 211] on div at bounding box center [136, 212] width 26 height 18
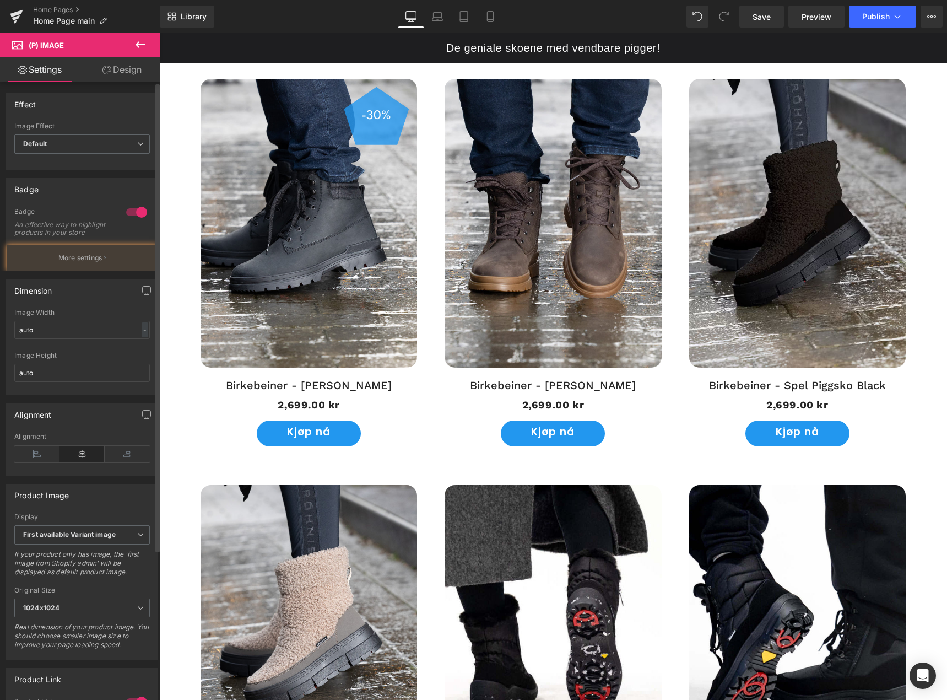
click at [129, 211] on div at bounding box center [136, 212] width 26 height 18
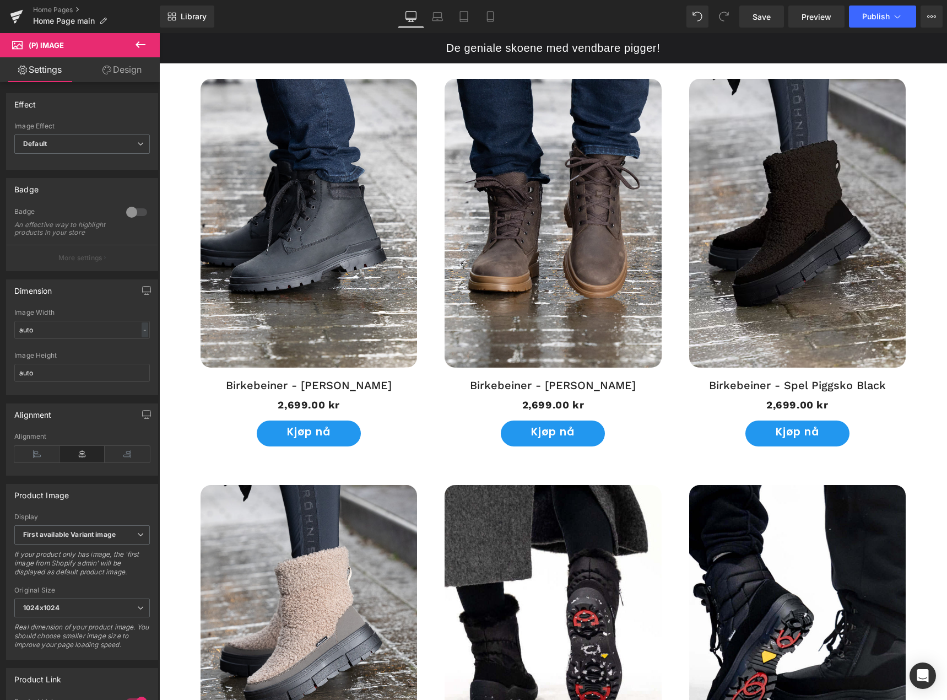
click at [537, 248] on img at bounding box center [553, 223] width 216 height 289
click at [129, 215] on div at bounding box center [136, 212] width 26 height 18
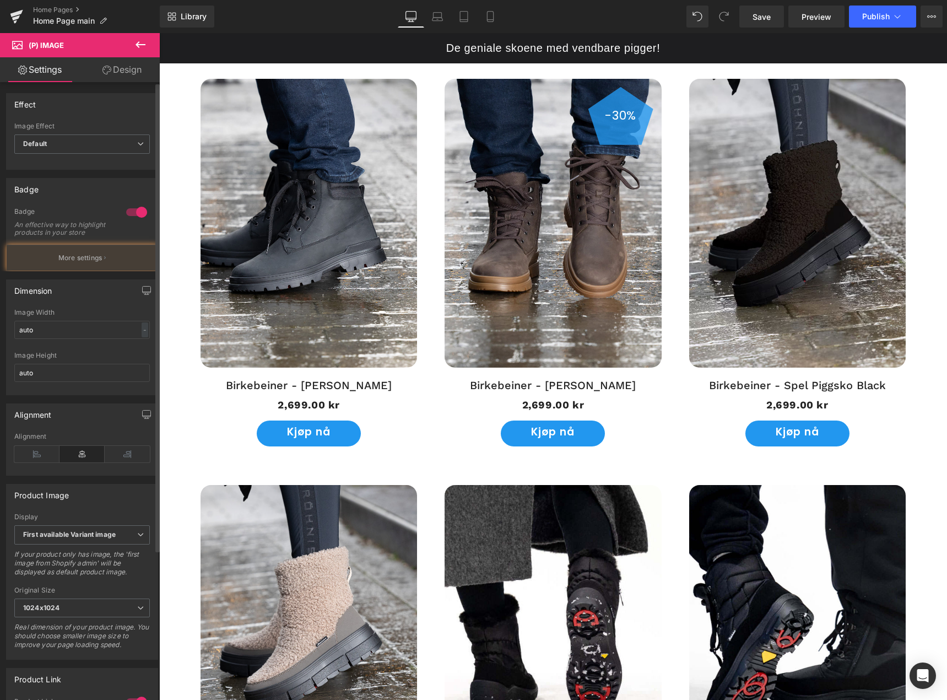
click at [129, 212] on div at bounding box center [136, 212] width 26 height 18
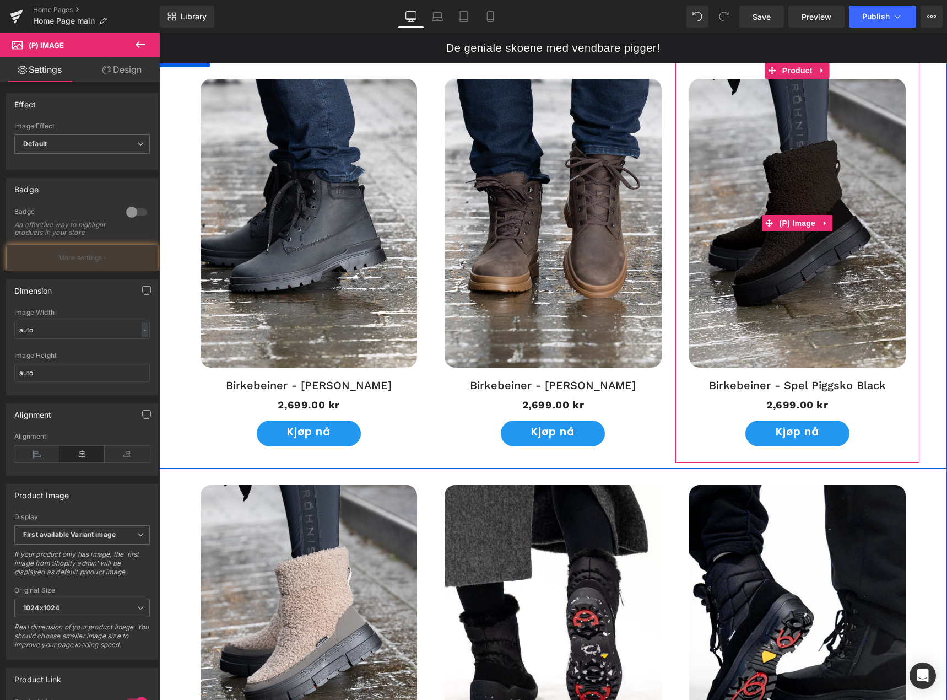
click at [805, 297] on img at bounding box center [797, 223] width 216 height 289
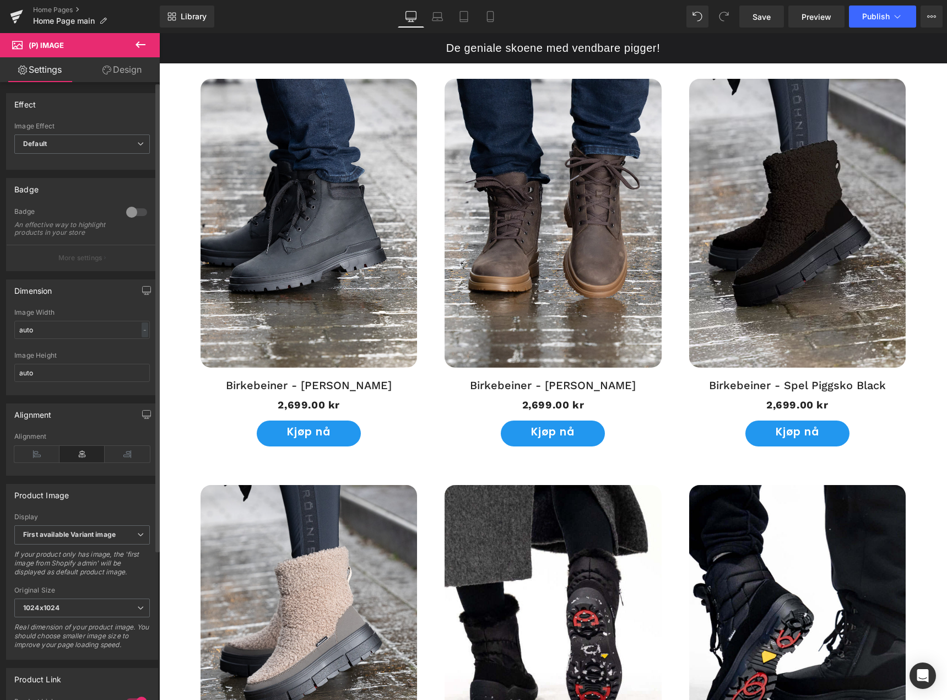
click at [126, 212] on div at bounding box center [136, 212] width 26 height 18
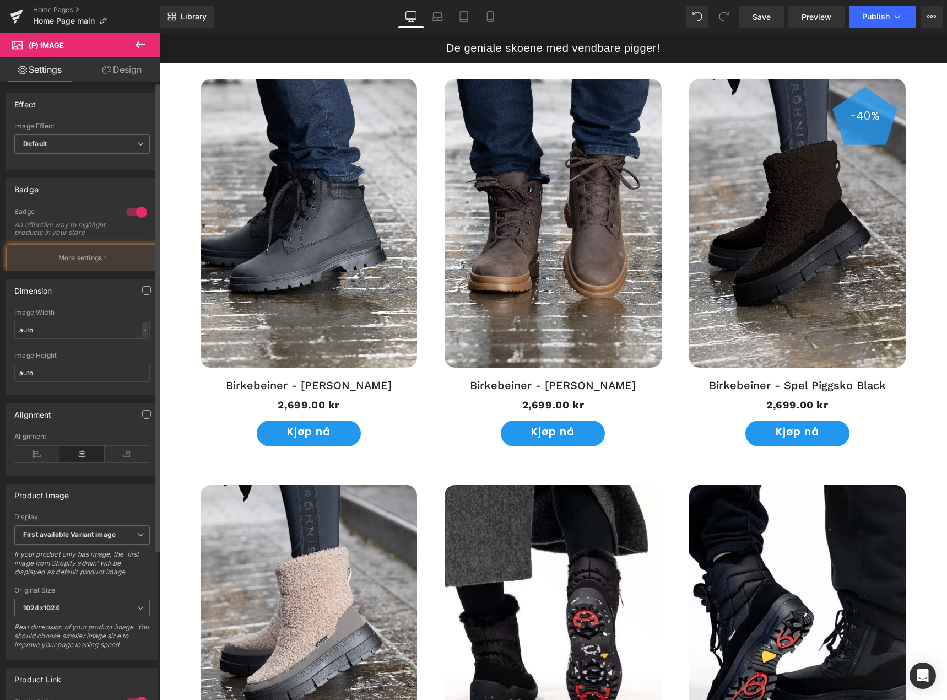
click at [126, 212] on div at bounding box center [136, 212] width 26 height 18
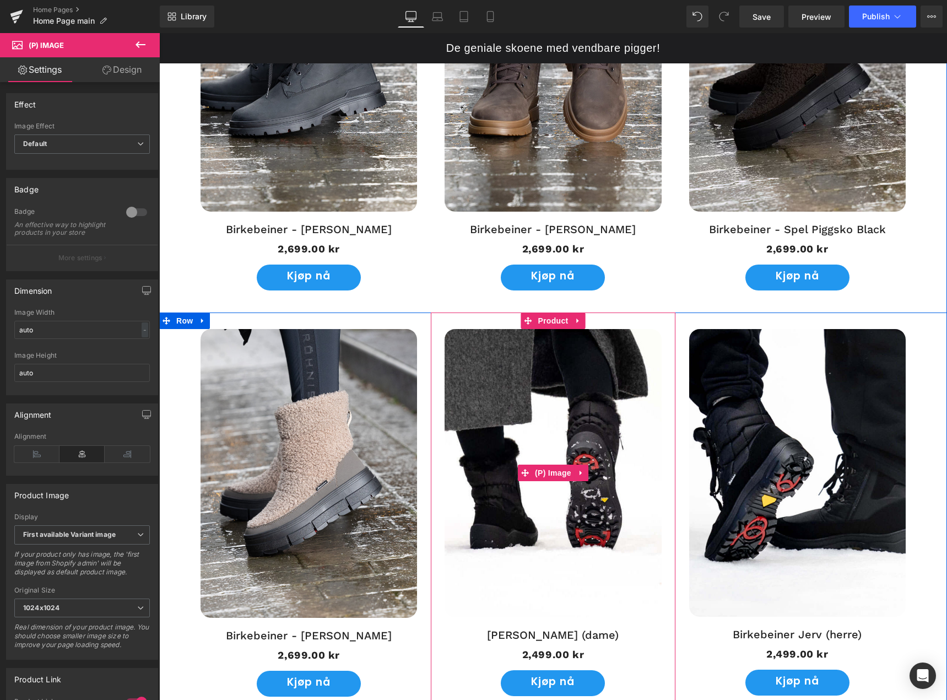
scroll to position [881, 0]
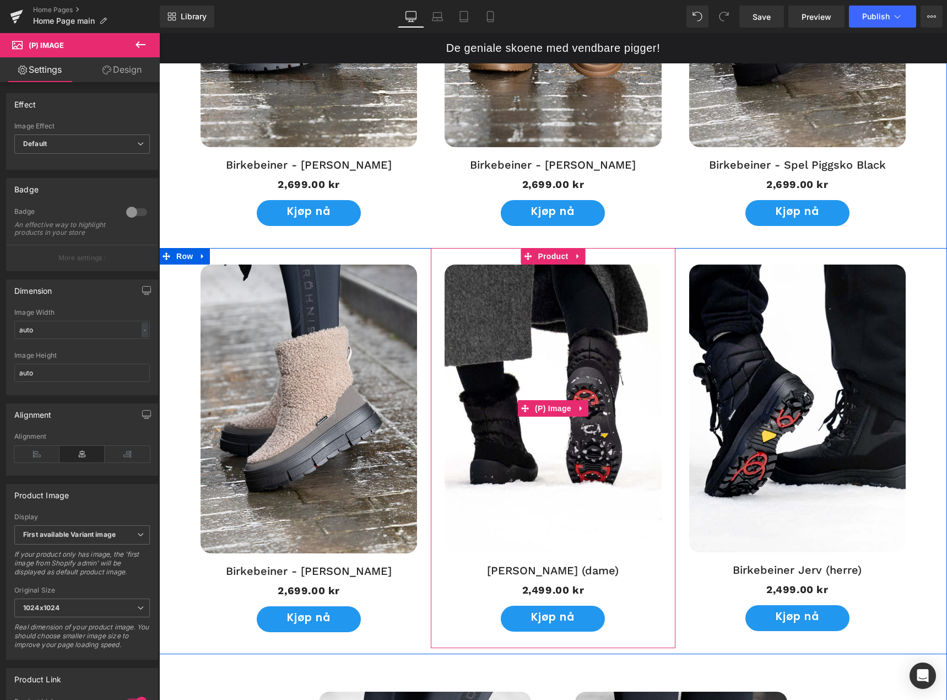
click at [528, 363] on img at bounding box center [553, 408] width 216 height 288
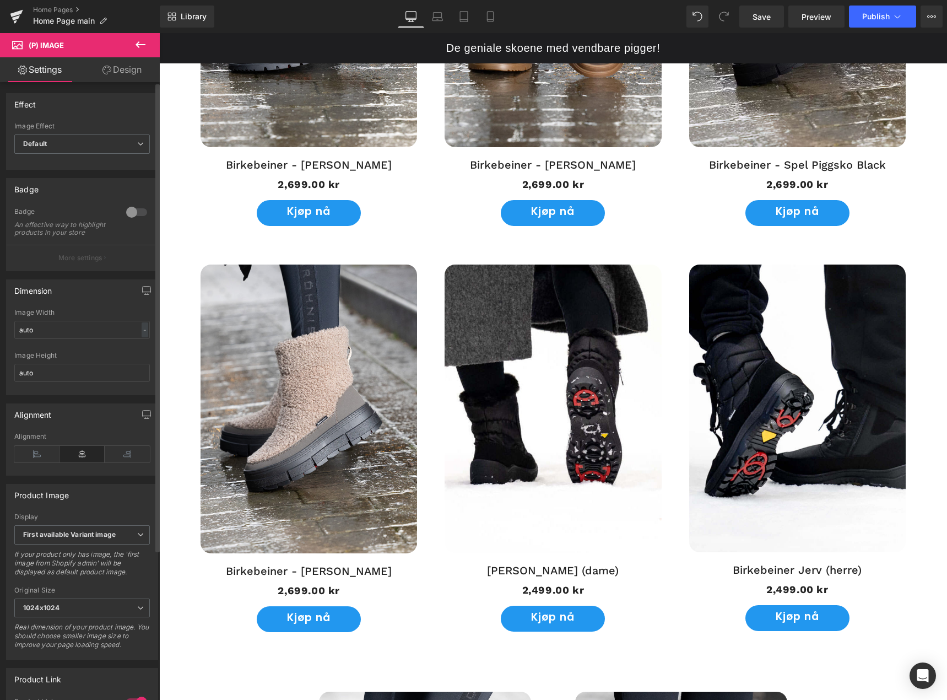
click at [127, 210] on div at bounding box center [136, 212] width 26 height 18
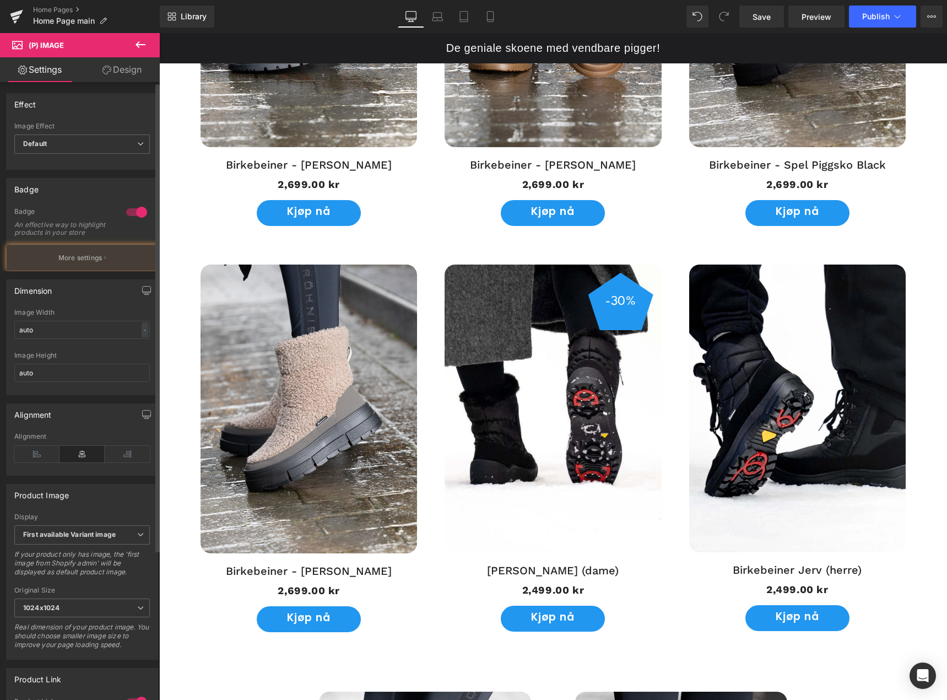
click at [127, 210] on div at bounding box center [136, 212] width 26 height 18
click at [800, 380] on img at bounding box center [797, 408] width 216 height 288
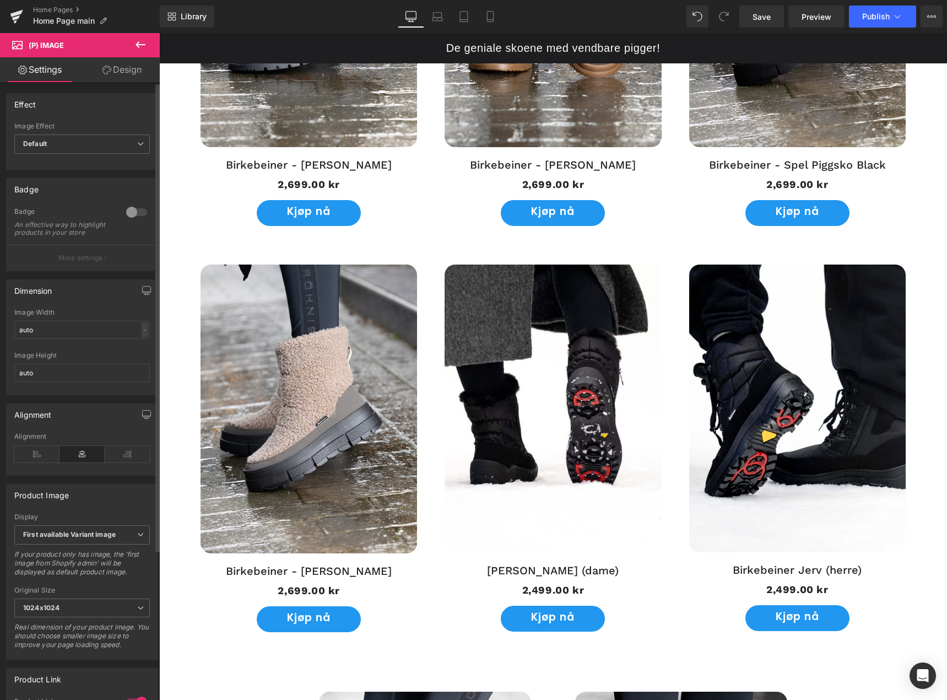
click at [139, 215] on div at bounding box center [136, 212] width 26 height 18
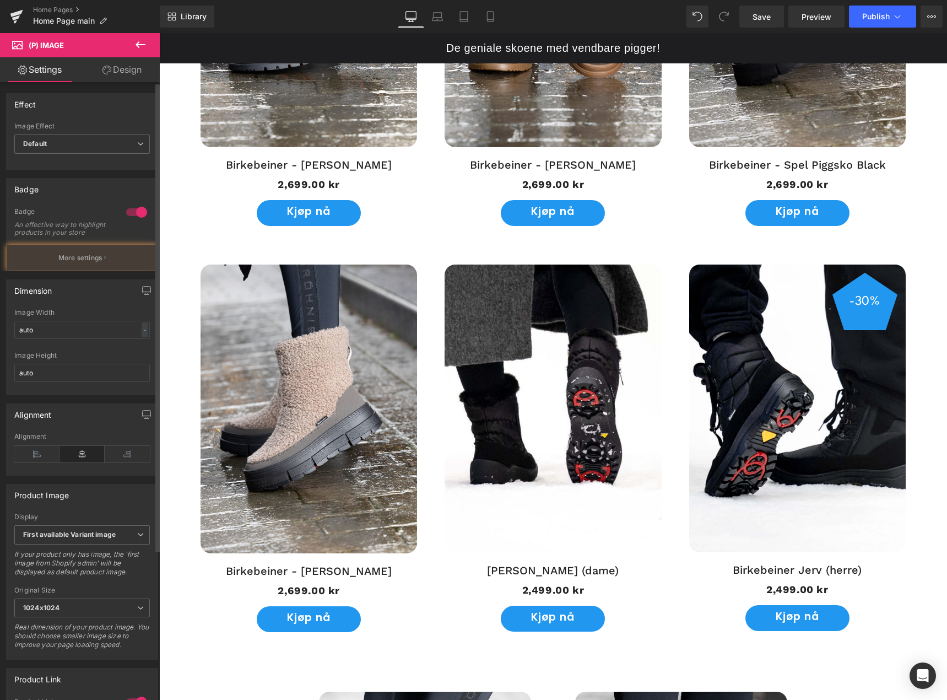
click at [137, 213] on div at bounding box center [136, 212] width 26 height 18
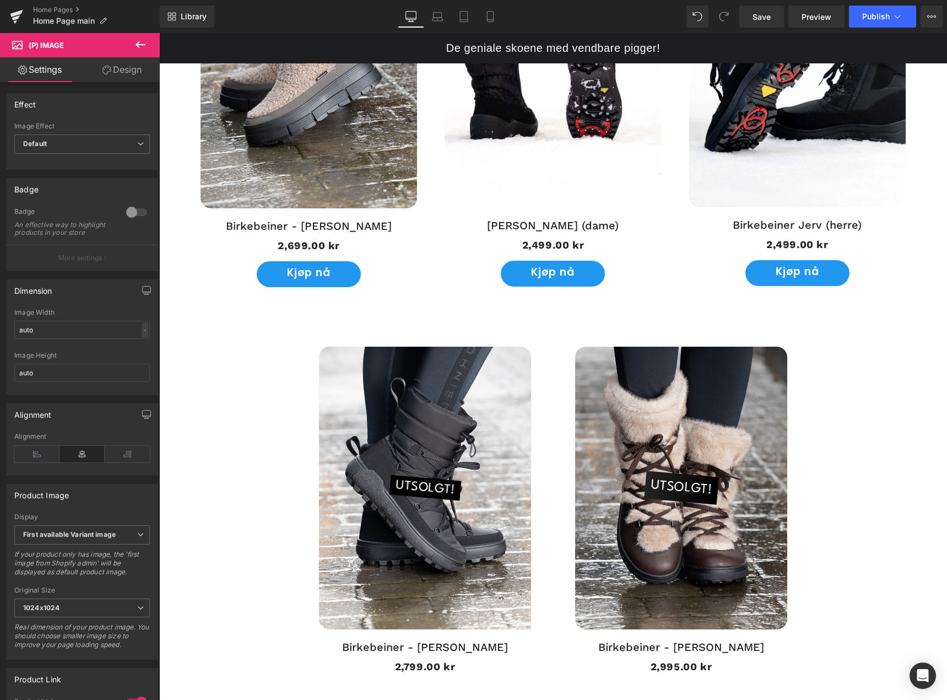
scroll to position [1267, 0]
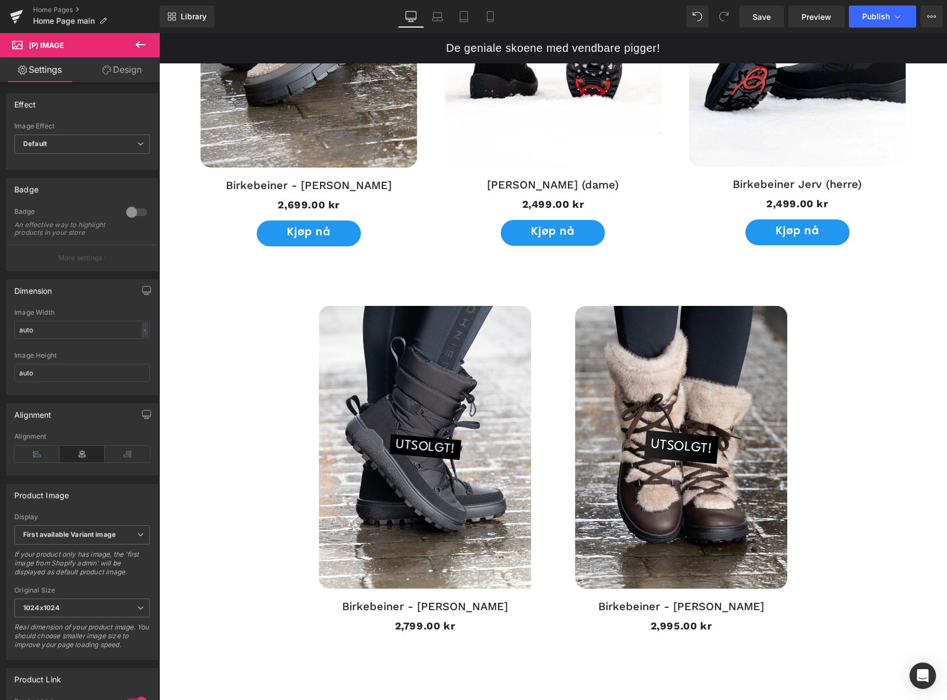
click at [405, 416] on img at bounding box center [425, 447] width 212 height 283
click at [136, 214] on div at bounding box center [136, 212] width 26 height 18
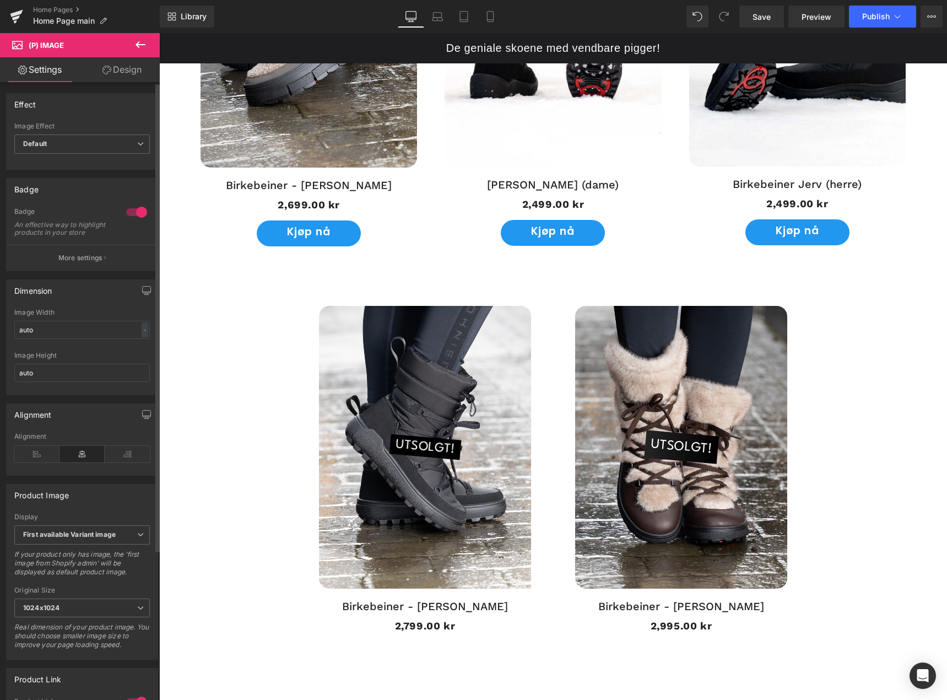
click at [136, 214] on div at bounding box center [136, 212] width 26 height 18
click at [638, 392] on img at bounding box center [681, 447] width 212 height 283
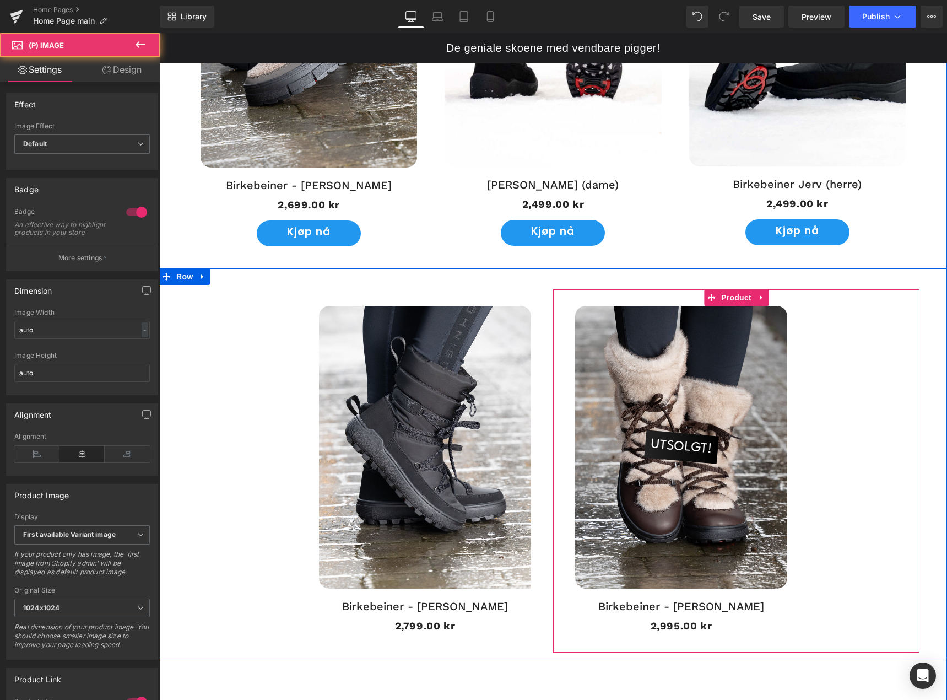
click at [421, 383] on img at bounding box center [425, 447] width 212 height 283
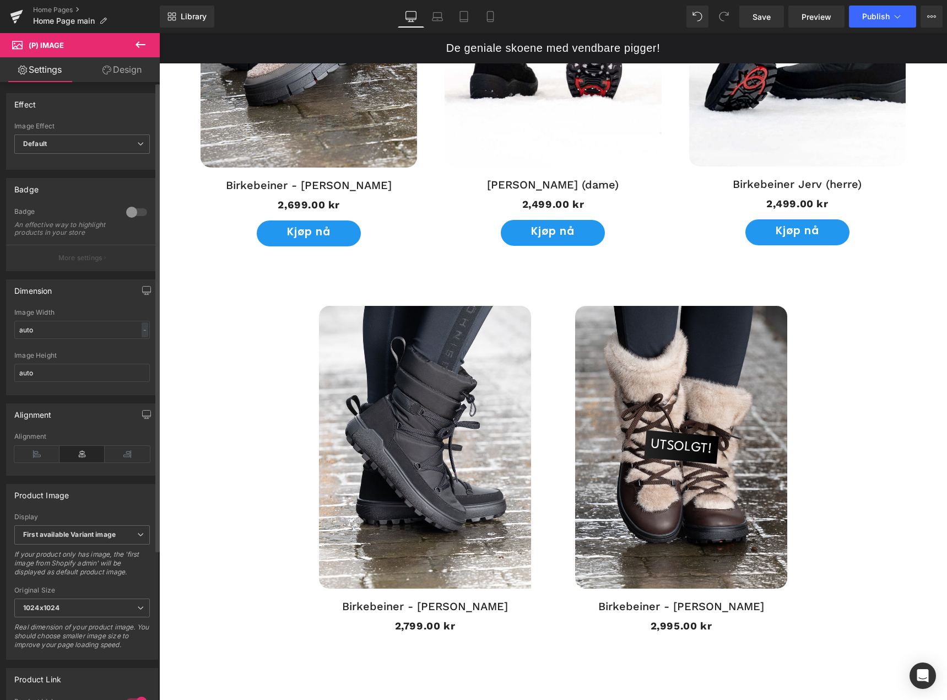
click at [124, 212] on div at bounding box center [136, 212] width 26 height 18
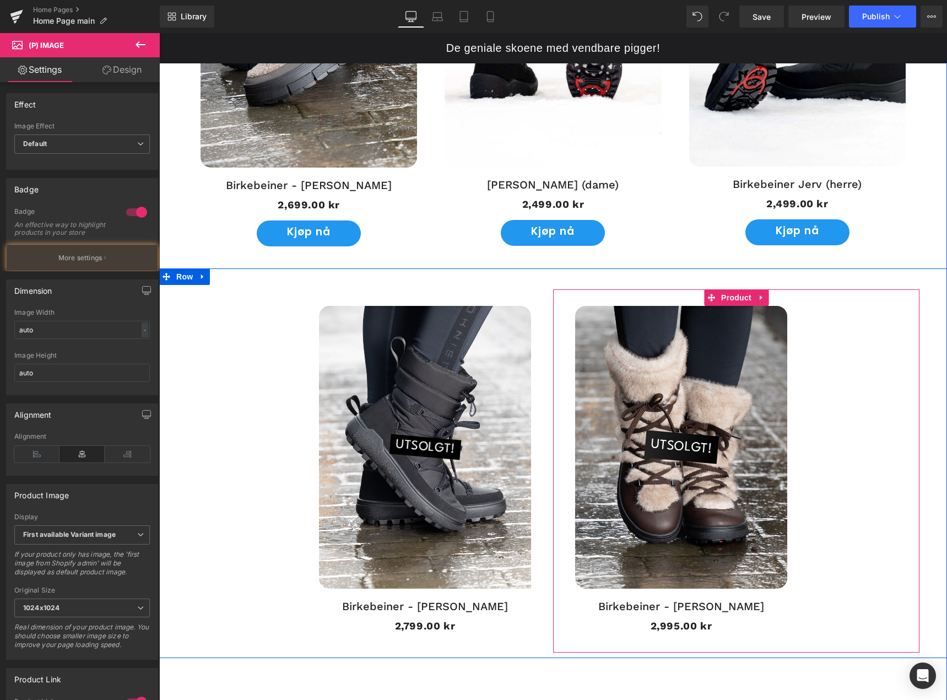
click at [696, 425] on img at bounding box center [681, 447] width 212 height 283
